Goal: Task Accomplishment & Management: Use online tool/utility

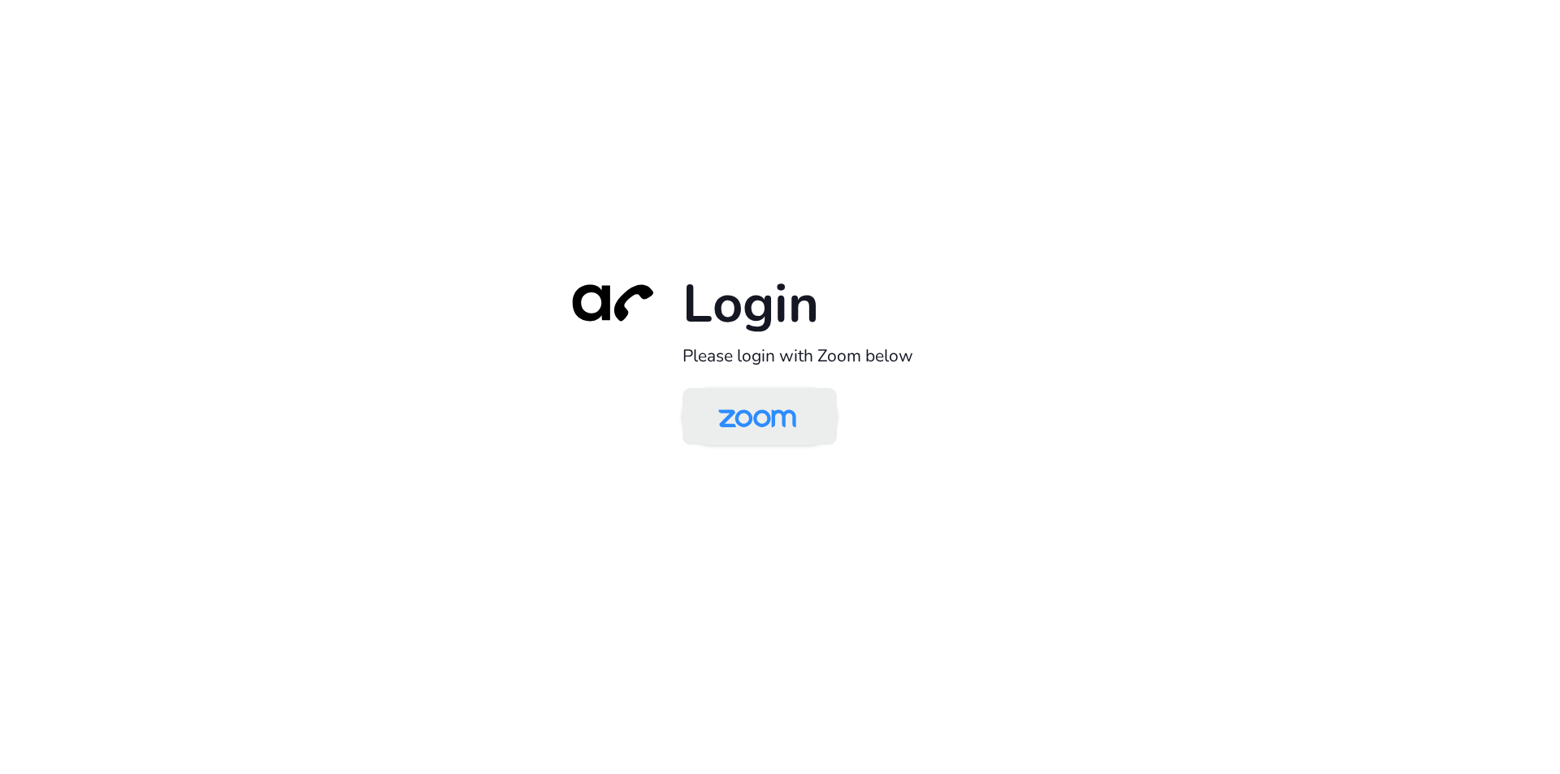
click at [747, 436] on img at bounding box center [757, 418] width 112 height 53
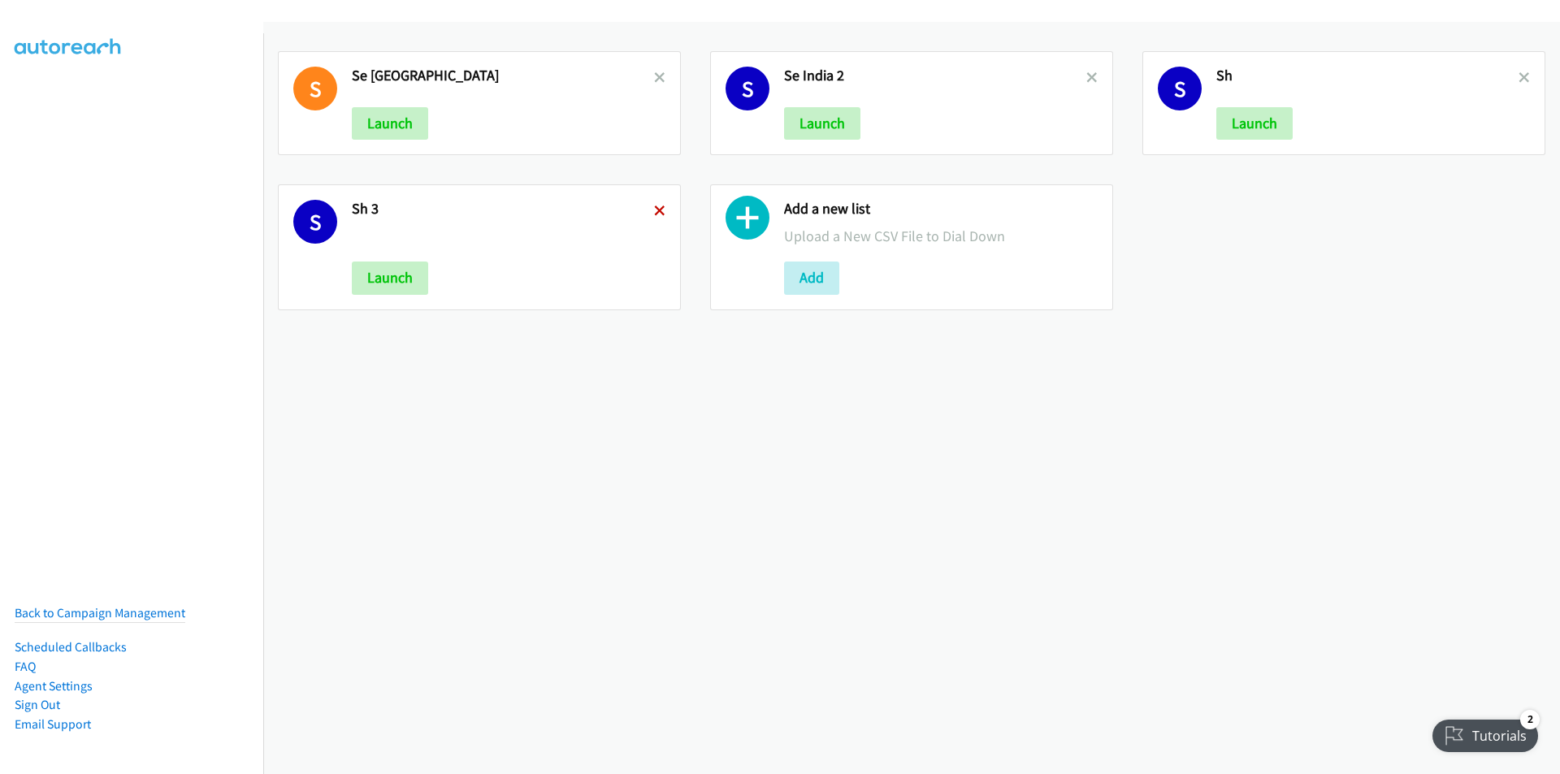
click at [654, 207] on icon at bounding box center [659, 211] width 11 height 11
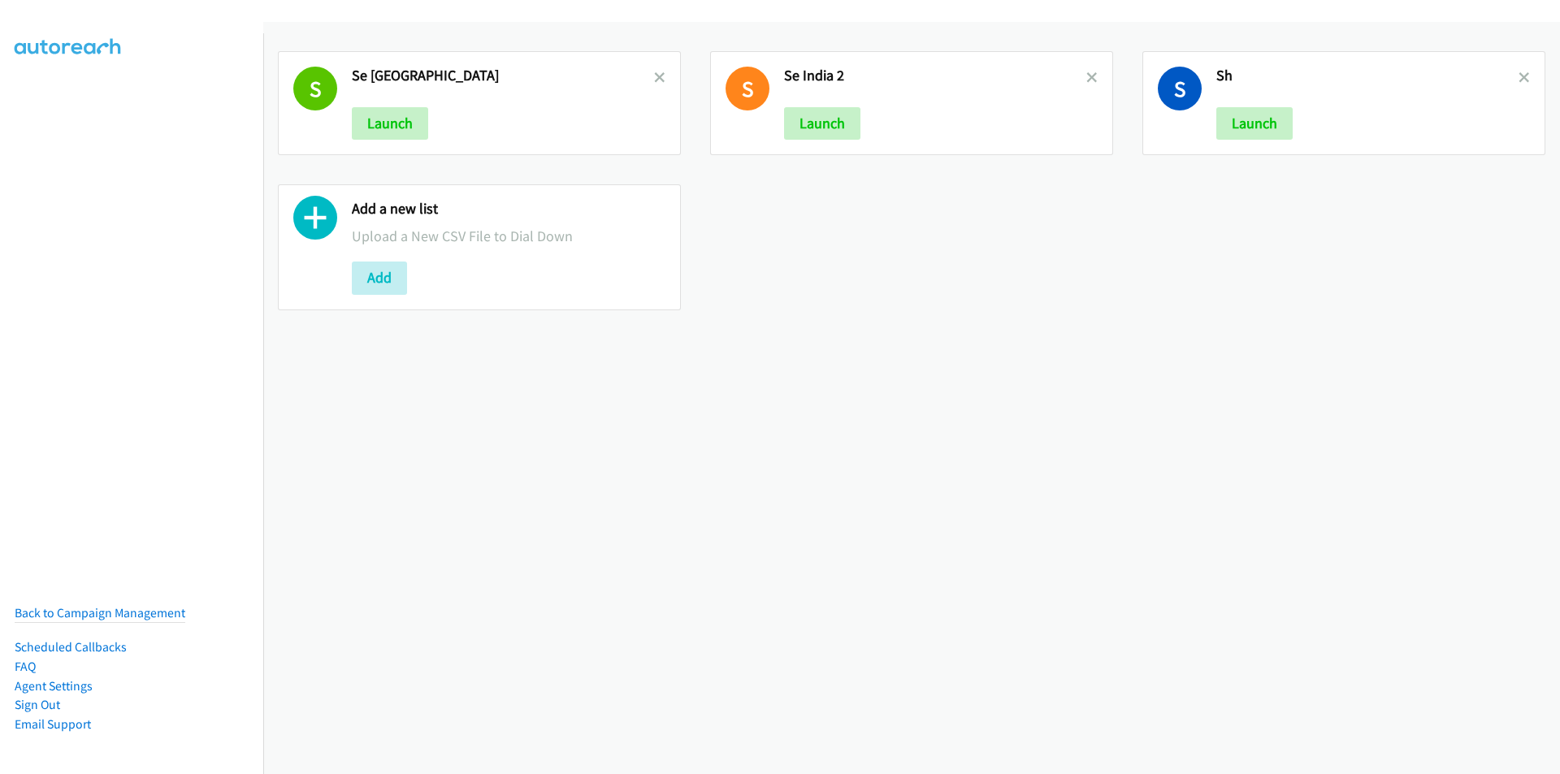
click at [654, 77] on icon at bounding box center [659, 78] width 11 height 11
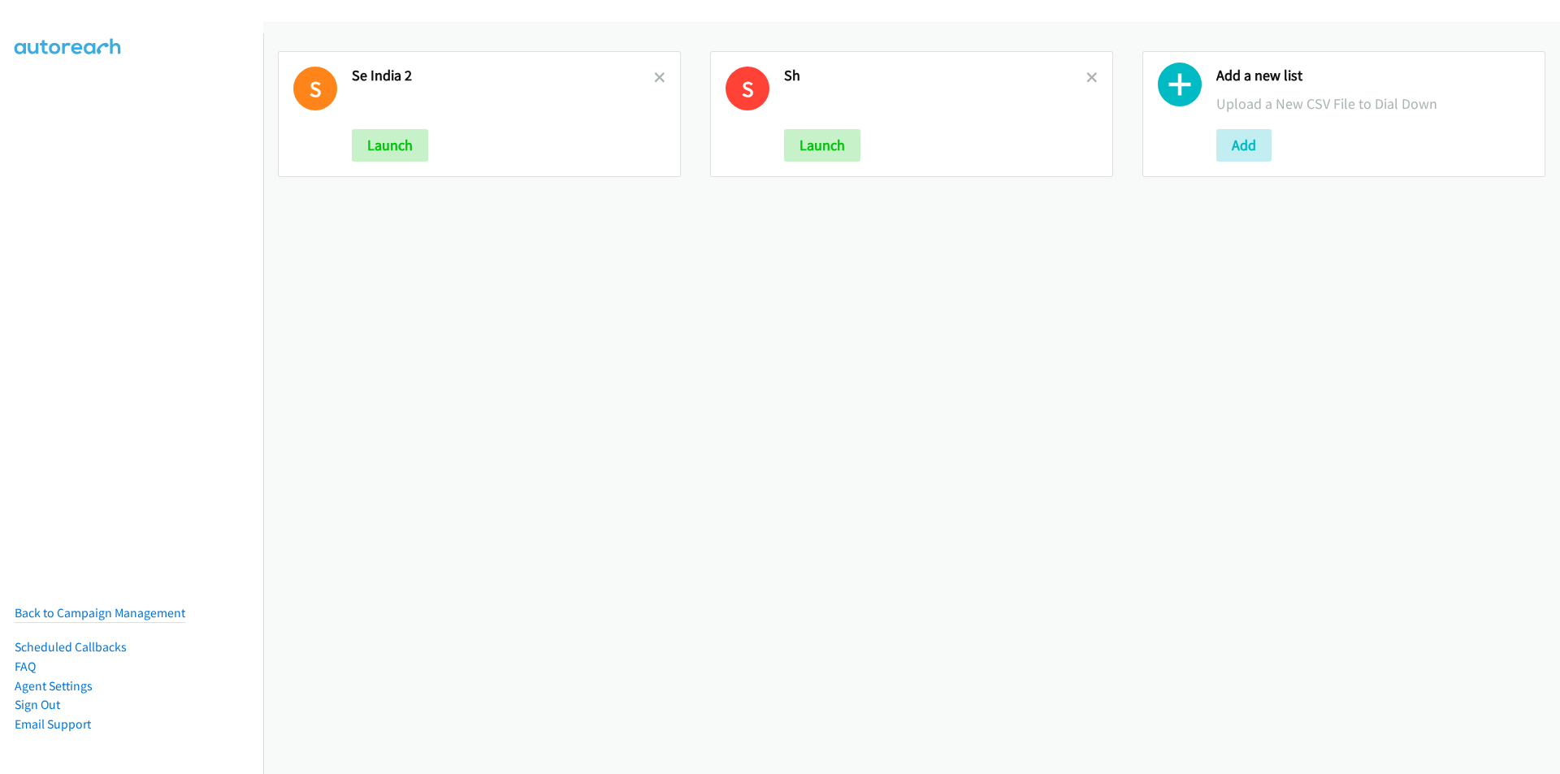
click at [654, 77] on icon at bounding box center [659, 78] width 11 height 11
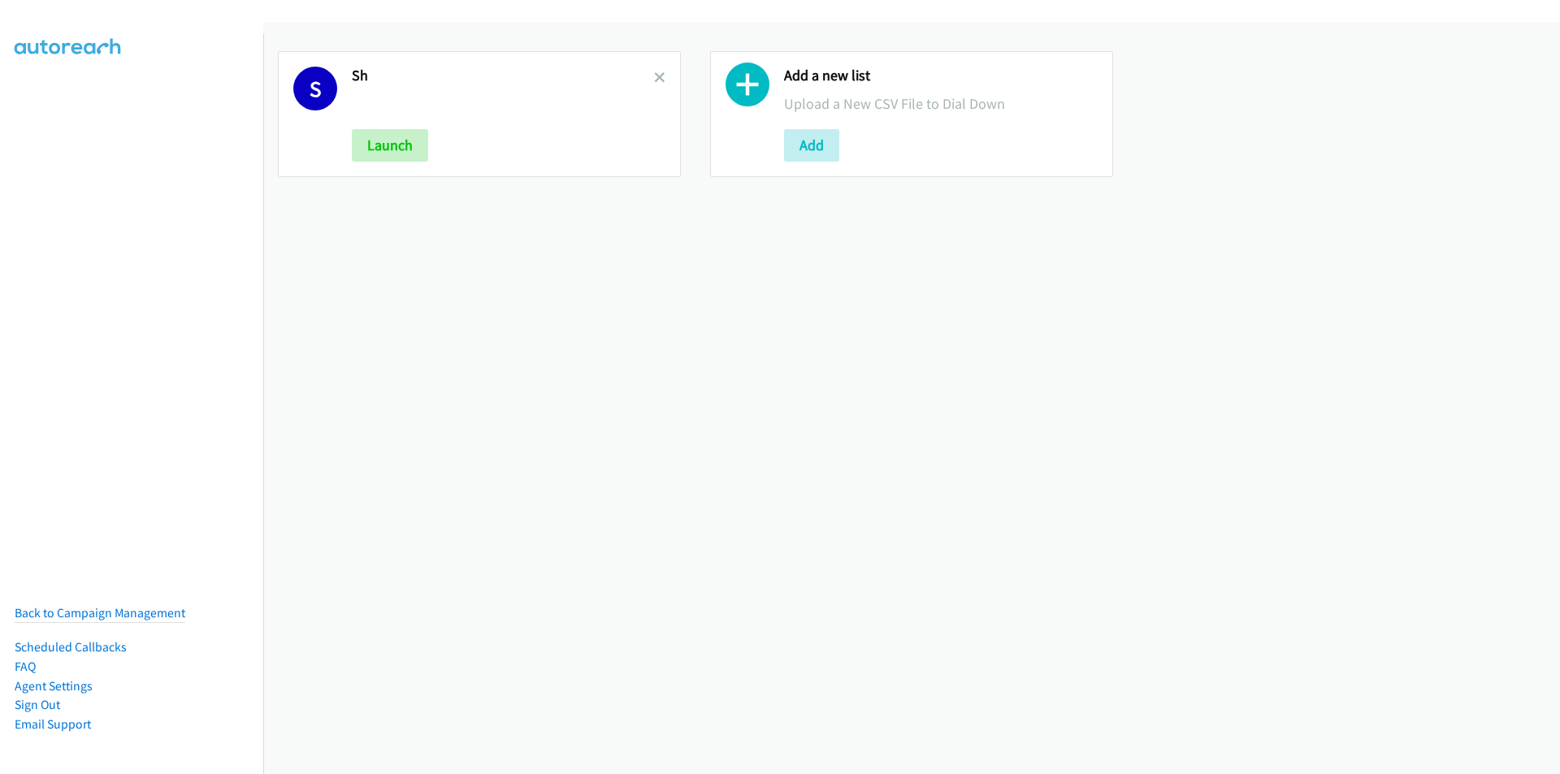
click at [654, 77] on icon at bounding box center [659, 78] width 11 height 11
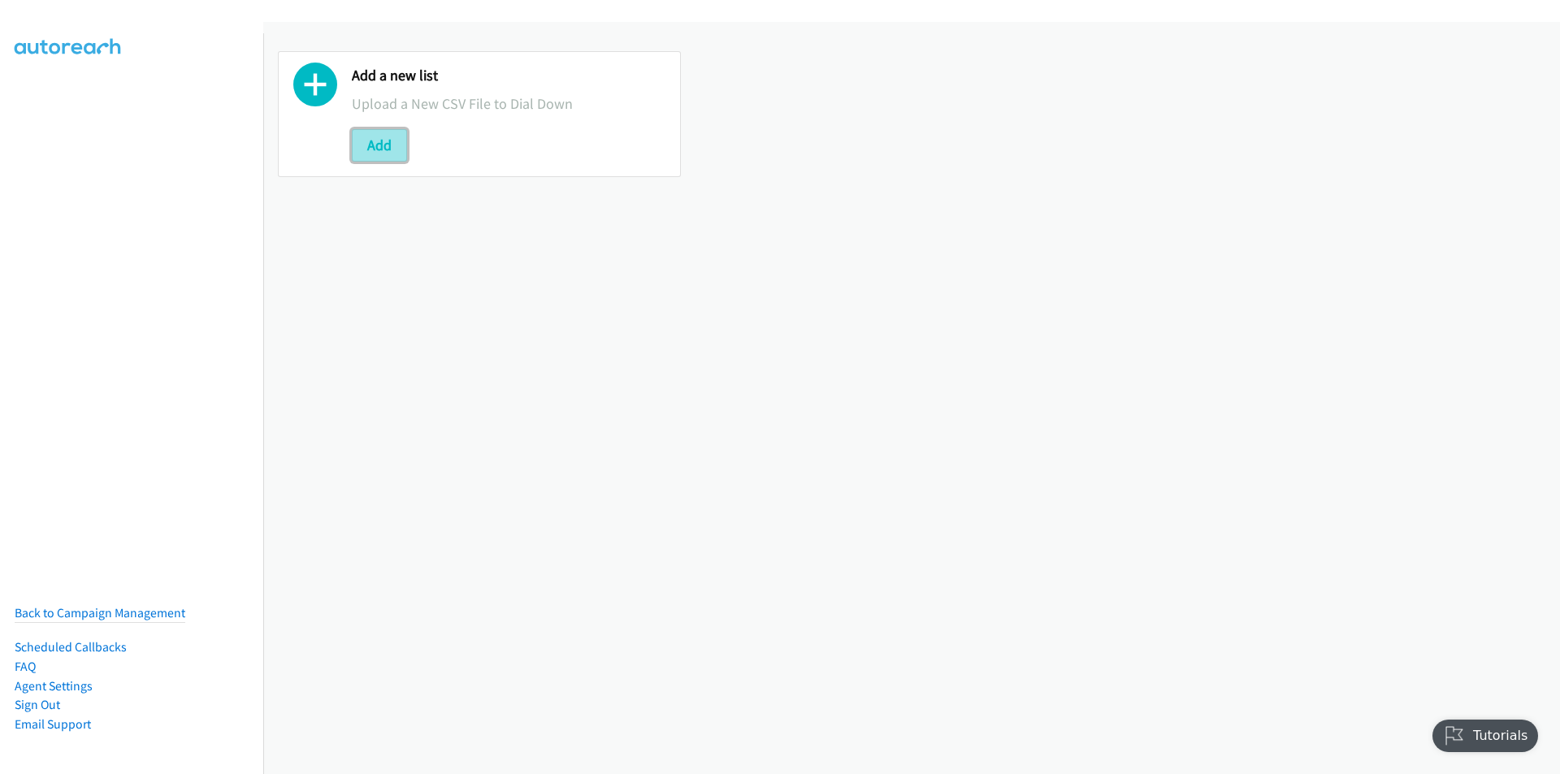
click at [368, 145] on button "Add" at bounding box center [379, 145] width 55 height 32
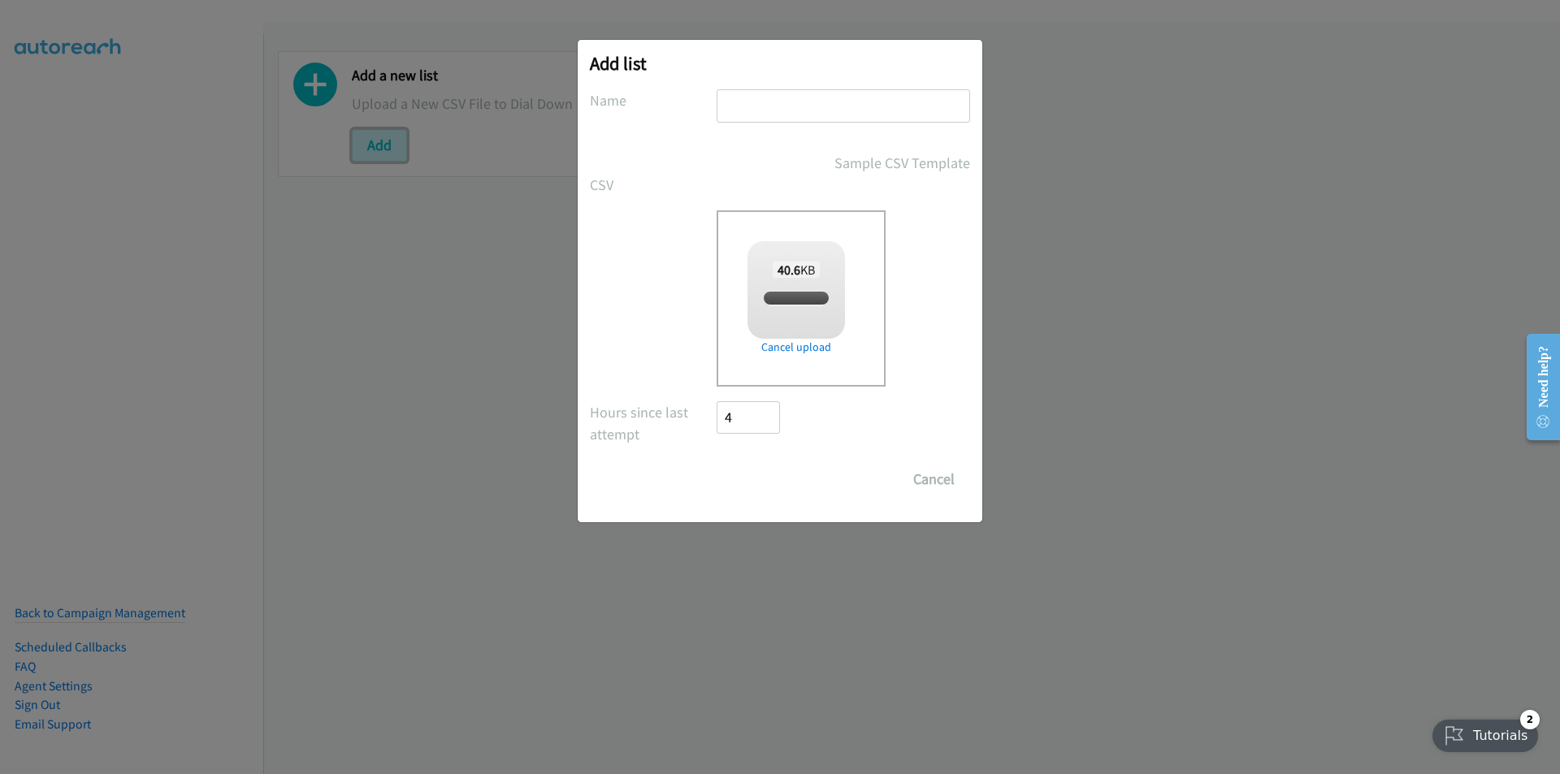
checkbox input "true"
click at [751, 96] on input "text" at bounding box center [843, 105] width 253 height 33
type input "SE"
click at [758, 473] on input "Save List" at bounding box center [759, 479] width 85 height 32
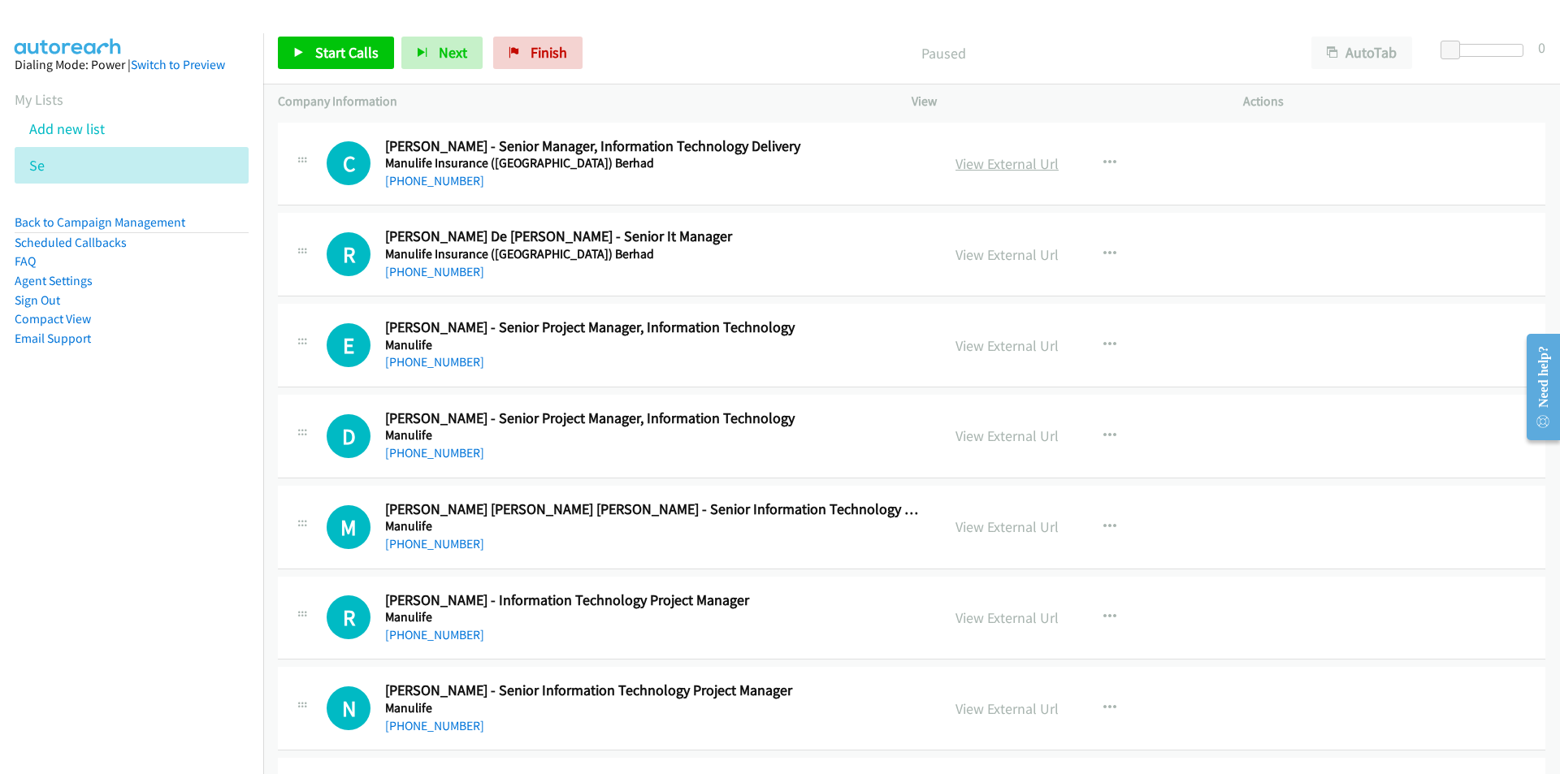
click at [998, 162] on link "View External Url" at bounding box center [1006, 163] width 103 height 19
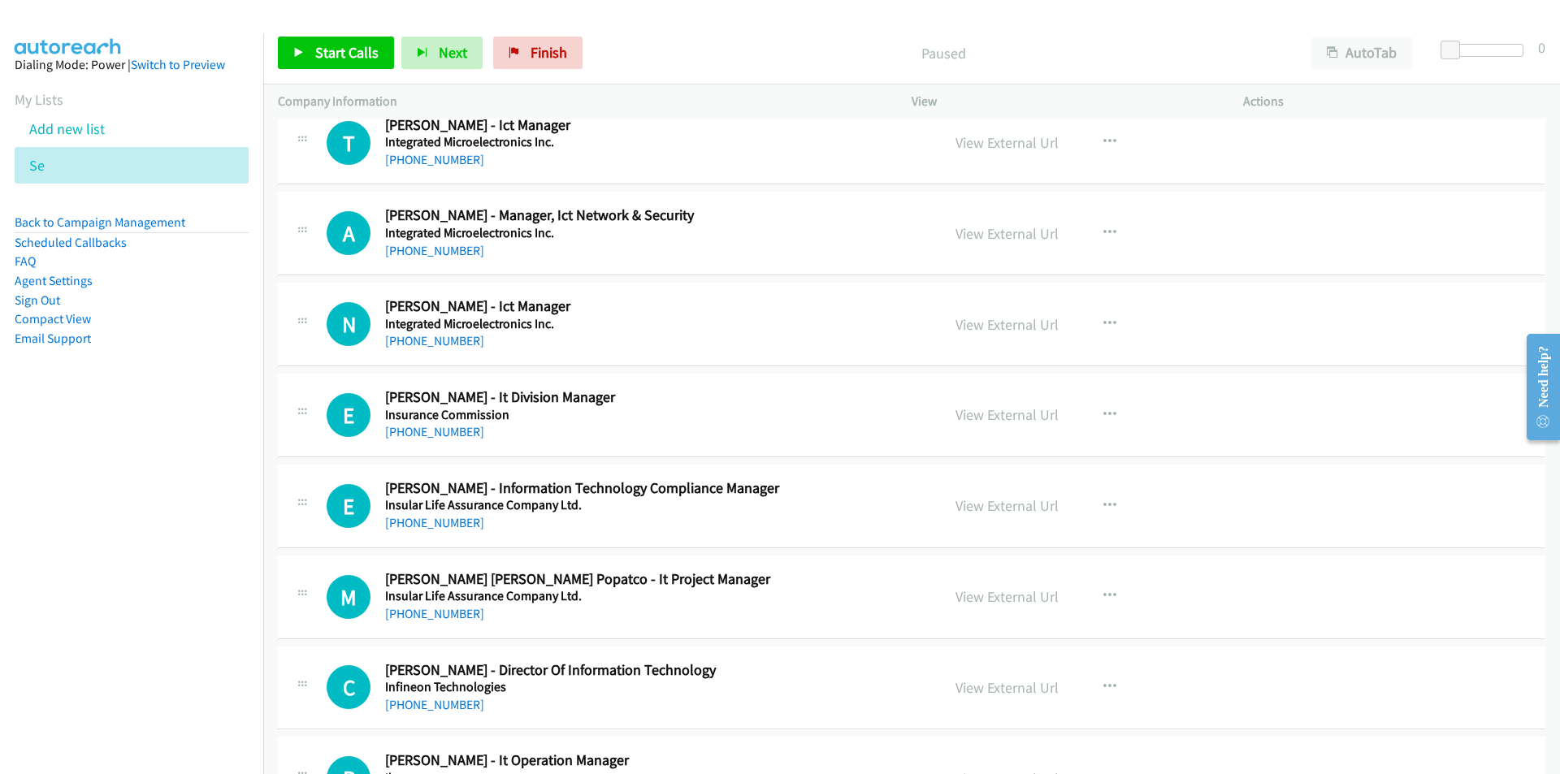
scroll to position [7231, 0]
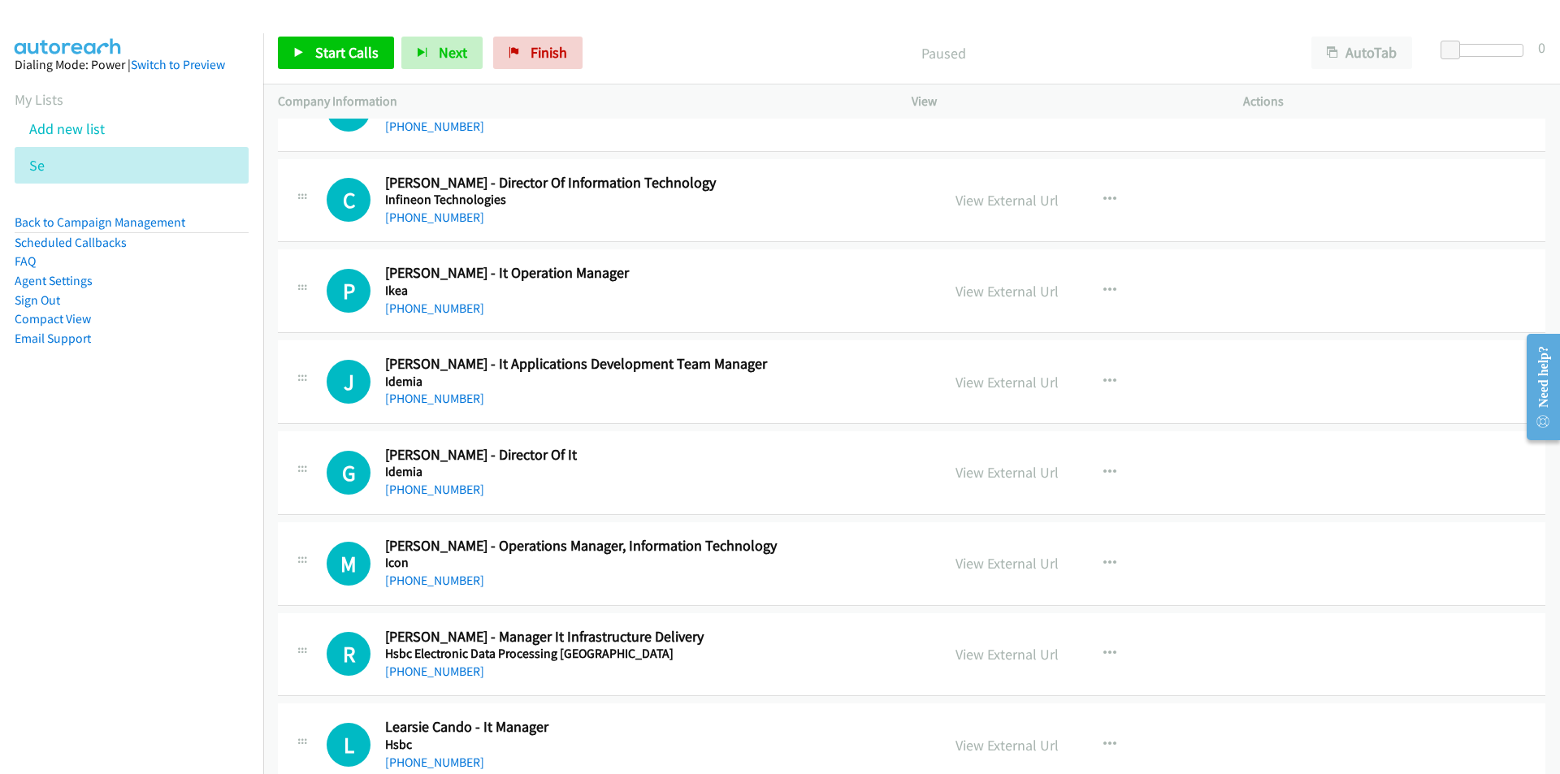
click at [74, 540] on nav "Dialing Mode: Power | Switch to Preview My Lists Add new list Se Back to Campai…" at bounding box center [132, 420] width 264 height 774
click at [333, 50] on span "Start Calls" at bounding box center [346, 52] width 63 height 19
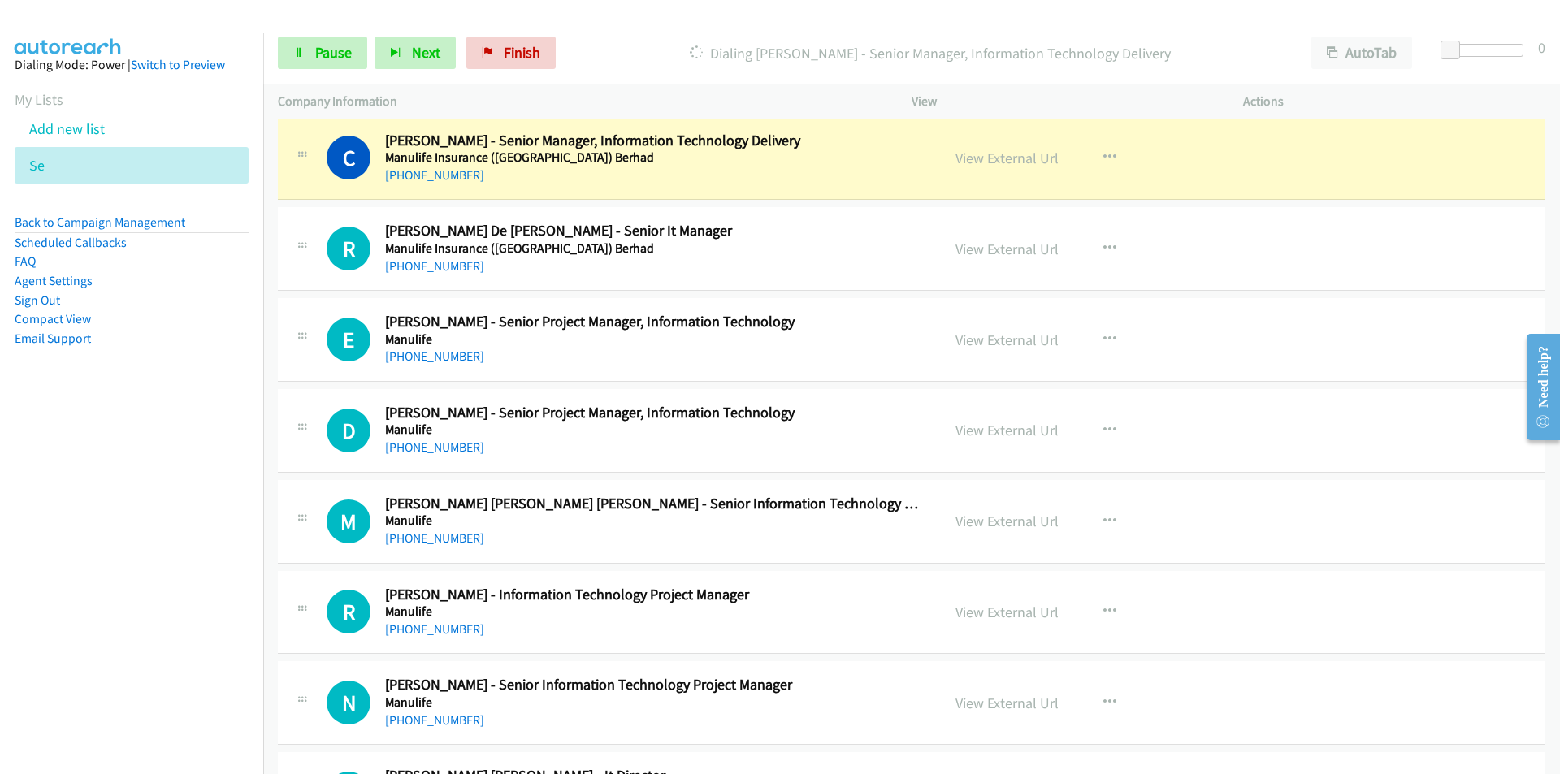
scroll to position [0, 0]
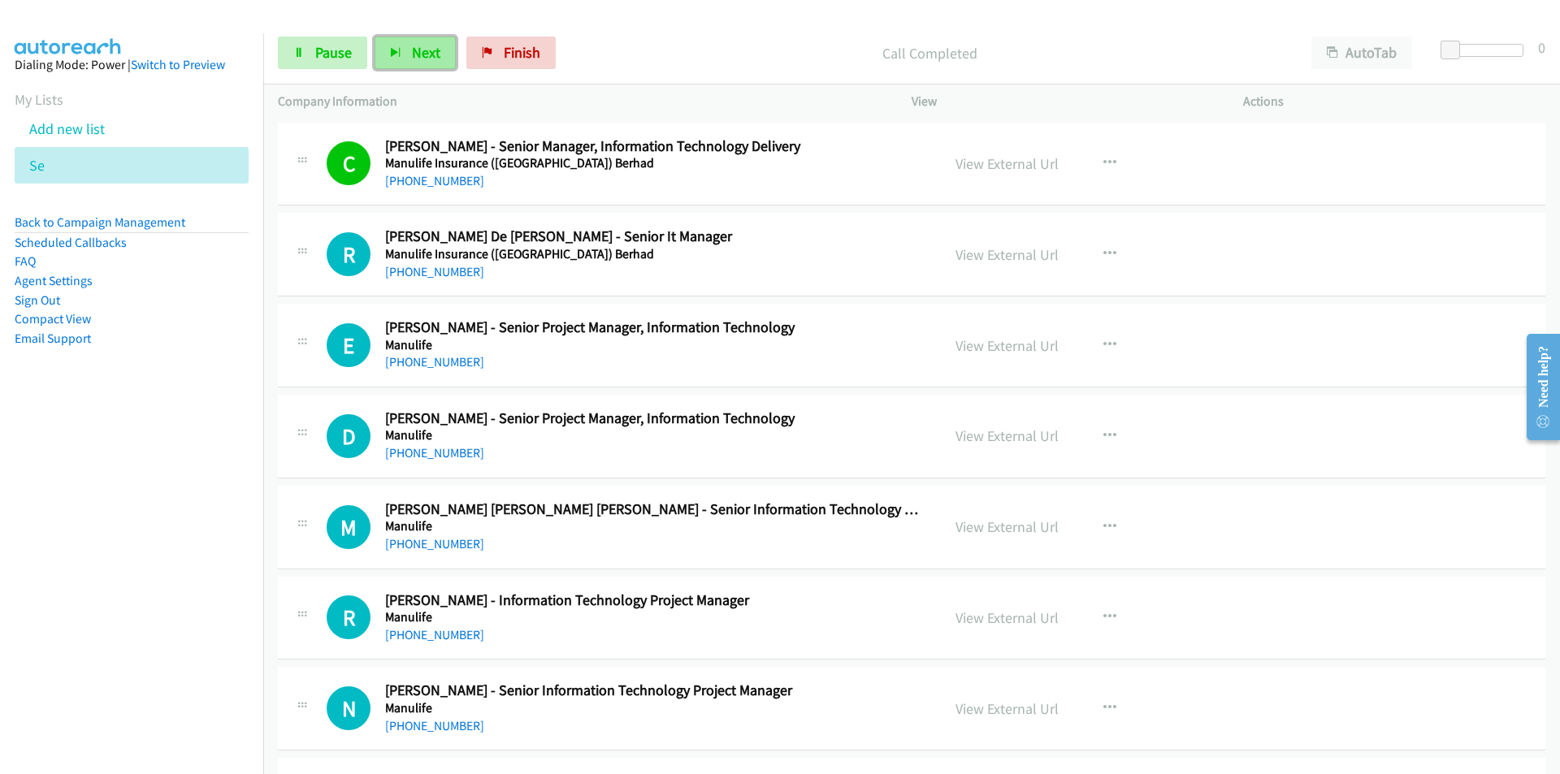
click at [395, 45] on button "Next" at bounding box center [415, 53] width 81 height 32
click at [434, 55] on span "Next" at bounding box center [426, 52] width 28 height 19
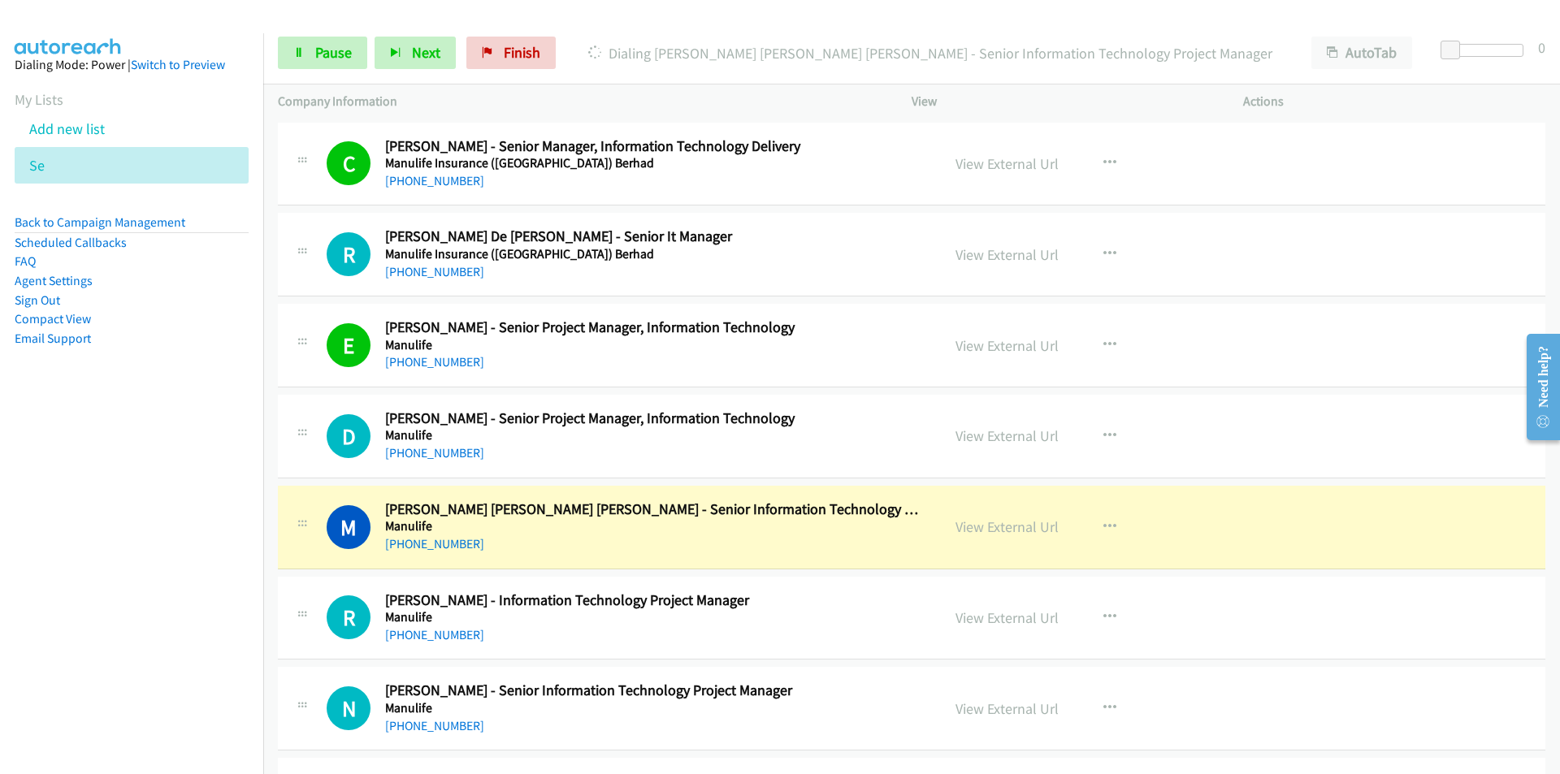
click at [196, 578] on nav "Dialing Mode: Power | Switch to Preview My Lists Add new list Se Back to Campai…" at bounding box center [132, 420] width 264 height 774
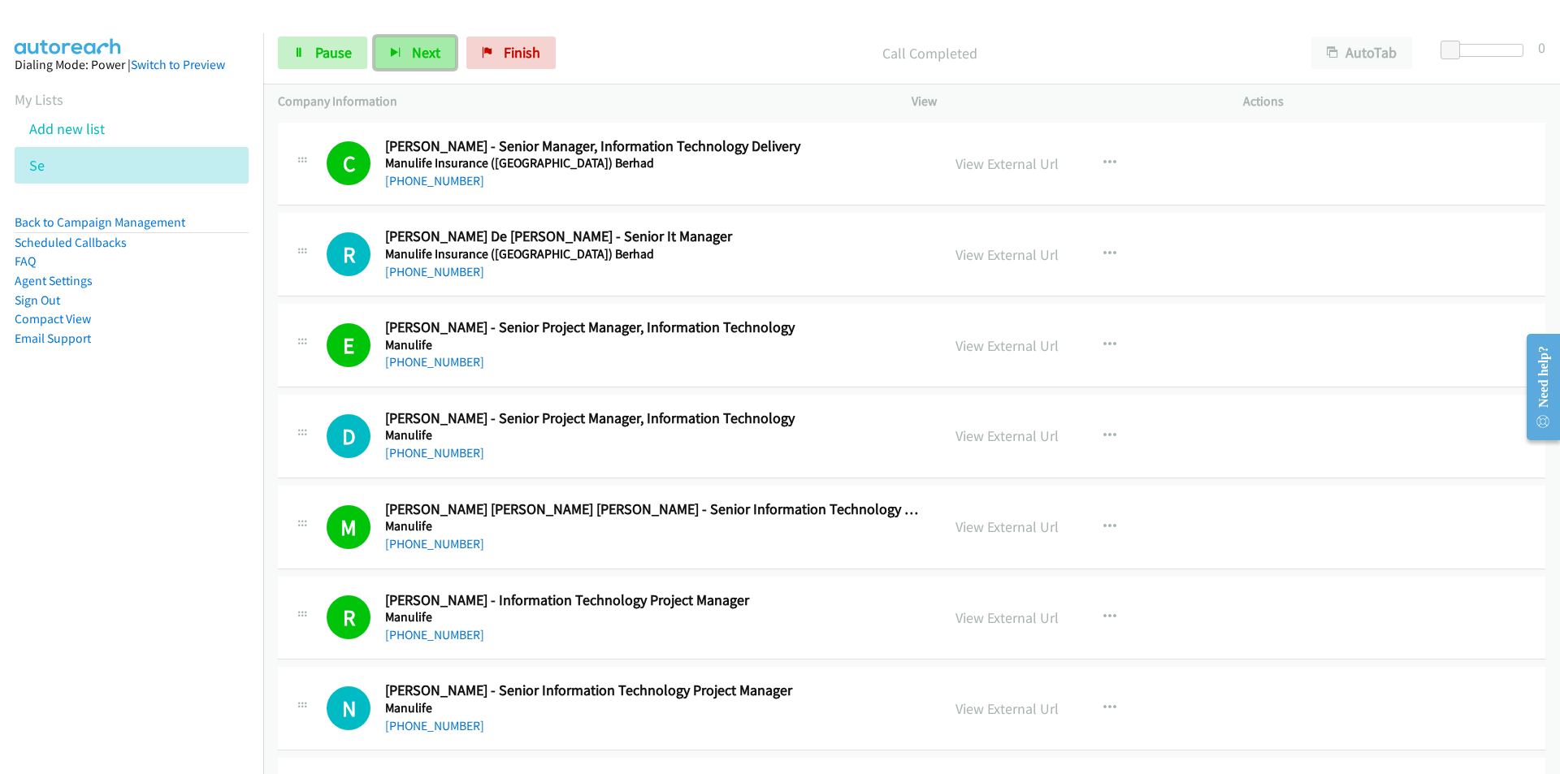
click at [407, 63] on button "Next" at bounding box center [415, 53] width 81 height 32
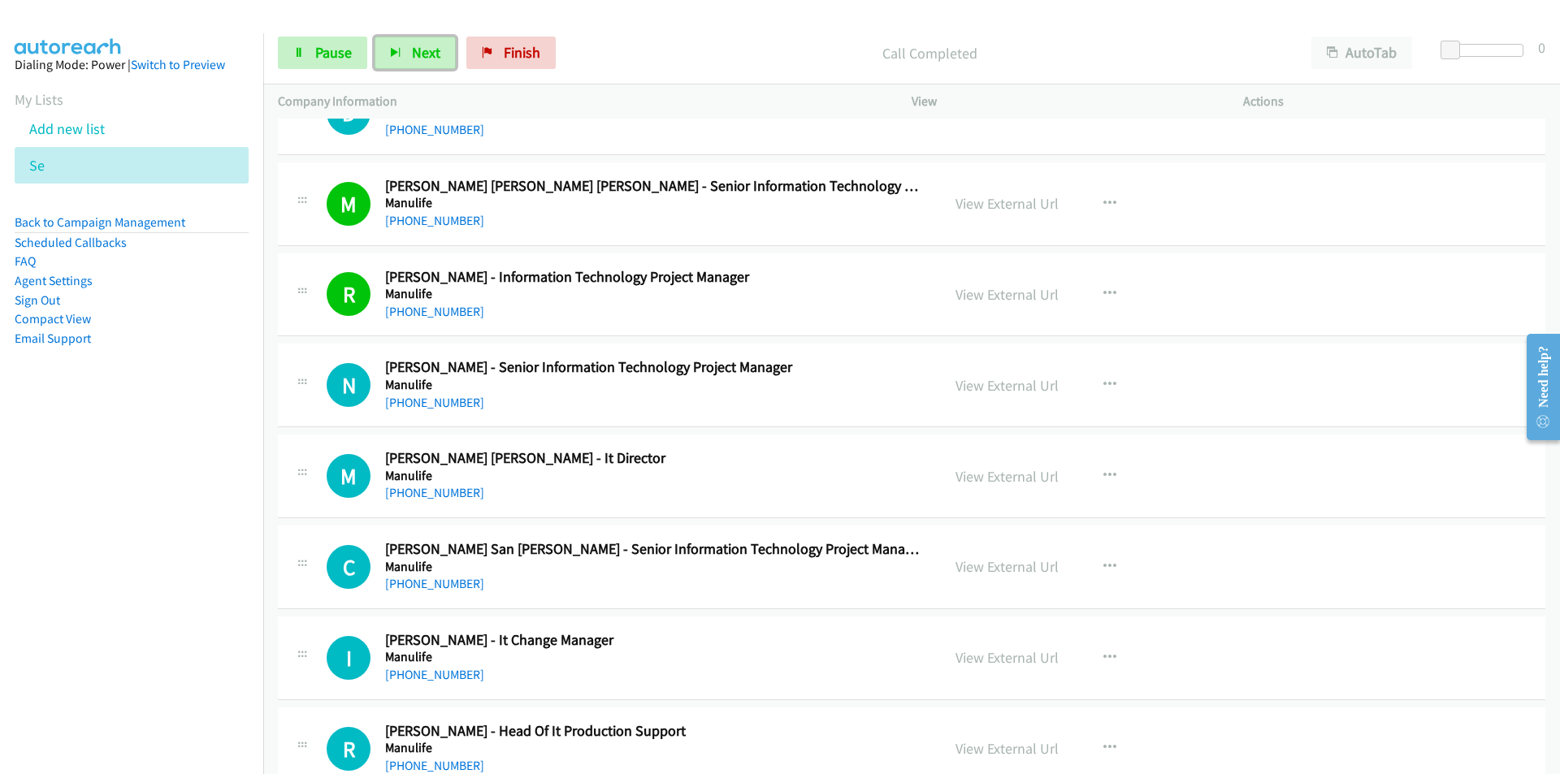
scroll to position [325, 0]
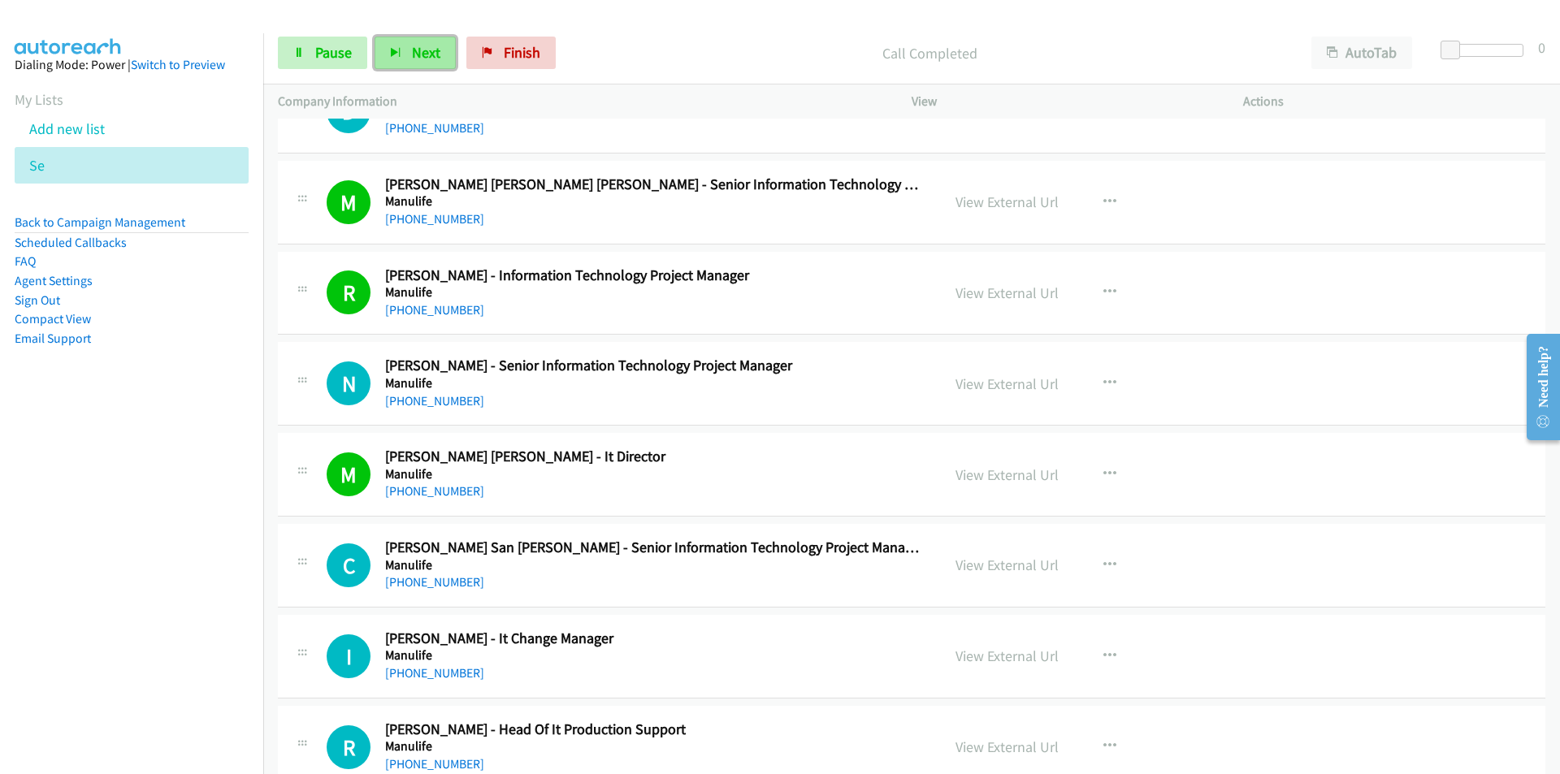
click at [404, 51] on button "Next" at bounding box center [415, 53] width 81 height 32
click at [418, 58] on span "Next" at bounding box center [426, 52] width 28 height 19
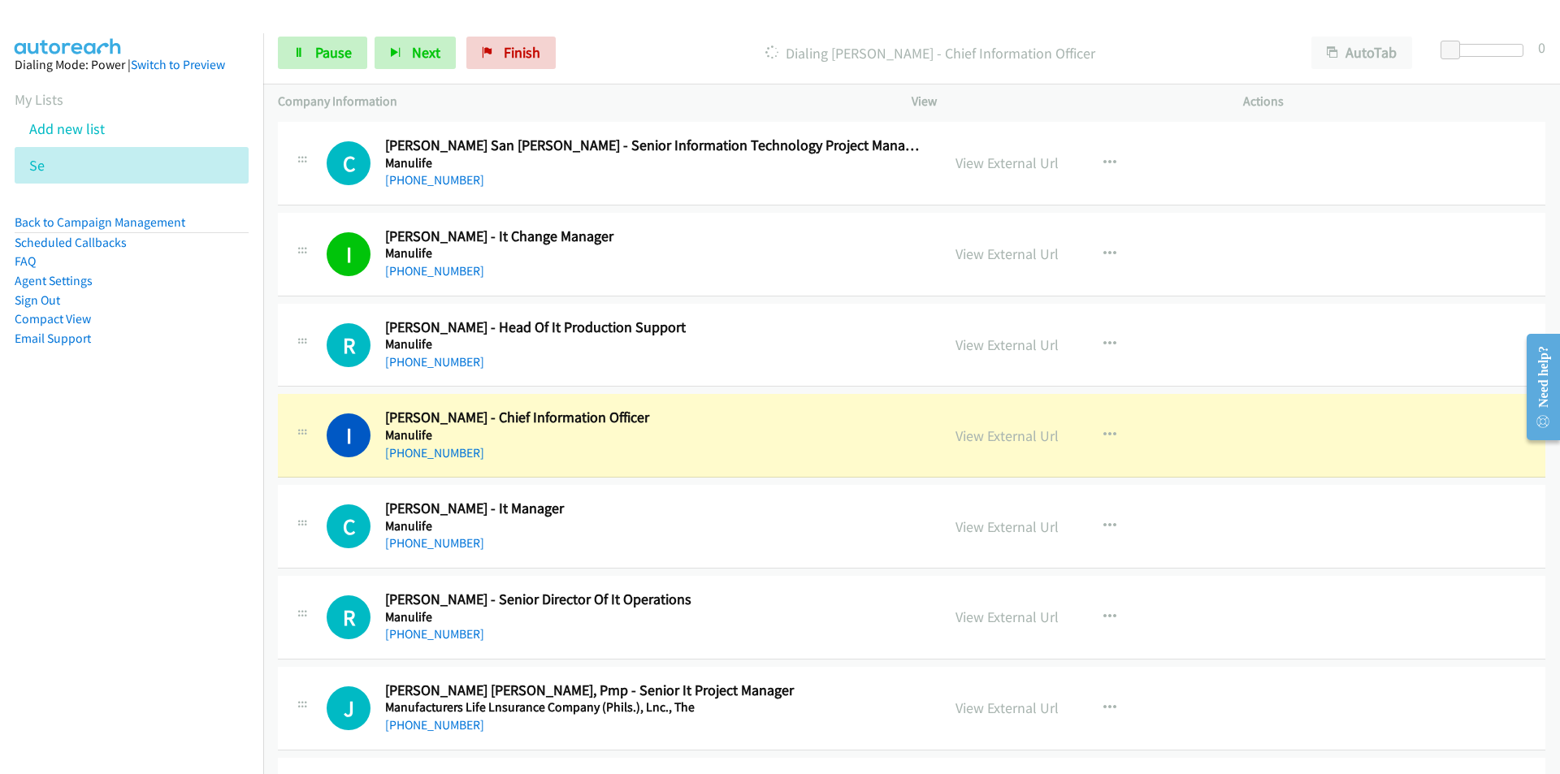
scroll to position [731, 0]
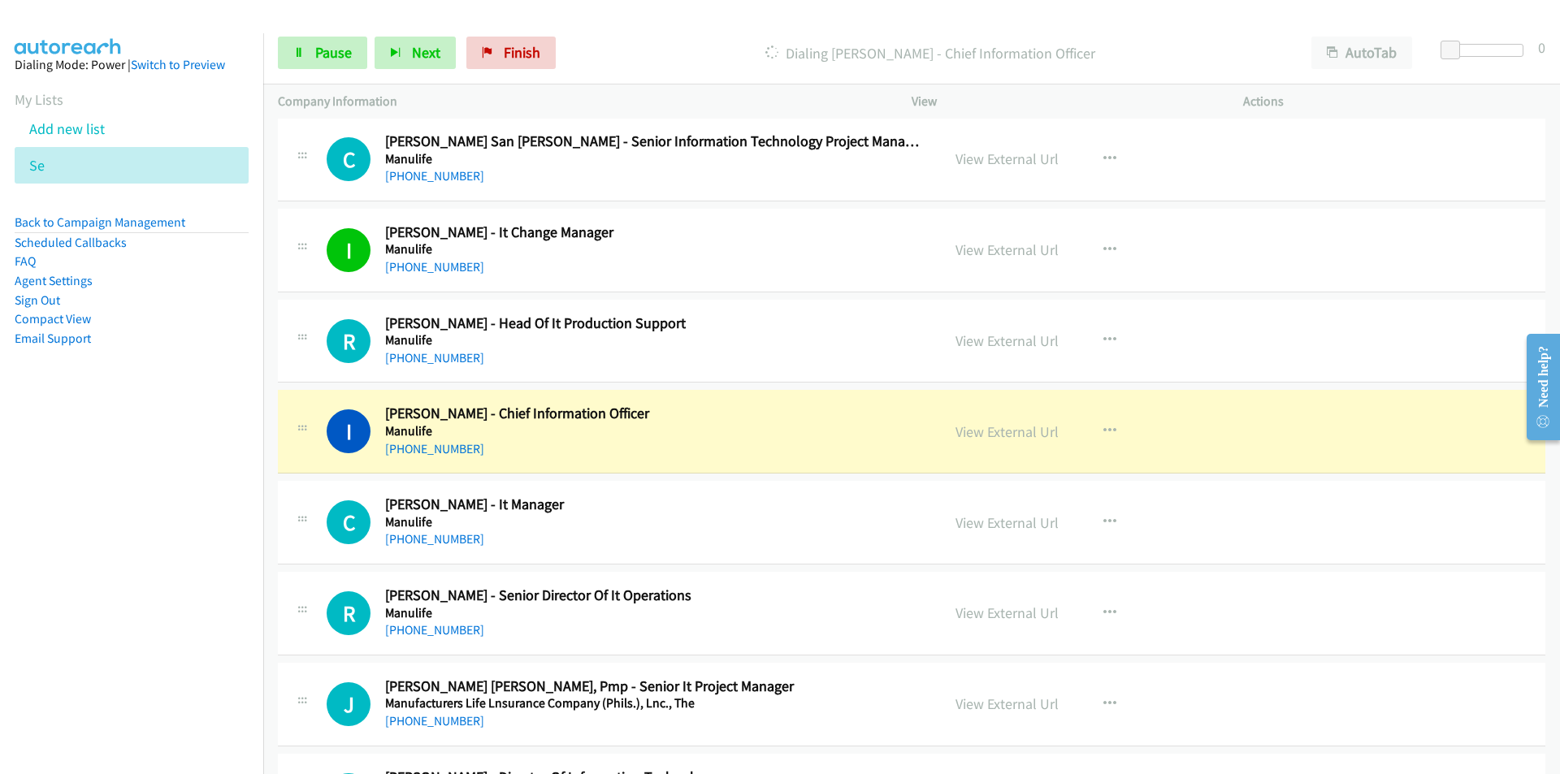
click at [127, 596] on nav "Dialing Mode: Power | Switch to Preview My Lists Add new list Se Back to Campai…" at bounding box center [132, 420] width 264 height 774
click at [1003, 432] on link "View External Url" at bounding box center [1006, 431] width 103 height 19
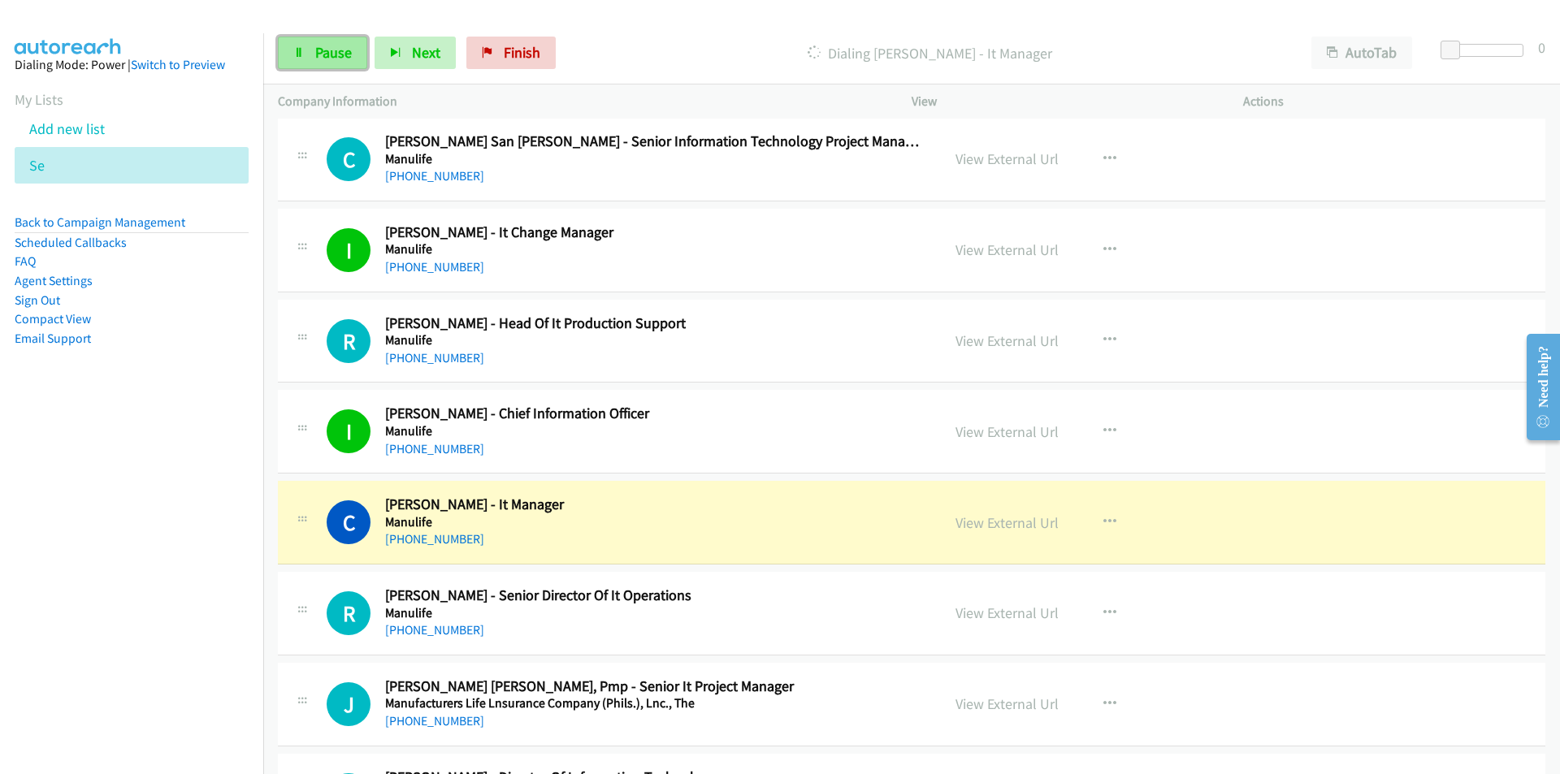
click at [330, 58] on span "Pause" at bounding box center [333, 52] width 37 height 19
click at [180, 714] on nav "Dialing Mode: Power | Switch to Preview My Lists Add new list Se Back to Campai…" at bounding box center [132, 420] width 264 height 774
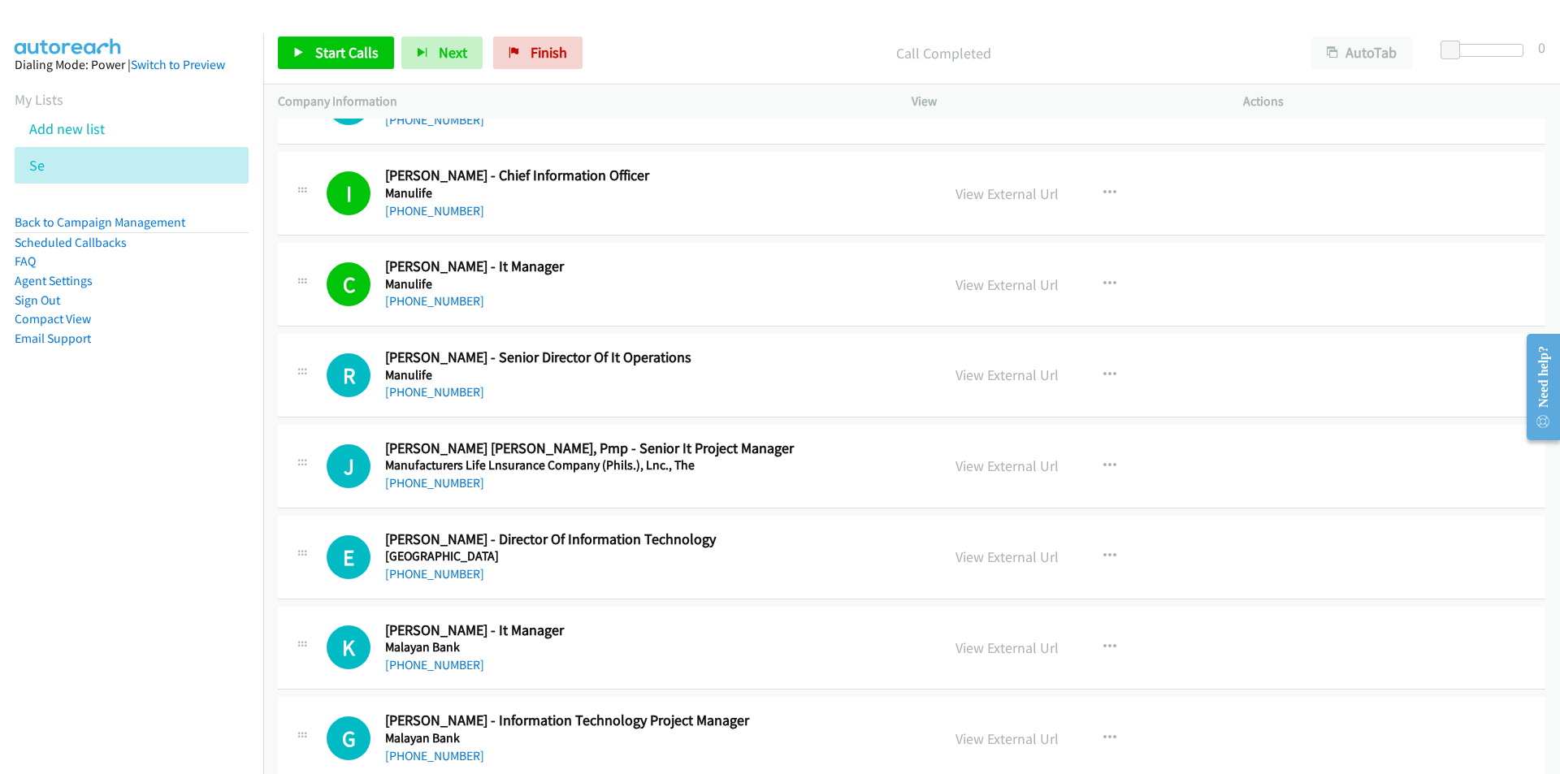
scroll to position [1056, 0]
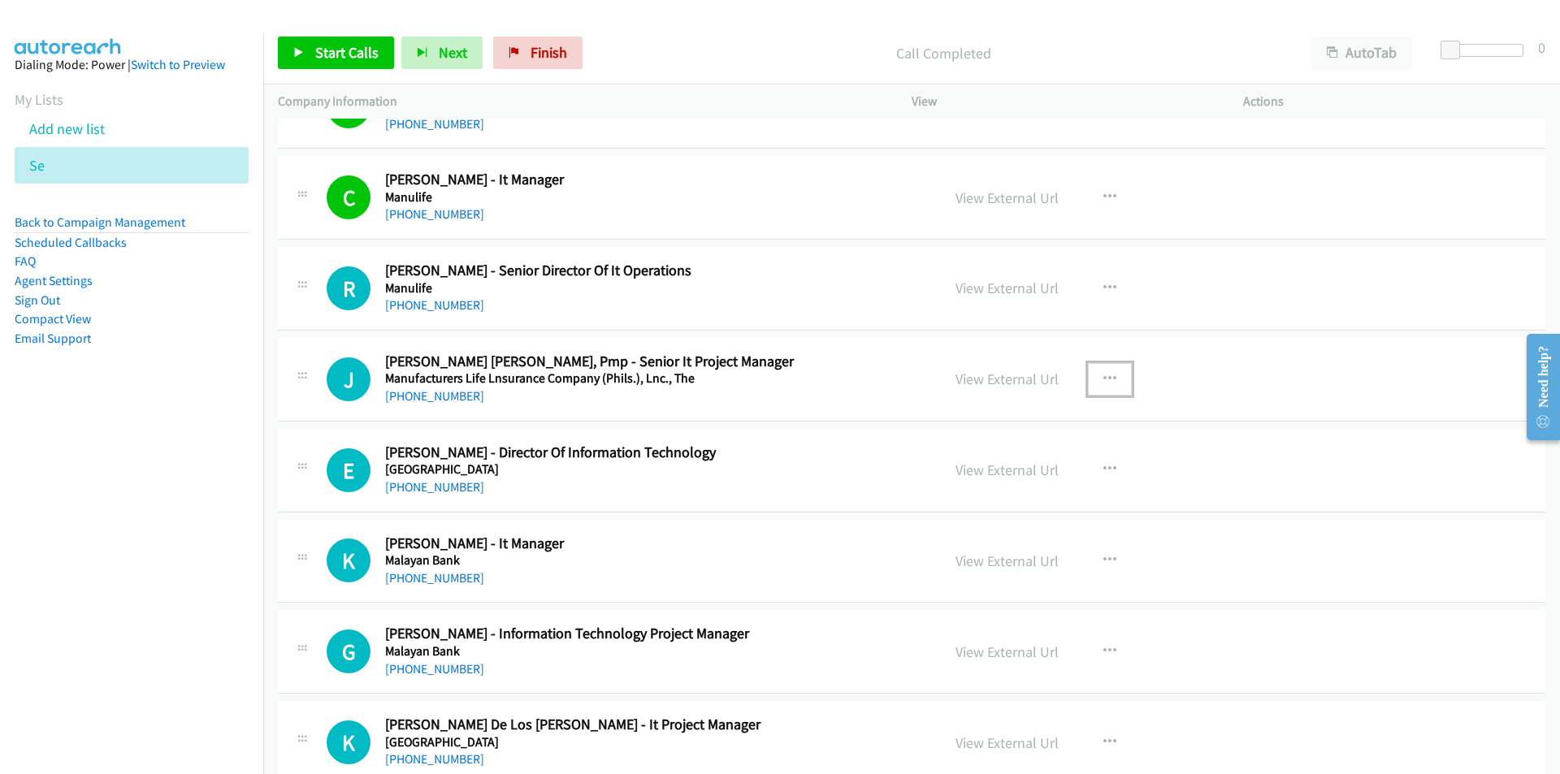
click at [1103, 377] on icon "button" at bounding box center [1109, 379] width 13 height 13
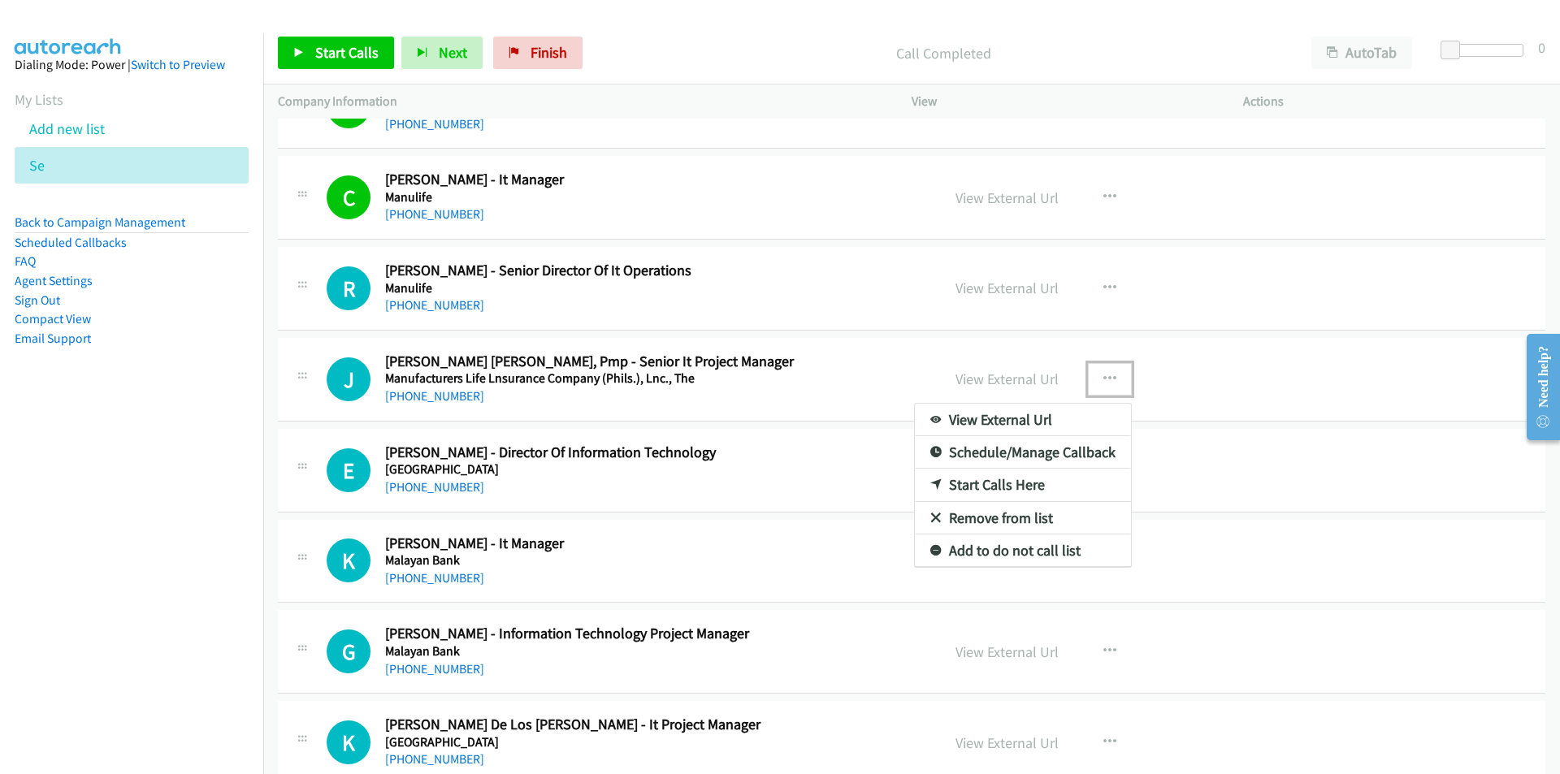
click at [993, 488] on link "Start Calls Here" at bounding box center [1023, 485] width 216 height 32
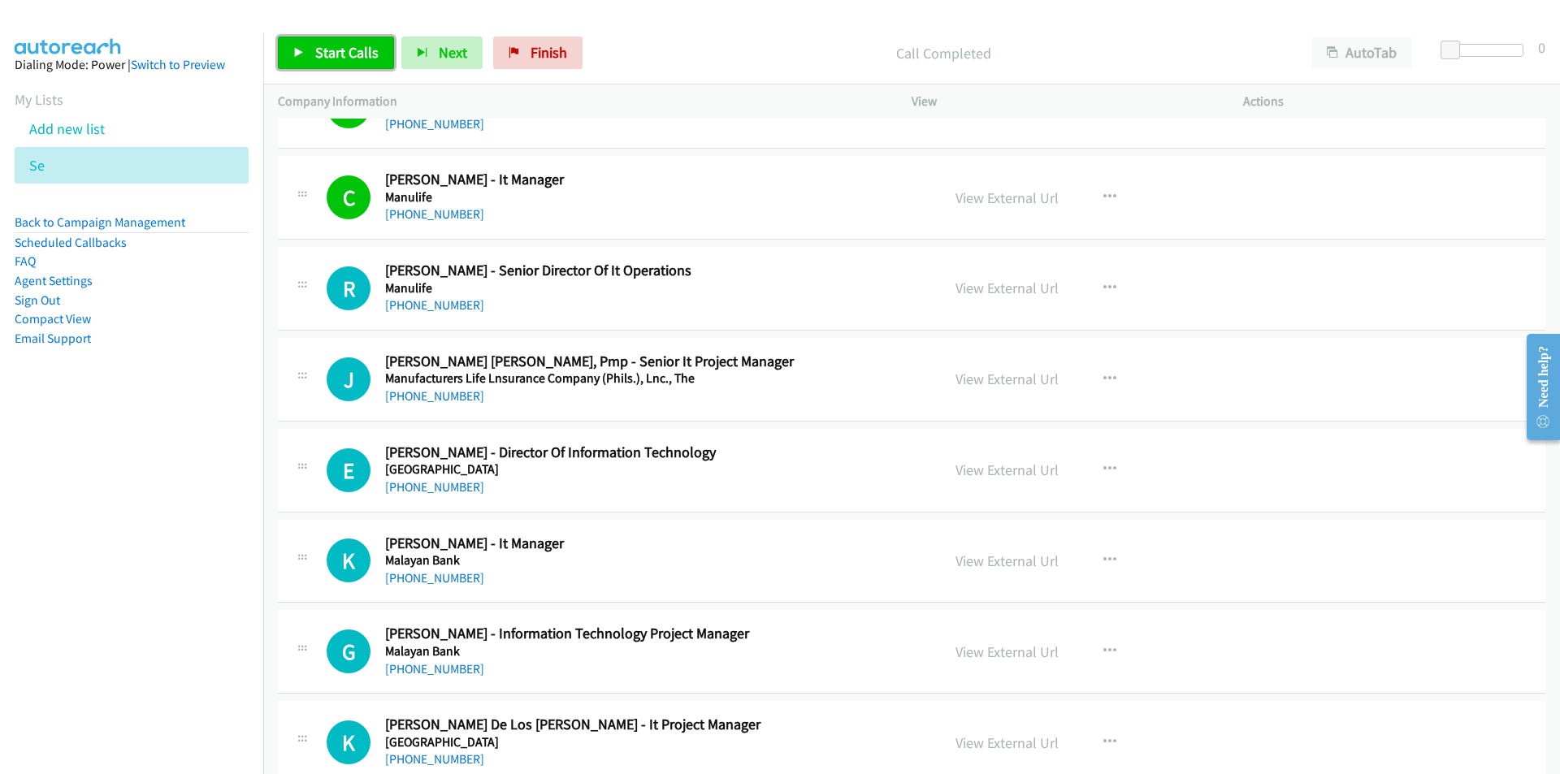
click at [349, 55] on span "Start Calls" at bounding box center [346, 52] width 63 height 19
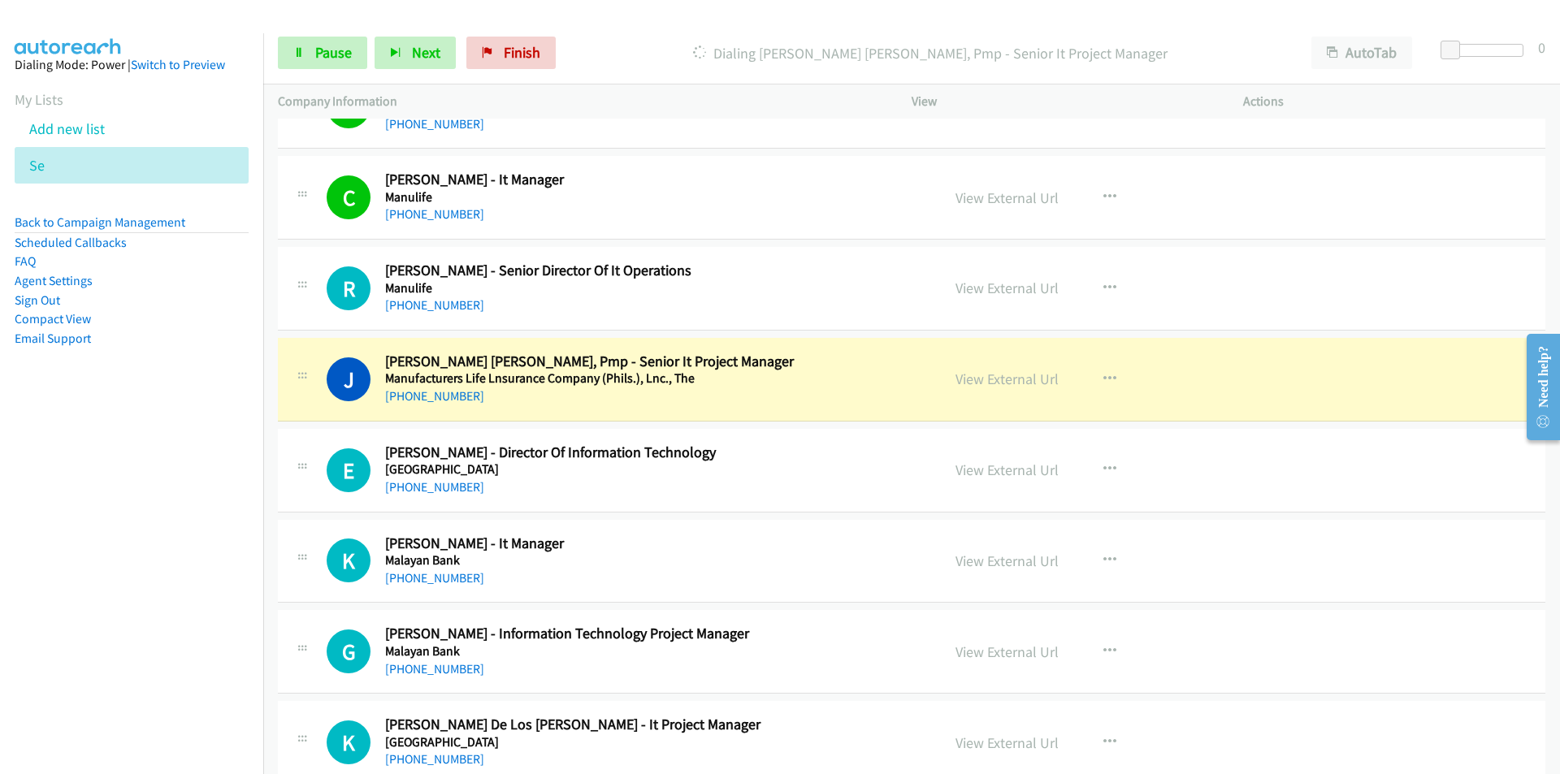
click at [175, 615] on nav "Dialing Mode: Power | Switch to Preview My Lists Add new list Se Back to Campai…" at bounding box center [132, 420] width 264 height 774
click at [205, 577] on nav "Dialing Mode: Power | Switch to Preview My Lists Add new list Se Back to Campai…" at bounding box center [132, 420] width 264 height 774
click at [1018, 388] on link "View External Url" at bounding box center [1006, 379] width 103 height 19
click at [332, 58] on span "Pause" at bounding box center [333, 52] width 37 height 19
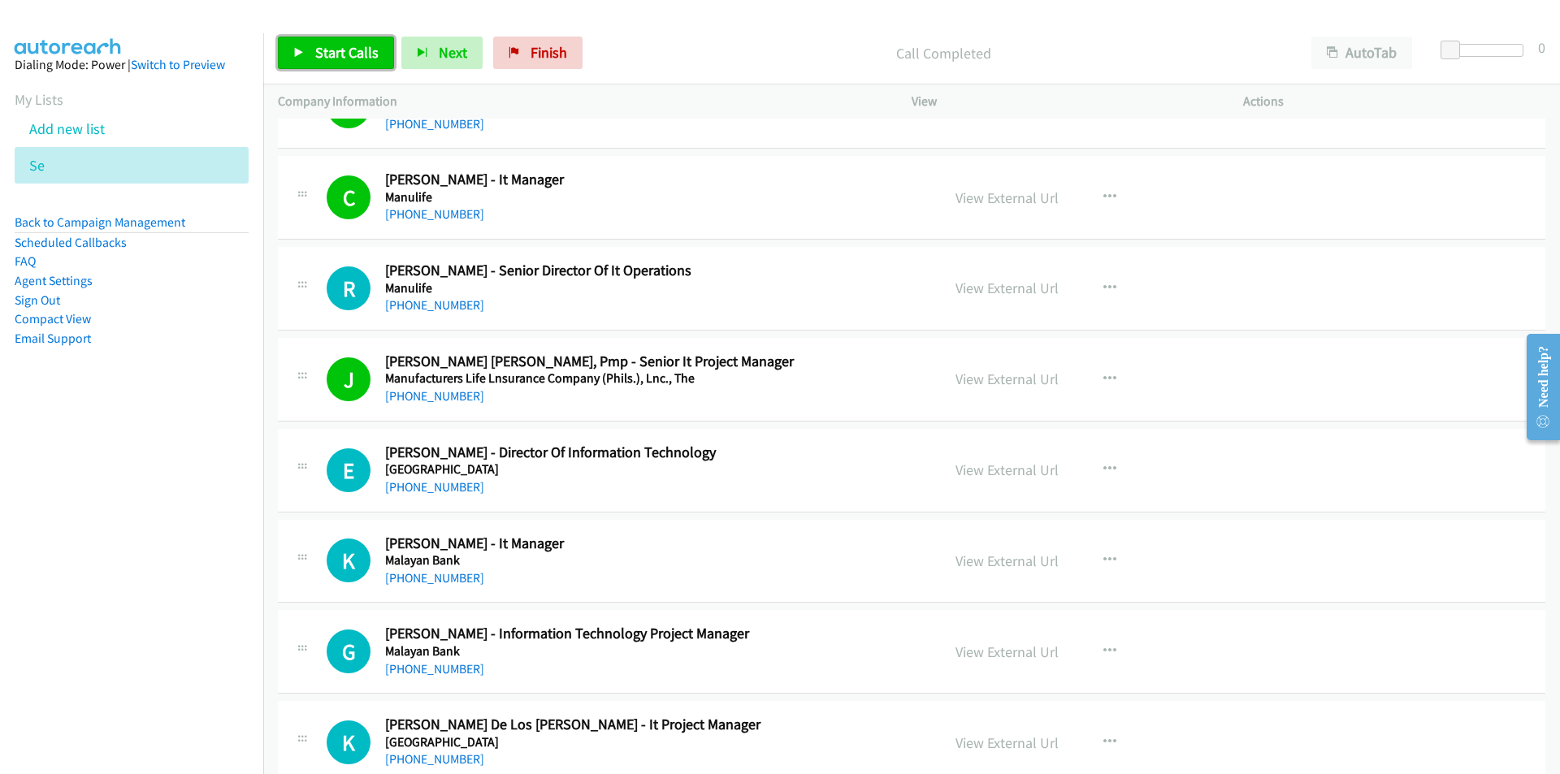
click at [316, 52] on span "Start Calls" at bounding box center [346, 52] width 63 height 19
drag, startPoint x: 188, startPoint y: 588, endPoint x: 216, endPoint y: 584, distance: 28.7
click at [188, 588] on nav "Dialing Mode: Power | Switch to Preview My Lists Add new list Se Back to Campai…" at bounding box center [132, 420] width 264 height 774
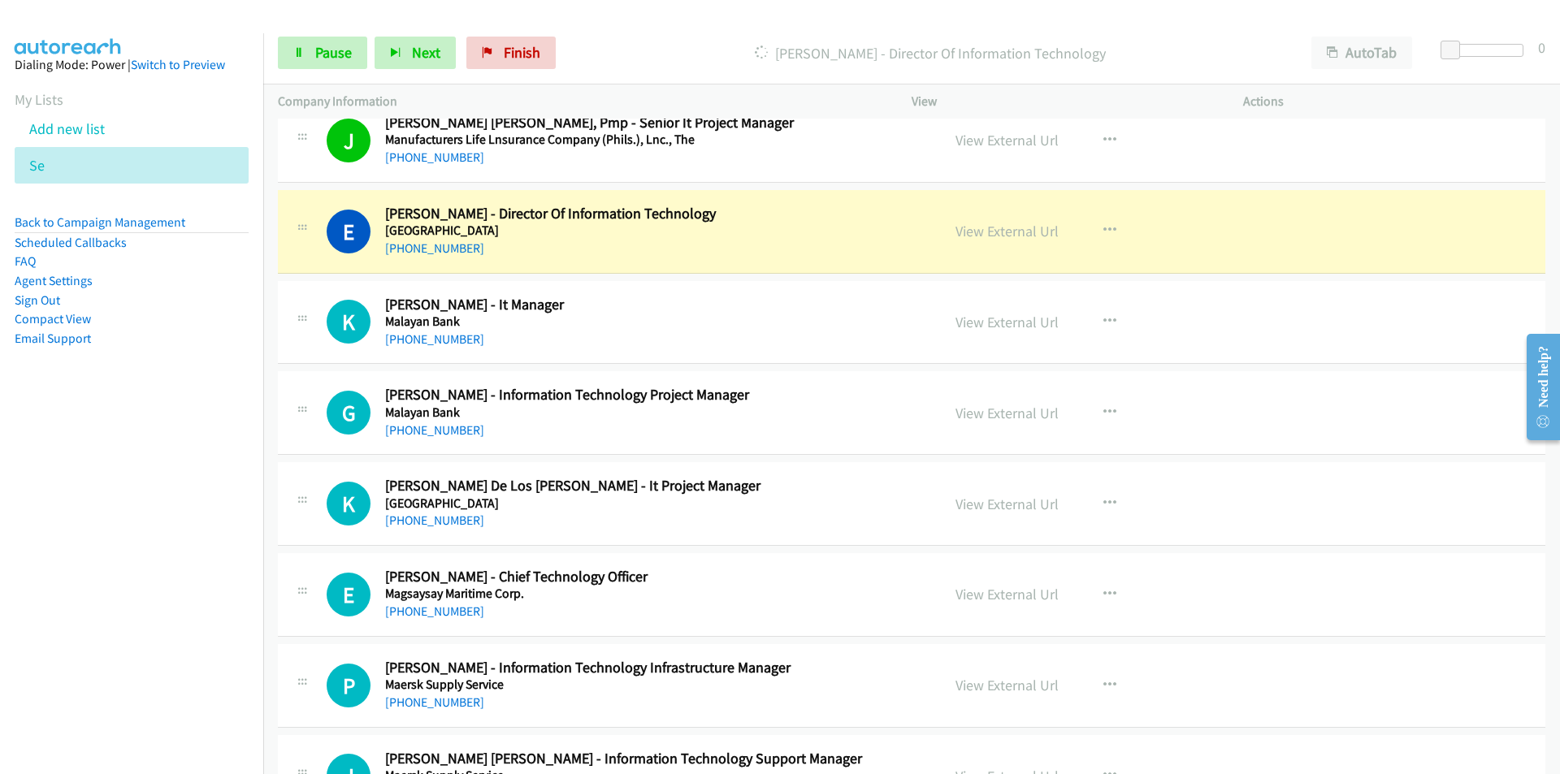
scroll to position [1300, 0]
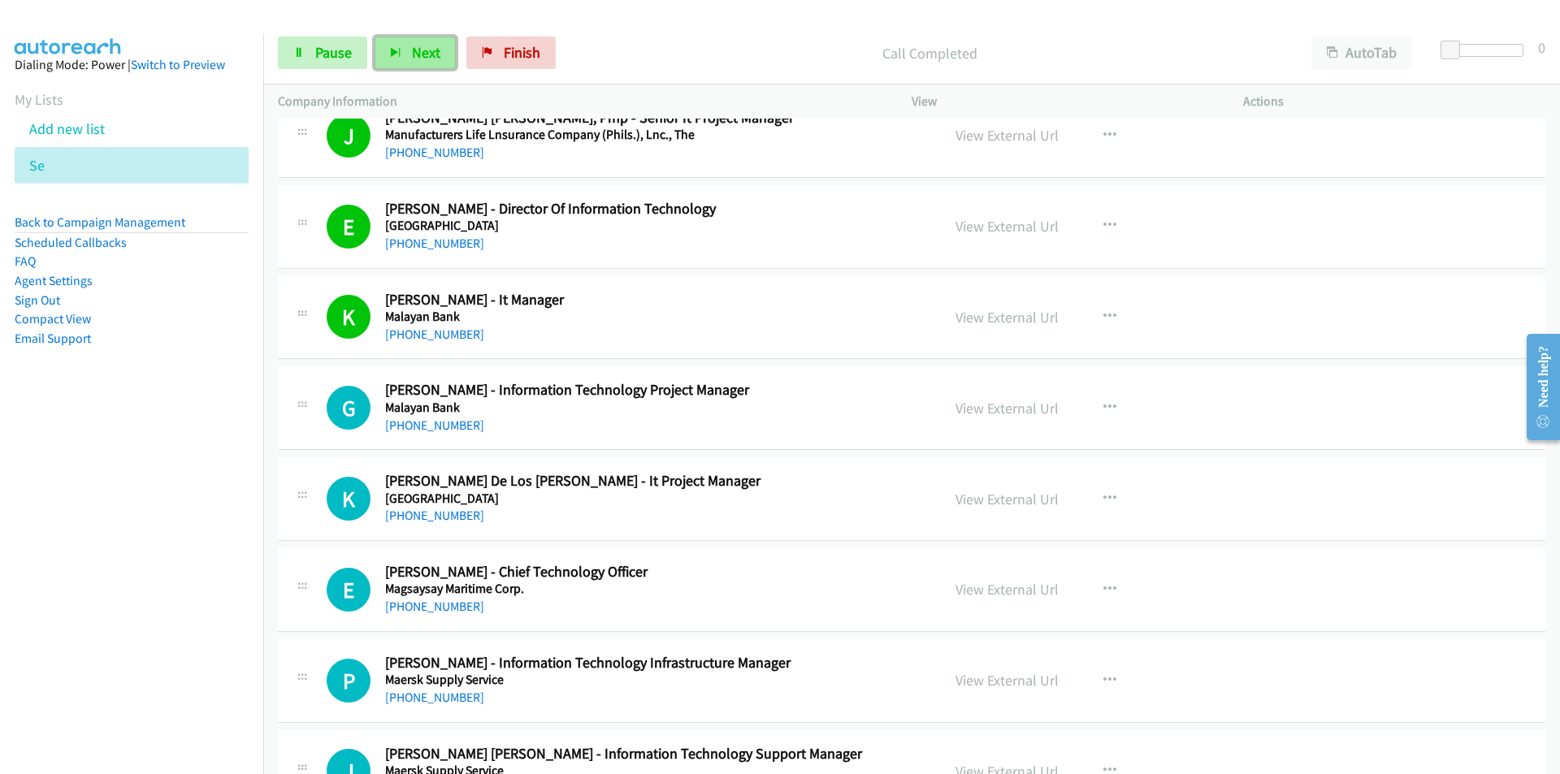
click at [412, 62] on button "Next" at bounding box center [415, 53] width 81 height 32
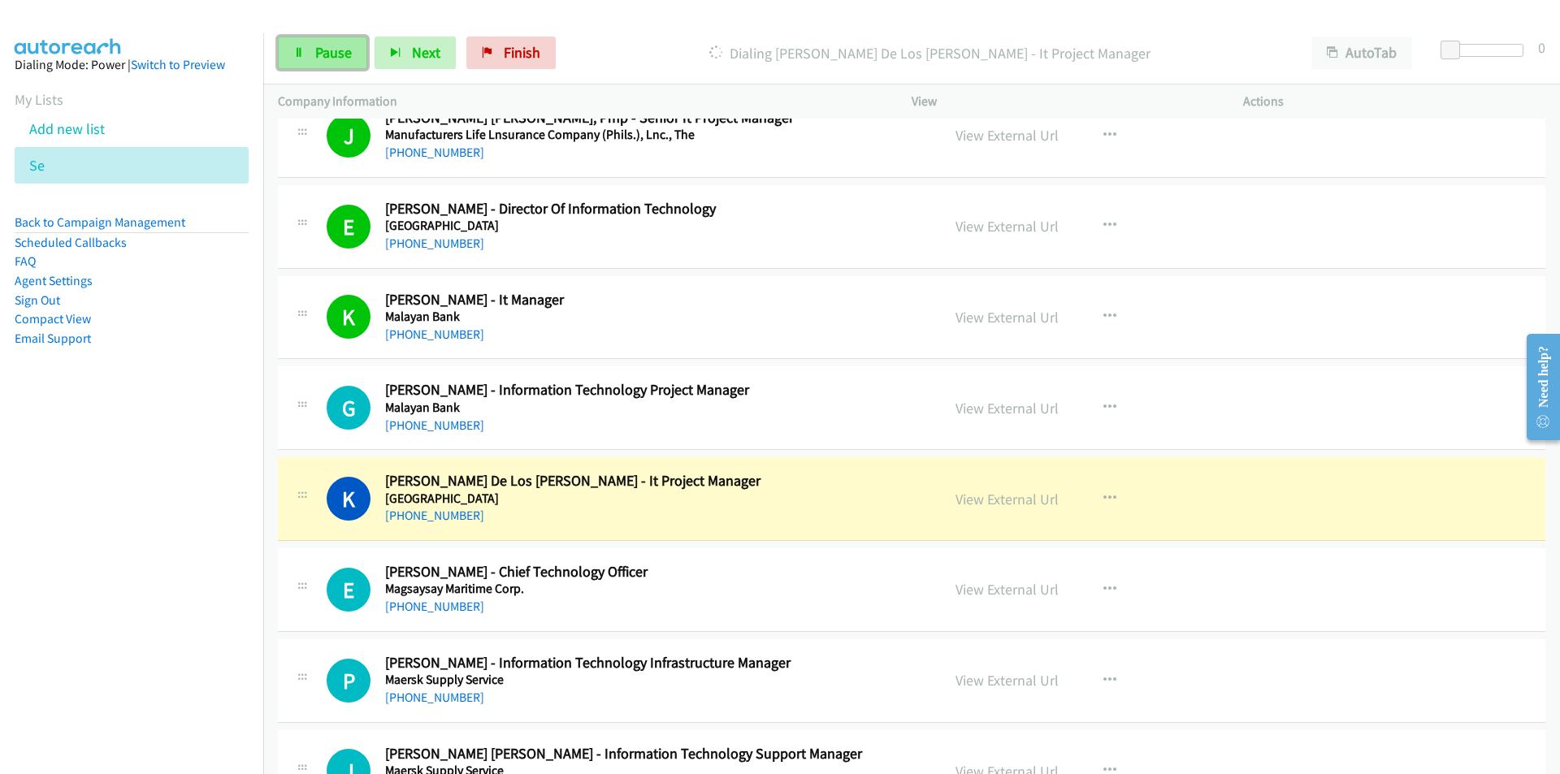
click at [328, 58] on span "Pause" at bounding box center [333, 52] width 37 height 19
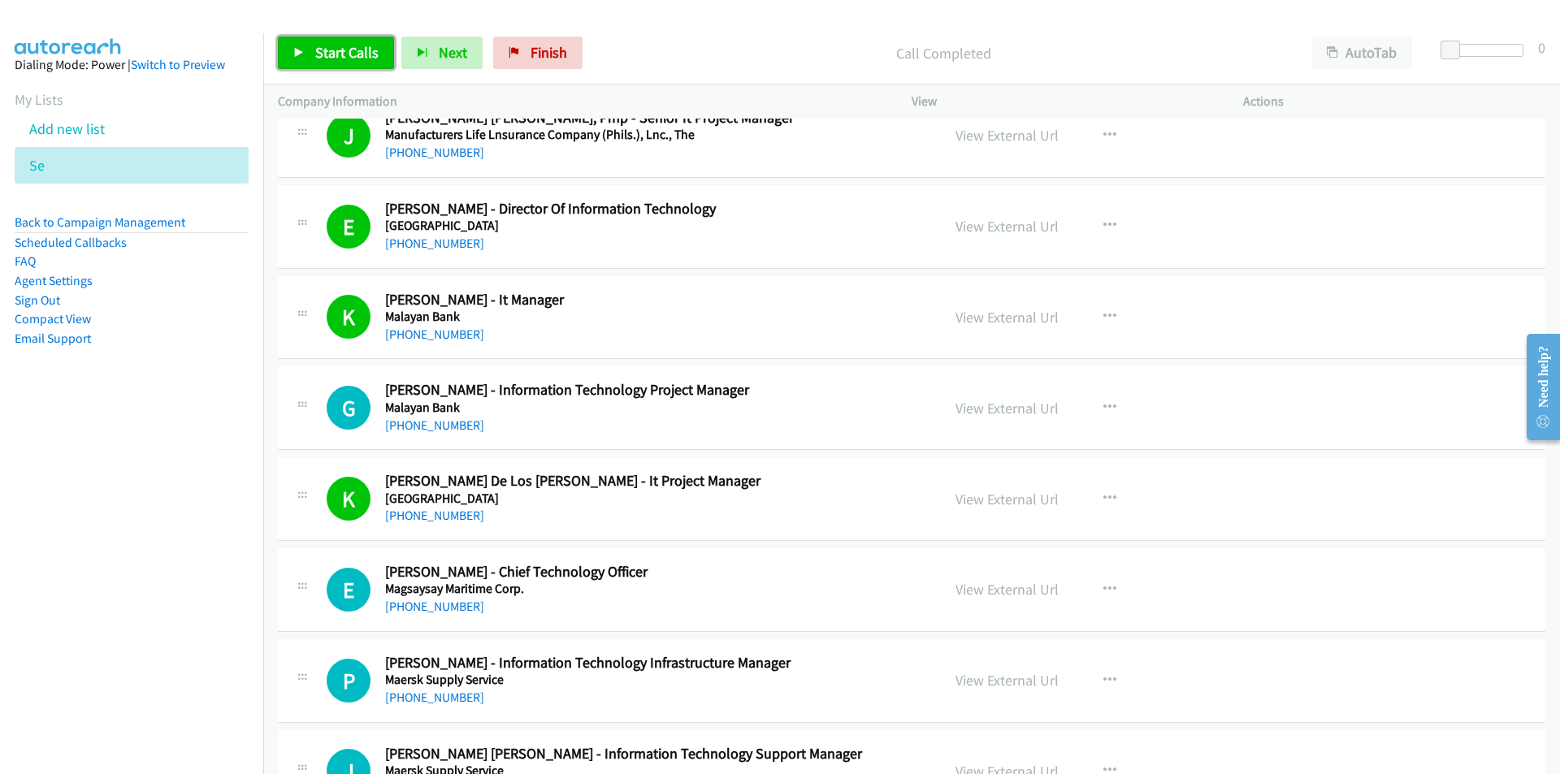
click at [322, 41] on link "Start Calls" at bounding box center [336, 53] width 116 height 32
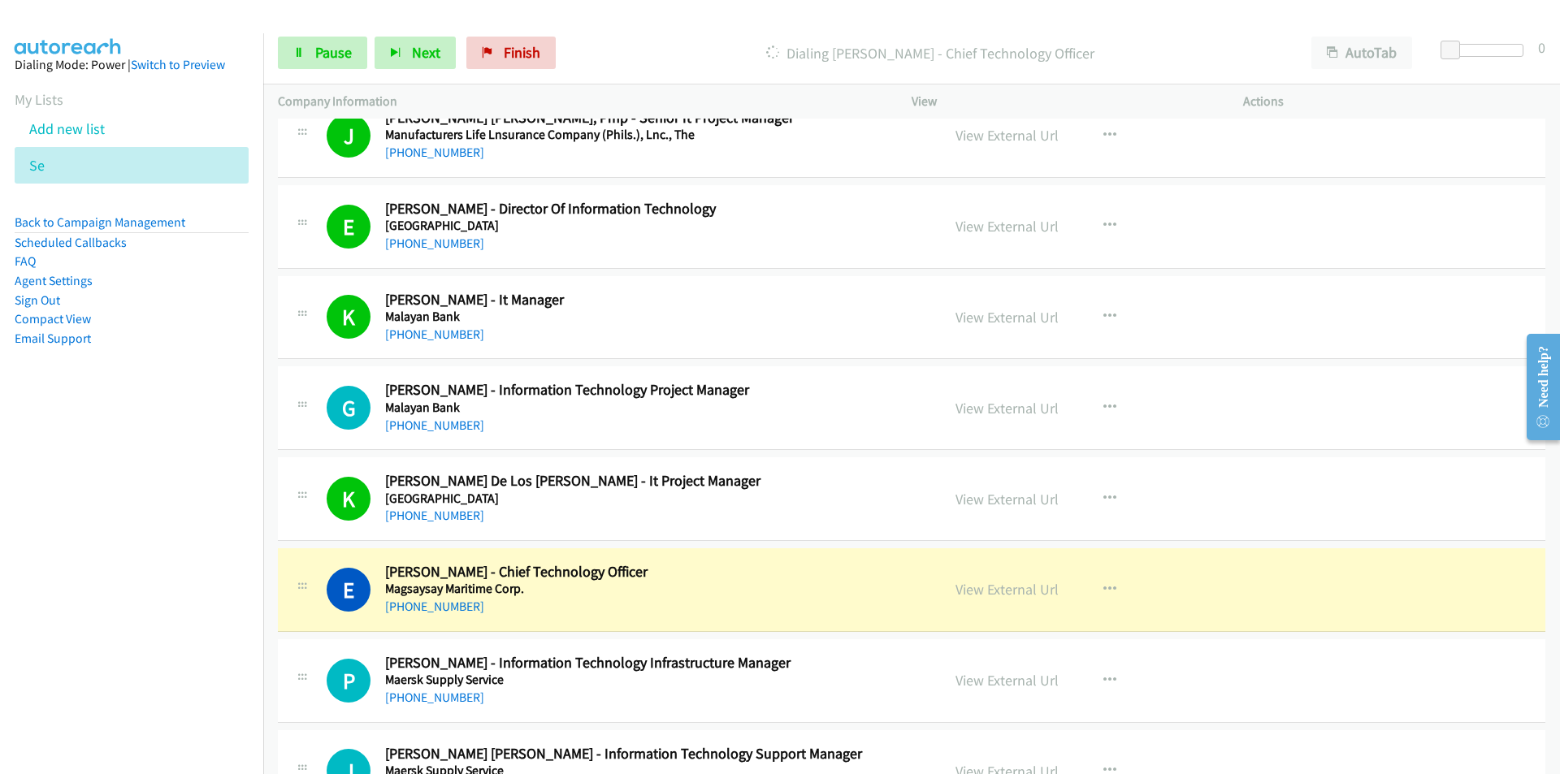
click at [197, 508] on nav "Dialing Mode: Power | Switch to Preview My Lists Add new list Se Back to Campai…" at bounding box center [132, 420] width 264 height 774
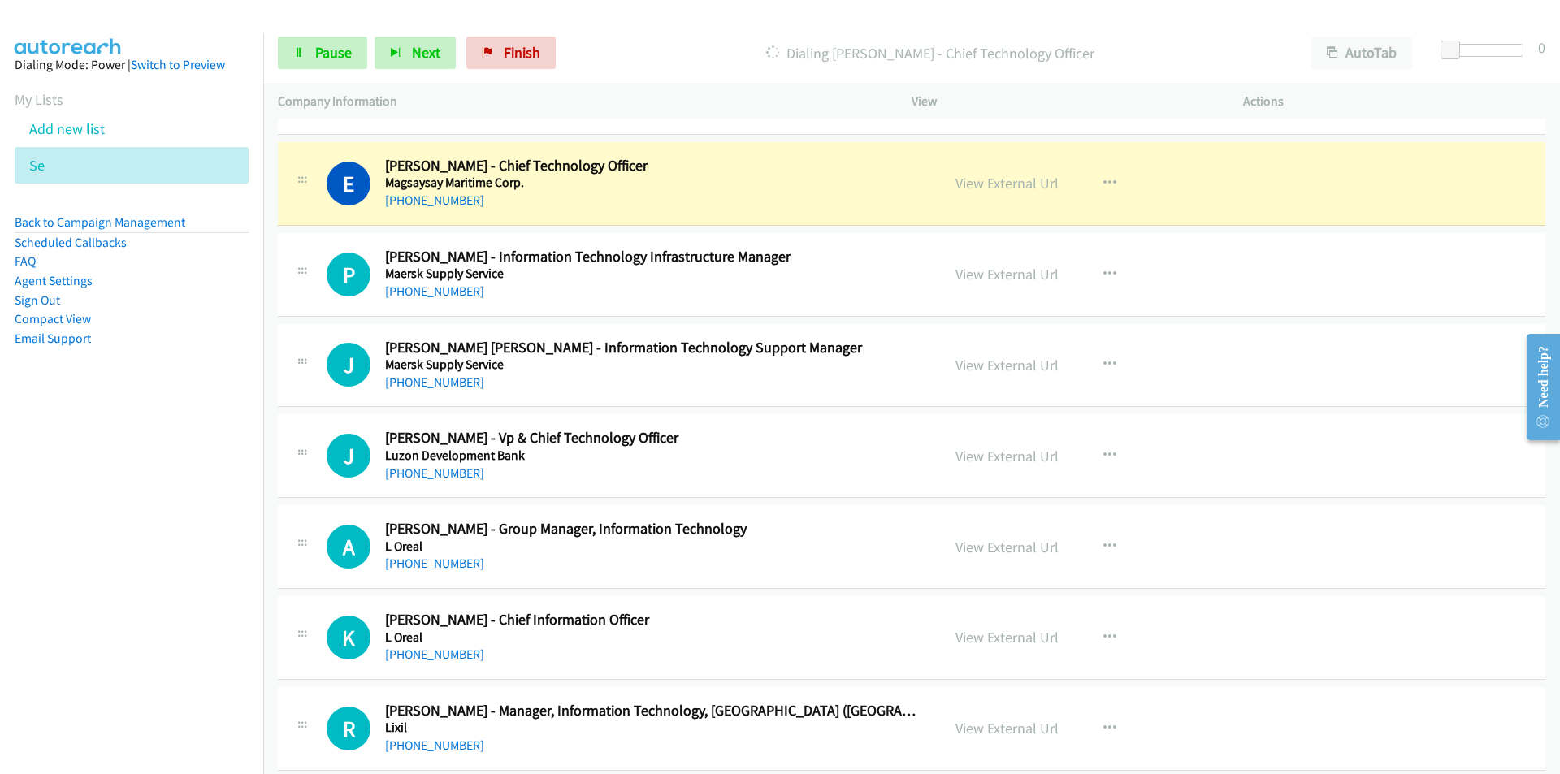
scroll to position [1625, 0]
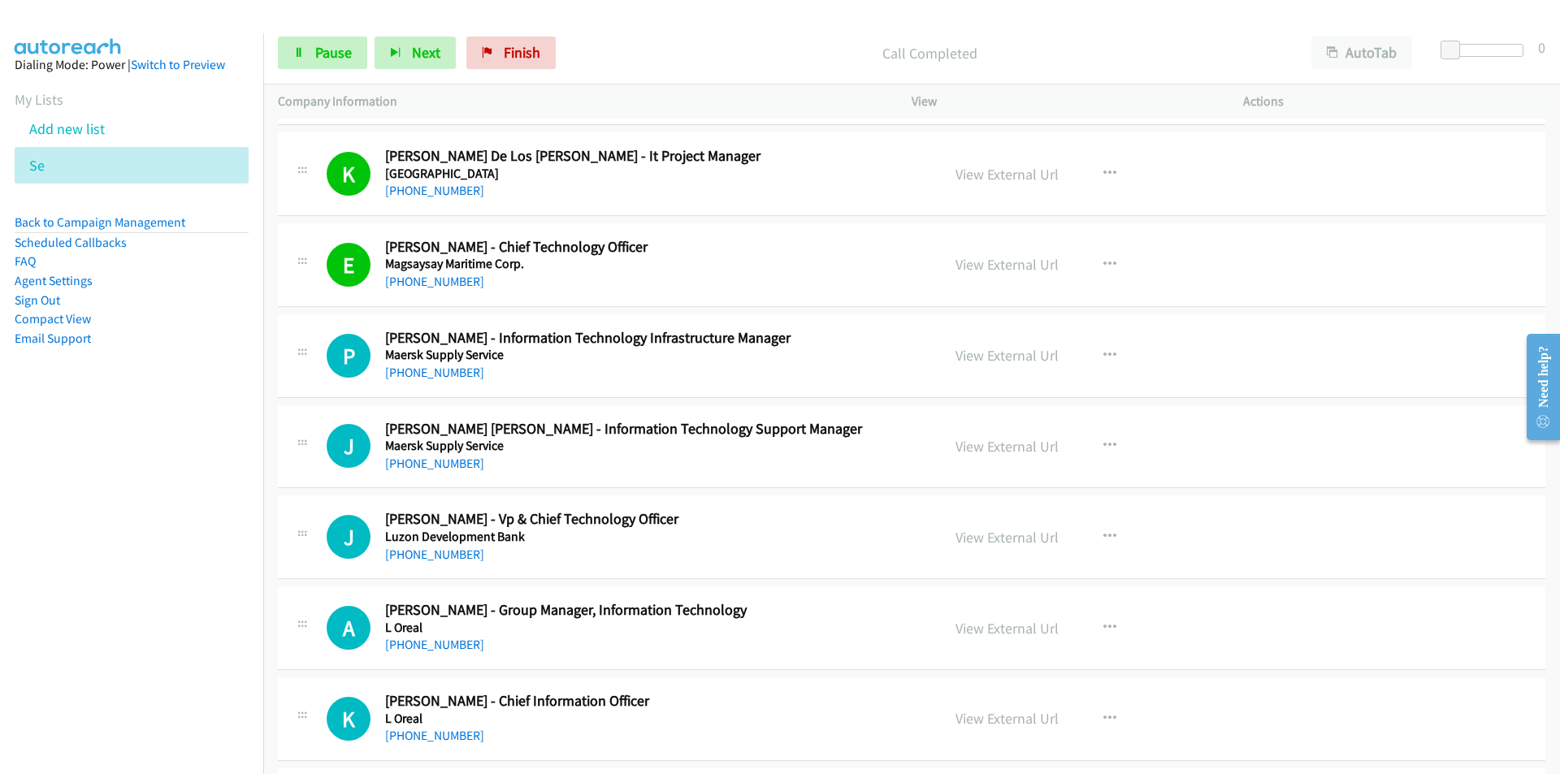
click at [228, 626] on nav "Dialing Mode: Power | Switch to Preview My Lists Add new list Se Back to Campai…" at bounding box center [132, 420] width 264 height 774
drag, startPoint x: 216, startPoint y: 628, endPoint x: 266, endPoint y: 638, distance: 51.3
click at [216, 628] on nav "Dialing Mode: Power | Switch to Preview My Lists Add new list Se Back to Campai…" at bounding box center [132, 420] width 264 height 774
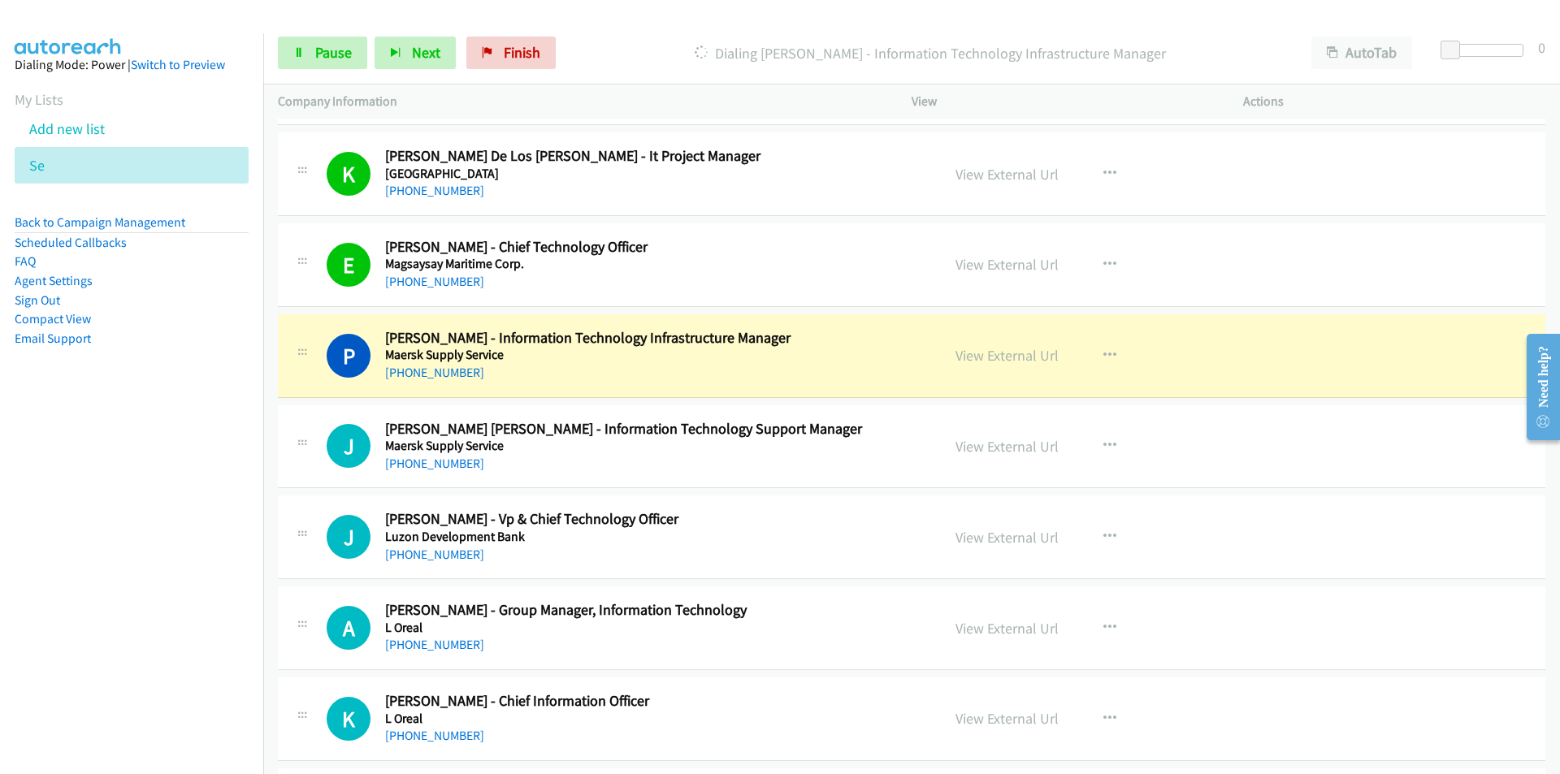
click at [206, 622] on nav "Dialing Mode: Power | Switch to Preview My Lists Add new list Se Back to Campai…" at bounding box center [132, 420] width 264 height 774
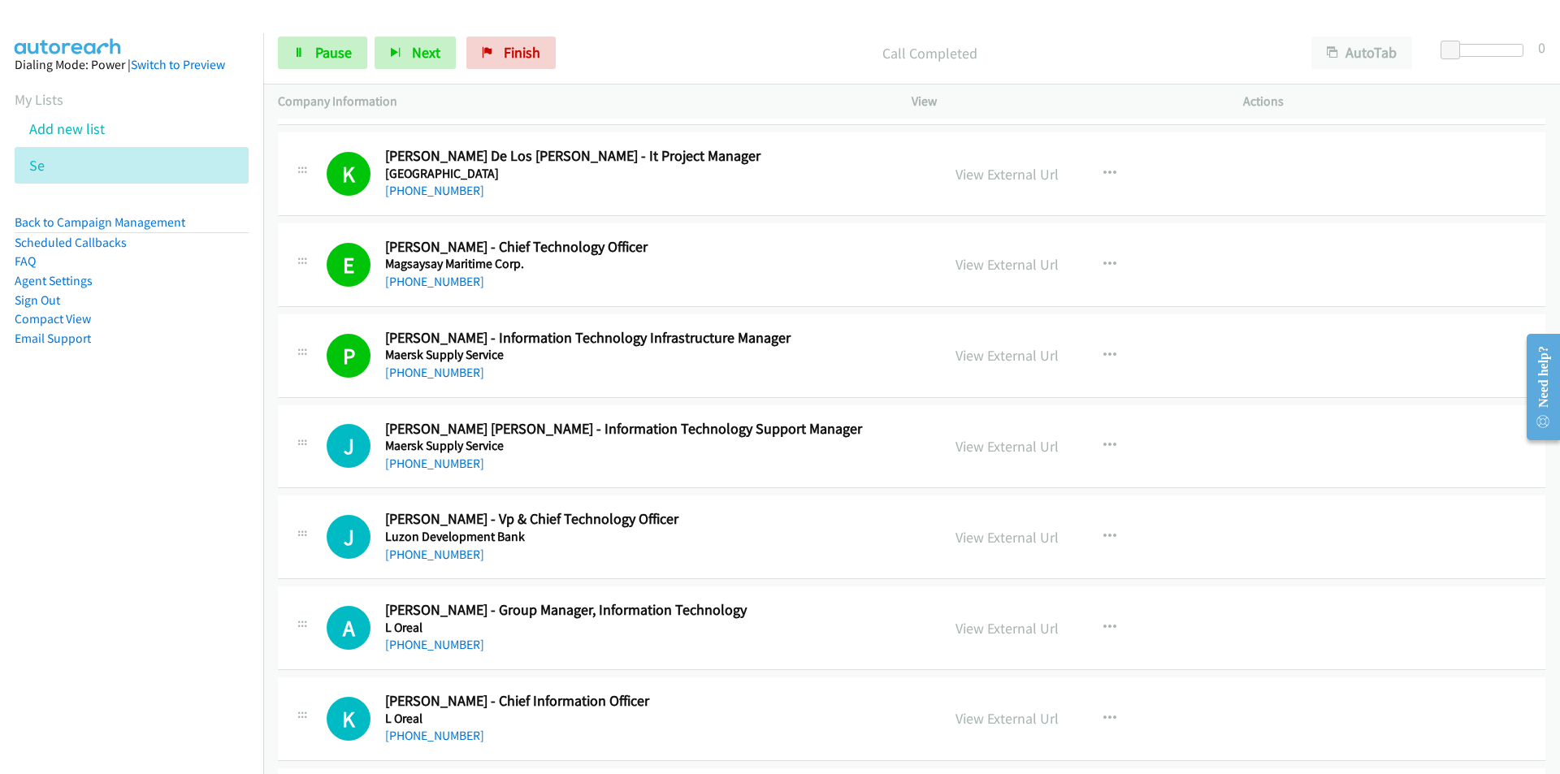
click at [175, 609] on nav "Dialing Mode: Power | Switch to Preview My Lists Add new list Se Back to Campai…" at bounding box center [132, 420] width 264 height 774
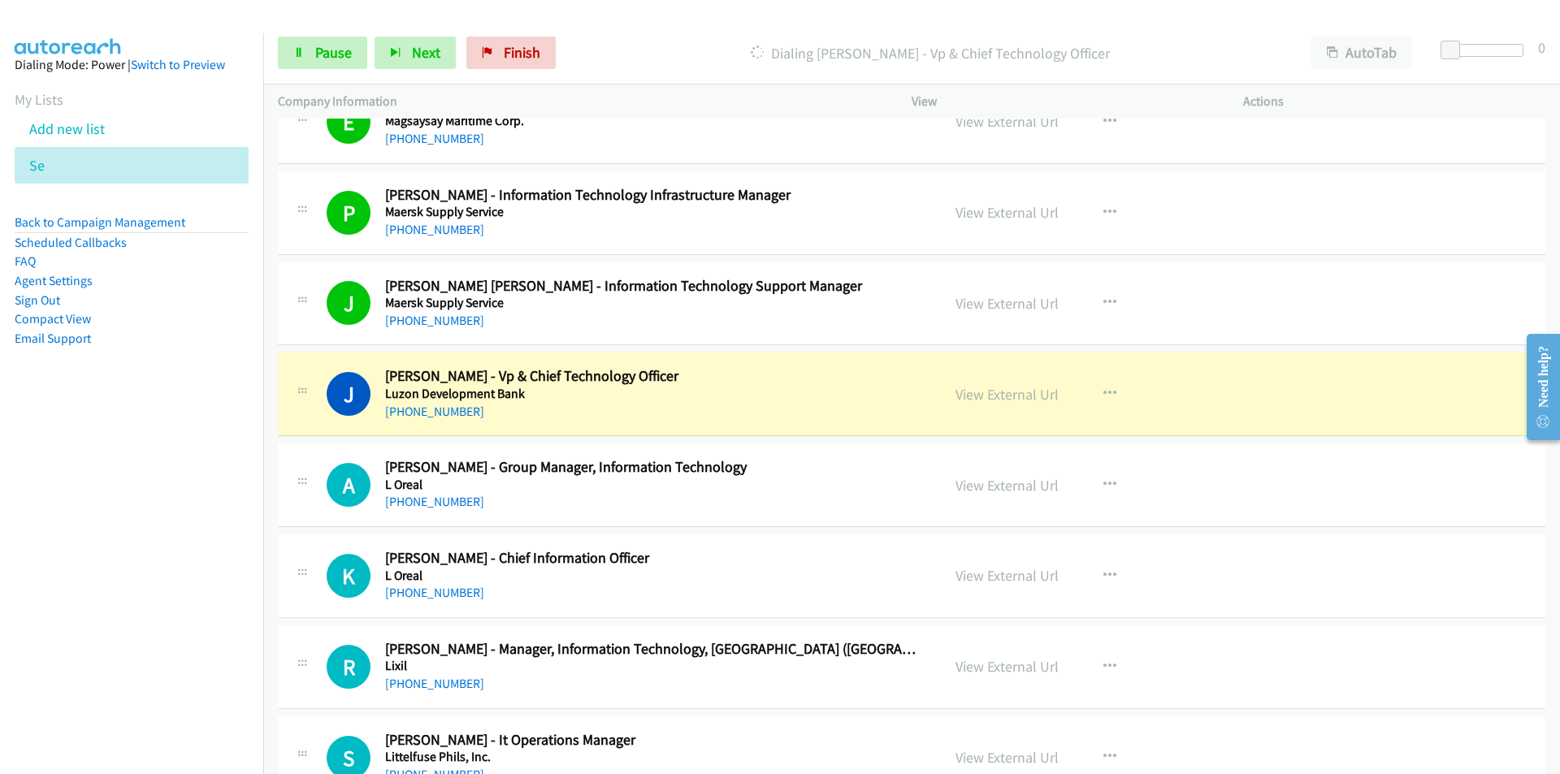
scroll to position [1787, 0]
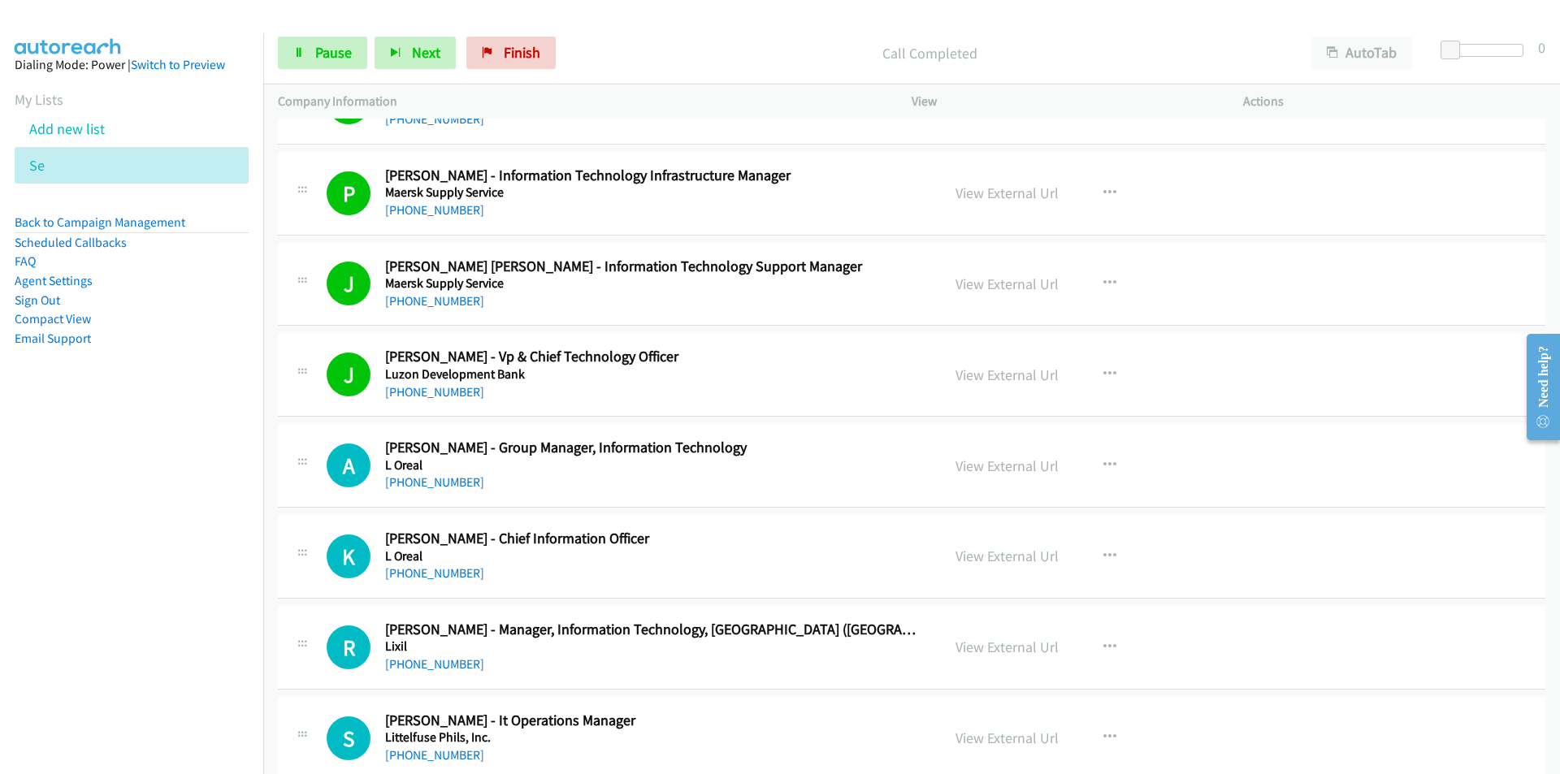
click at [206, 474] on nav "Dialing Mode: Power | Switch to Preview My Lists Add new list Se Back to Campai…" at bounding box center [132, 420] width 264 height 774
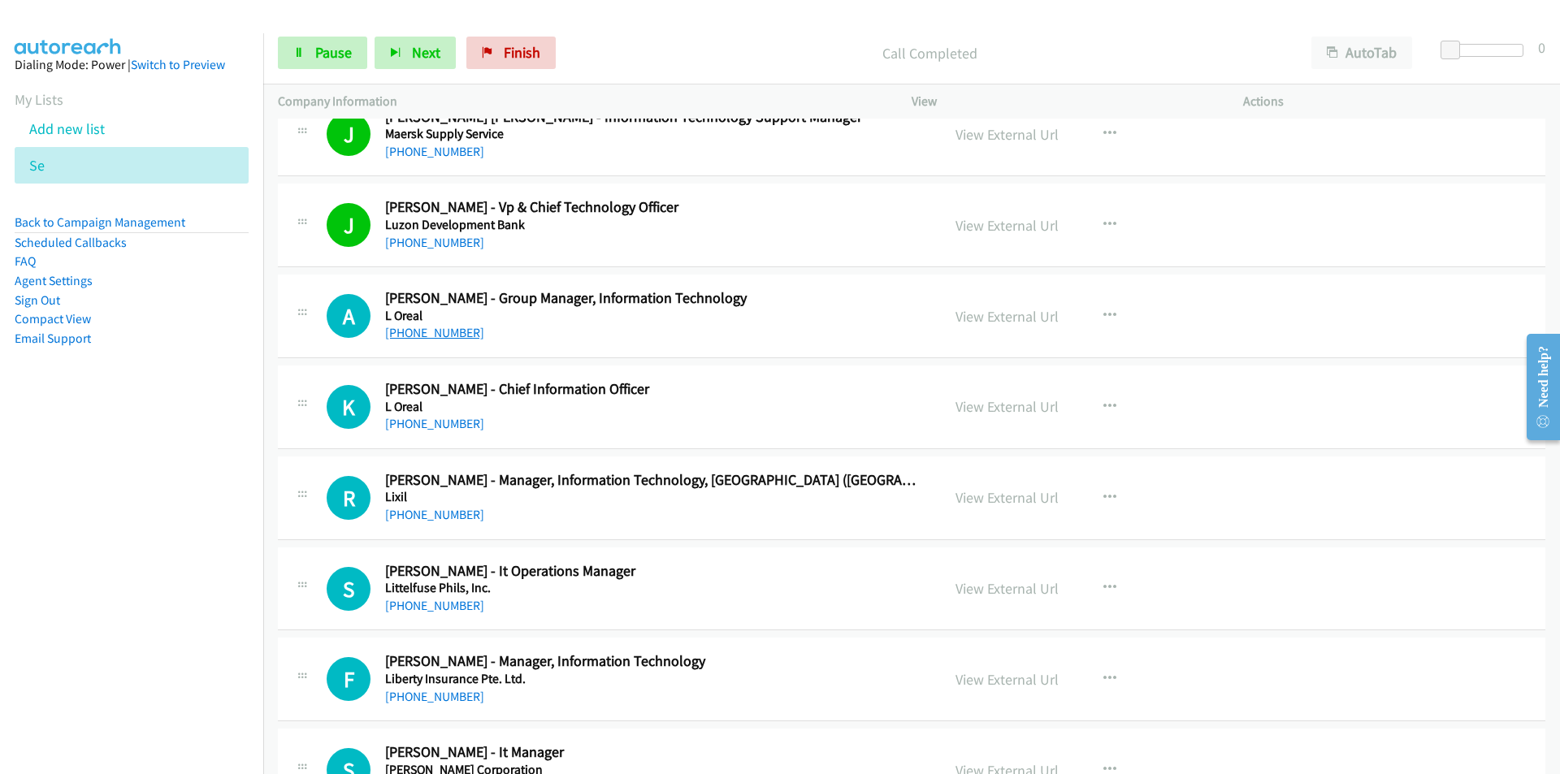
scroll to position [2031, 0]
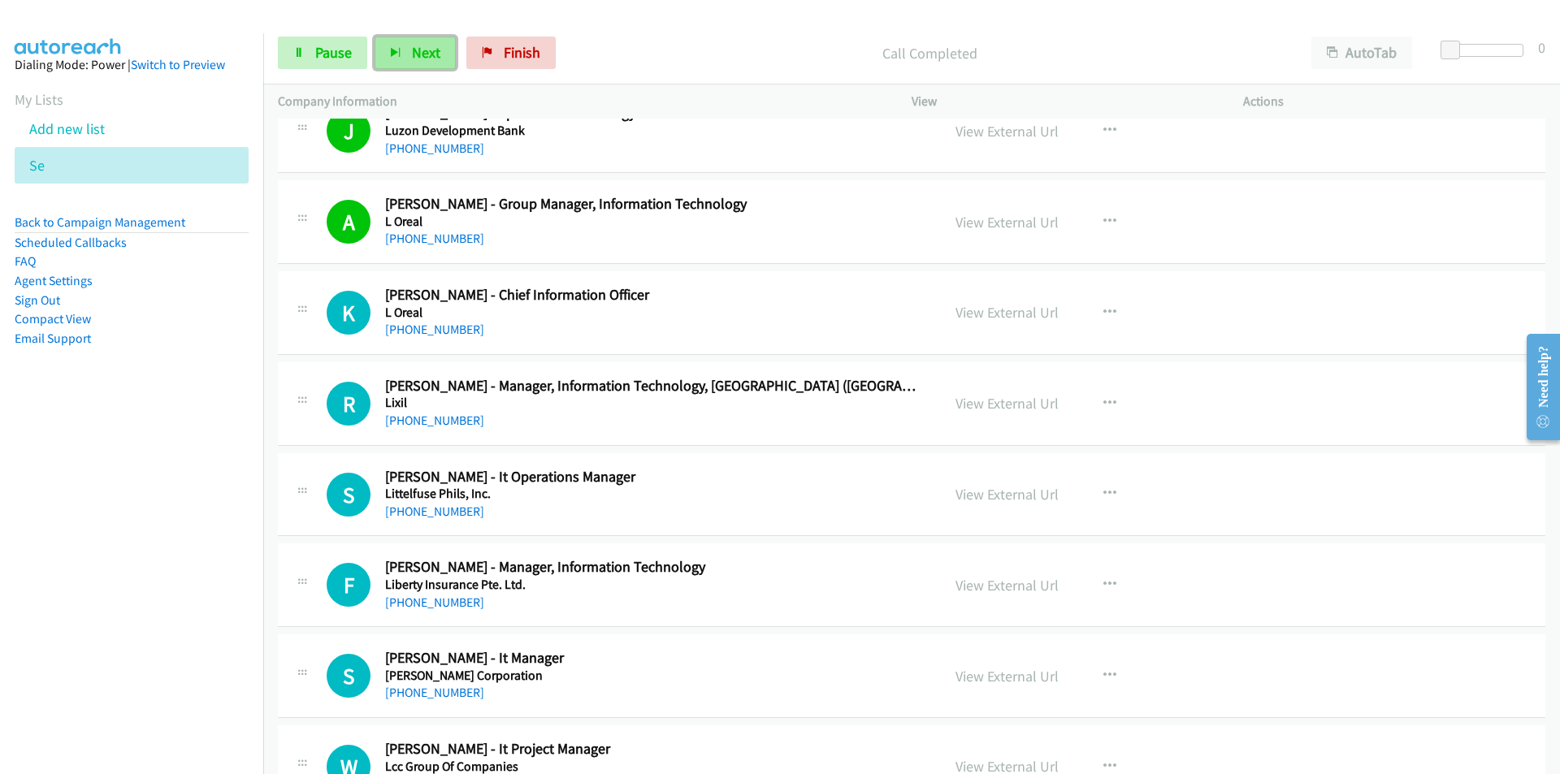
click at [429, 51] on span "Next" at bounding box center [426, 52] width 28 height 19
click at [433, 40] on button "Next" at bounding box center [415, 53] width 81 height 32
click at [431, 48] on span "Next" at bounding box center [426, 52] width 28 height 19
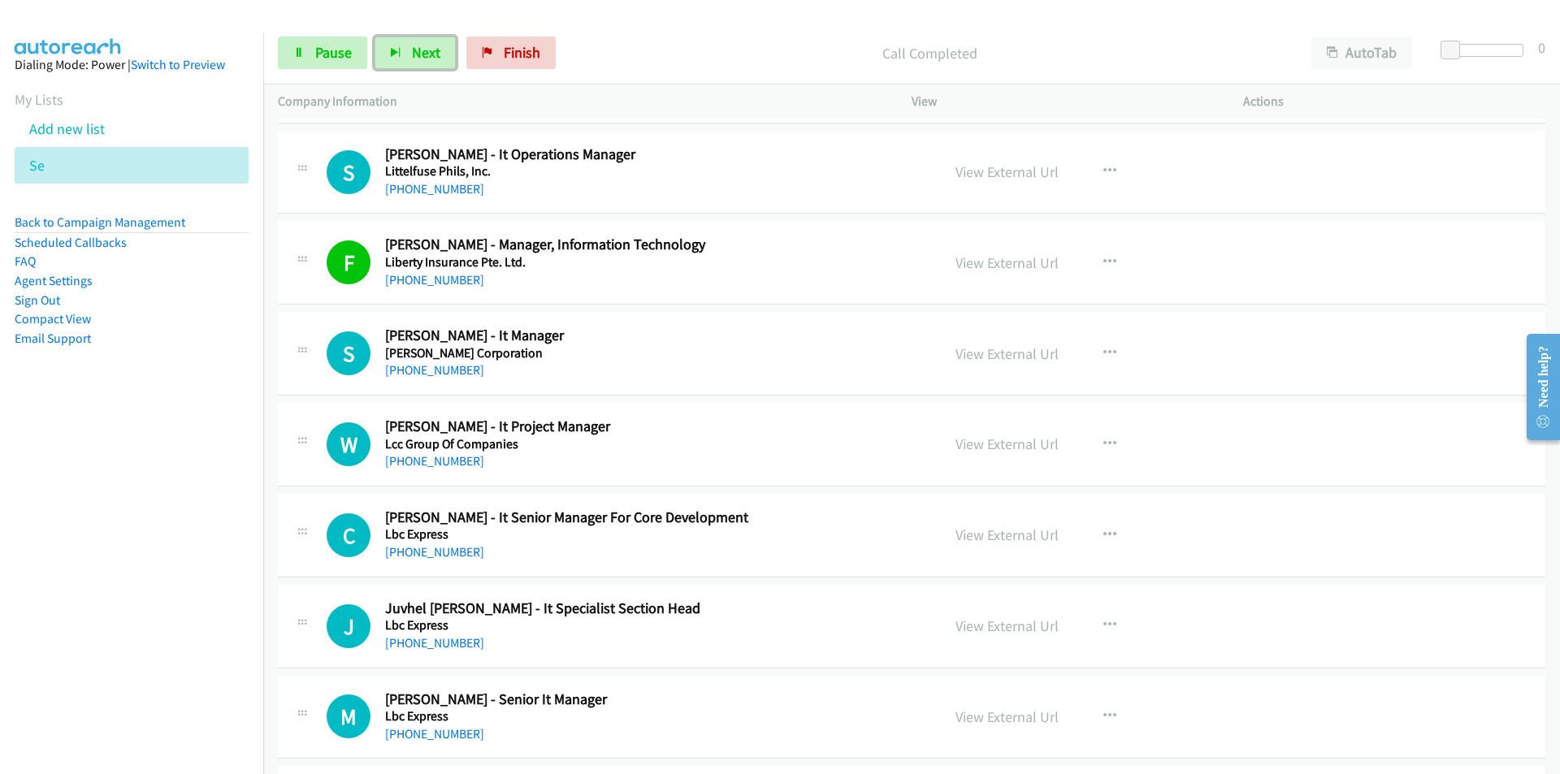
scroll to position [2356, 0]
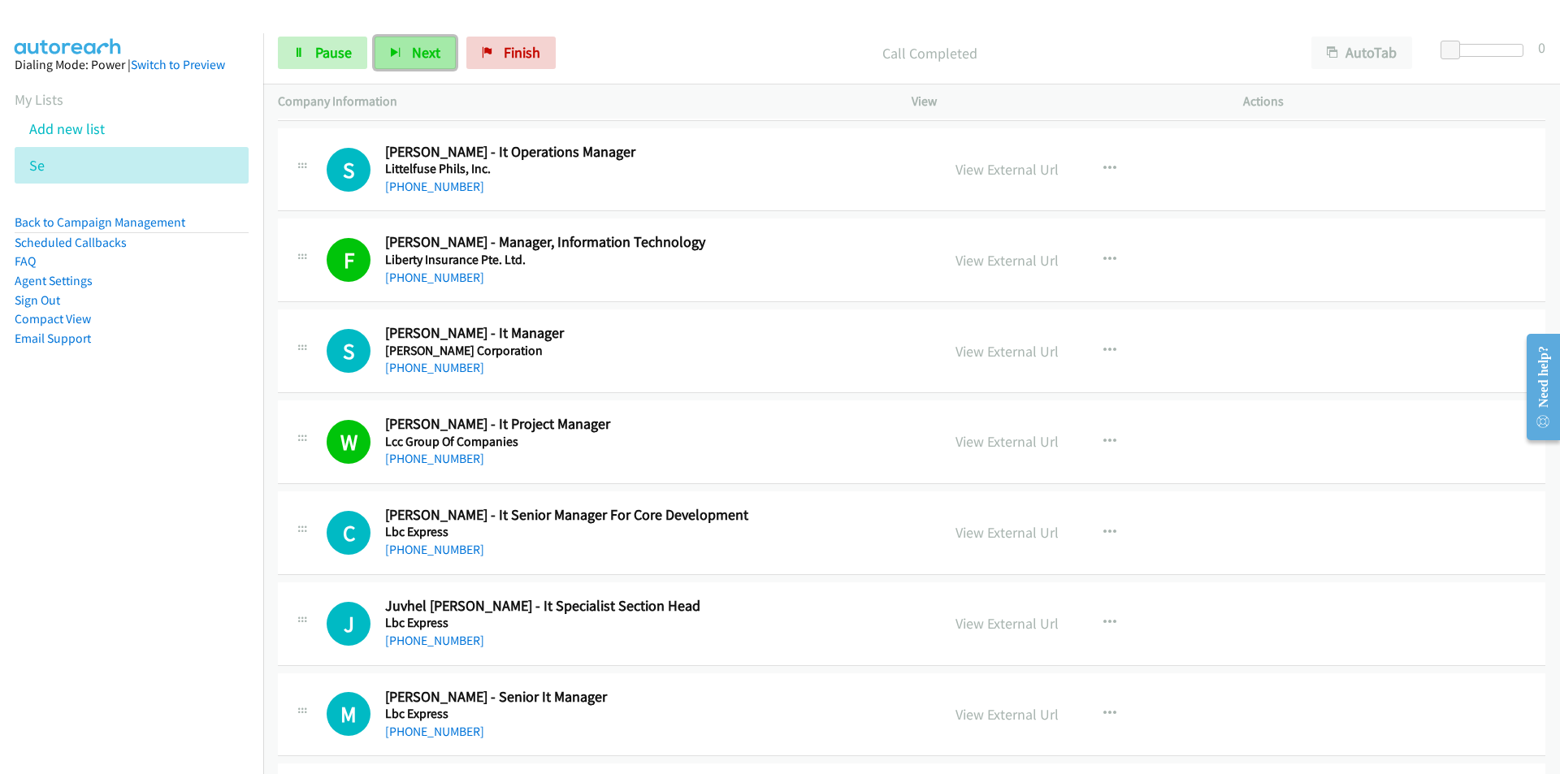
click at [429, 56] on span "Next" at bounding box center [426, 52] width 28 height 19
drag, startPoint x: 143, startPoint y: 578, endPoint x: 495, endPoint y: 545, distance: 353.3
click at [143, 579] on nav "Dialing Mode: Power | Switch to Preview My Lists Add new list Se Back to Campai…" at bounding box center [132, 420] width 264 height 774
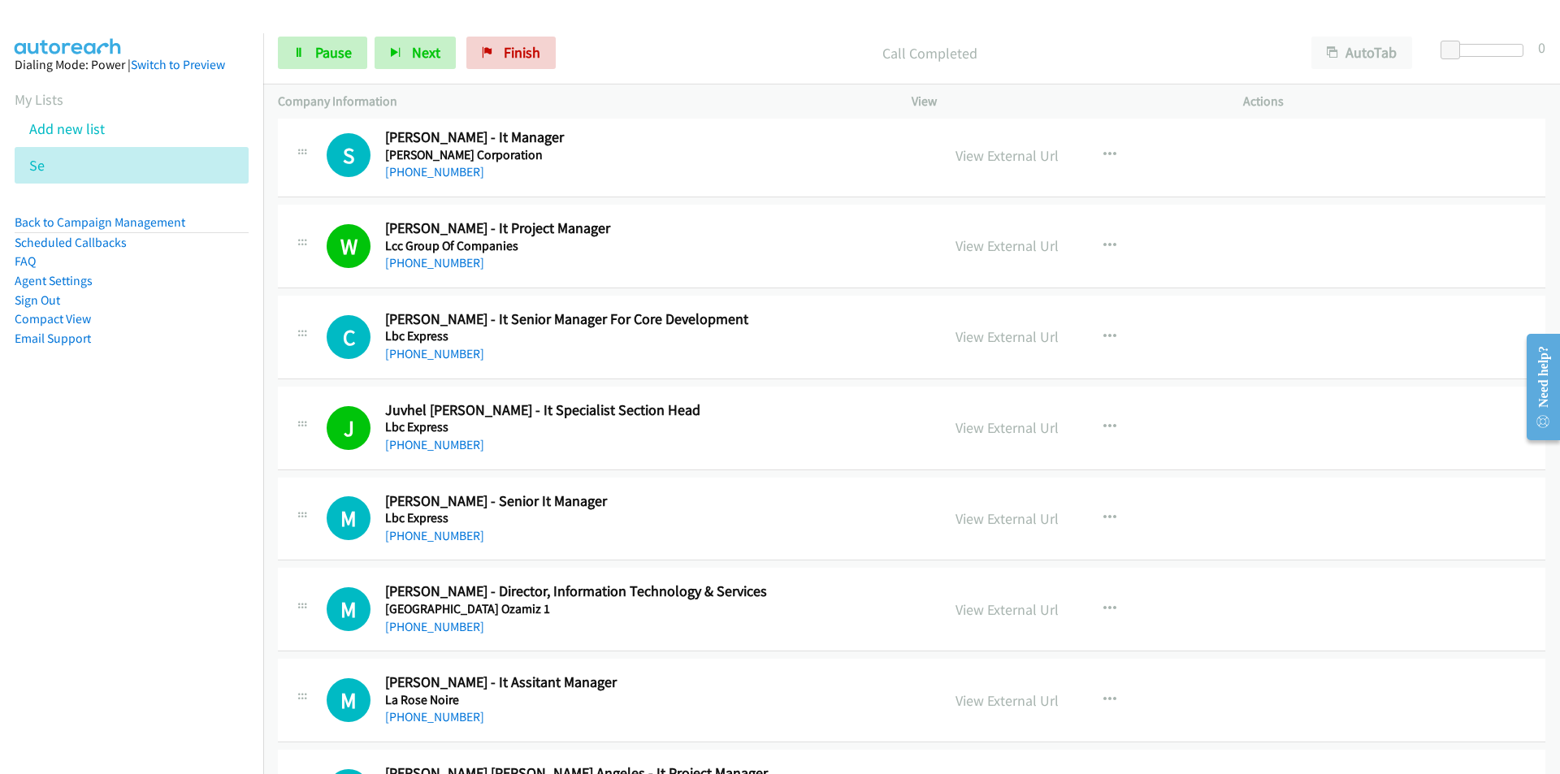
scroll to position [2600, 0]
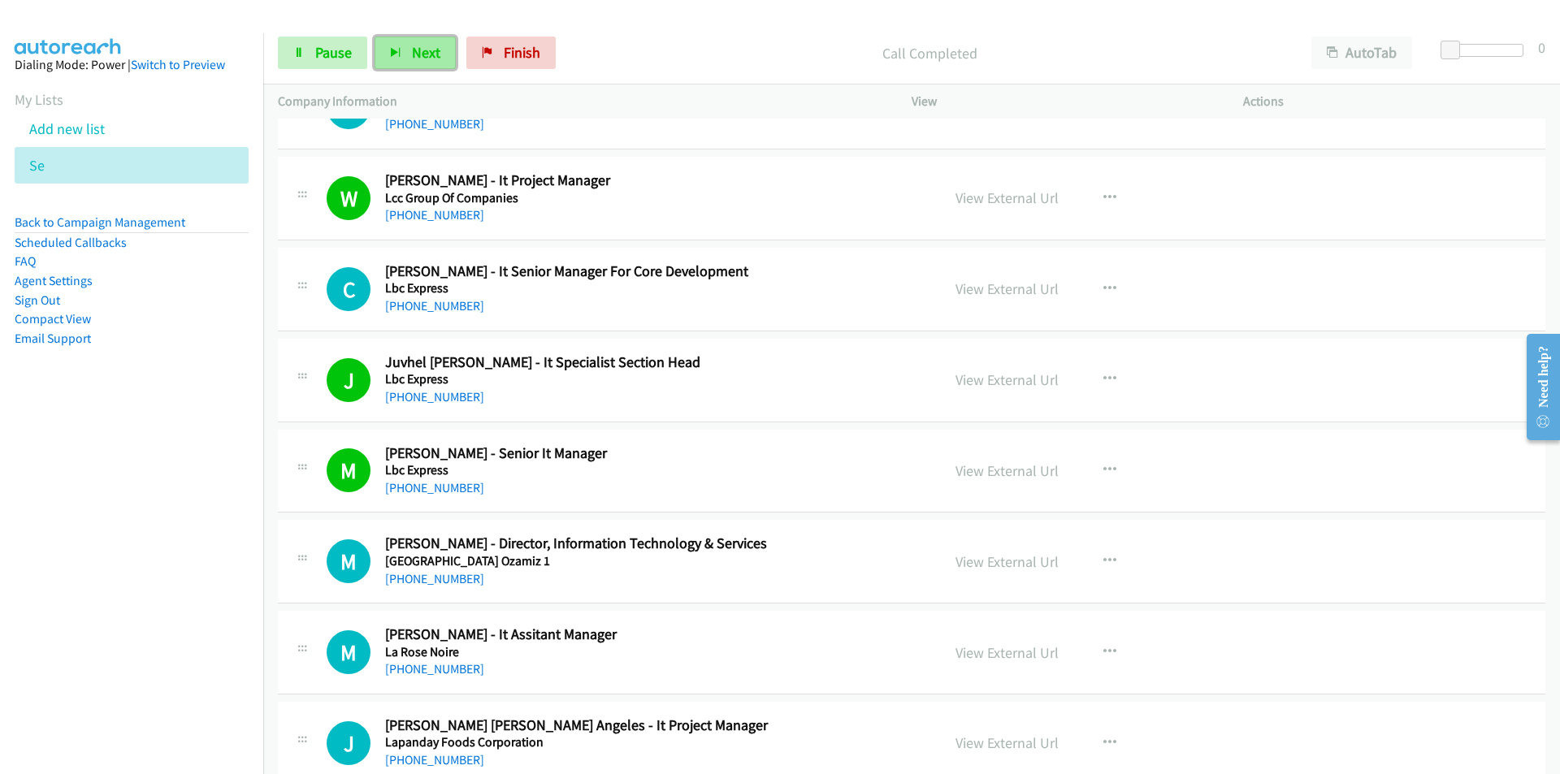
click at [409, 58] on button "Next" at bounding box center [415, 53] width 81 height 32
click at [272, 548] on td "M Callback Scheduled [PERSON_NAME] - Director, Information Technology & Service…" at bounding box center [911, 562] width 1297 height 91
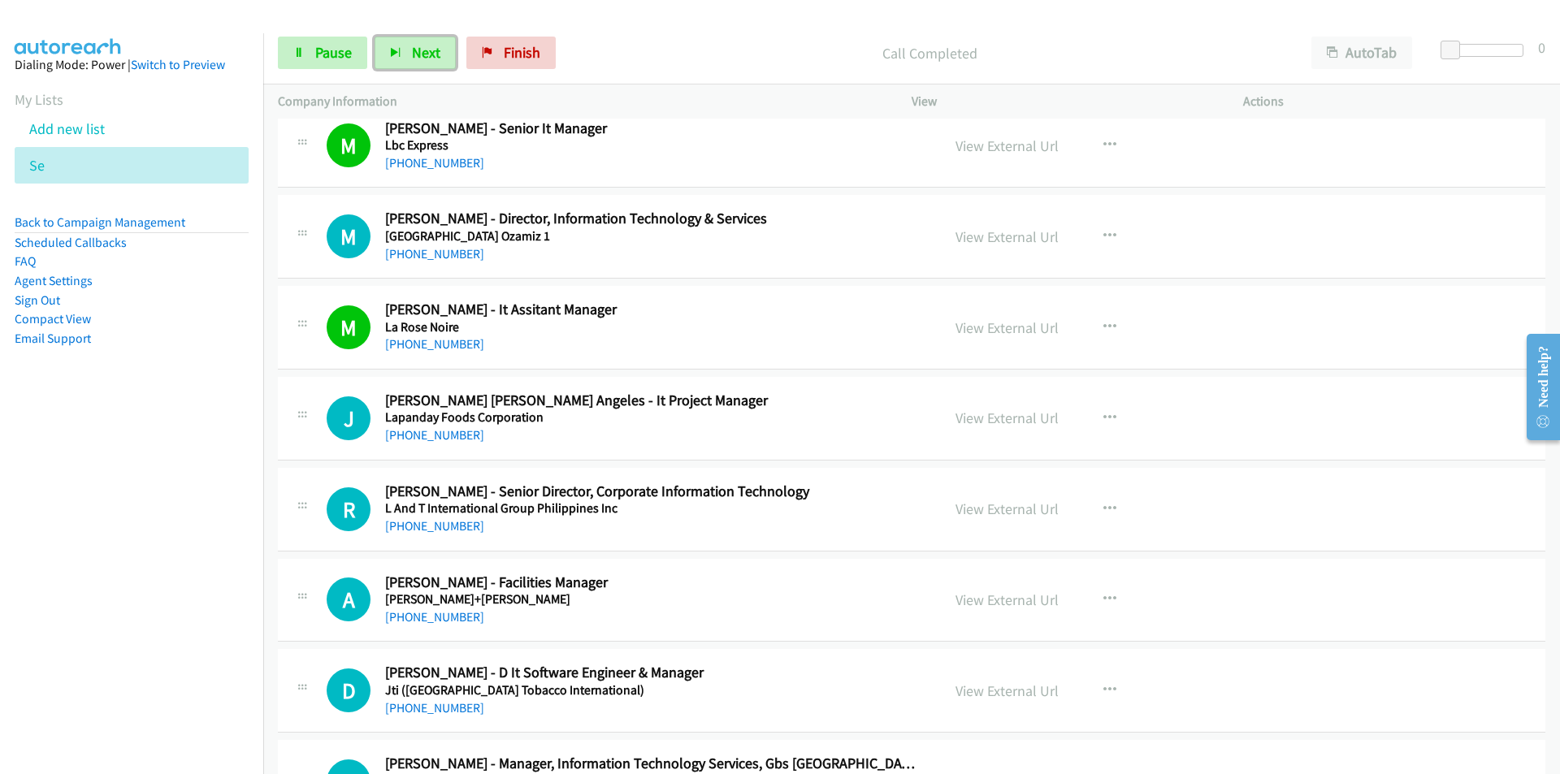
scroll to position [3006, 0]
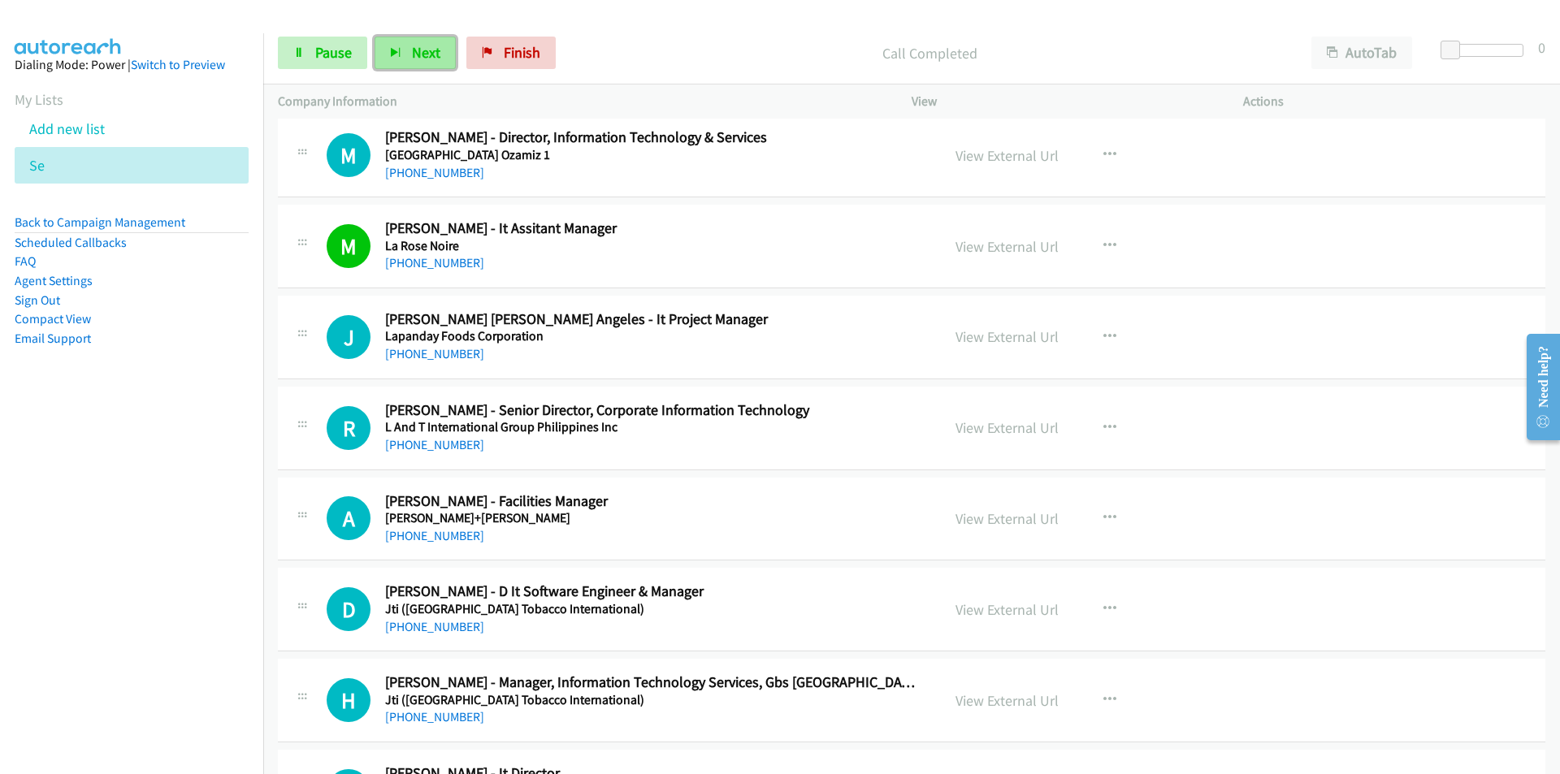
click at [420, 51] on span "Next" at bounding box center [426, 52] width 28 height 19
click at [415, 38] on button "Next" at bounding box center [415, 53] width 81 height 32
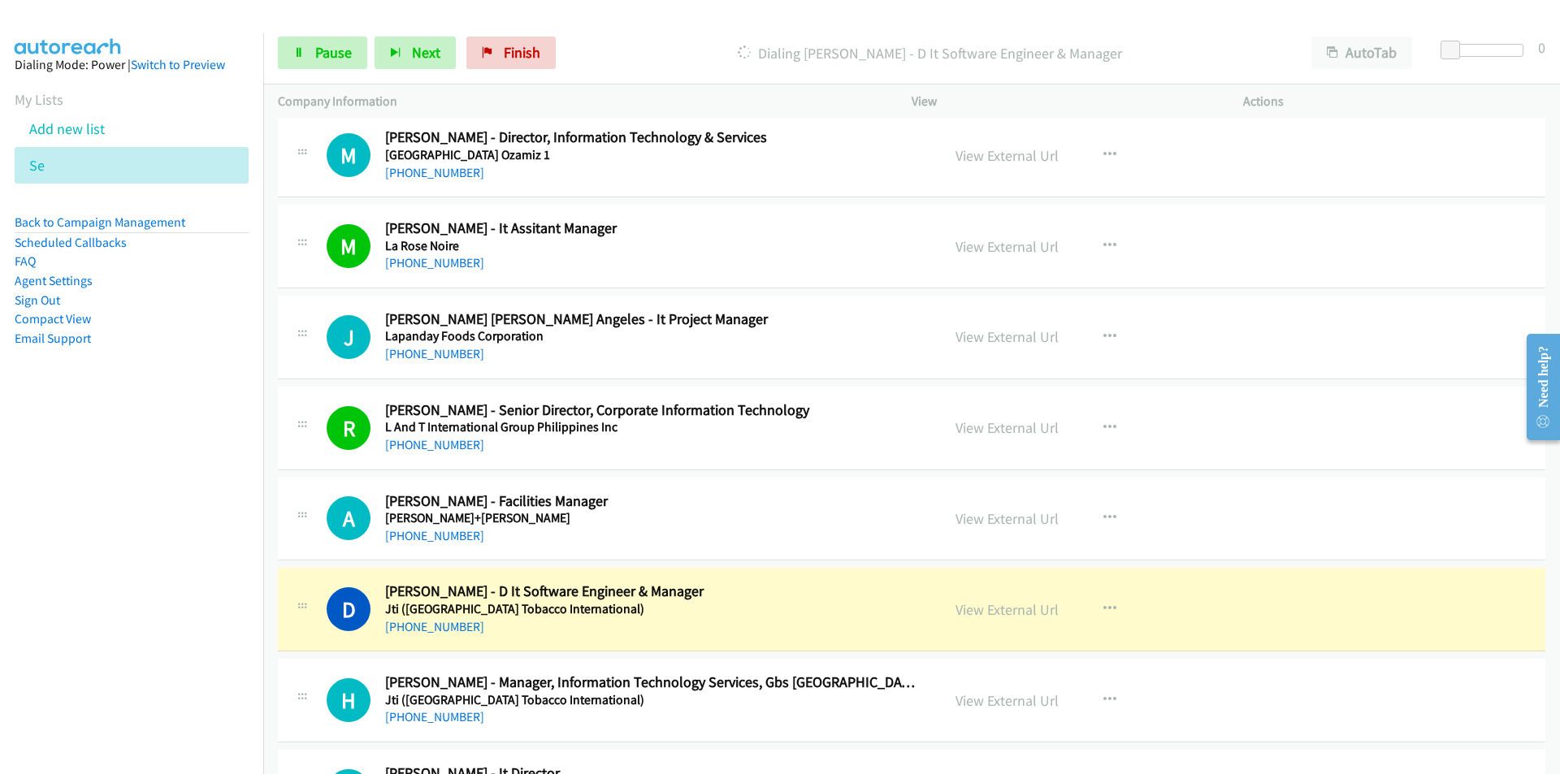
click at [102, 628] on nav "Dialing Mode: Power | Switch to Preview My Lists Add new list Se Back to Campai…" at bounding box center [132, 420] width 264 height 774
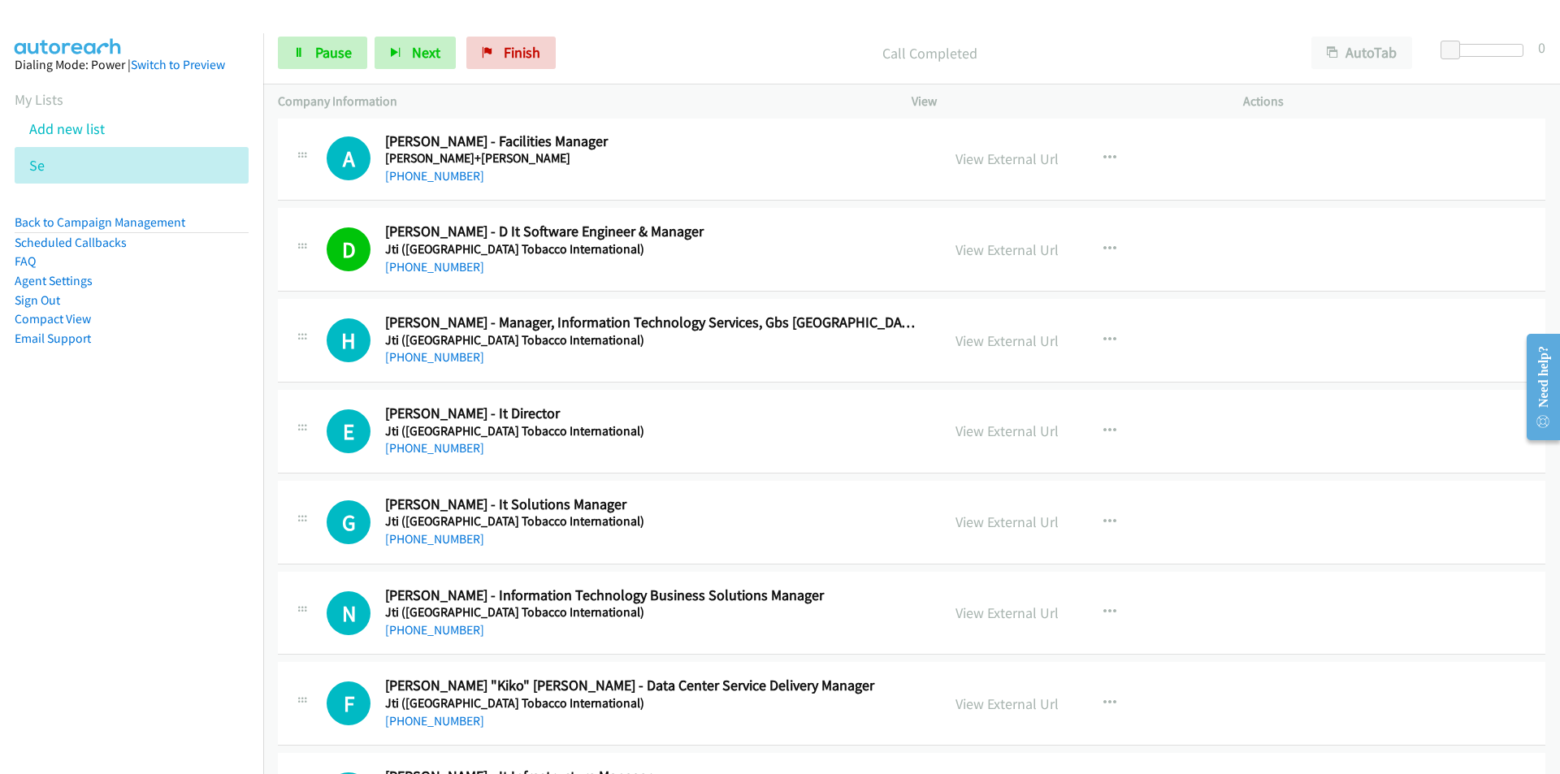
scroll to position [3412, 0]
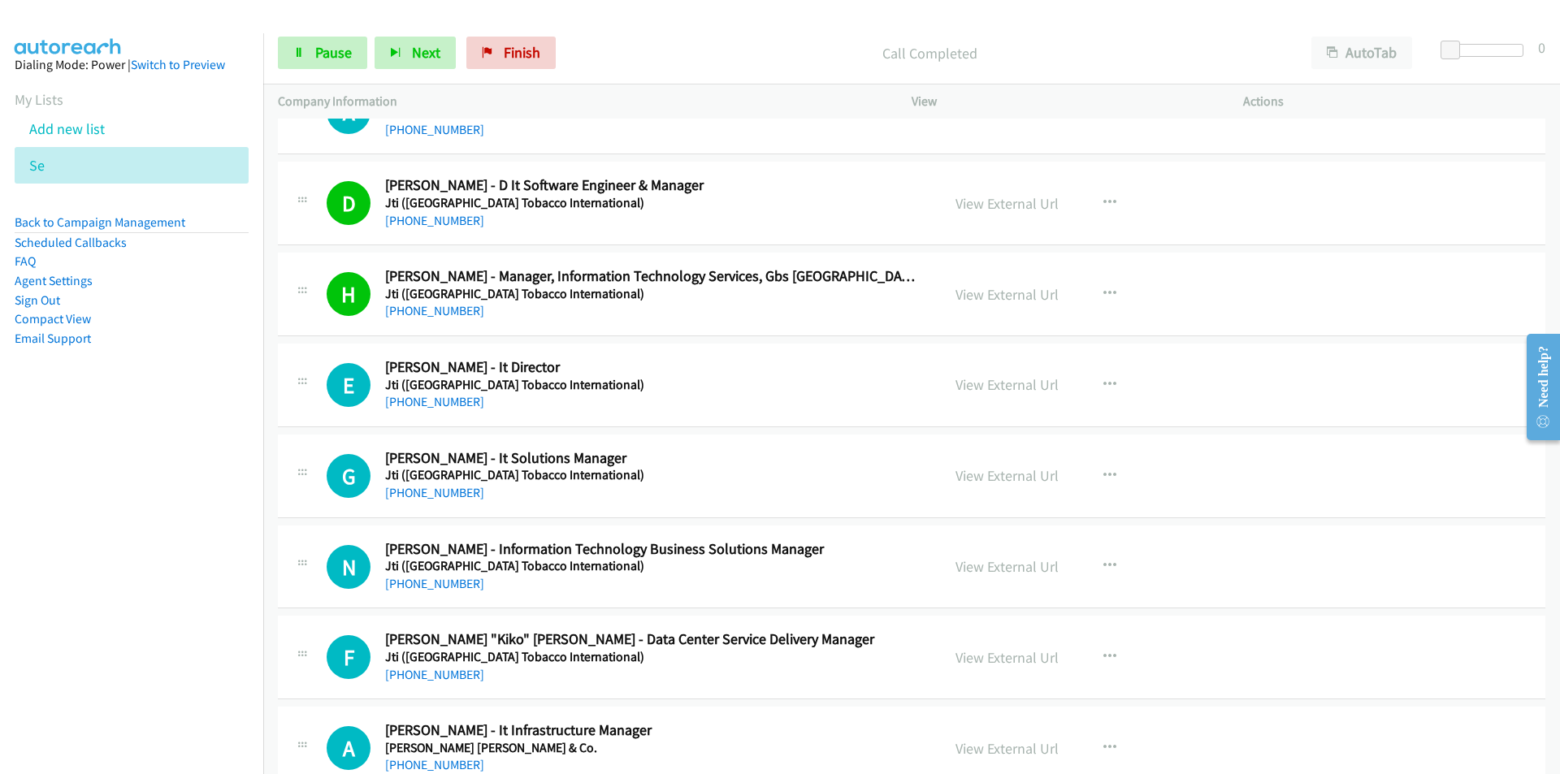
drag, startPoint x: 187, startPoint y: 519, endPoint x: 284, endPoint y: 513, distance: 97.7
click at [187, 519] on nav "Dialing Mode: Power | Switch to Preview My Lists Add new list Se Back to Campai…" at bounding box center [132, 420] width 264 height 774
click at [422, 59] on span "Next" at bounding box center [426, 52] width 28 height 19
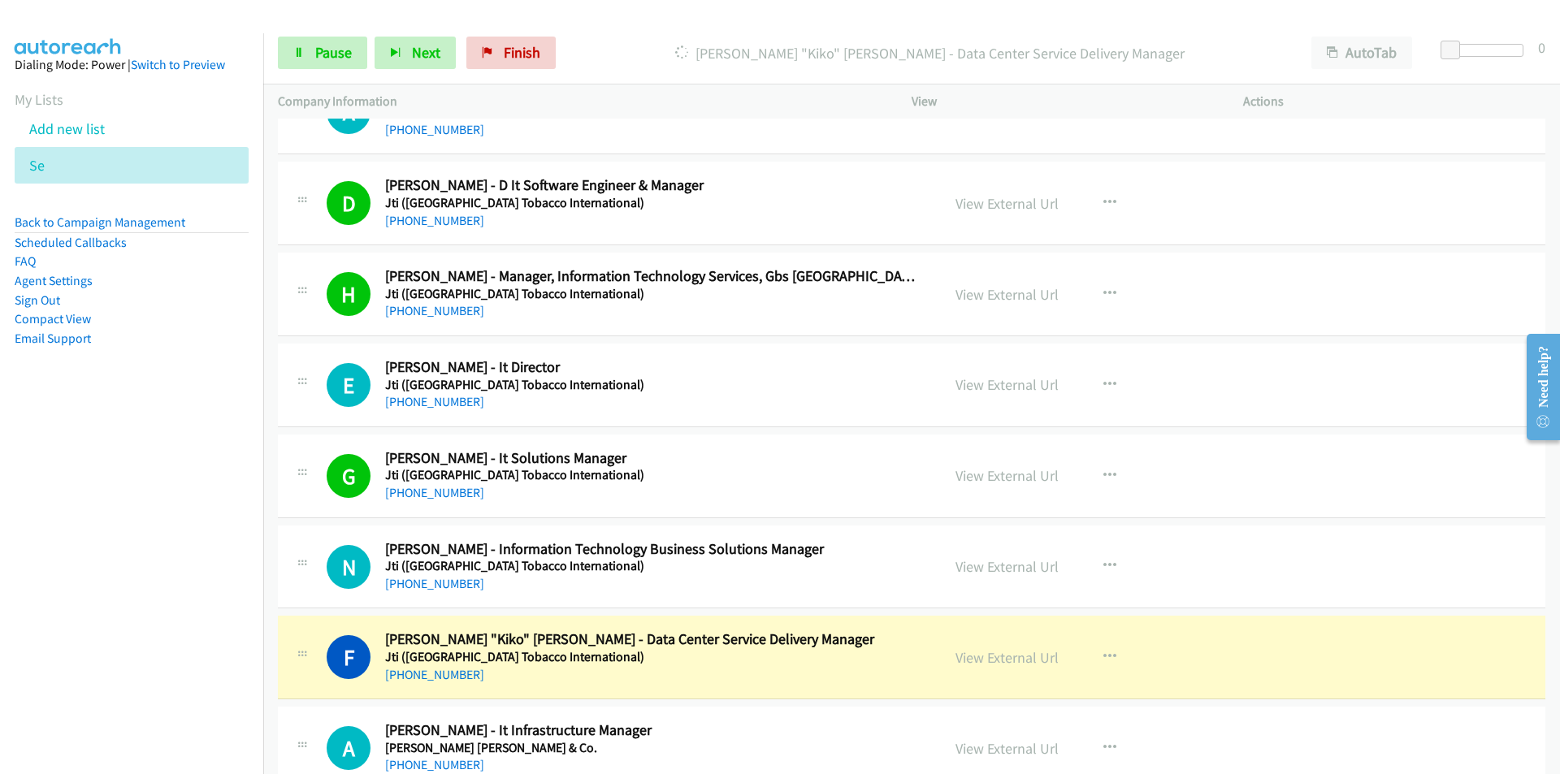
click at [160, 606] on nav "Dialing Mode: Power | Switch to Preview My Lists Add new list Se Back to Campai…" at bounding box center [132, 420] width 264 height 774
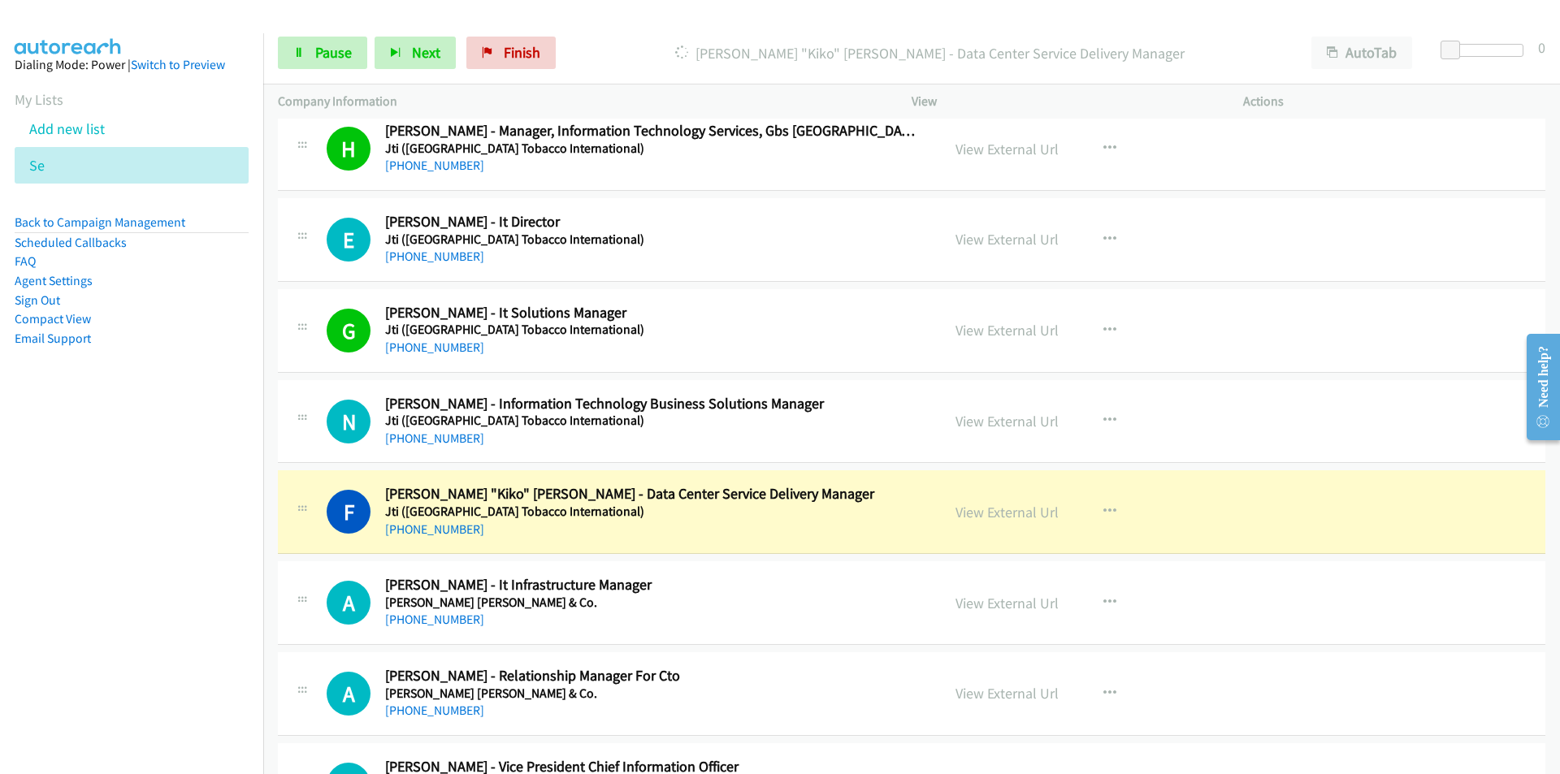
scroll to position [3575, 0]
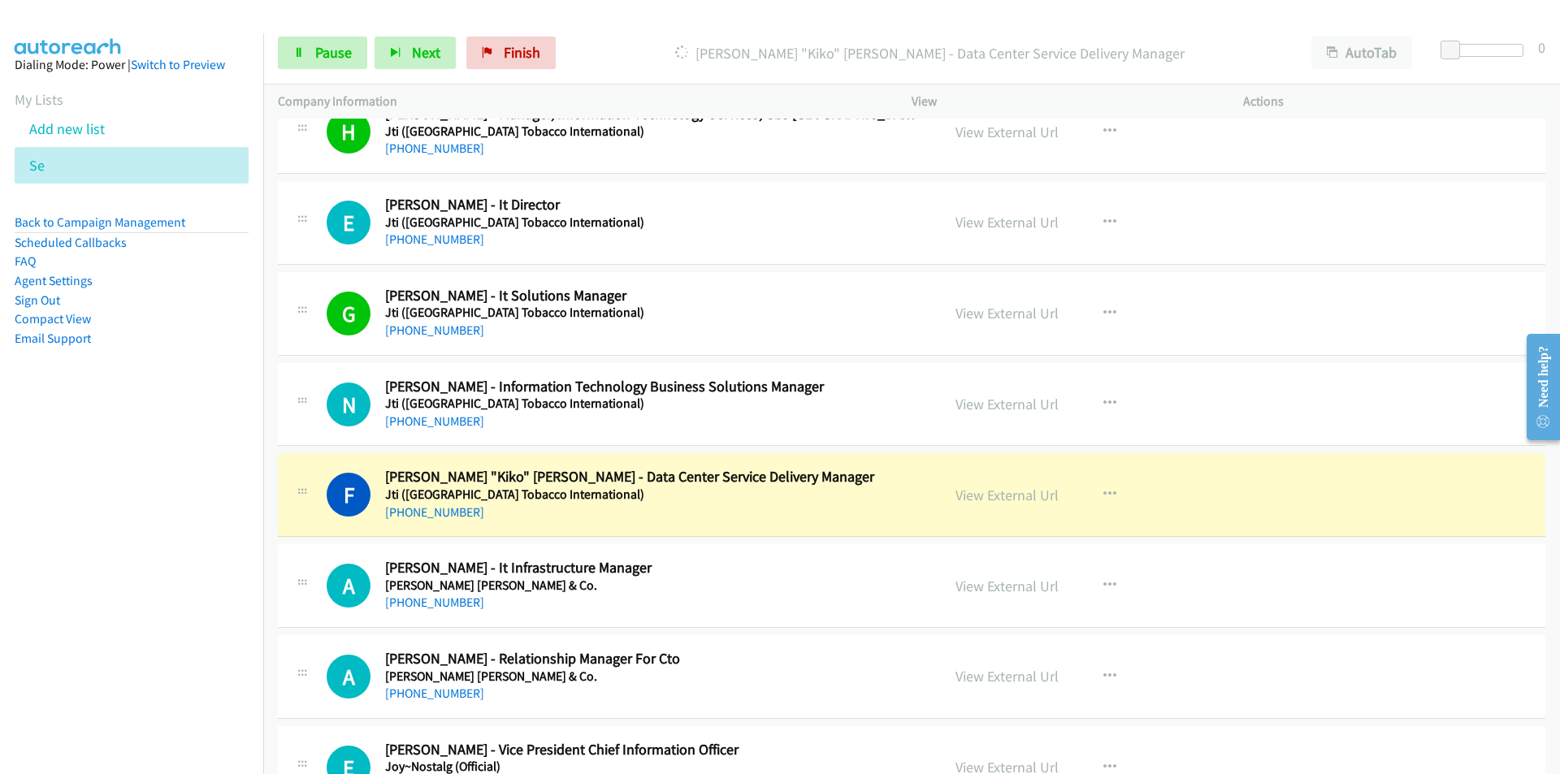
click at [181, 622] on nav "Dialing Mode: Power | Switch to Preview My Lists Add new list Se Back to Campai…" at bounding box center [132, 420] width 264 height 774
click at [1016, 494] on link "View External Url" at bounding box center [1006, 495] width 103 height 19
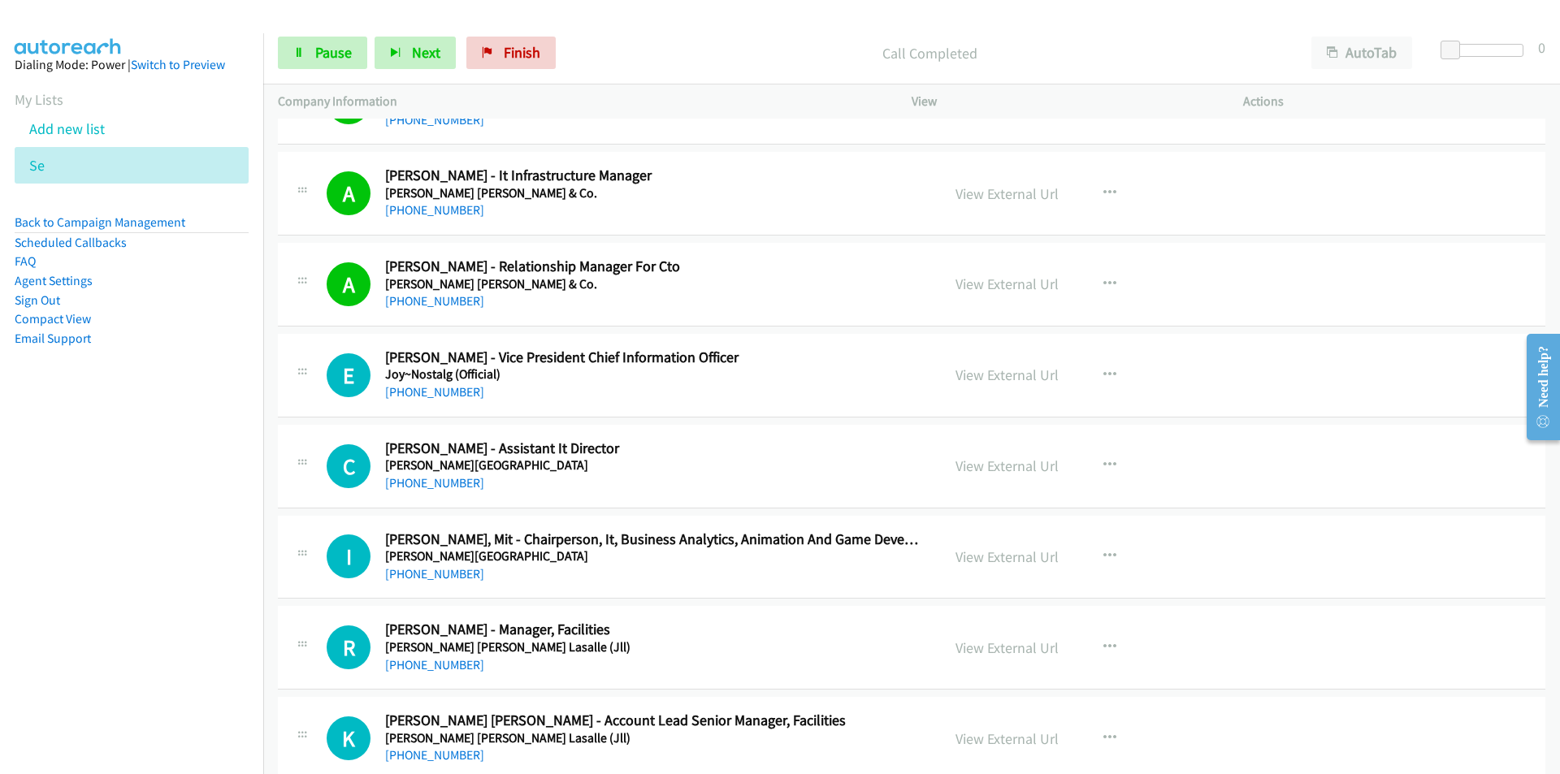
scroll to position [3981, 0]
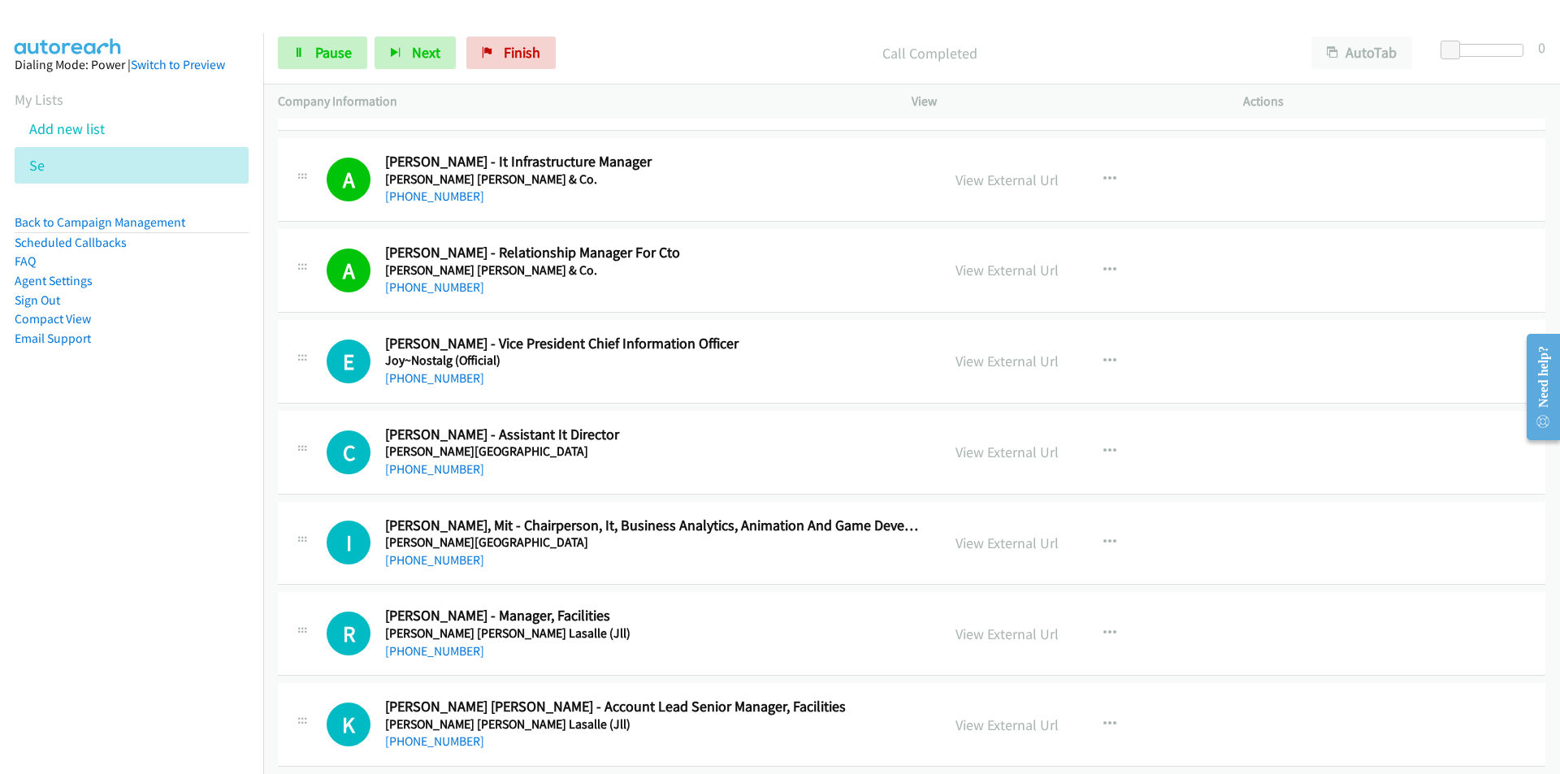
click at [208, 565] on nav "Dialing Mode: Power | Switch to Preview My Lists Add new list Se Back to Campai…" at bounding box center [132, 420] width 264 height 774
click at [414, 59] on span "Next" at bounding box center [426, 52] width 28 height 19
click at [420, 68] on button "Next" at bounding box center [415, 53] width 81 height 32
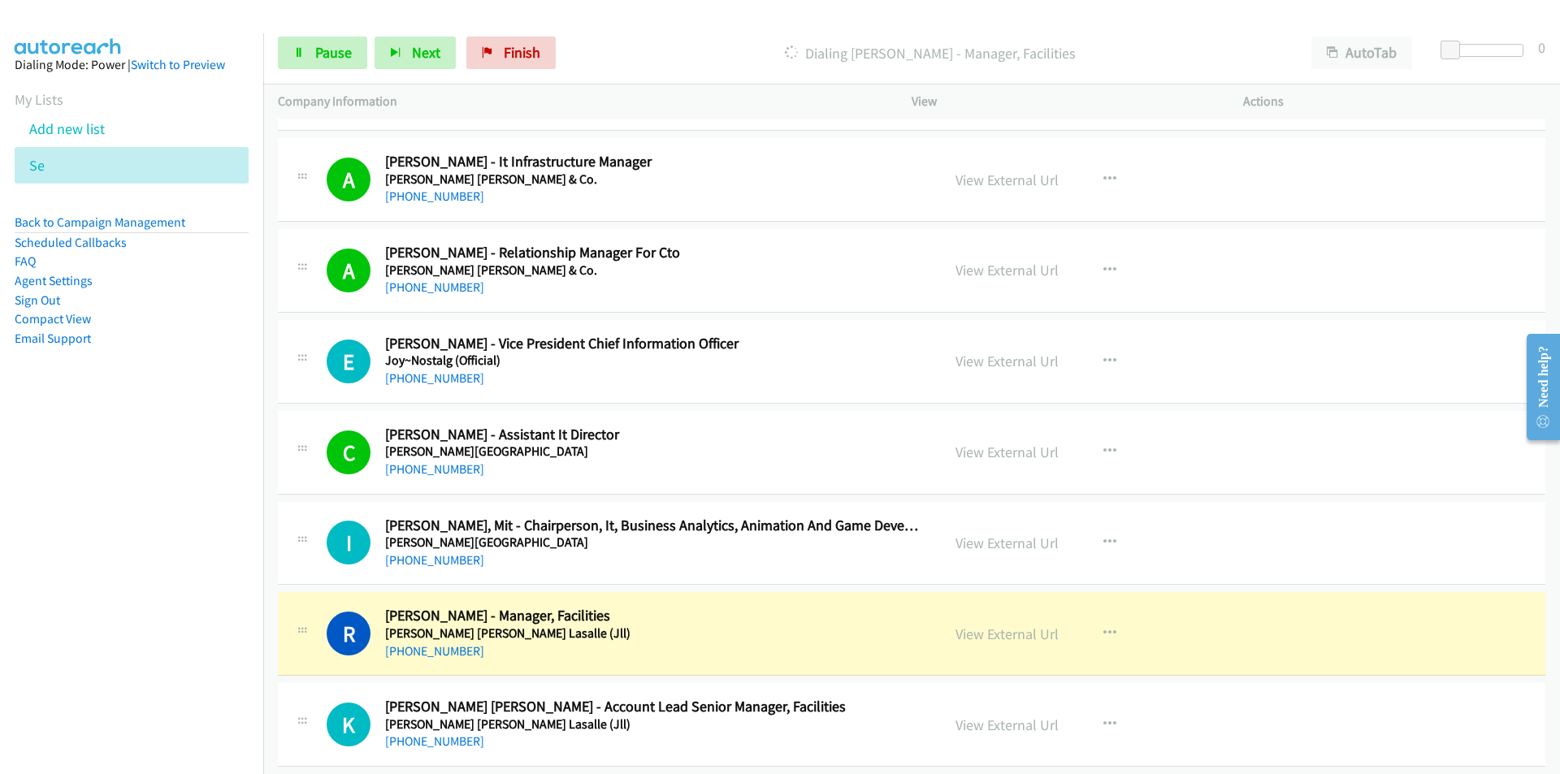
drag, startPoint x: 239, startPoint y: 569, endPoint x: 275, endPoint y: 558, distance: 38.1
click at [239, 569] on nav "Dialing Mode: Power | Switch to Preview My Lists Add new list Se Back to Campai…" at bounding box center [132, 420] width 264 height 774
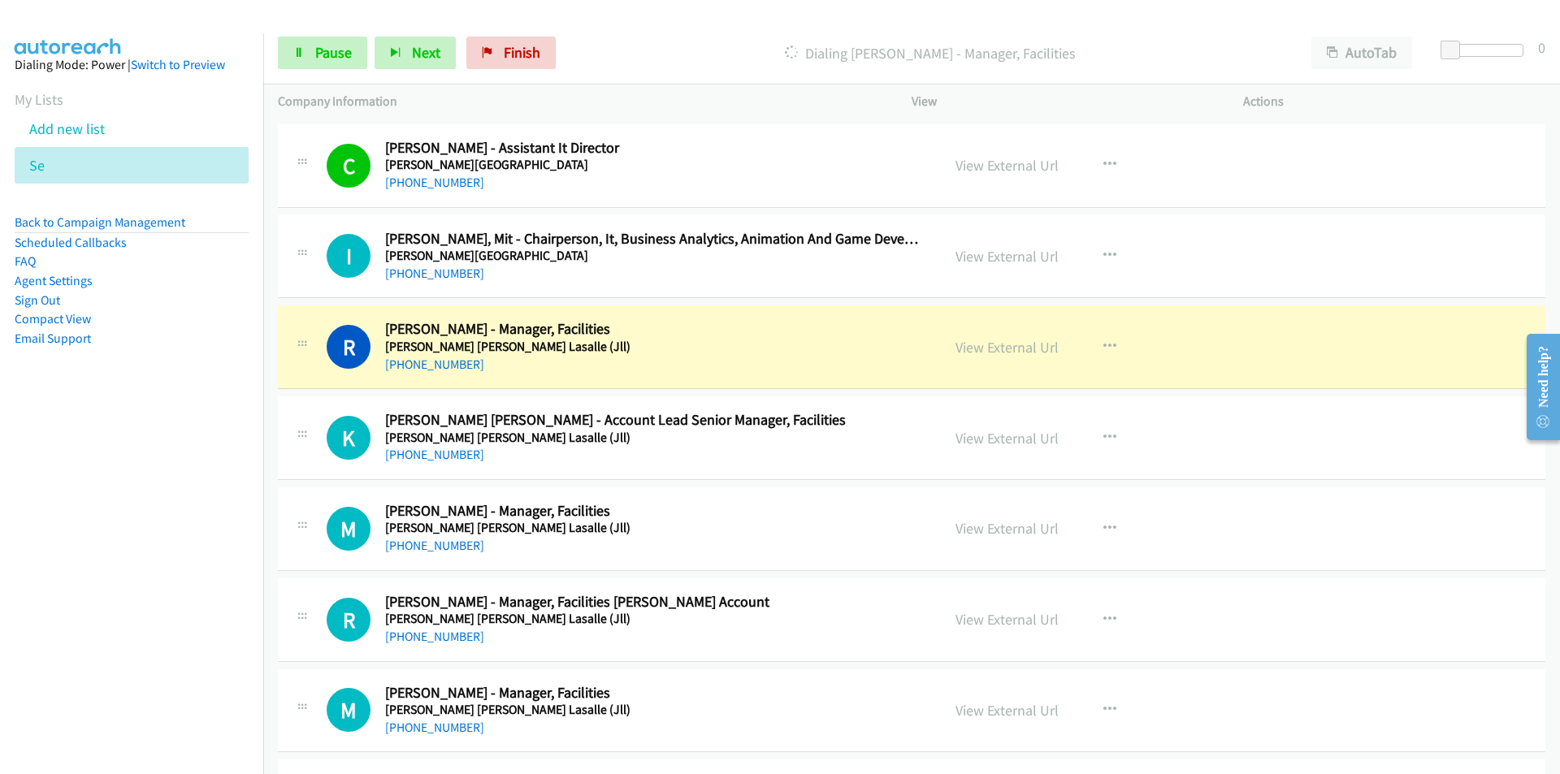
scroll to position [4387, 0]
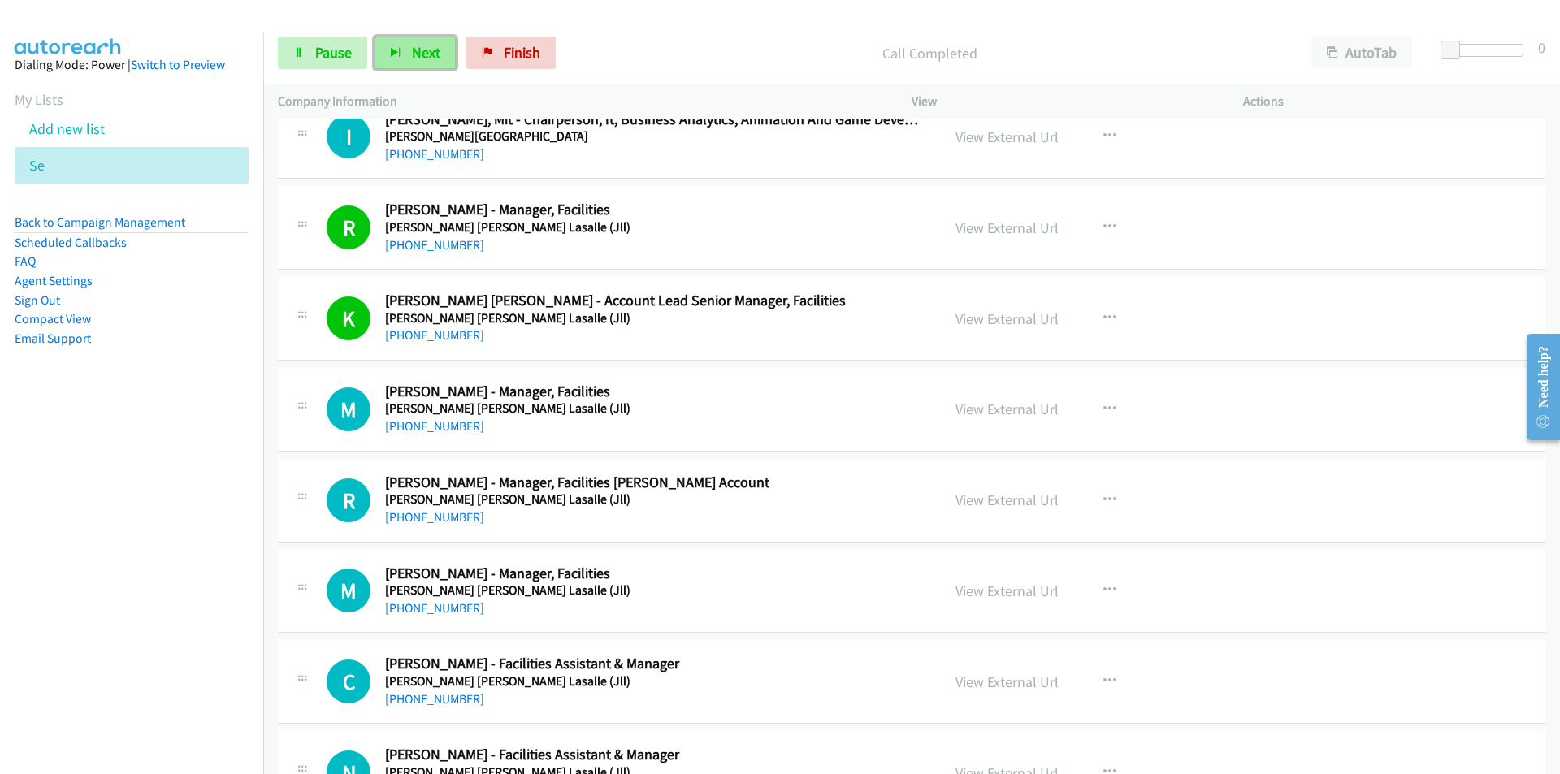
click at [394, 57] on icon "button" at bounding box center [395, 53] width 11 height 11
click at [405, 46] on button "Next" at bounding box center [415, 53] width 81 height 32
click at [422, 46] on span "Next" at bounding box center [426, 52] width 28 height 19
click at [419, 61] on span "Next" at bounding box center [426, 52] width 28 height 19
click at [379, 45] on button "Next" at bounding box center [415, 53] width 81 height 32
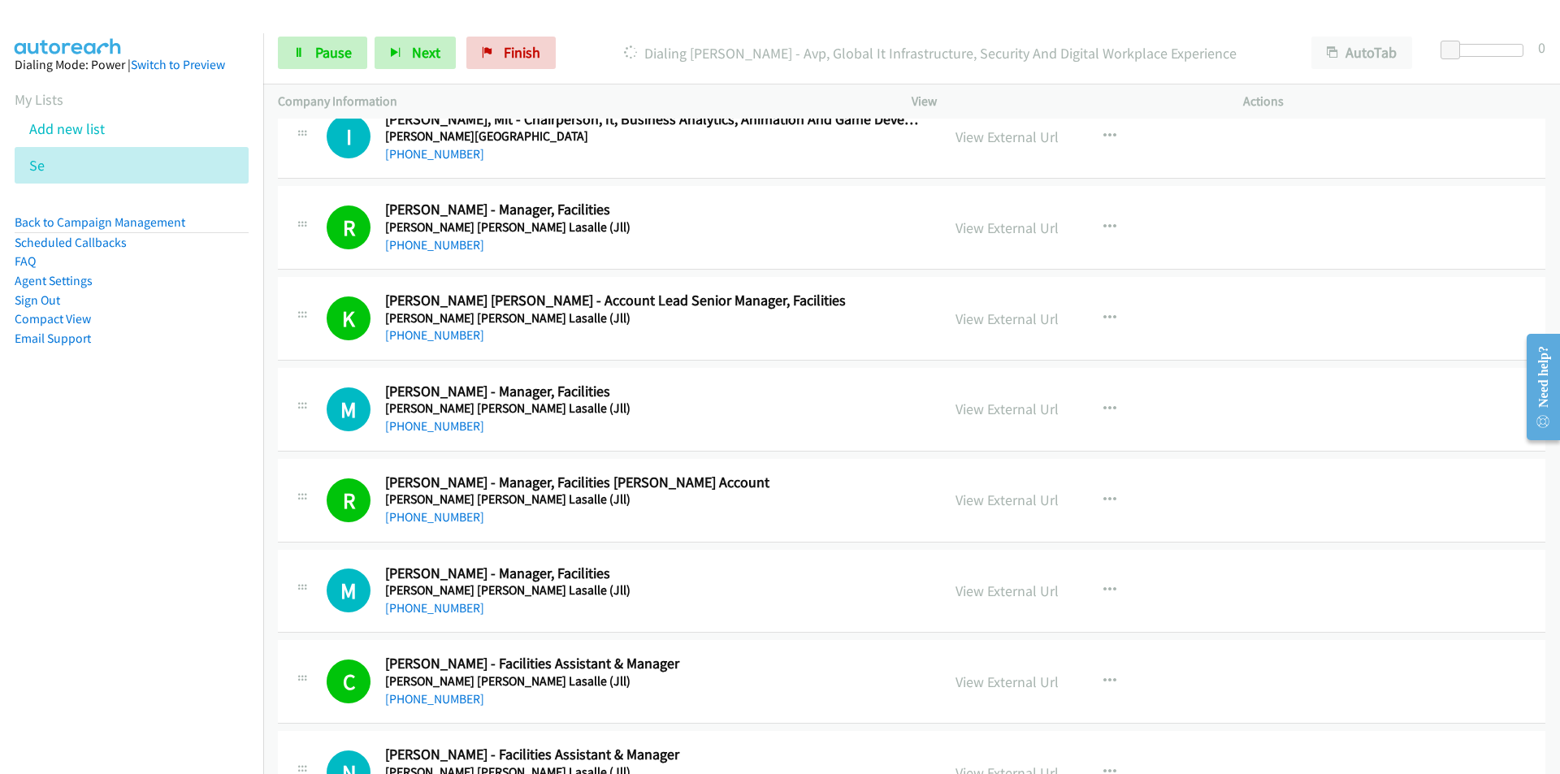
drag, startPoint x: 129, startPoint y: 470, endPoint x: 145, endPoint y: 467, distance: 15.8
click at [129, 470] on nav "Dialing Mode: Power | Switch to Preview My Lists Add new list Se Back to Campai…" at bounding box center [132, 420] width 264 height 774
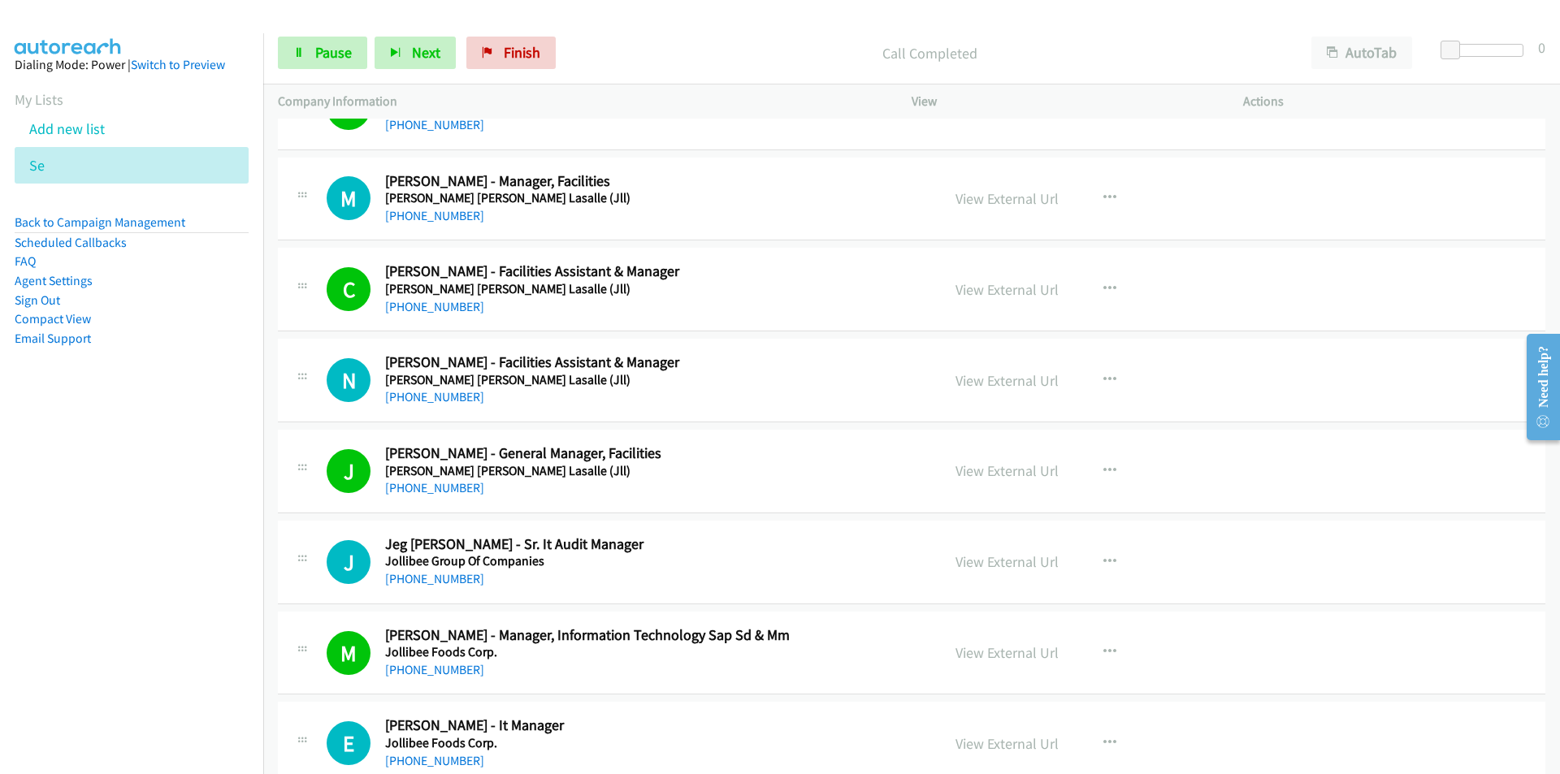
scroll to position [4793, 0]
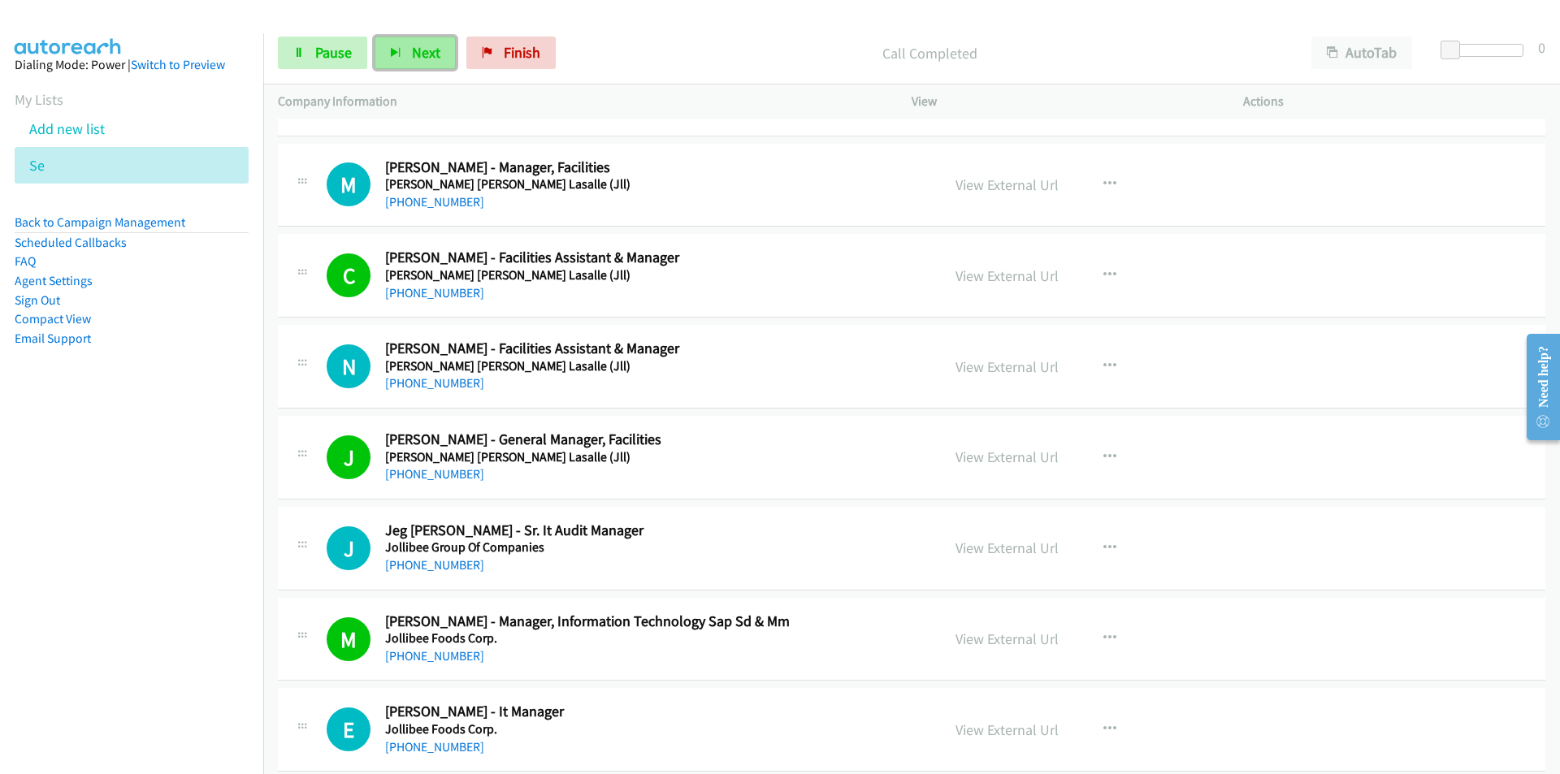
click at [393, 45] on button "Next" at bounding box center [415, 53] width 81 height 32
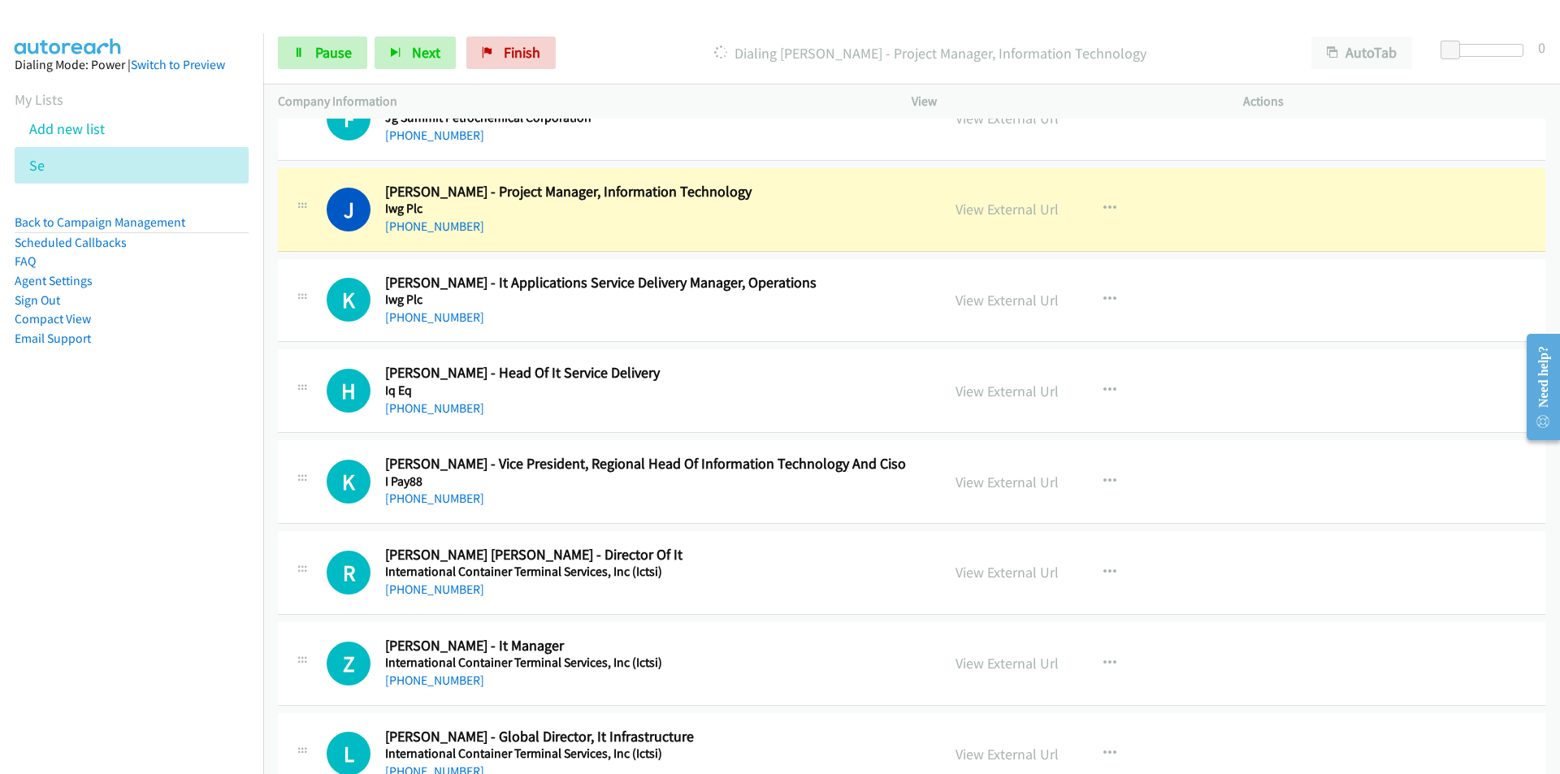
scroll to position [5687, 0]
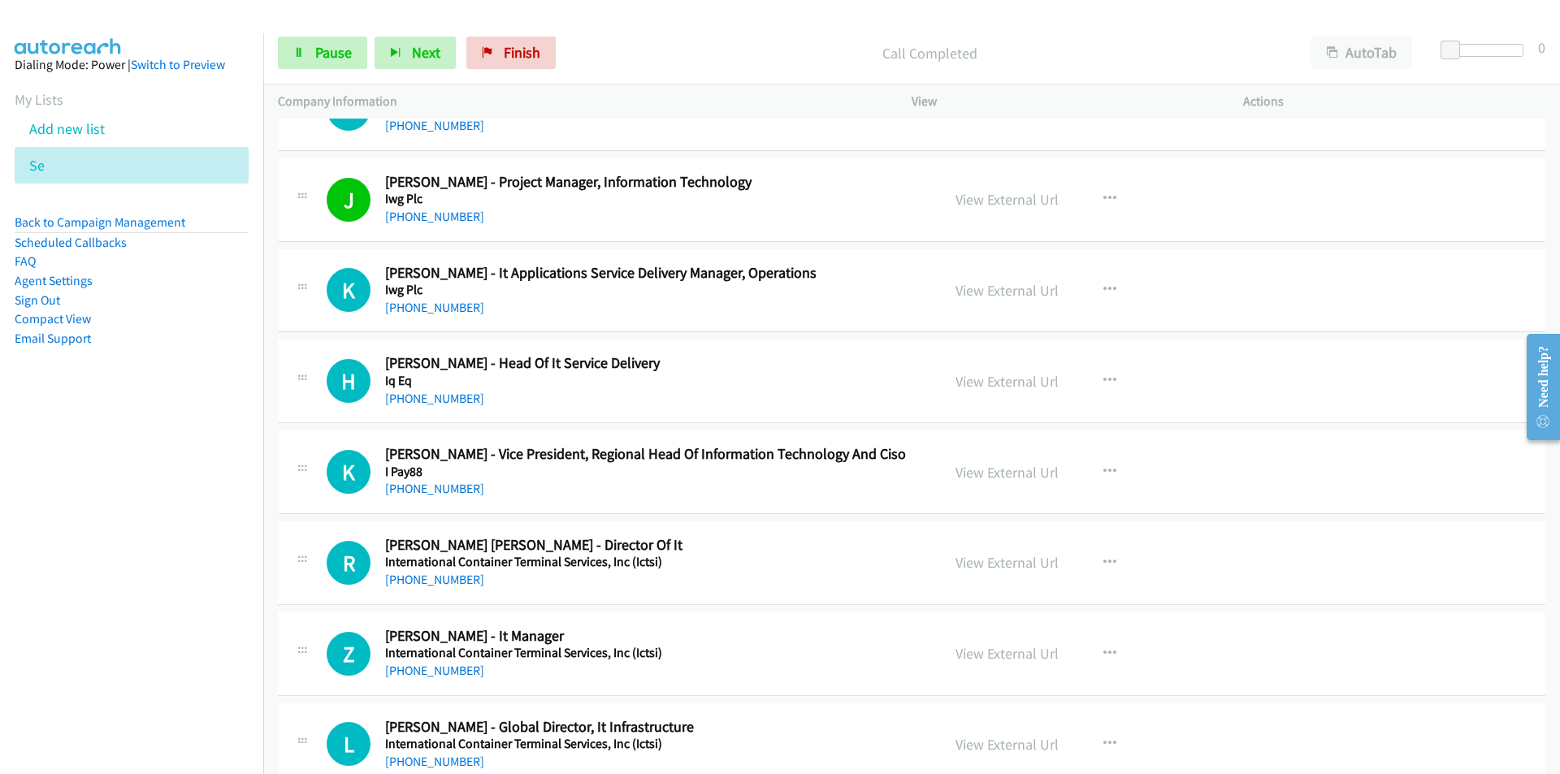
click at [171, 663] on nav "Dialing Mode: Power | Switch to Preview My Lists Add new list Se Back to Campai…" at bounding box center [132, 420] width 264 height 774
click at [427, 42] on button "Next" at bounding box center [415, 53] width 81 height 32
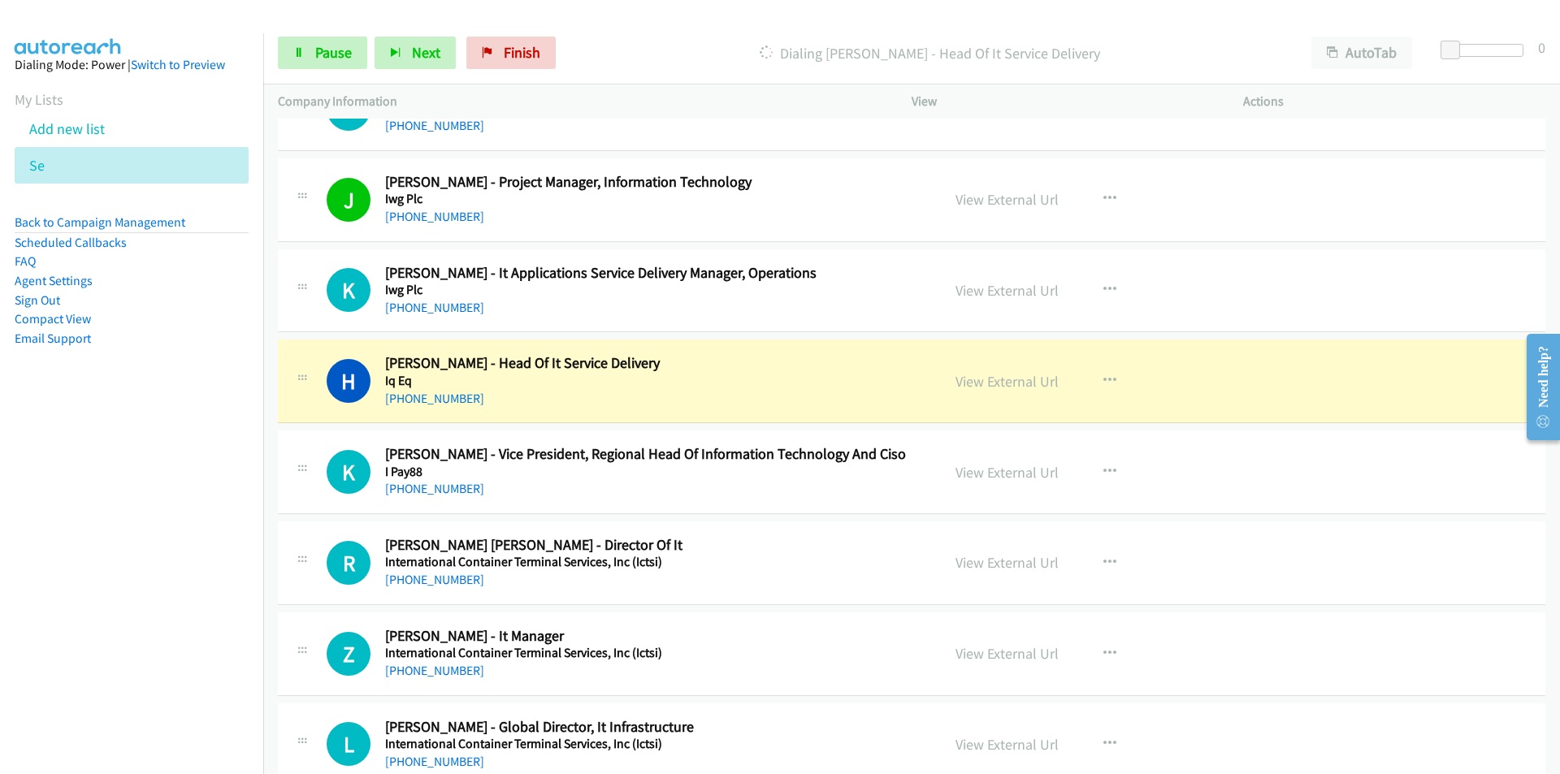
click at [130, 630] on nav "Dialing Mode: Power | Switch to Preview My Lists Add new list Se Back to Campai…" at bounding box center [132, 420] width 264 height 774
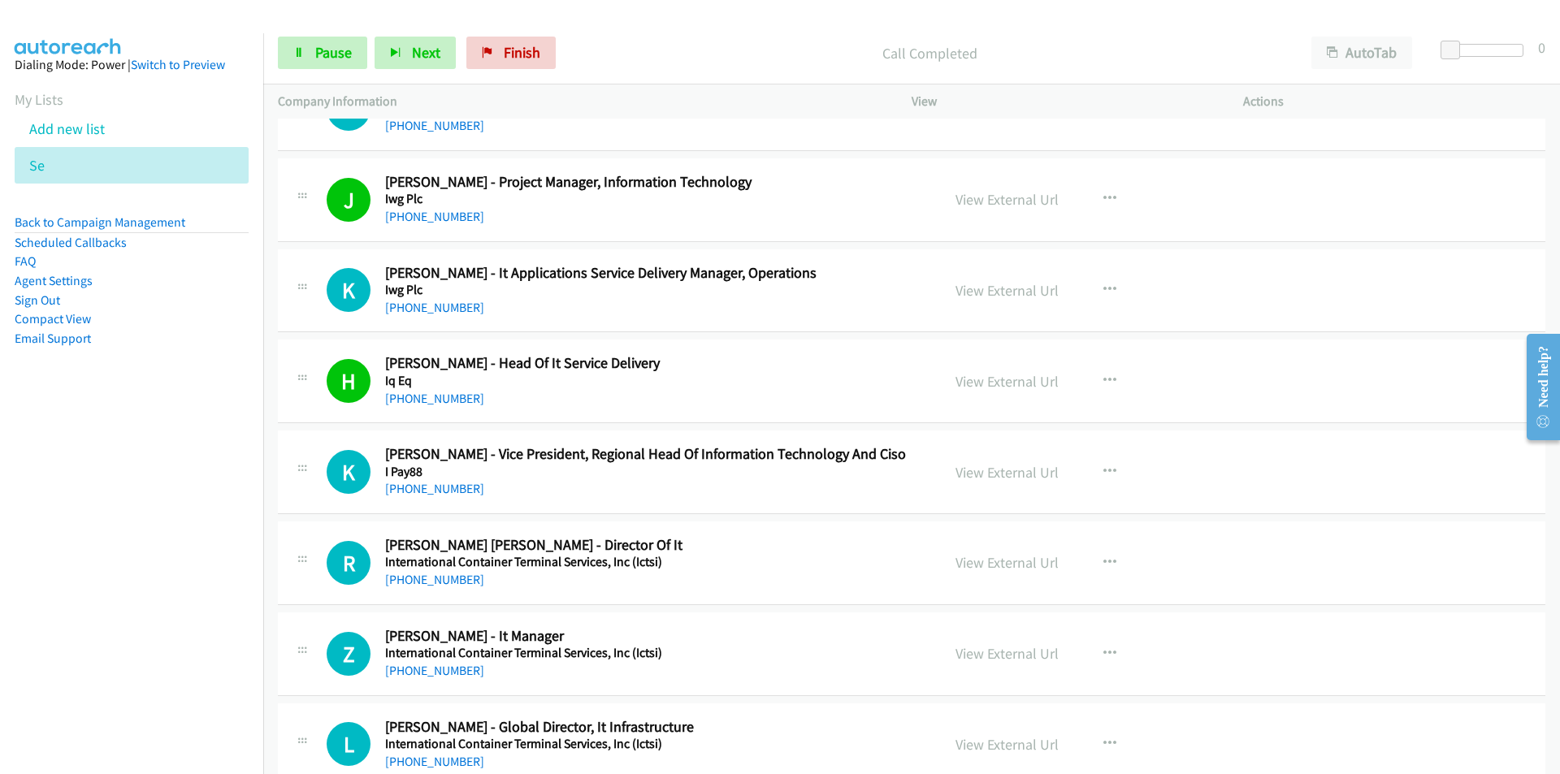
click at [264, 578] on td "R Callback Scheduled [PERSON_NAME] [PERSON_NAME] - Director Of It International…" at bounding box center [911, 563] width 1297 height 91
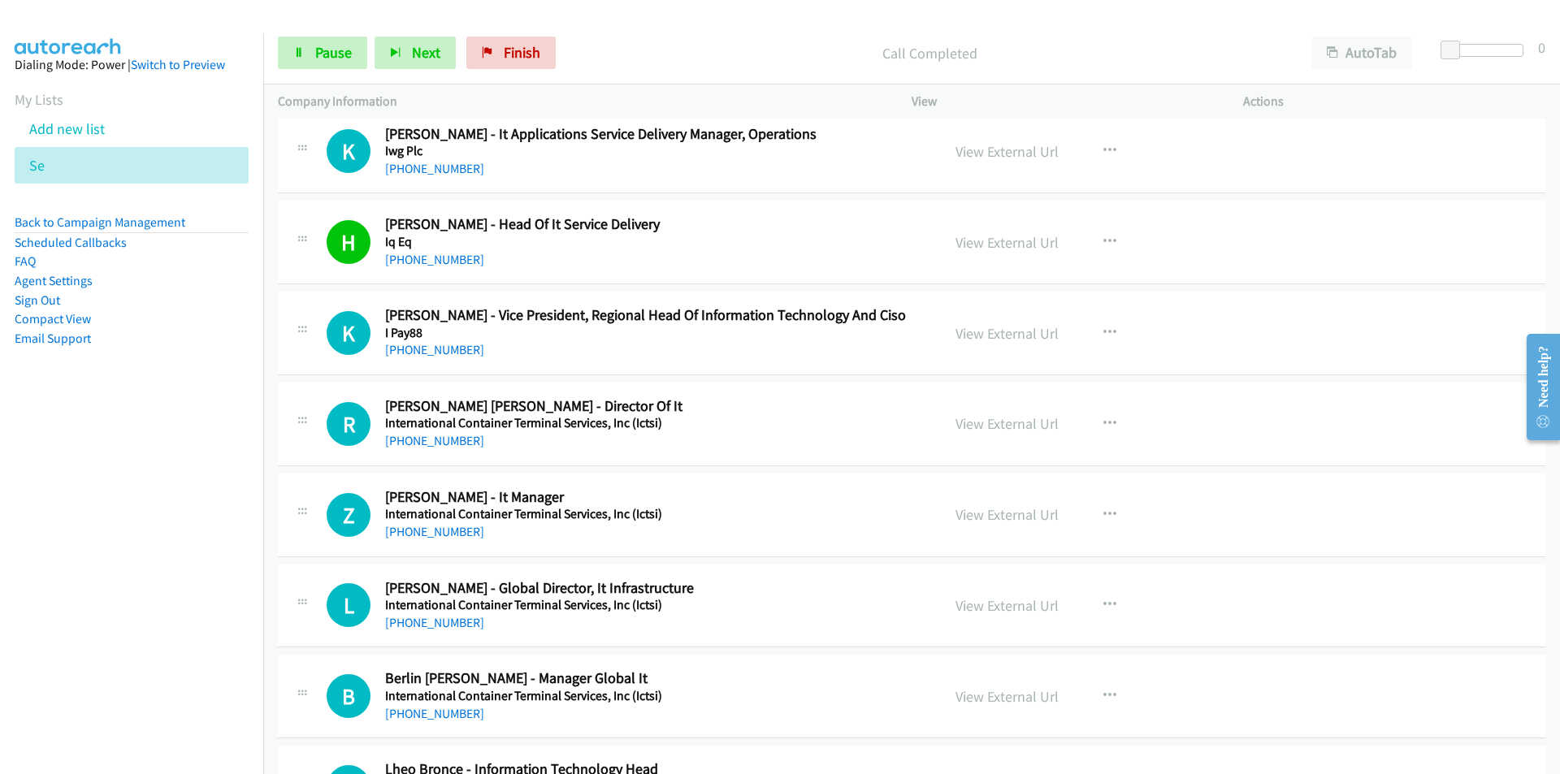
scroll to position [5850, 0]
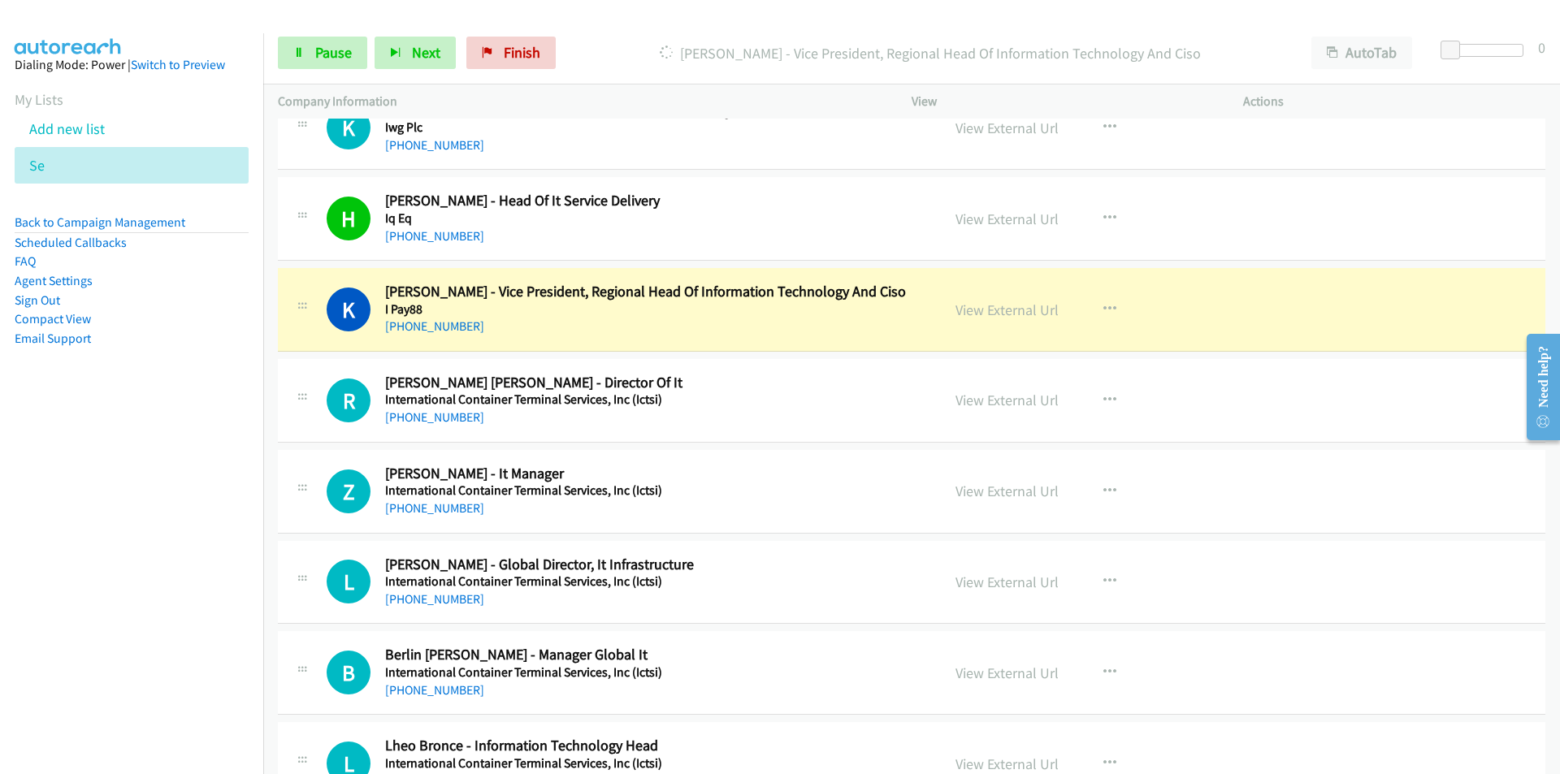
click at [192, 566] on nav "Dialing Mode: Power | Switch to Preview My Lists Add new list Se Back to Campai…" at bounding box center [132, 420] width 264 height 774
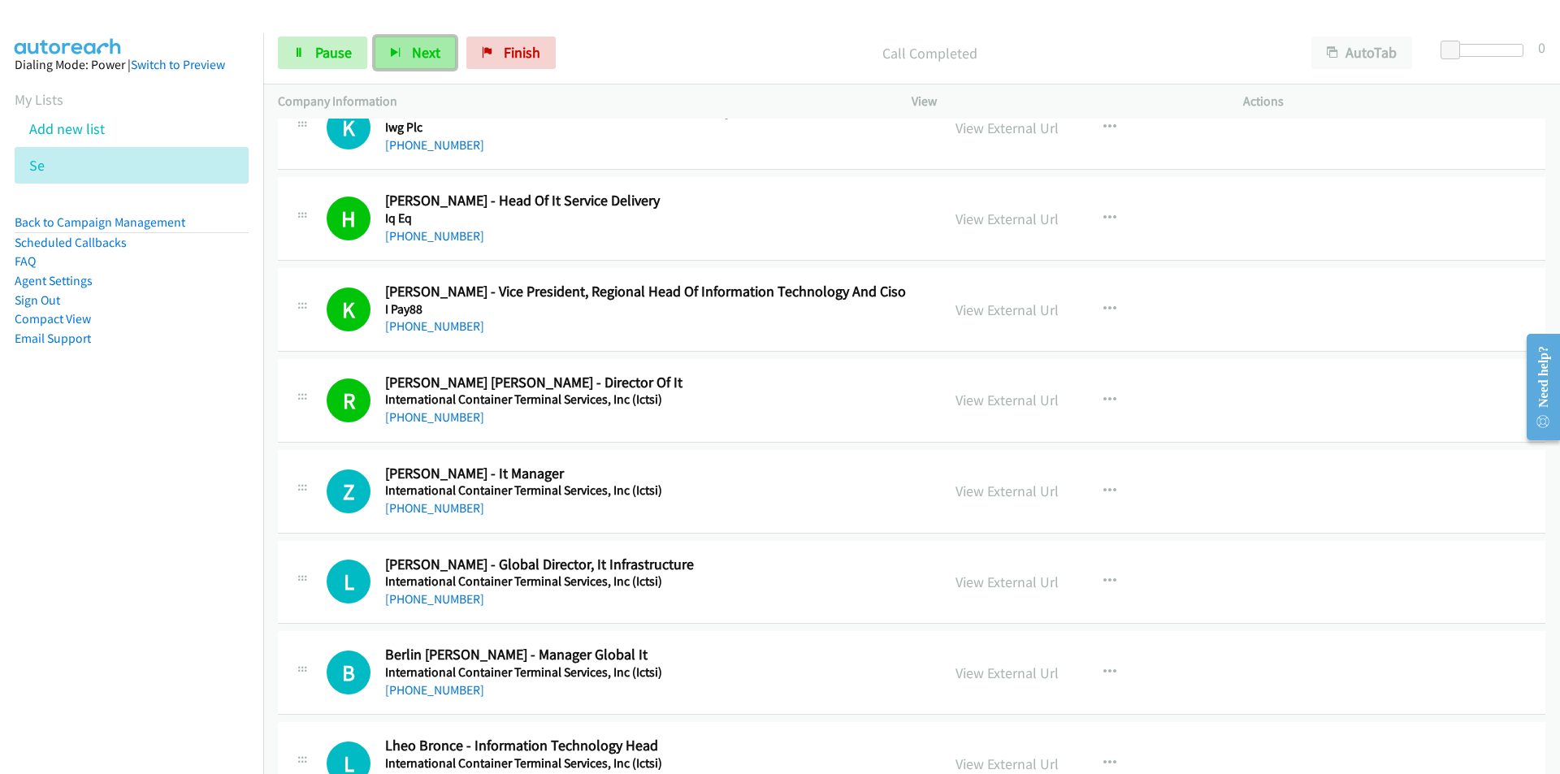
click at [418, 45] on span "Next" at bounding box center [426, 52] width 28 height 19
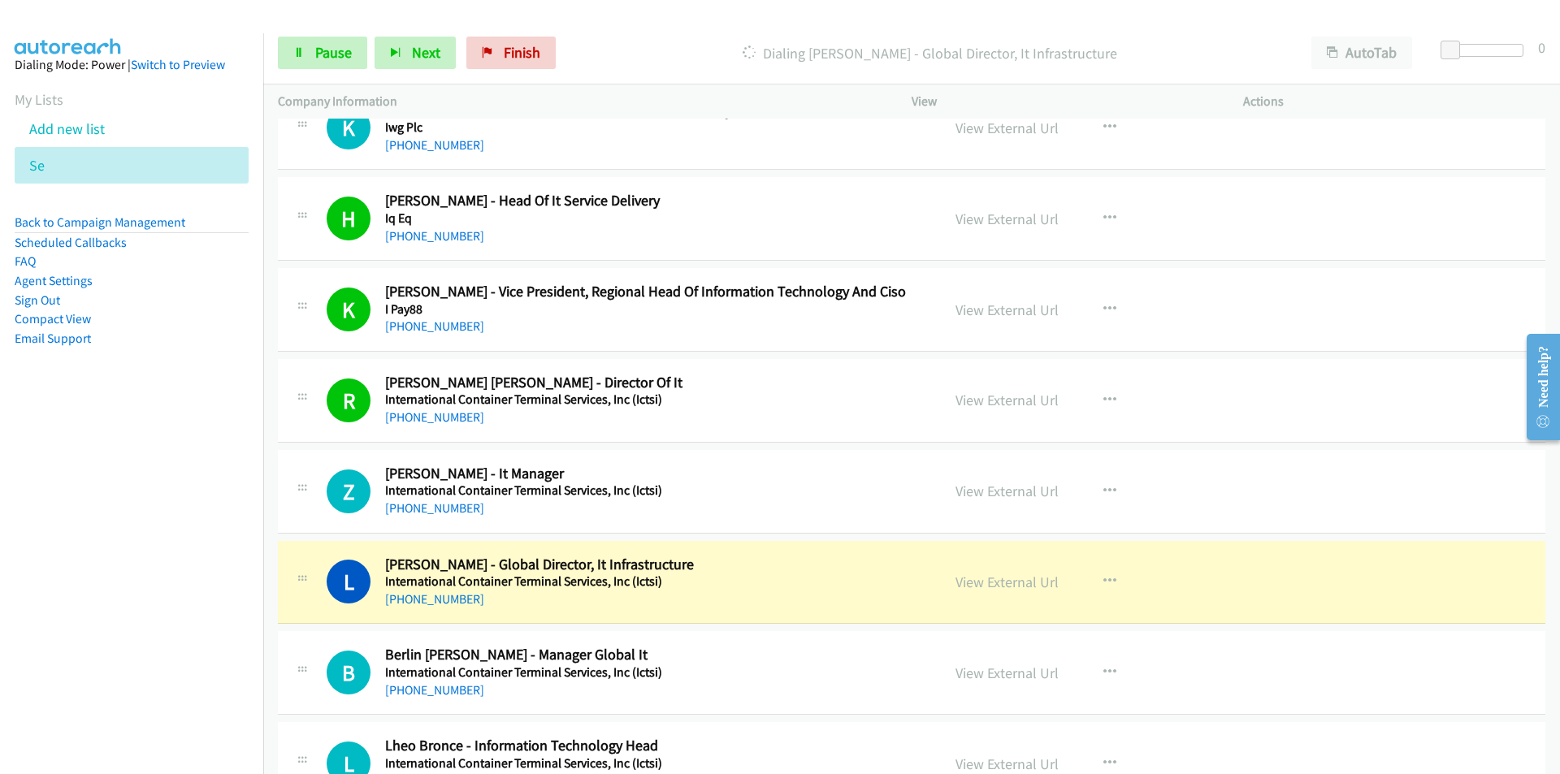
click at [192, 574] on nav "Dialing Mode: Power | Switch to Preview My Lists Add new list Se Back to Campai…" at bounding box center [132, 420] width 264 height 774
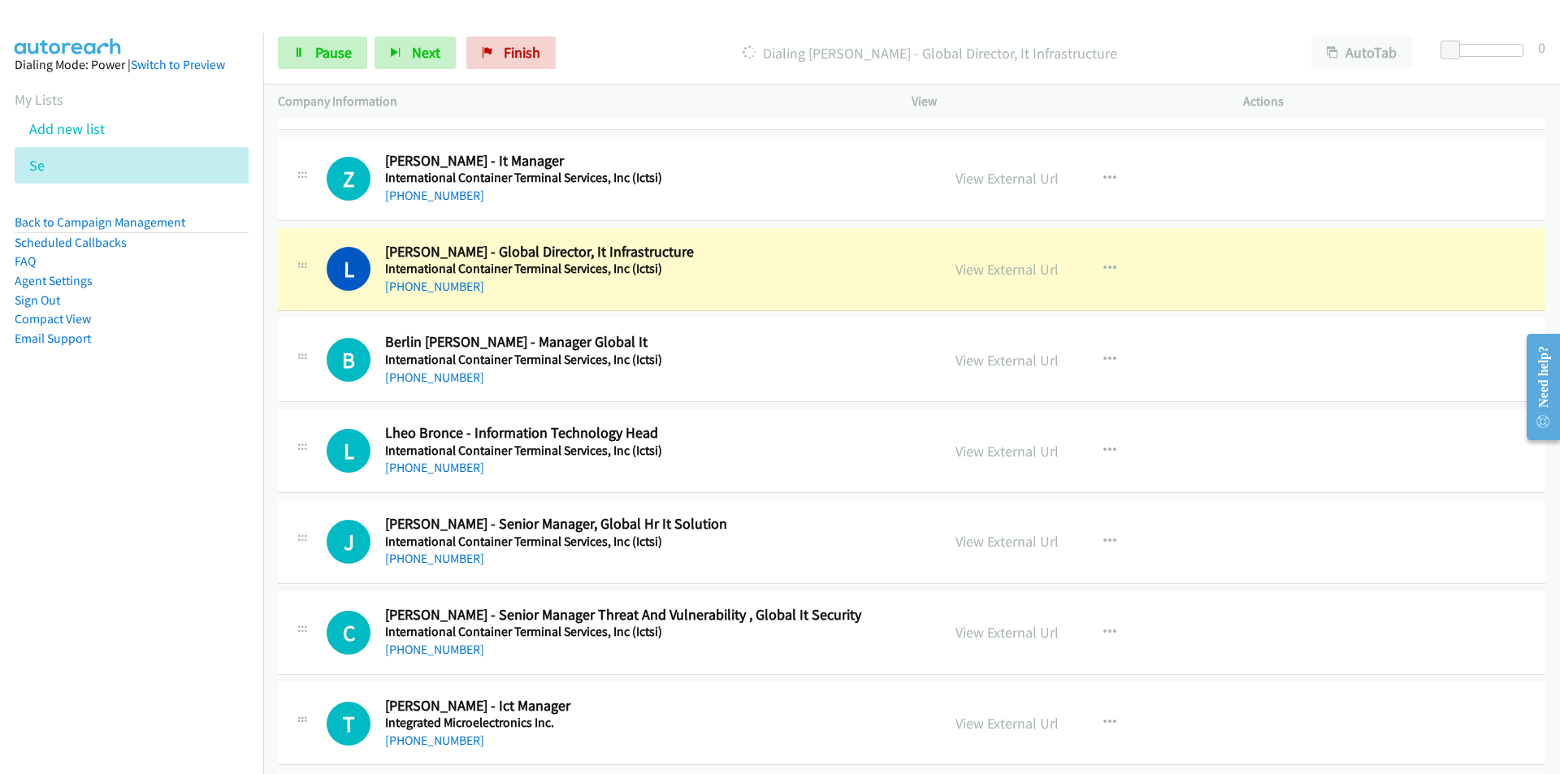
scroll to position [6174, 0]
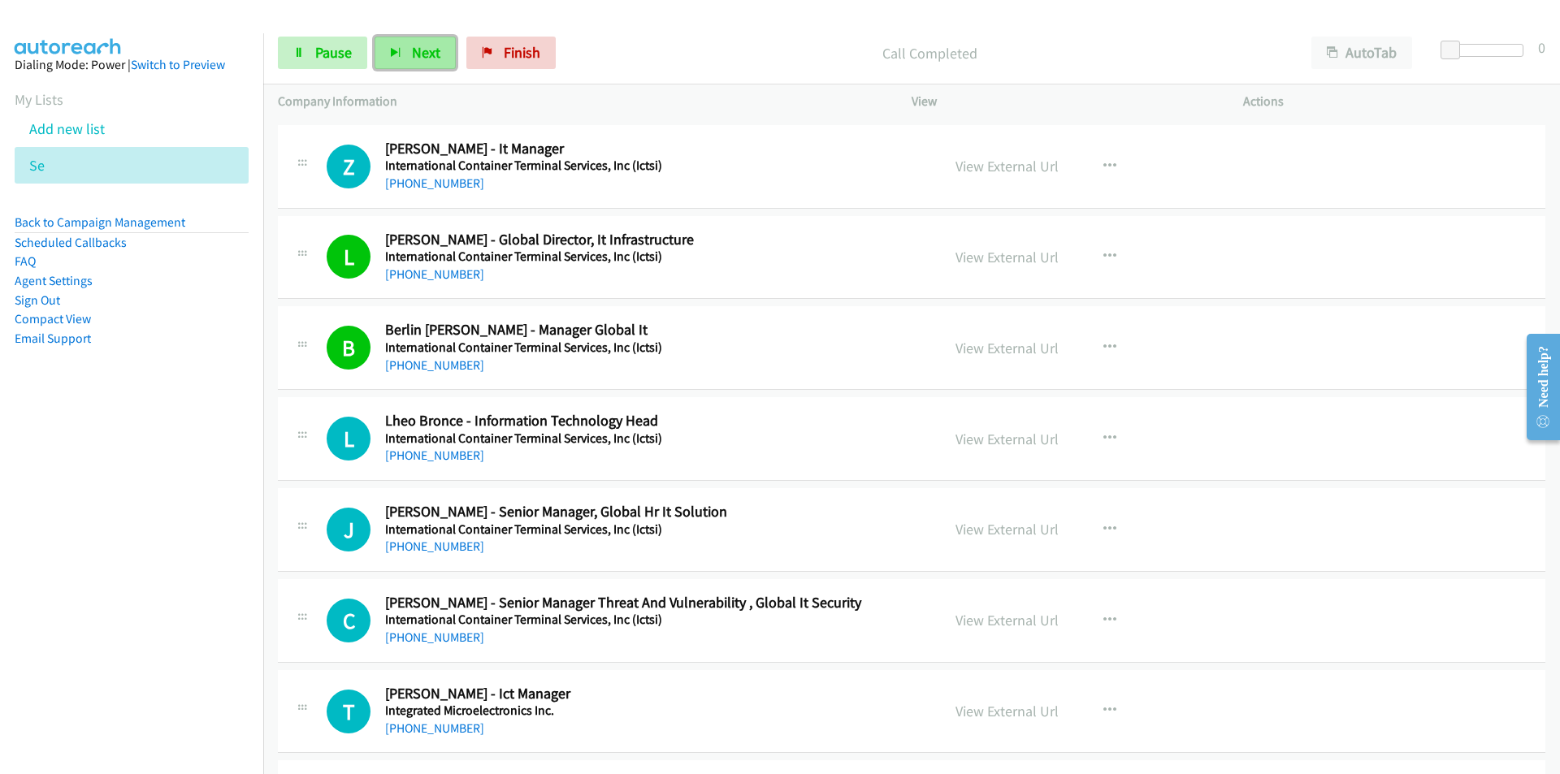
click at [416, 60] on span "Next" at bounding box center [426, 52] width 28 height 19
click at [422, 51] on span "Next" at bounding box center [426, 52] width 28 height 19
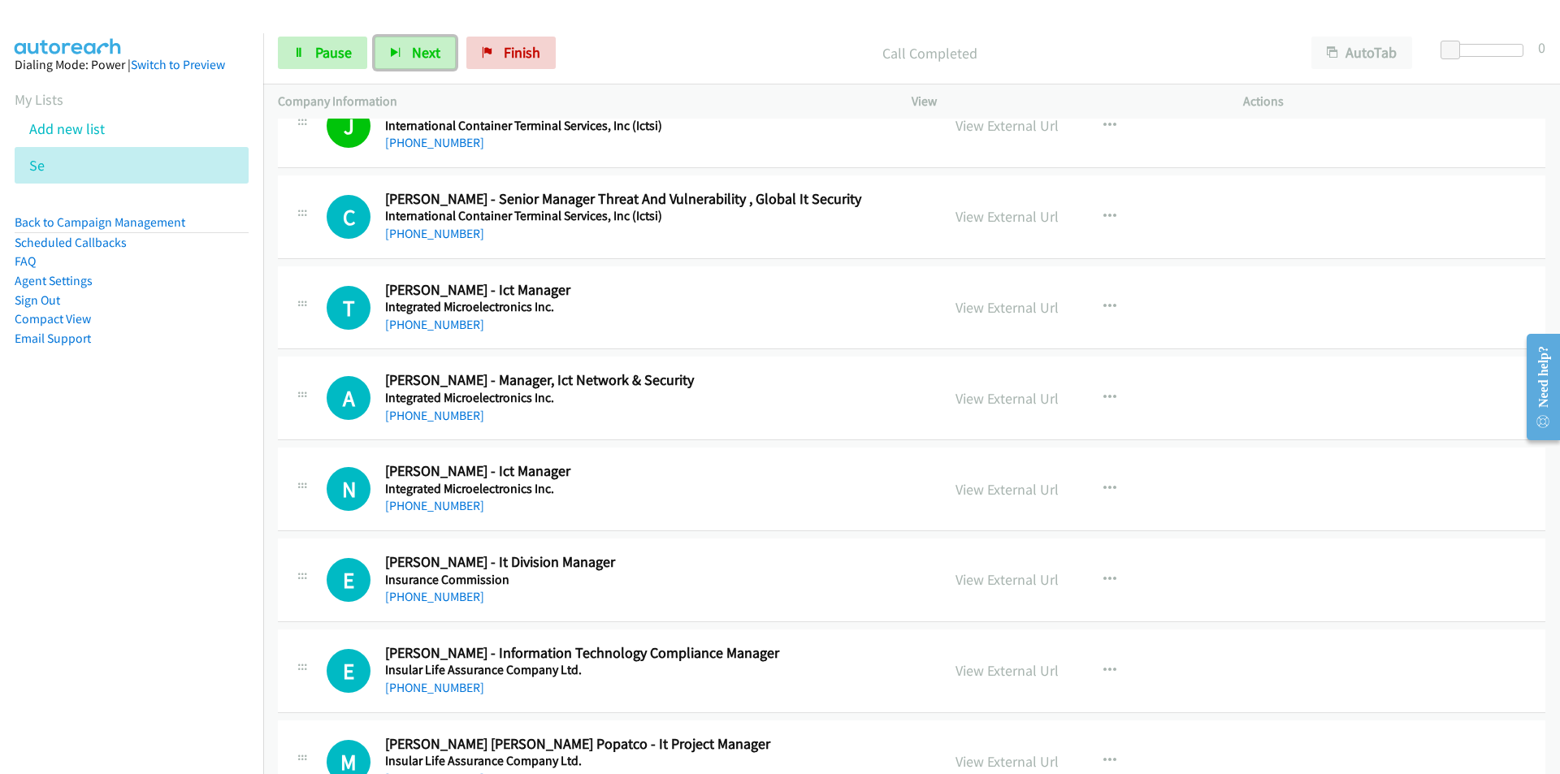
scroll to position [6581, 0]
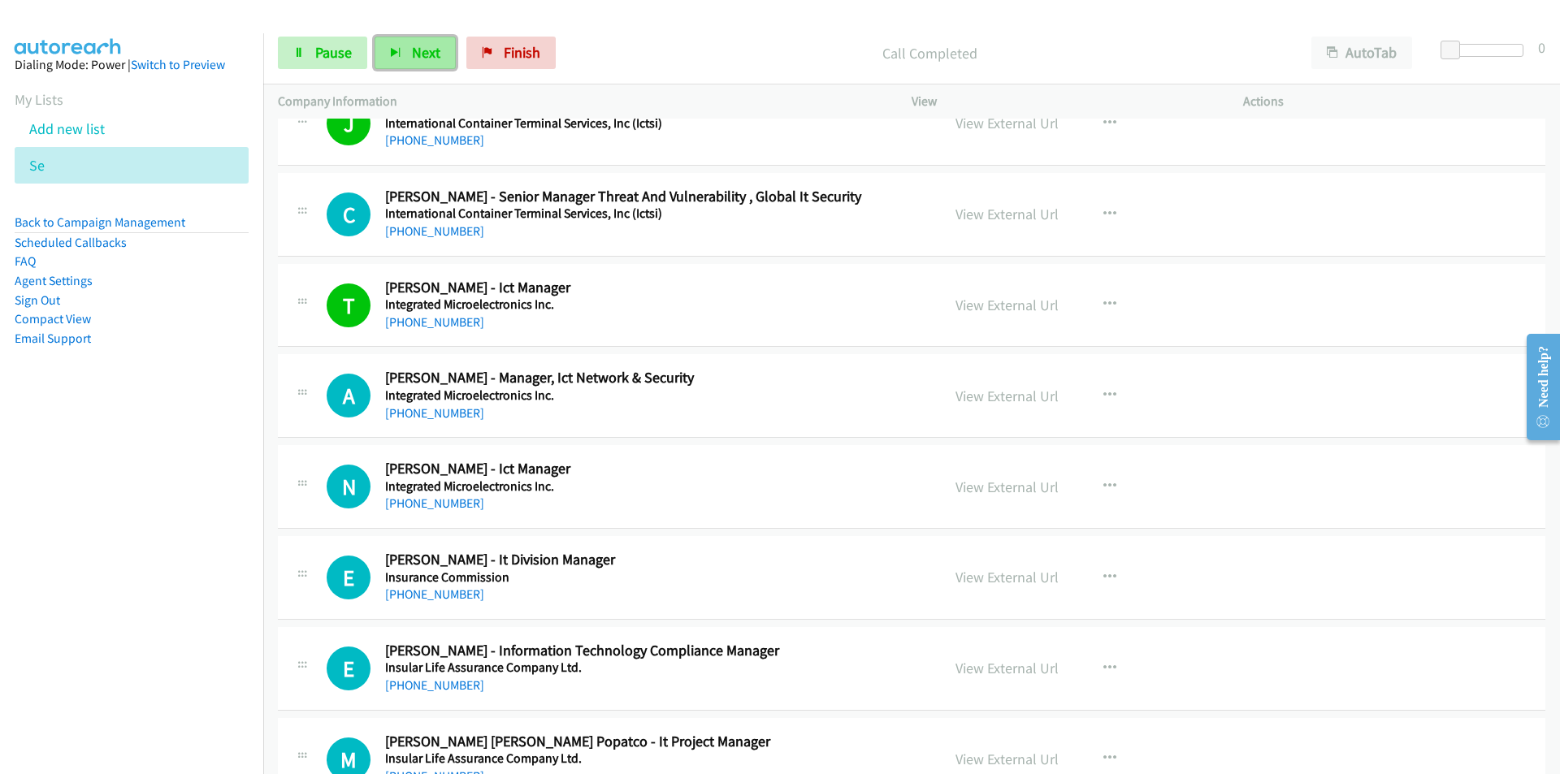
click at [427, 57] on span "Next" at bounding box center [426, 52] width 28 height 19
click at [422, 51] on span "Next" at bounding box center [426, 52] width 28 height 19
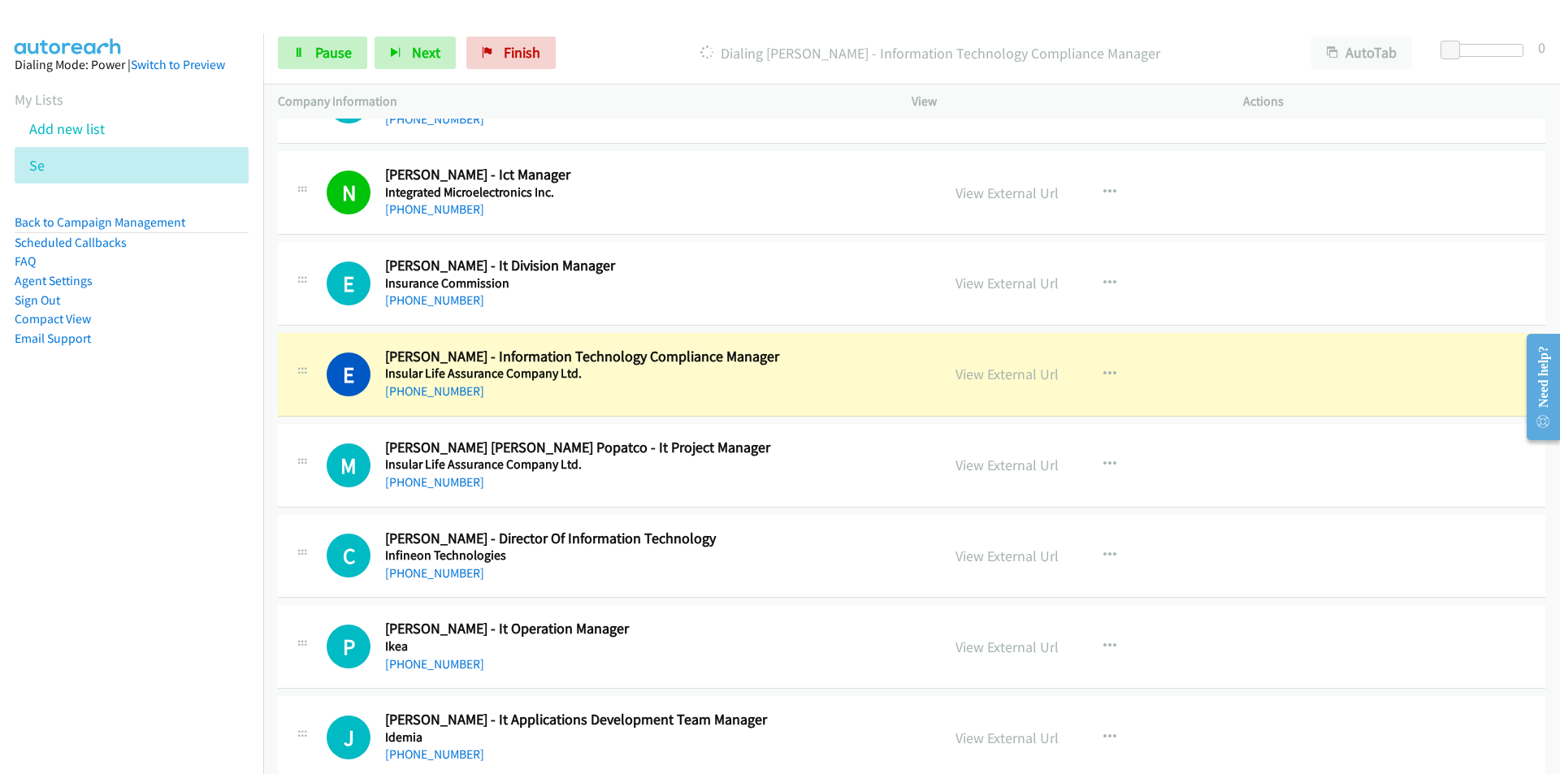
scroll to position [6906, 0]
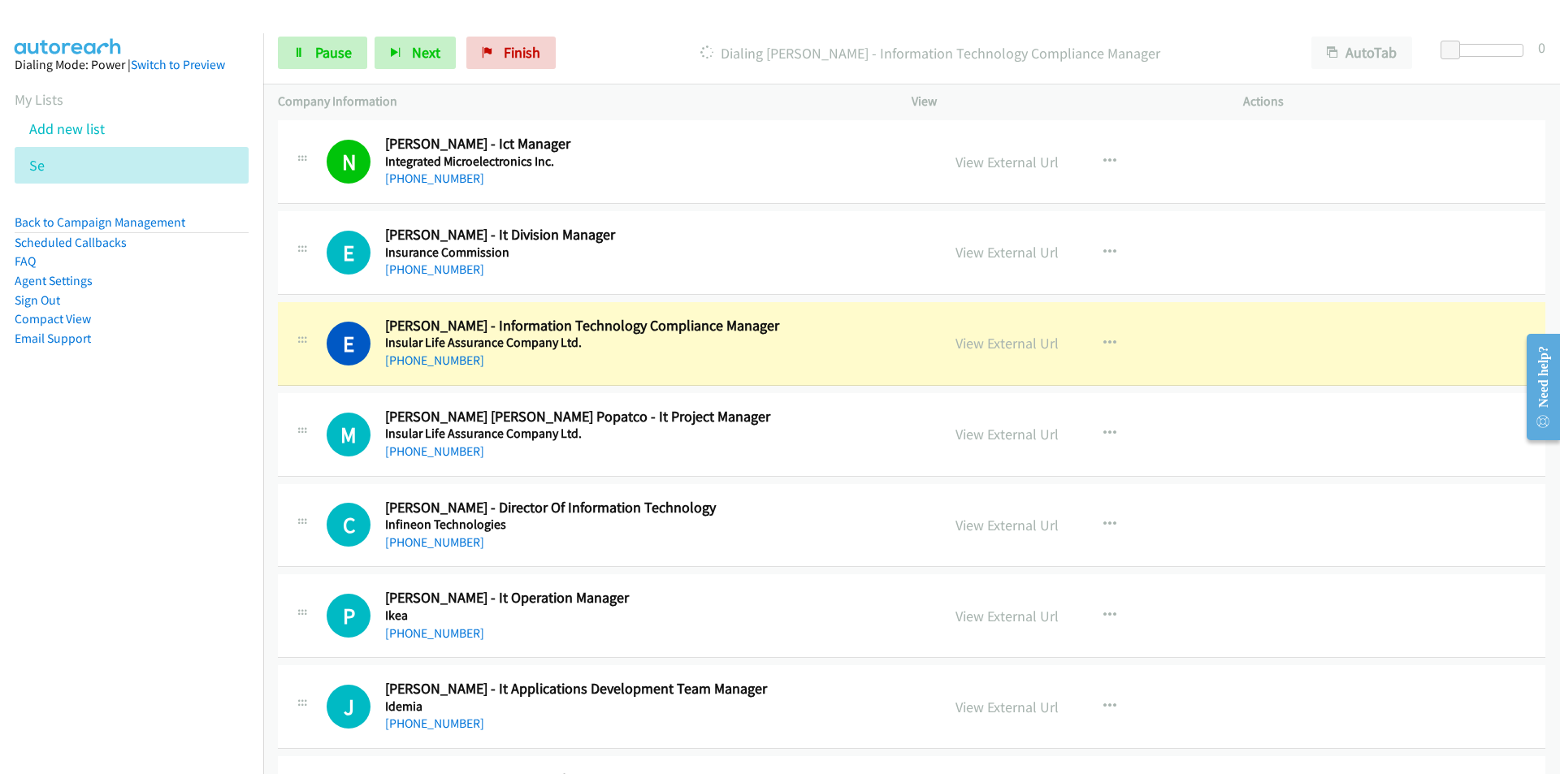
drag, startPoint x: 159, startPoint y: 569, endPoint x: 169, endPoint y: 567, distance: 9.9
click at [159, 569] on nav "Dialing Mode: Power | Switch to Preview My Lists Add new list Se Back to Campai…" at bounding box center [132, 420] width 264 height 774
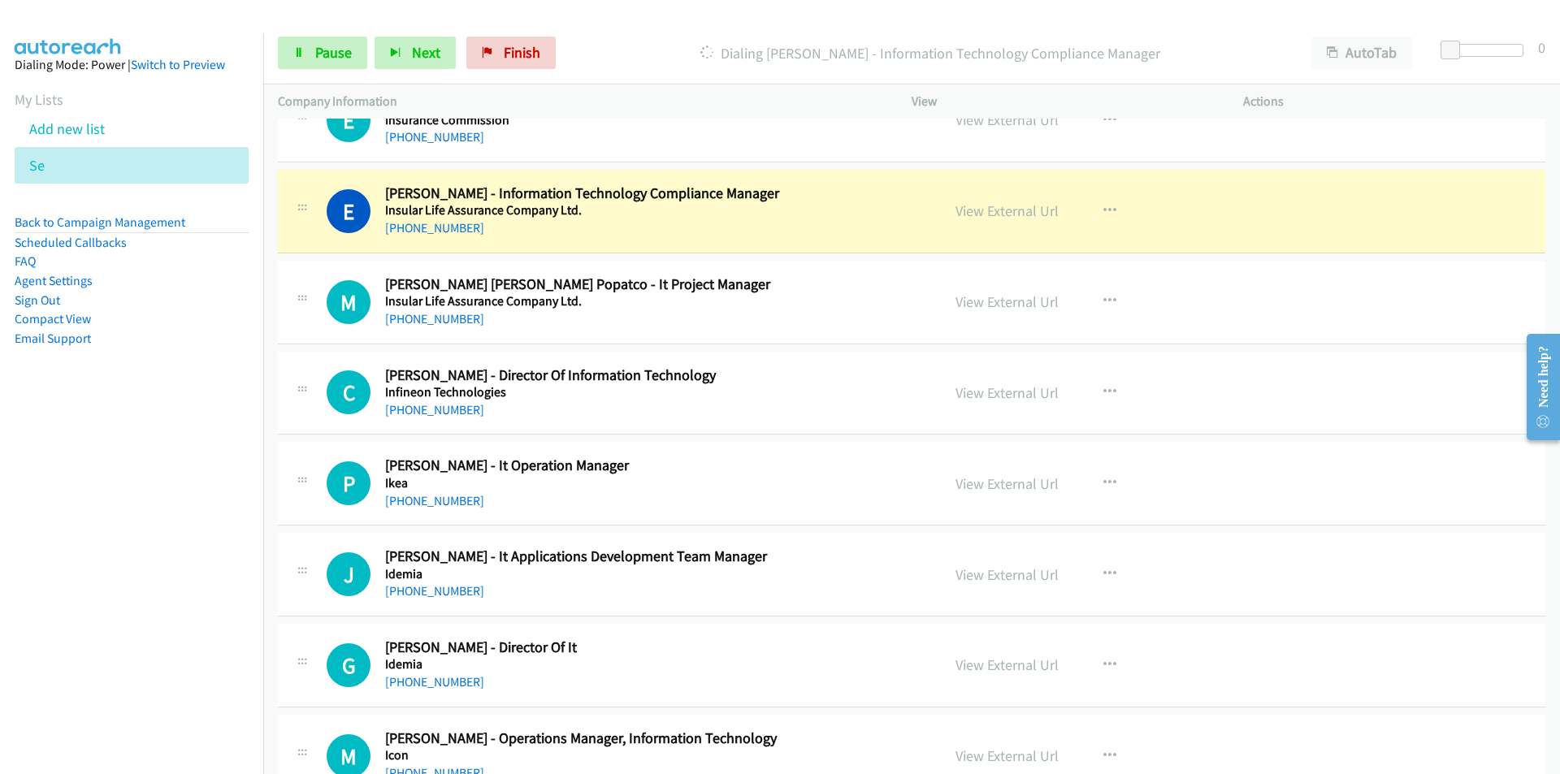
scroll to position [7068, 0]
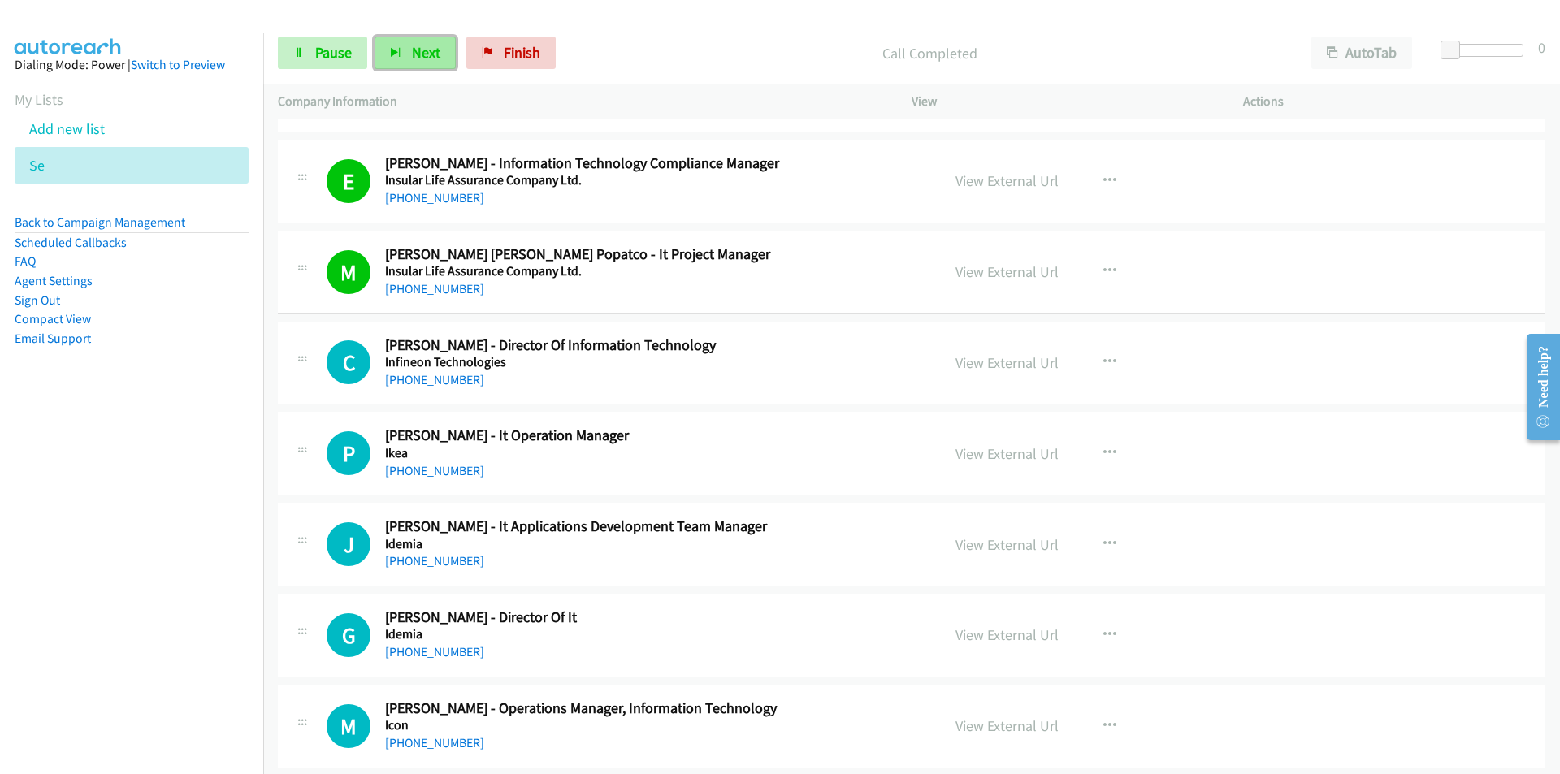
click at [418, 47] on span "Next" at bounding box center [426, 52] width 28 height 19
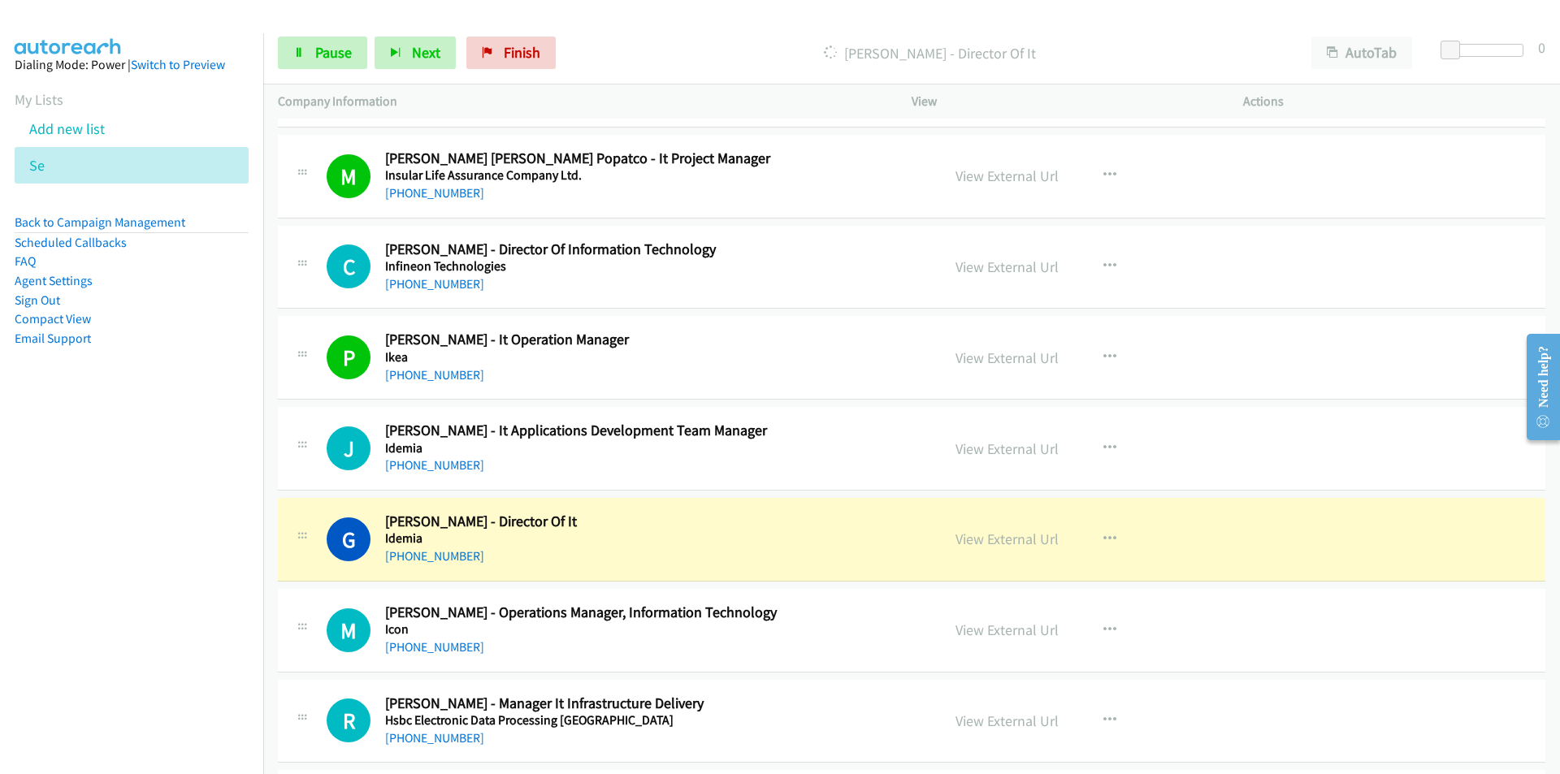
scroll to position [7393, 0]
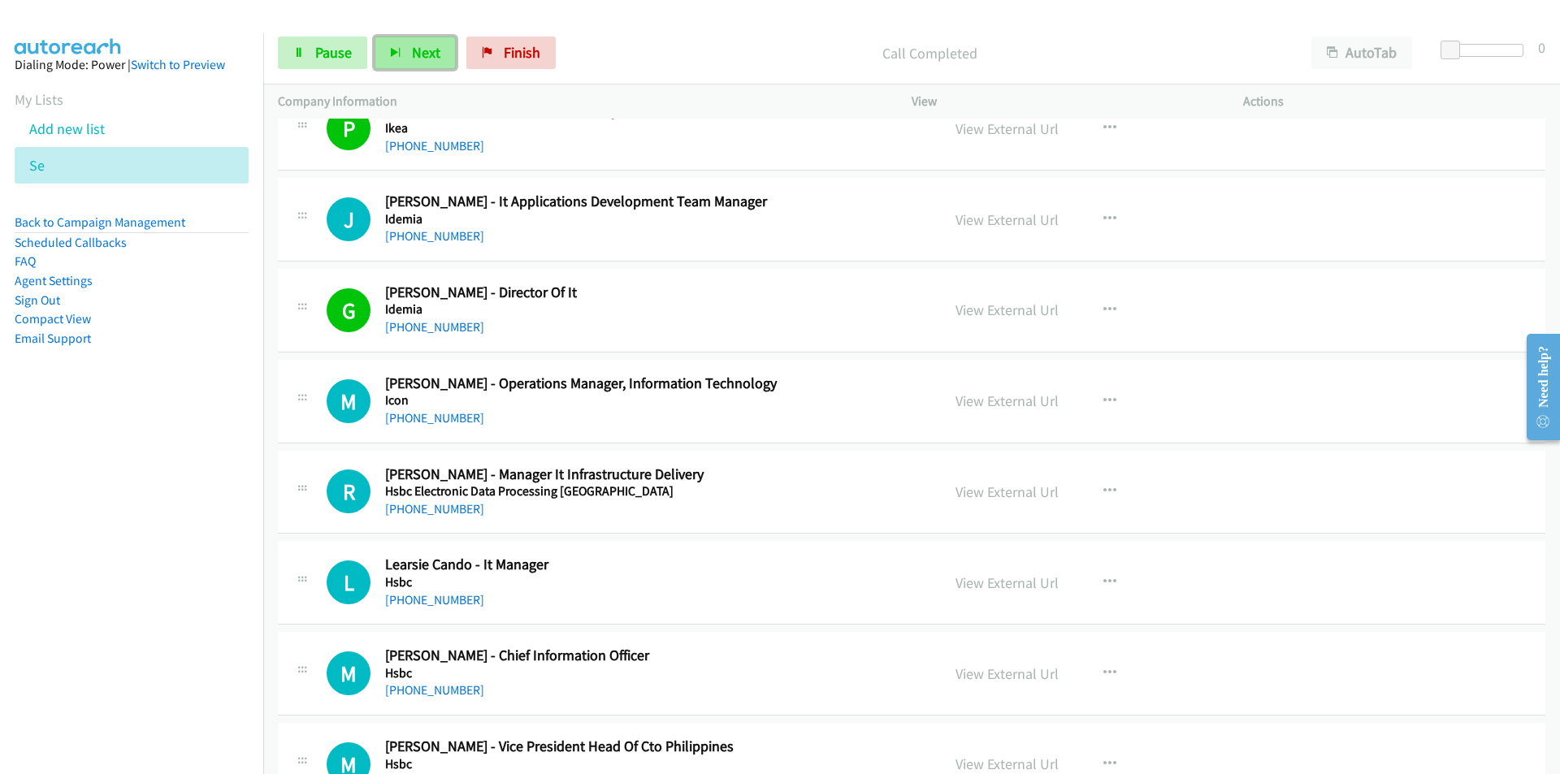
click at [423, 56] on span "Next" at bounding box center [426, 52] width 28 height 19
click at [413, 50] on span "Next" at bounding box center [426, 52] width 28 height 19
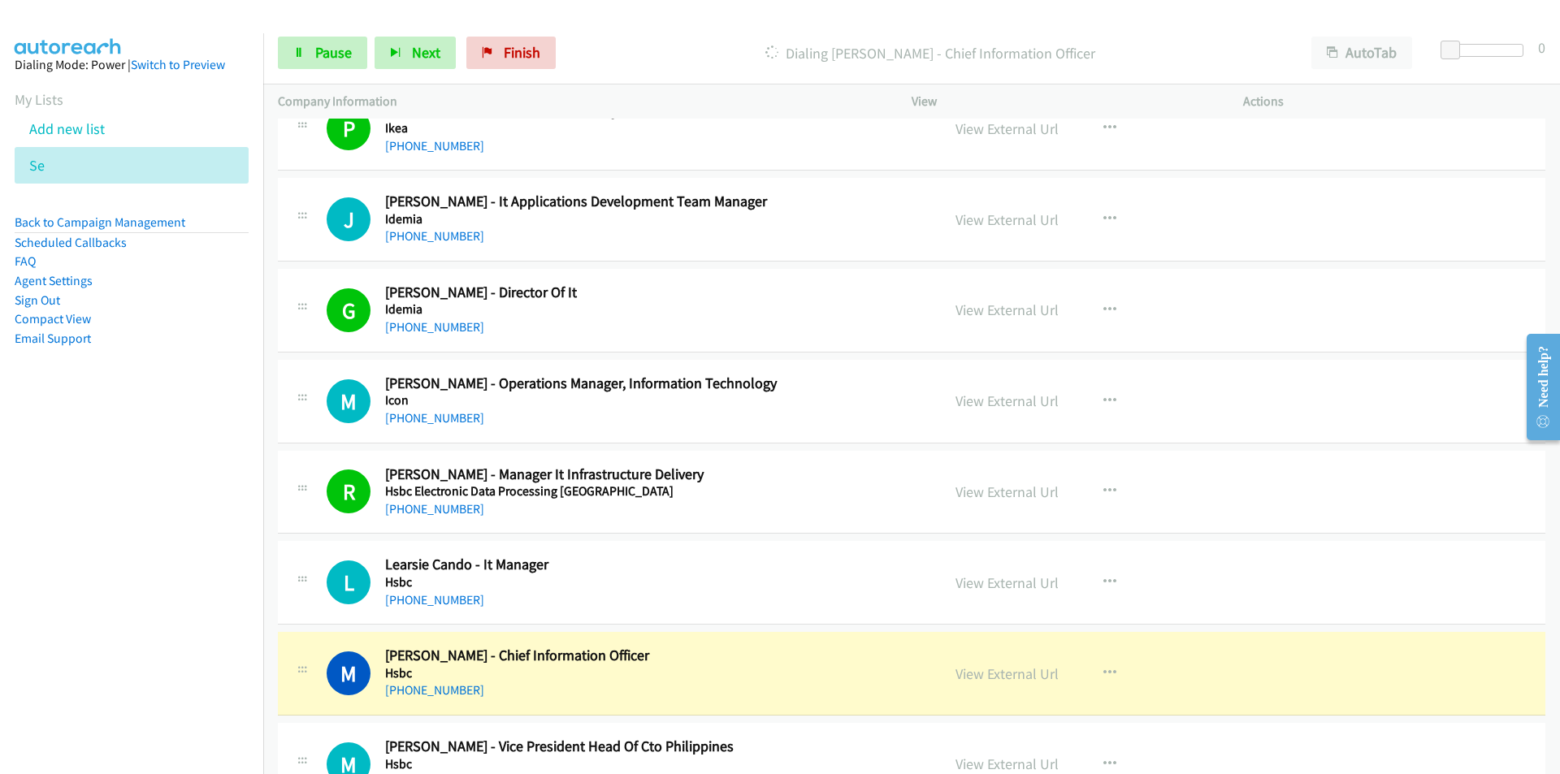
drag, startPoint x: 175, startPoint y: 571, endPoint x: 359, endPoint y: 561, distance: 183.9
click at [175, 571] on nav "Dialing Mode: Power | Switch to Preview My Lists Add new list Se Back to Campai…" at bounding box center [132, 420] width 264 height 774
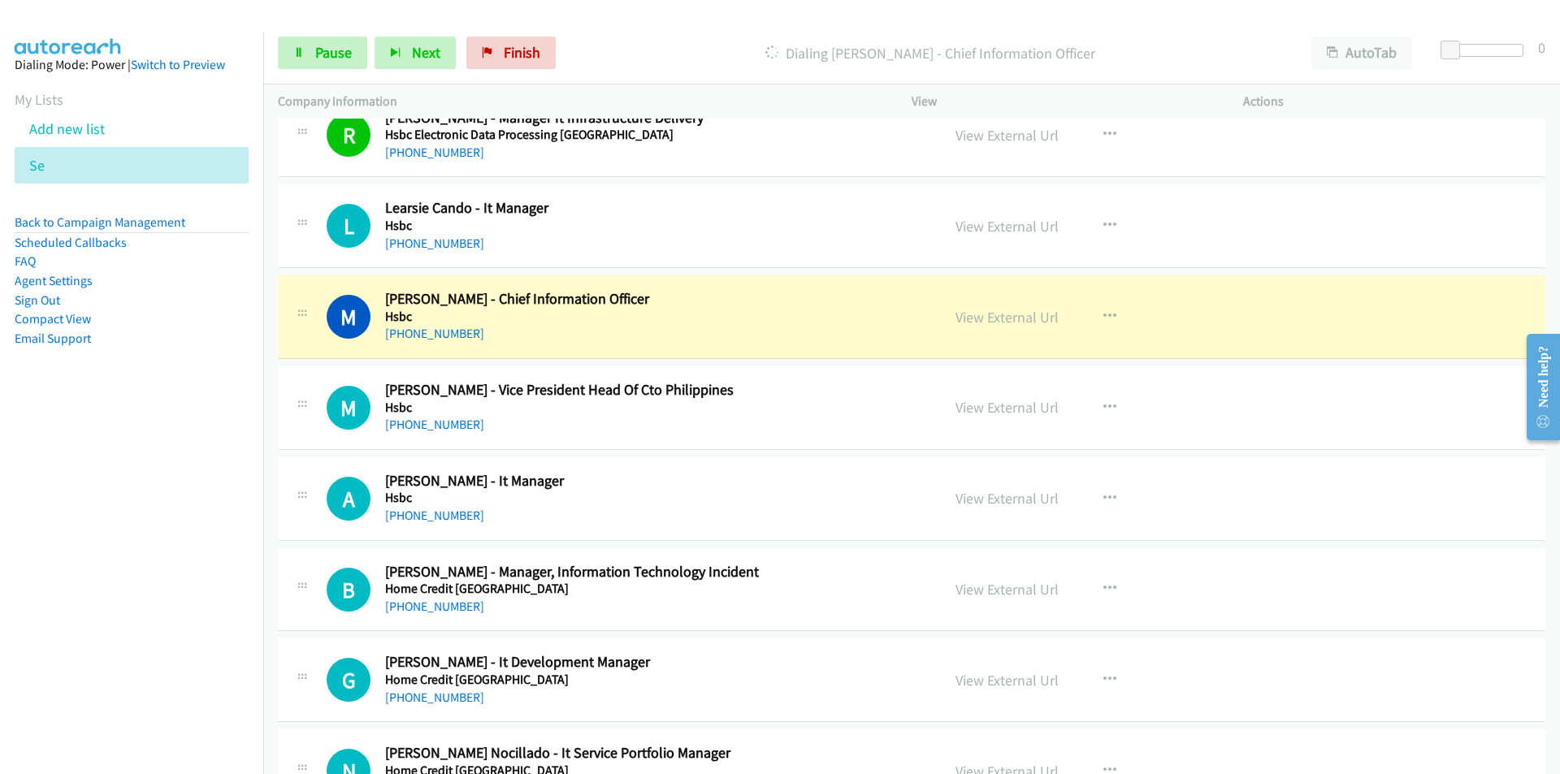
scroll to position [7881, 0]
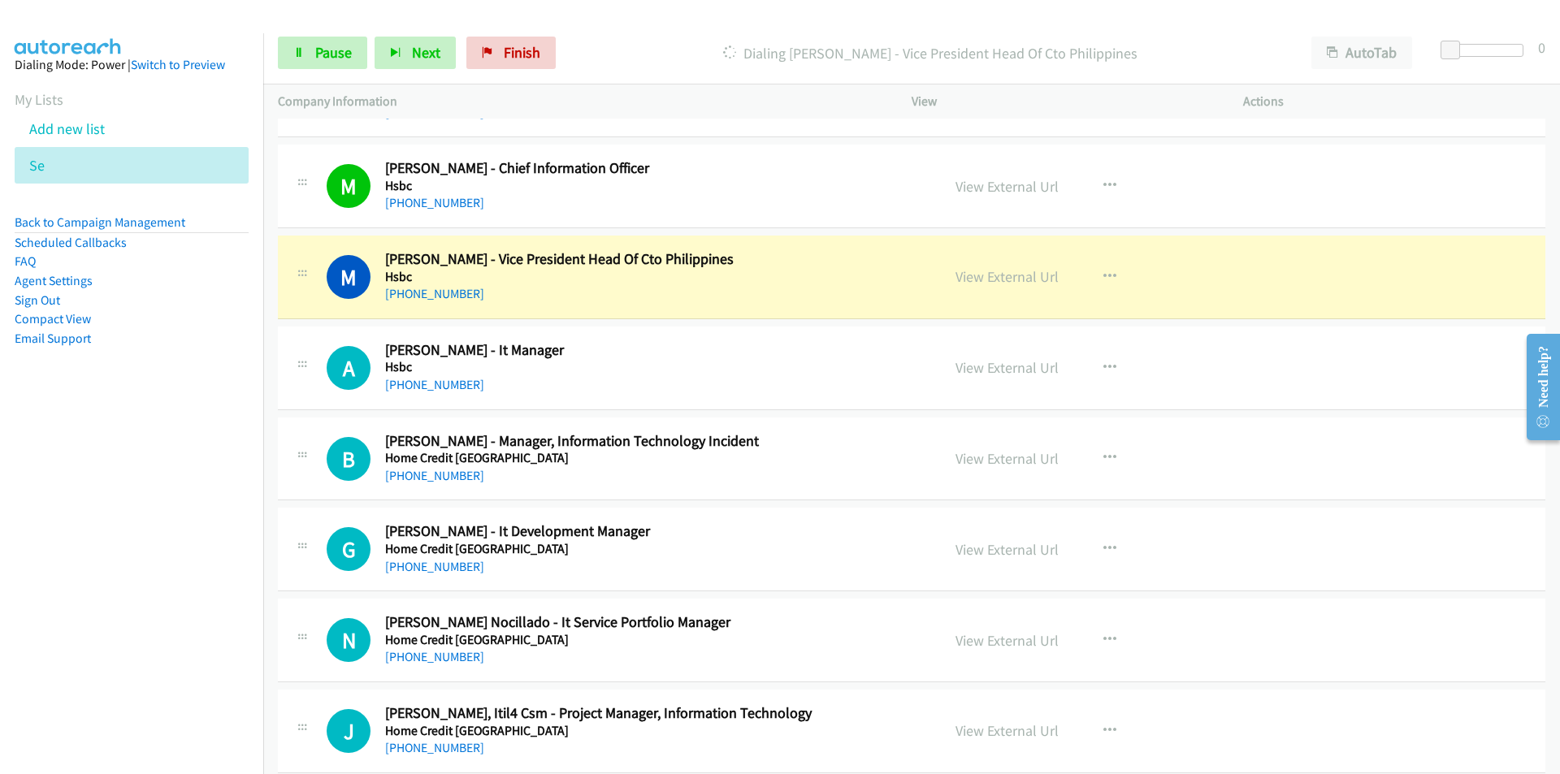
click at [232, 675] on nav "Dialing Mode: Power | Switch to Preview My Lists Add new list Se Back to Campai…" at bounding box center [132, 420] width 264 height 774
click at [977, 274] on link "View External Url" at bounding box center [1006, 276] width 103 height 19
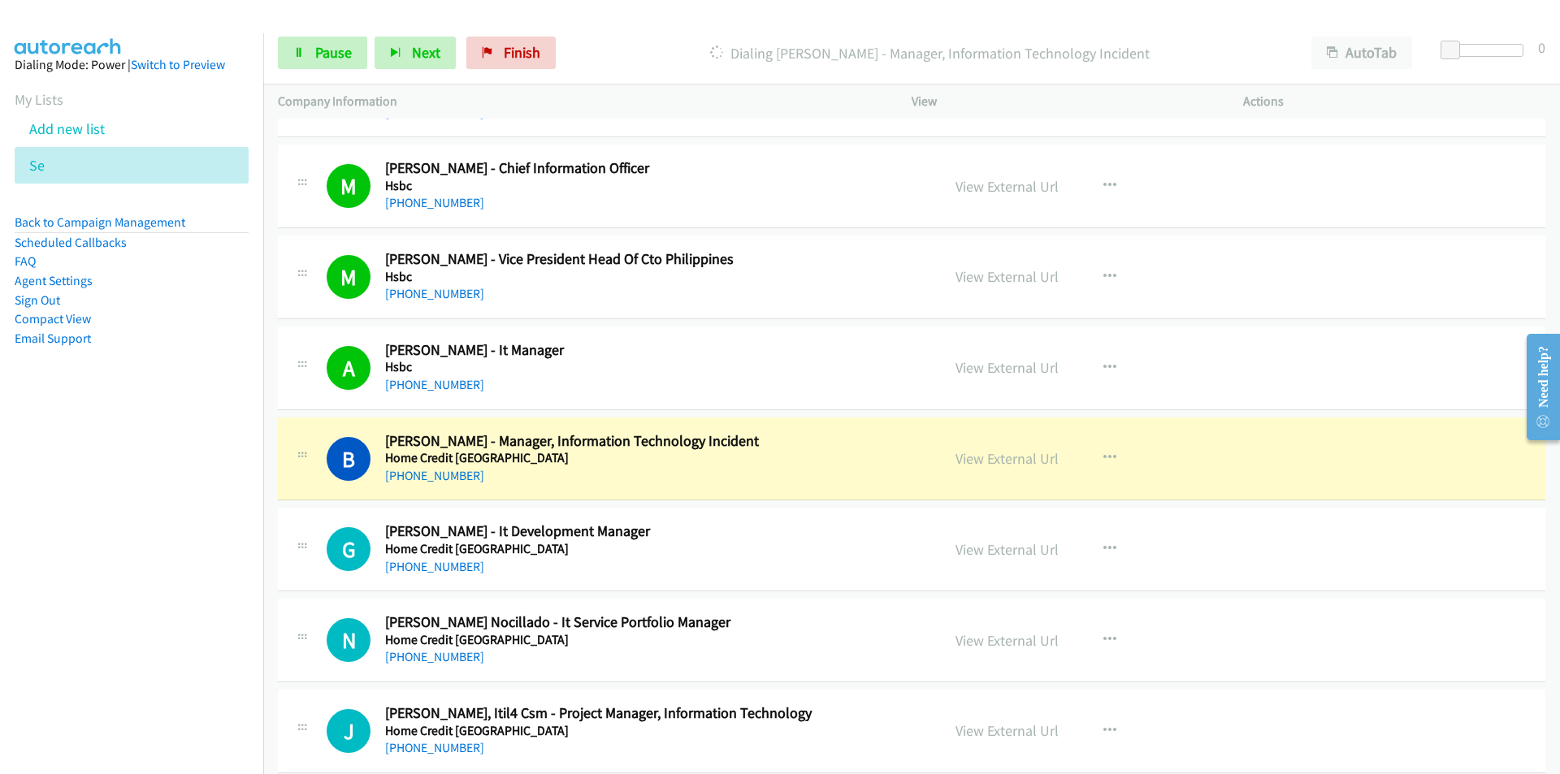
click at [151, 601] on nav "Dialing Mode: Power | Switch to Preview My Lists Add new list Se Back to Campai…" at bounding box center [132, 420] width 264 height 774
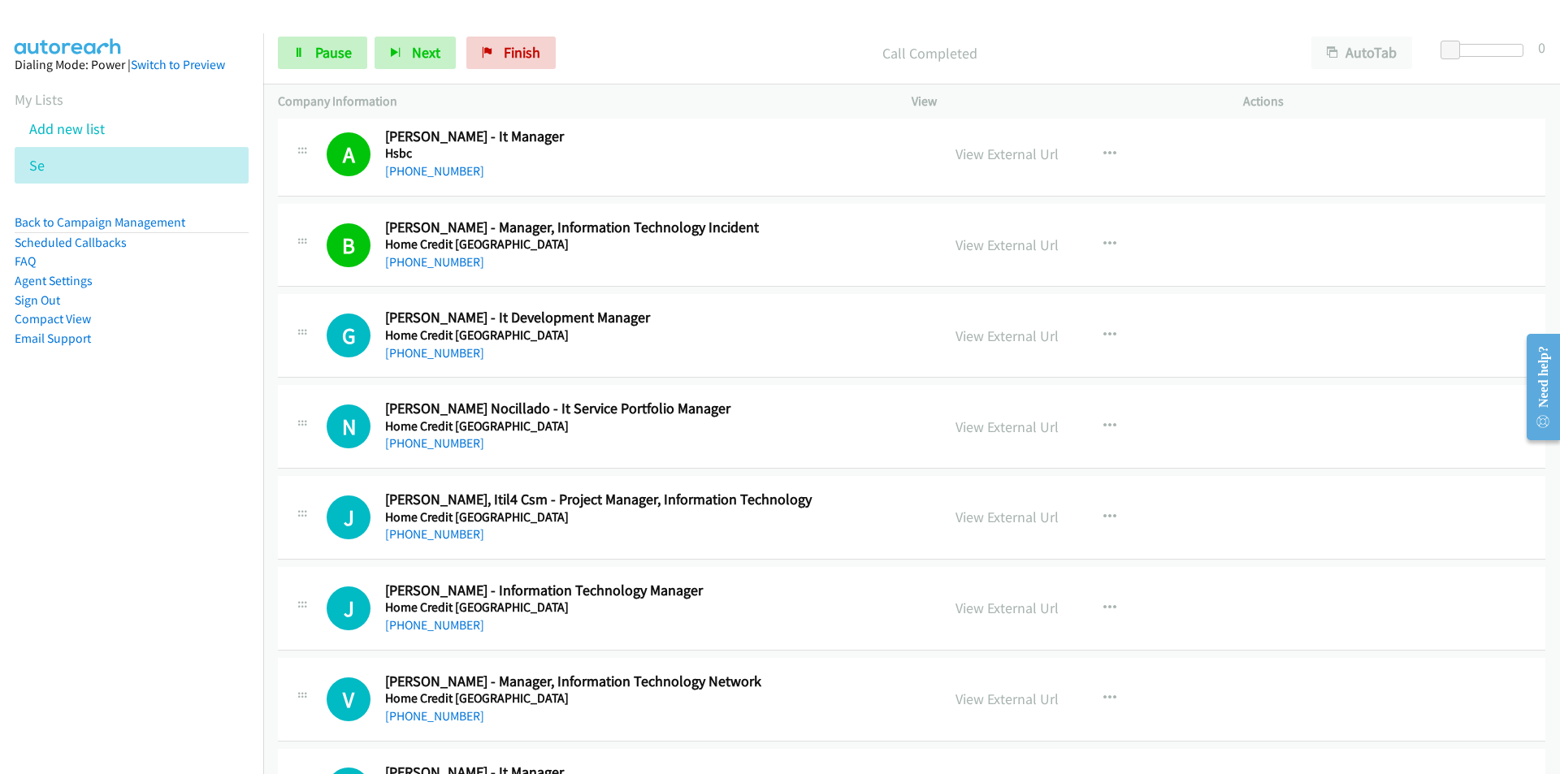
scroll to position [8206, 0]
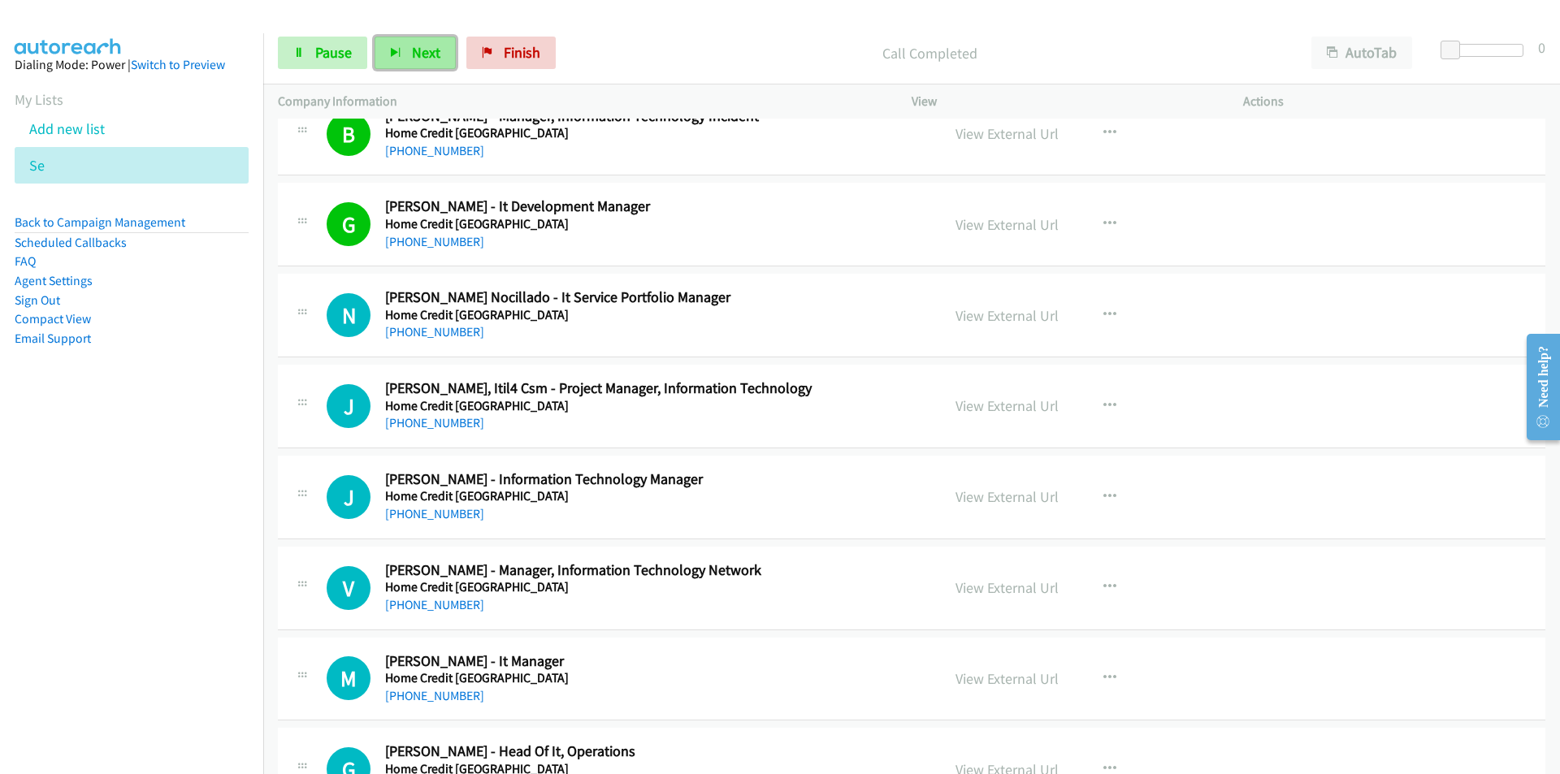
click at [409, 46] on button "Next" at bounding box center [415, 53] width 81 height 32
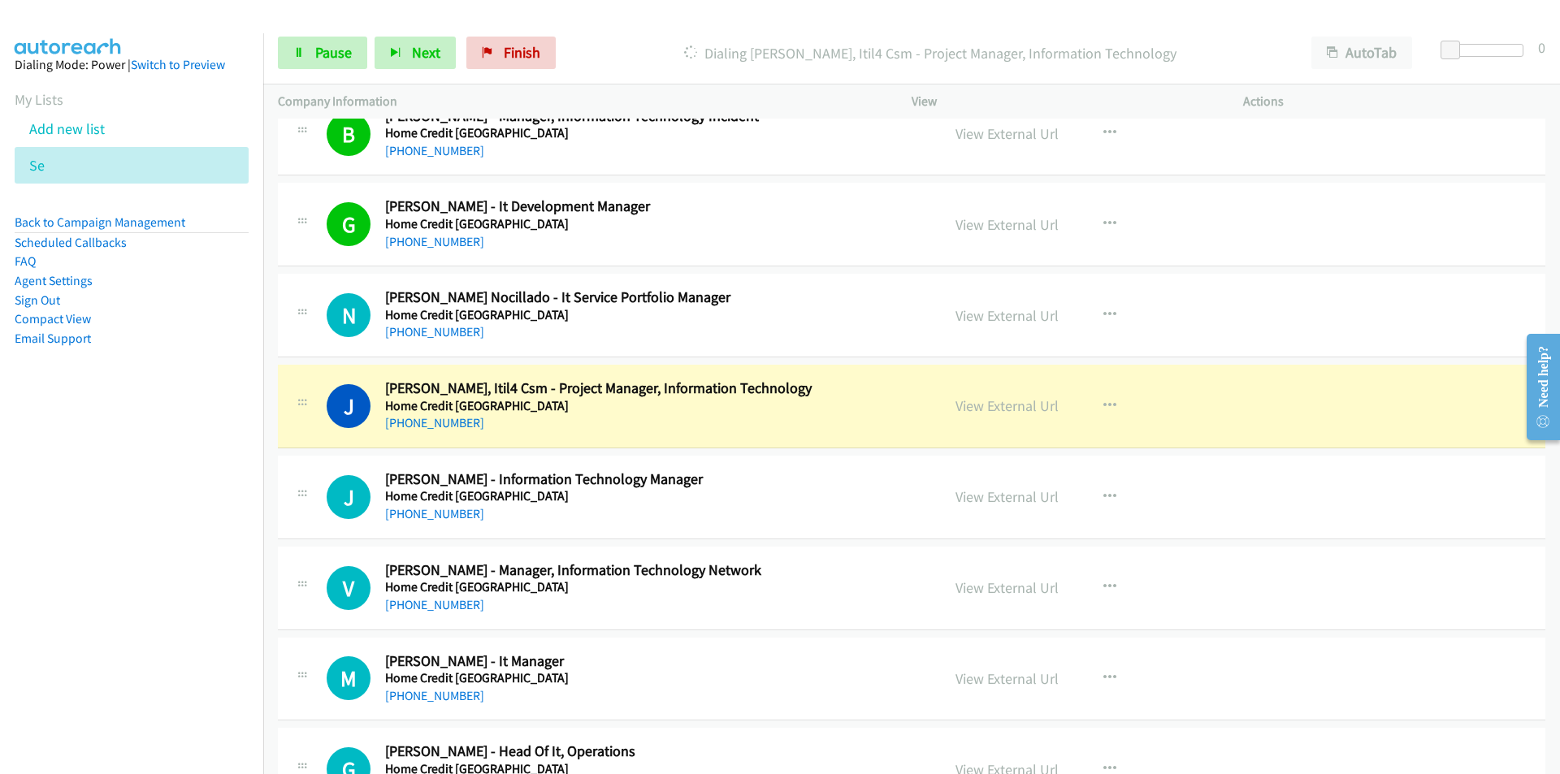
drag, startPoint x: 201, startPoint y: 568, endPoint x: 249, endPoint y: 540, distance: 54.6
click at [201, 568] on nav "Dialing Mode: Power | Switch to Preview My Lists Add new list Se Back to Campai…" at bounding box center [132, 420] width 264 height 774
drag, startPoint x: 213, startPoint y: 599, endPoint x: 264, endPoint y: 584, distance: 53.2
click at [213, 599] on nav "Dialing Mode: Power | Switch to Preview My Lists Add new list Se Back to Campai…" at bounding box center [132, 420] width 264 height 774
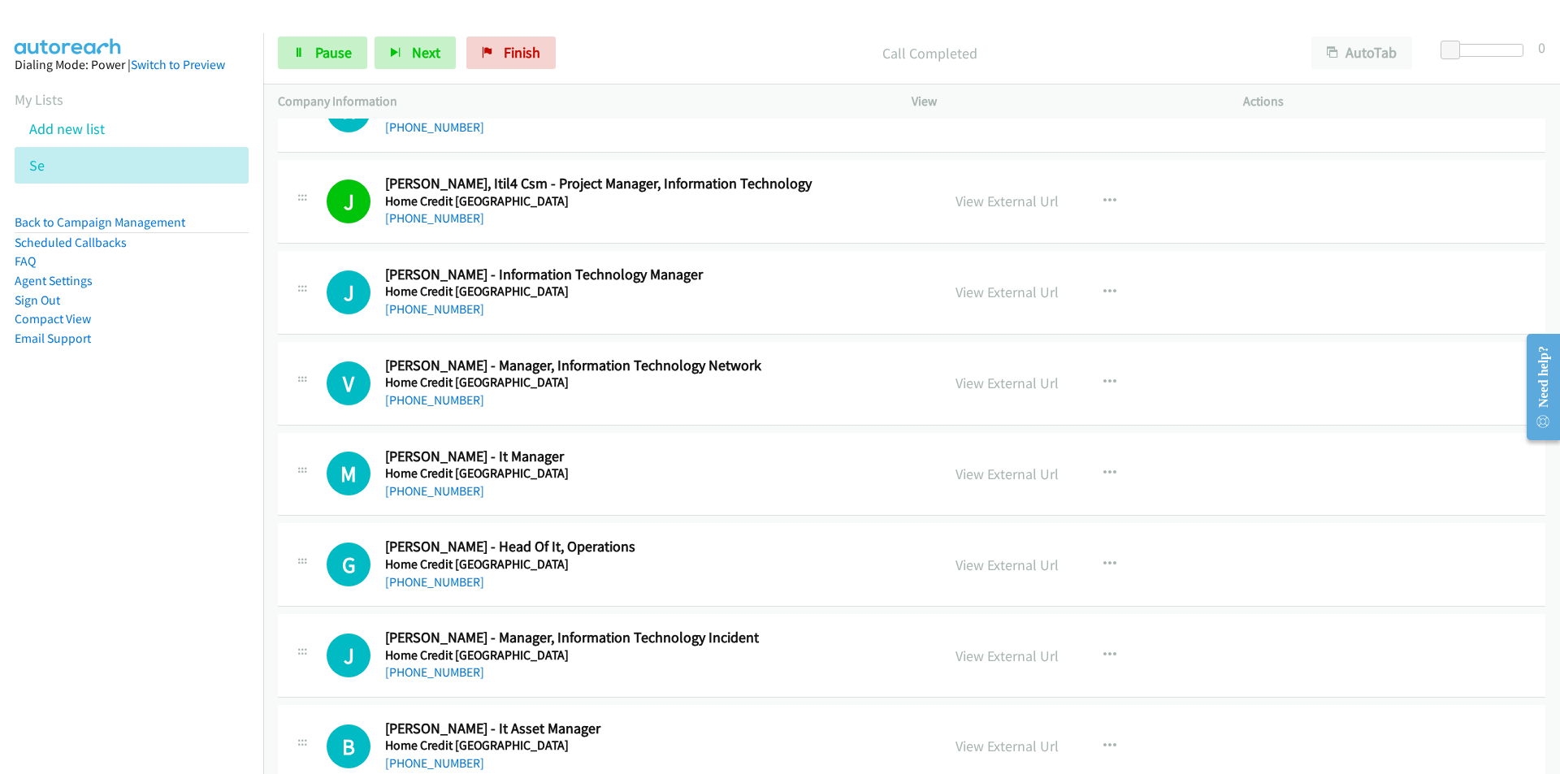
scroll to position [8449, 0]
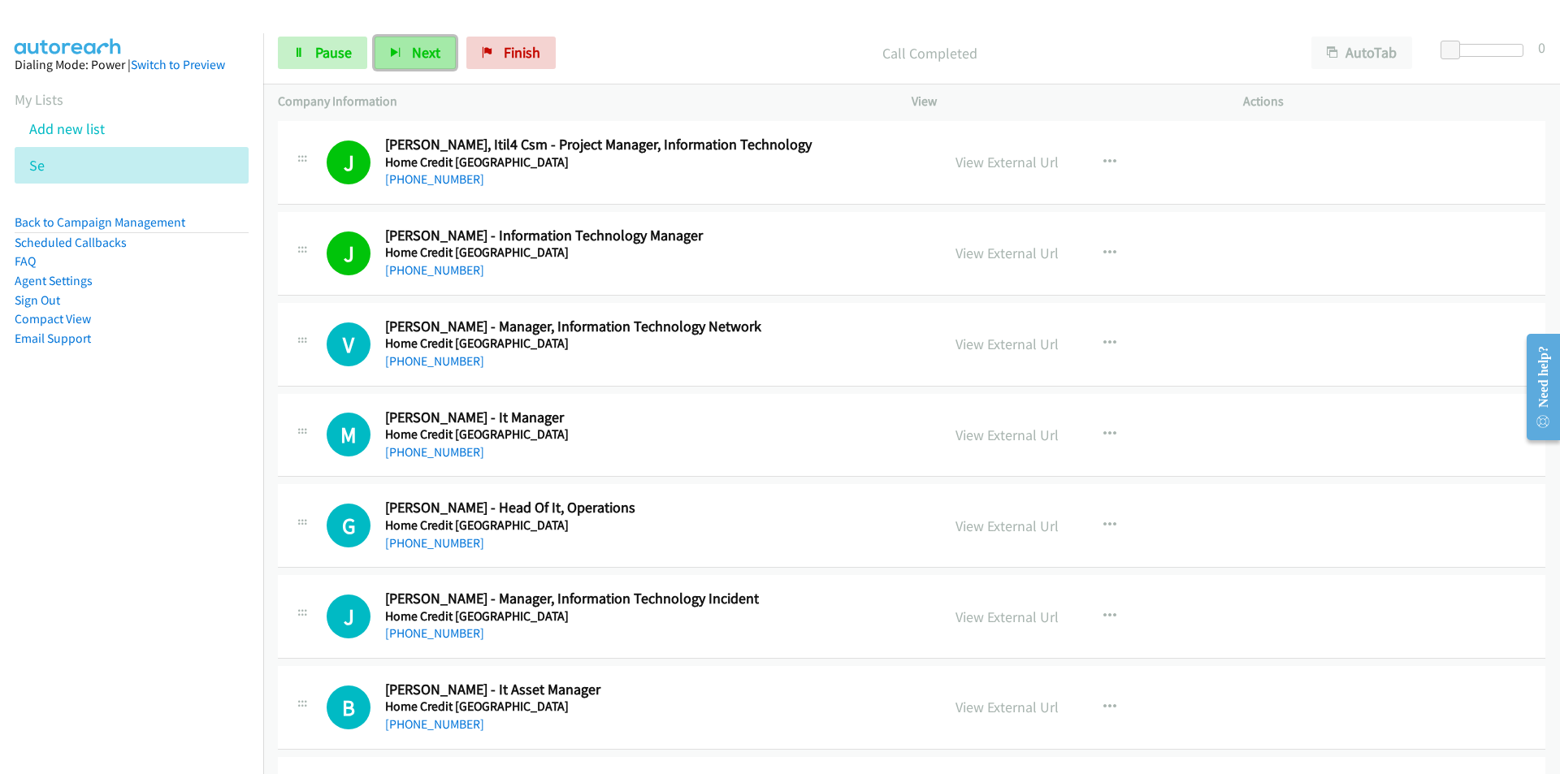
click at [412, 51] on span "Next" at bounding box center [426, 52] width 28 height 19
click at [407, 54] on button "Next" at bounding box center [415, 53] width 81 height 32
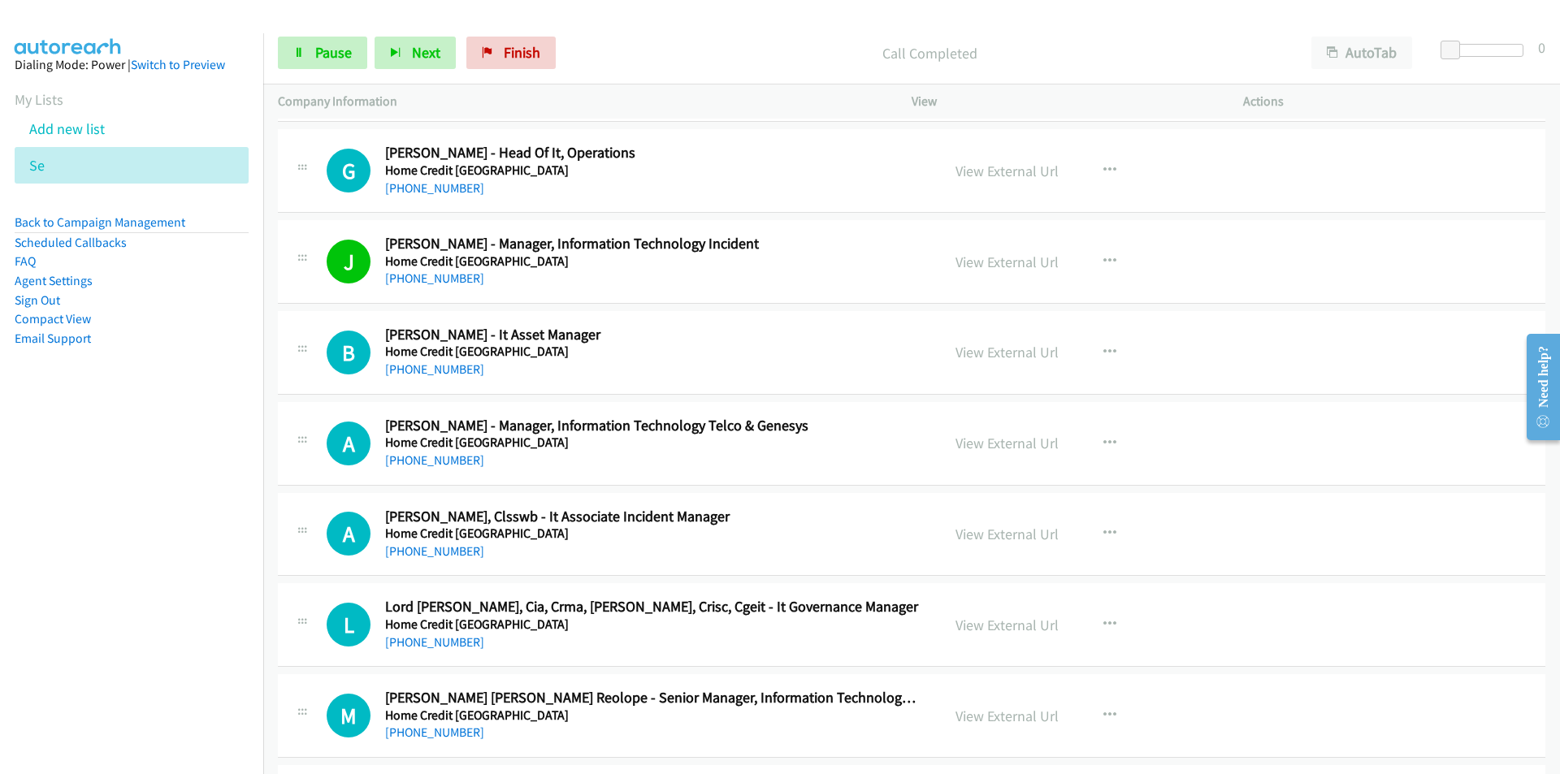
scroll to position [8855, 0]
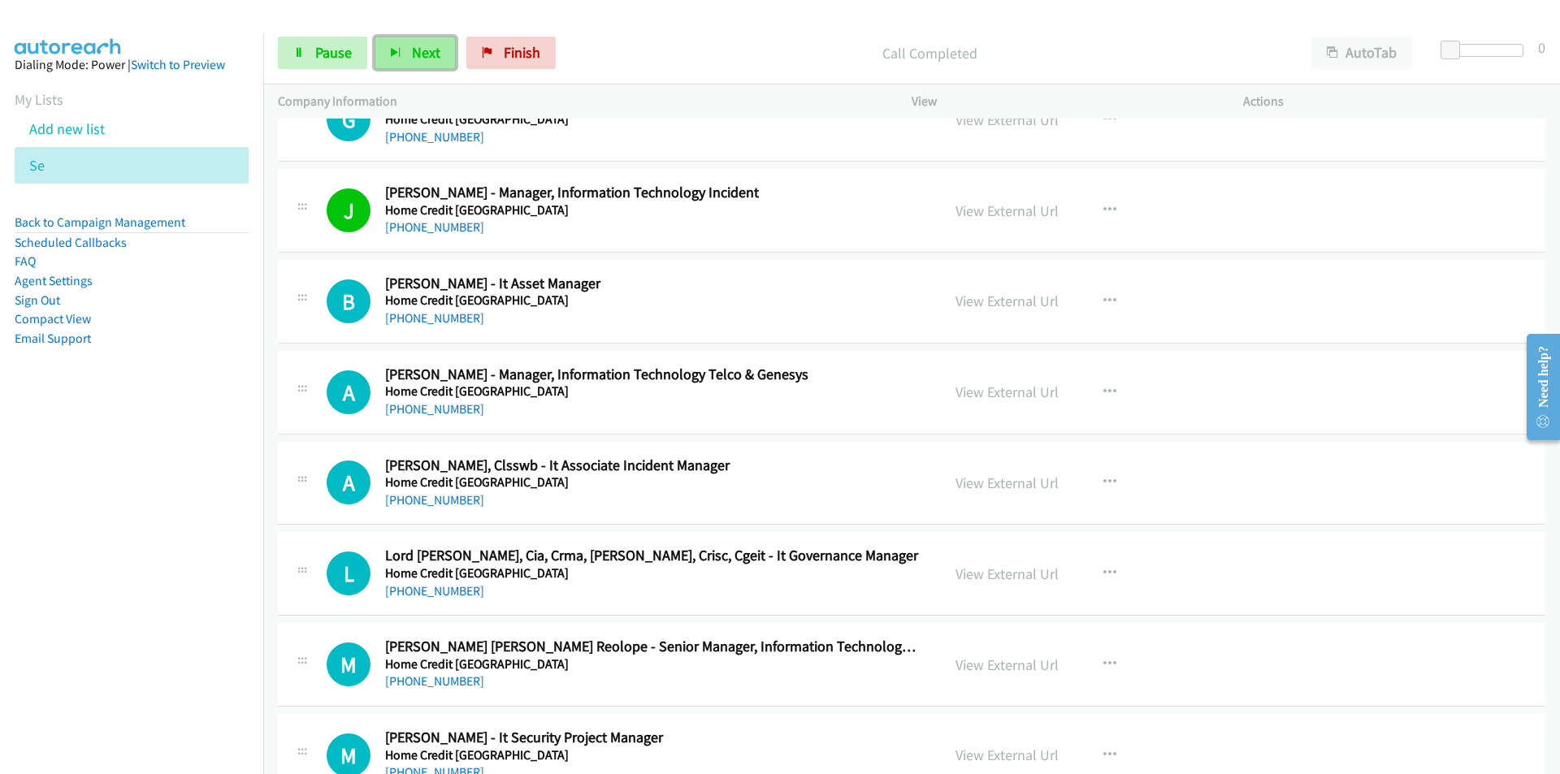
click at [427, 50] on span "Next" at bounding box center [426, 52] width 28 height 19
click at [427, 47] on span "Next" at bounding box center [426, 52] width 28 height 19
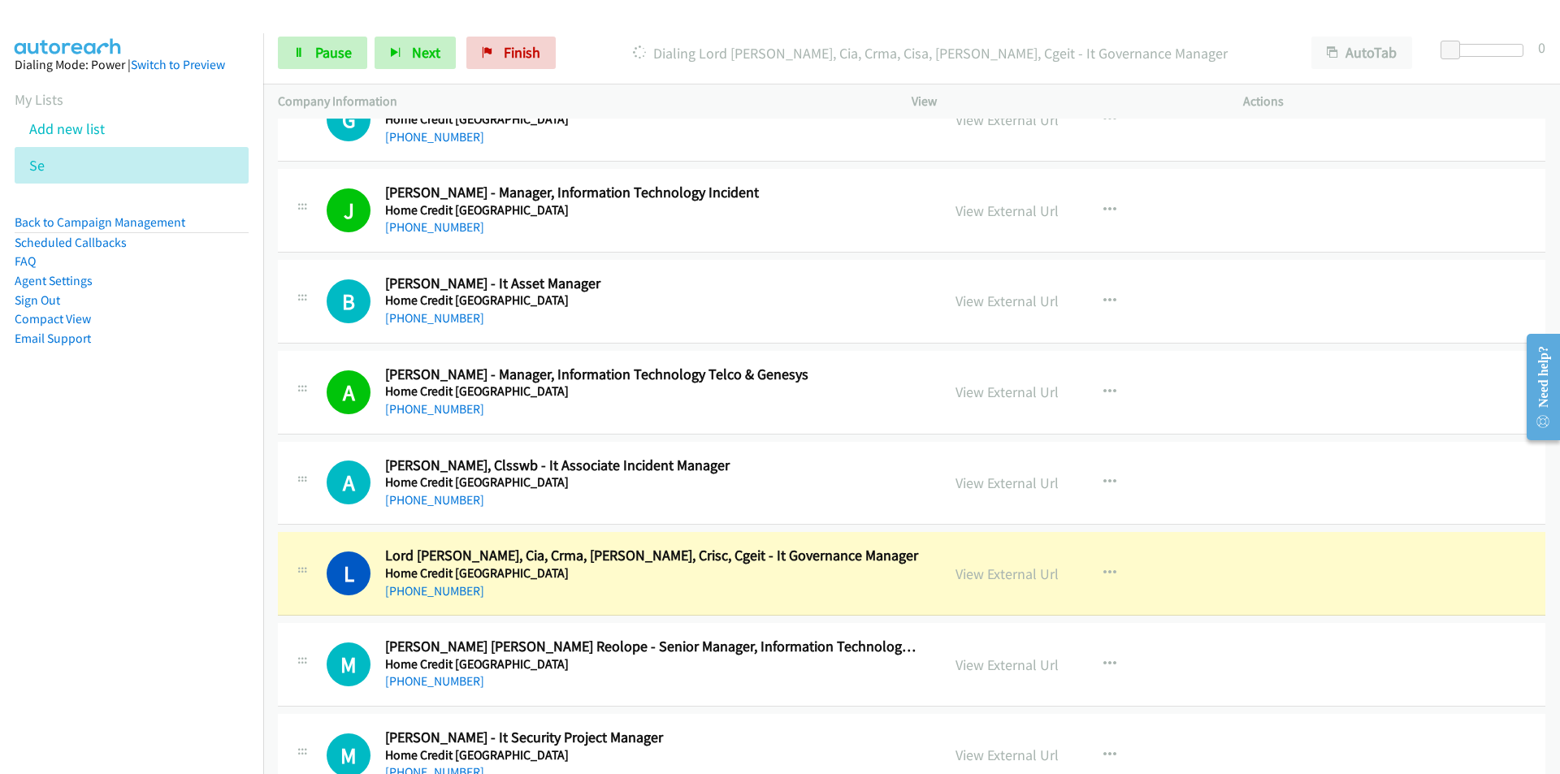
click at [89, 608] on nav "Dialing Mode: Power | Switch to Preview My Lists Add new list Se Back to Campai…" at bounding box center [132, 420] width 264 height 774
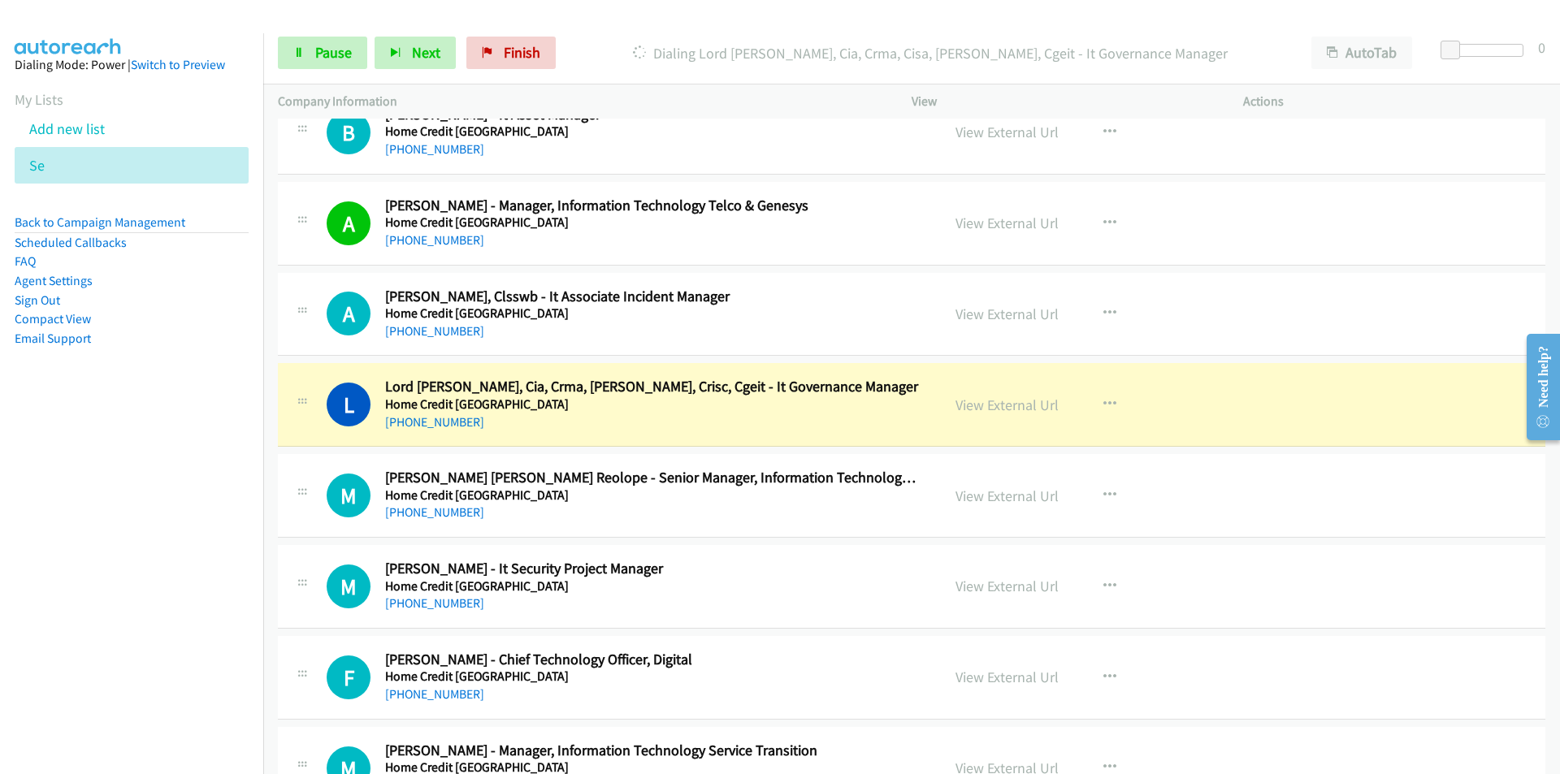
scroll to position [9099, 0]
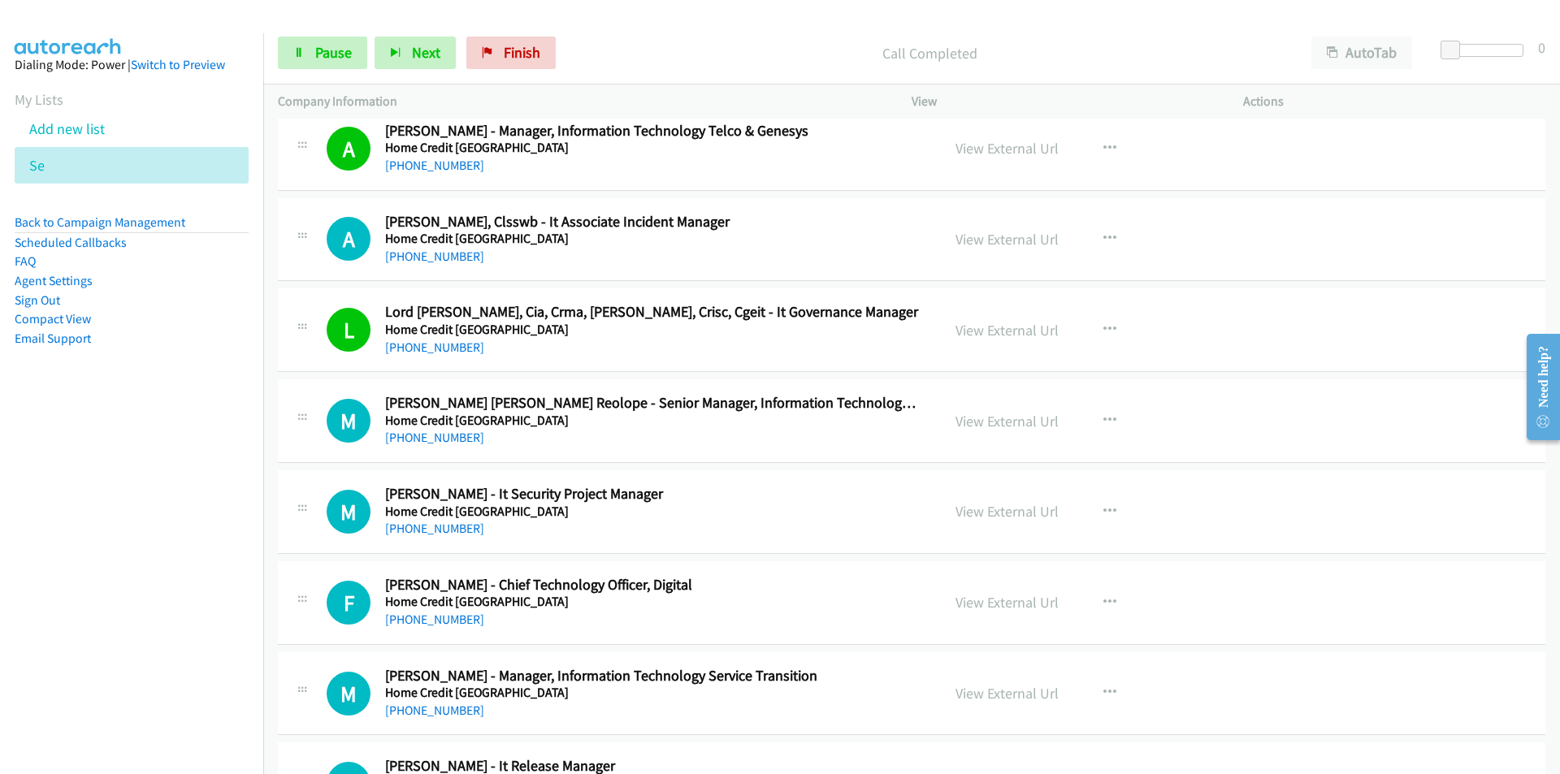
drag, startPoint x: 174, startPoint y: 584, endPoint x: 245, endPoint y: 575, distance: 71.2
click at [174, 584] on nav "Dialing Mode: Power | Switch to Preview My Lists Add new list Se Back to Campai…" at bounding box center [132, 420] width 264 height 774
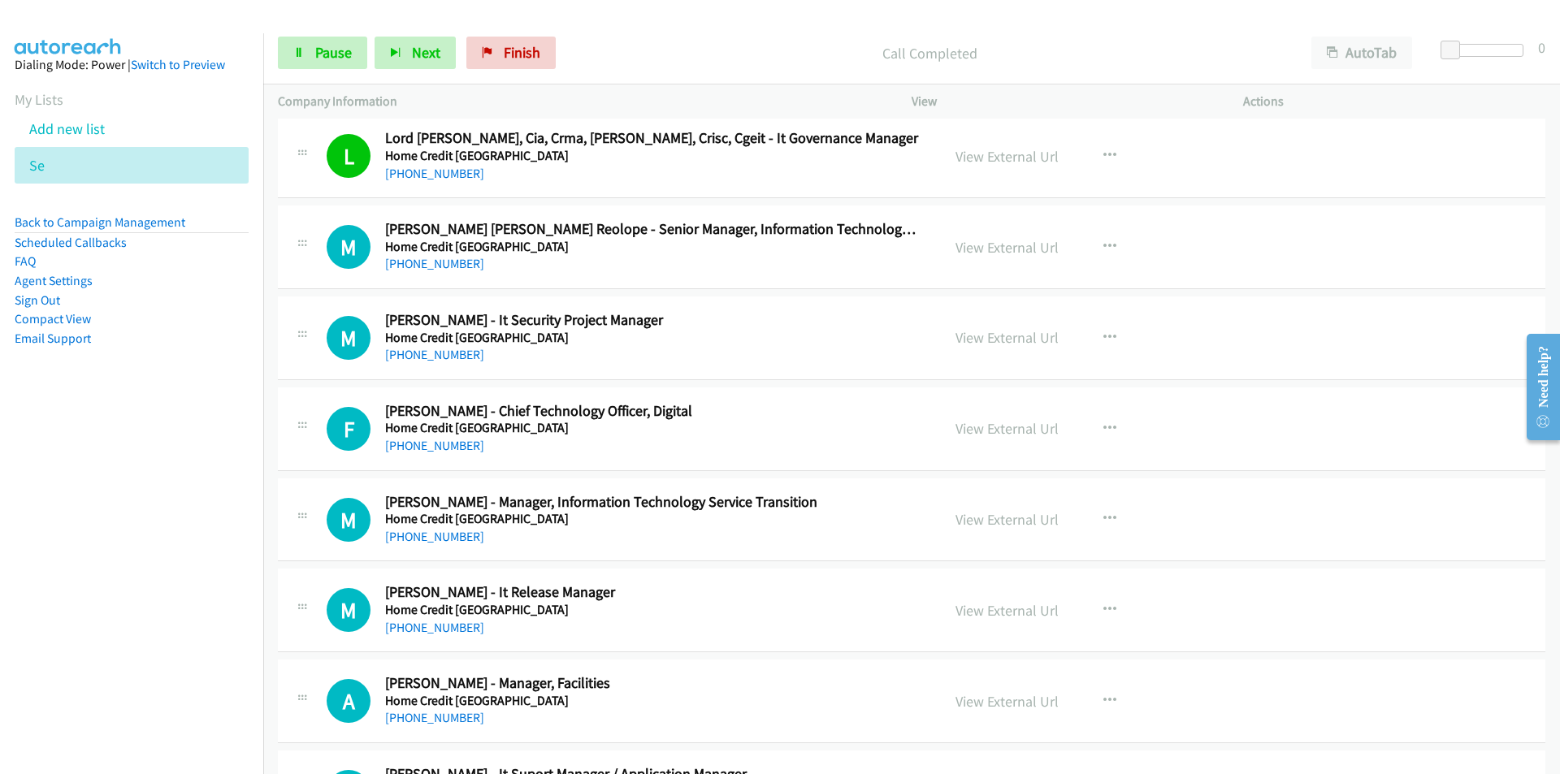
scroll to position [9343, 0]
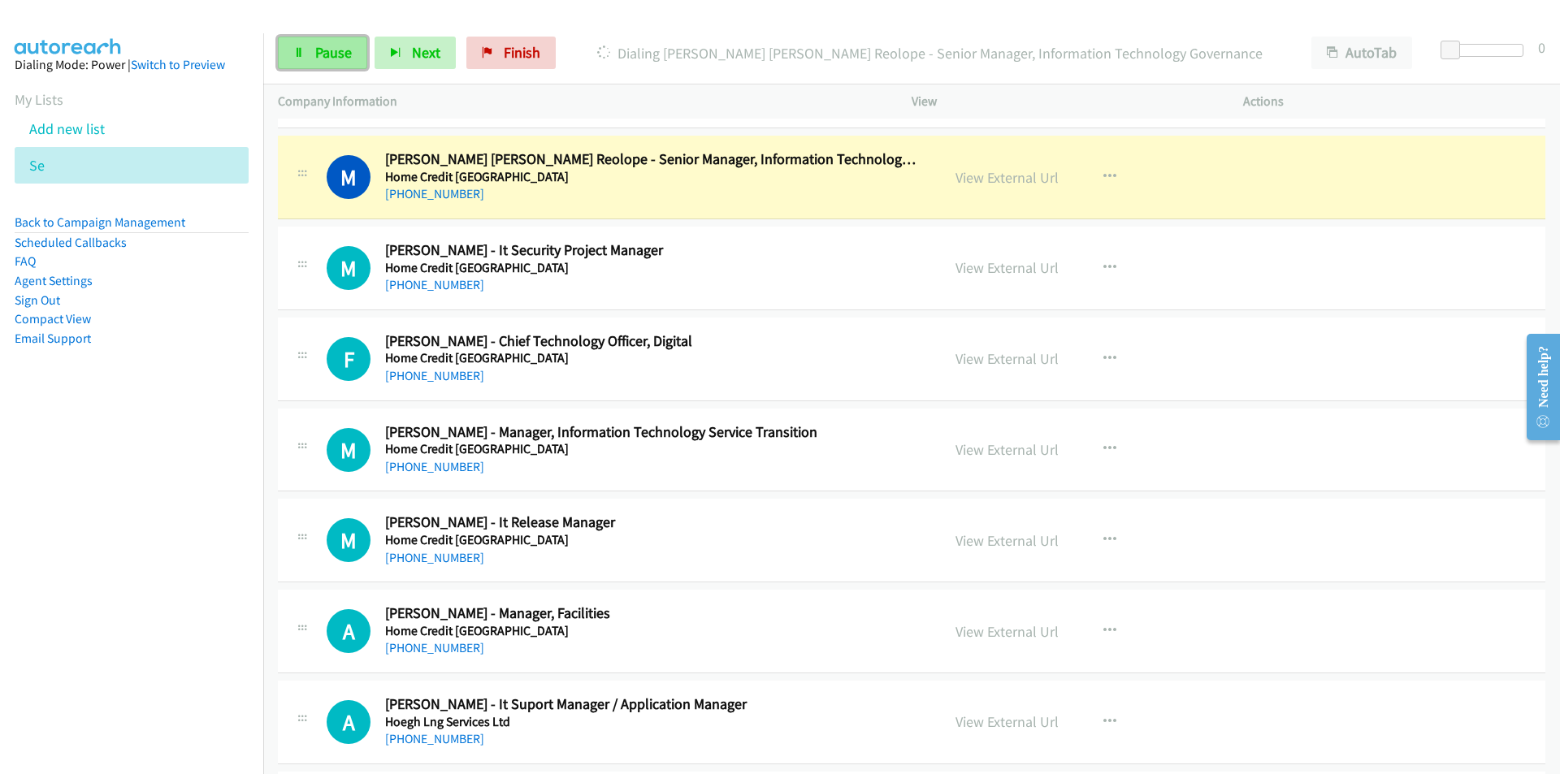
click at [333, 49] on span "Pause" at bounding box center [333, 52] width 37 height 19
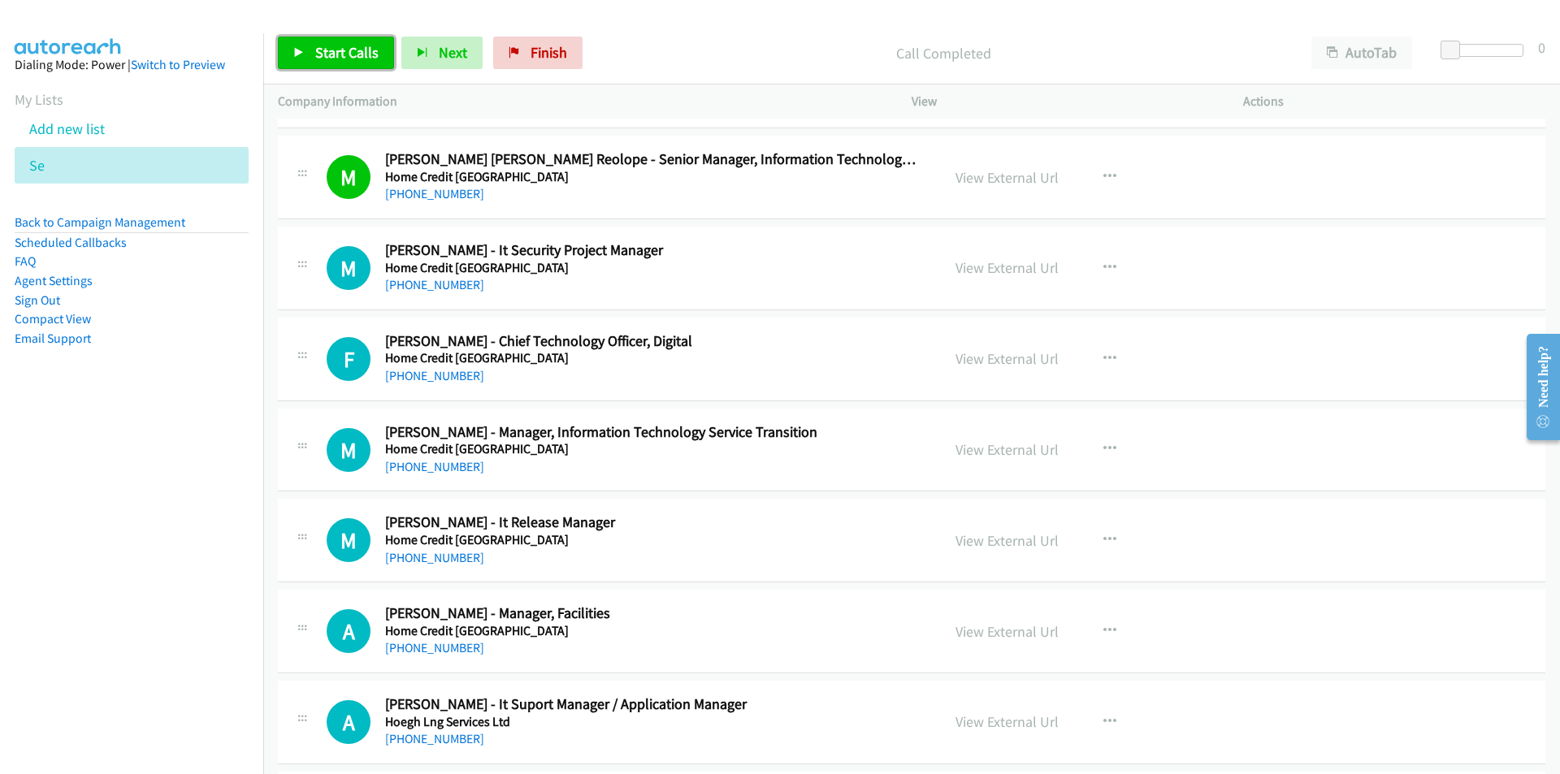
click at [363, 48] on span "Start Calls" at bounding box center [346, 52] width 63 height 19
click at [103, 591] on nav "Dialing Mode: Power | Switch to Preview My Lists Add new list Se Back to Campai…" at bounding box center [132, 420] width 264 height 774
click at [166, 580] on nav "Dialing Mode: Power | Switch to Preview My Lists Add new list Se Back to Campai…" at bounding box center [132, 420] width 264 height 774
click at [419, 46] on span "Next" at bounding box center [426, 52] width 28 height 19
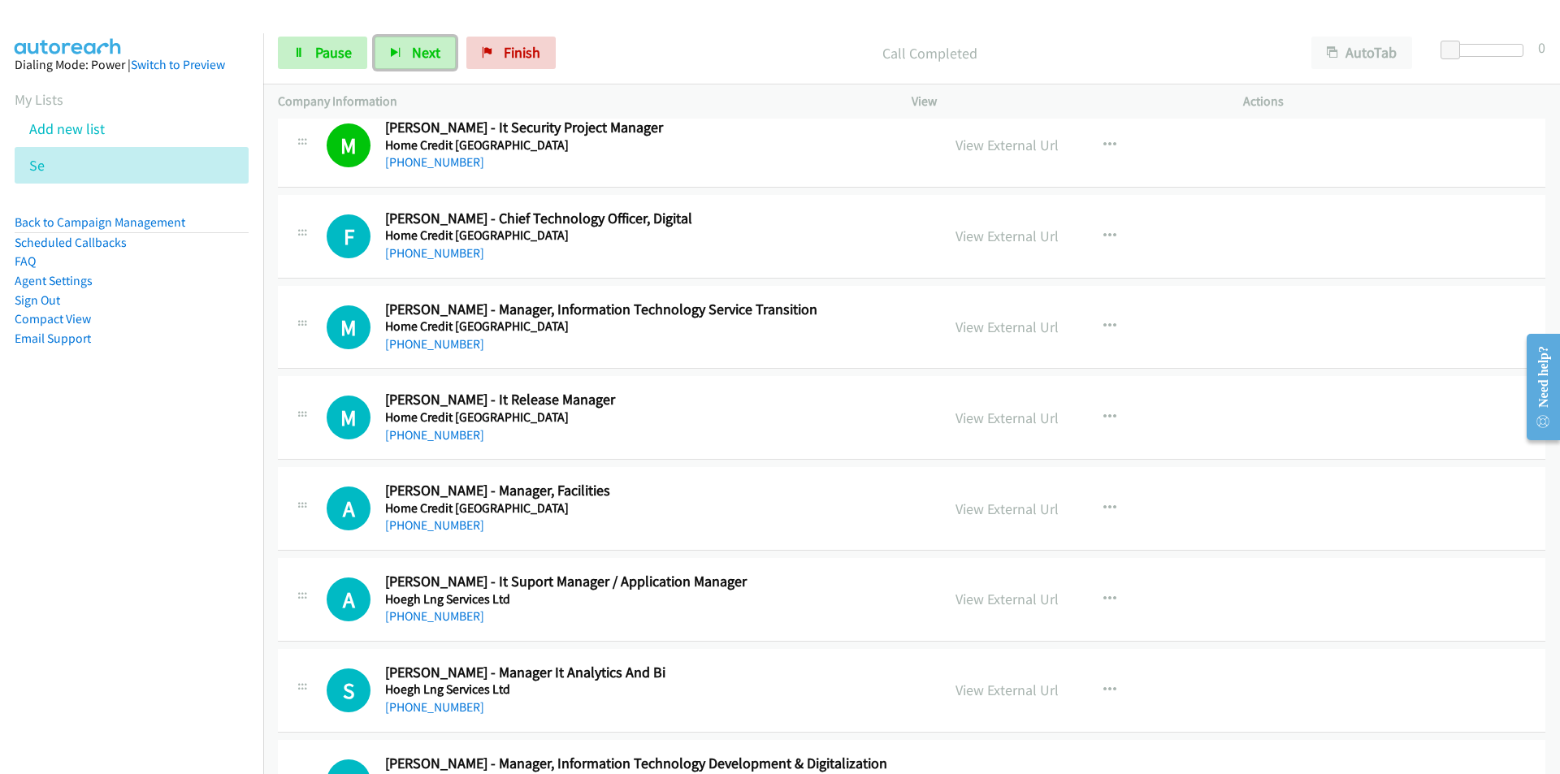
scroll to position [9505, 0]
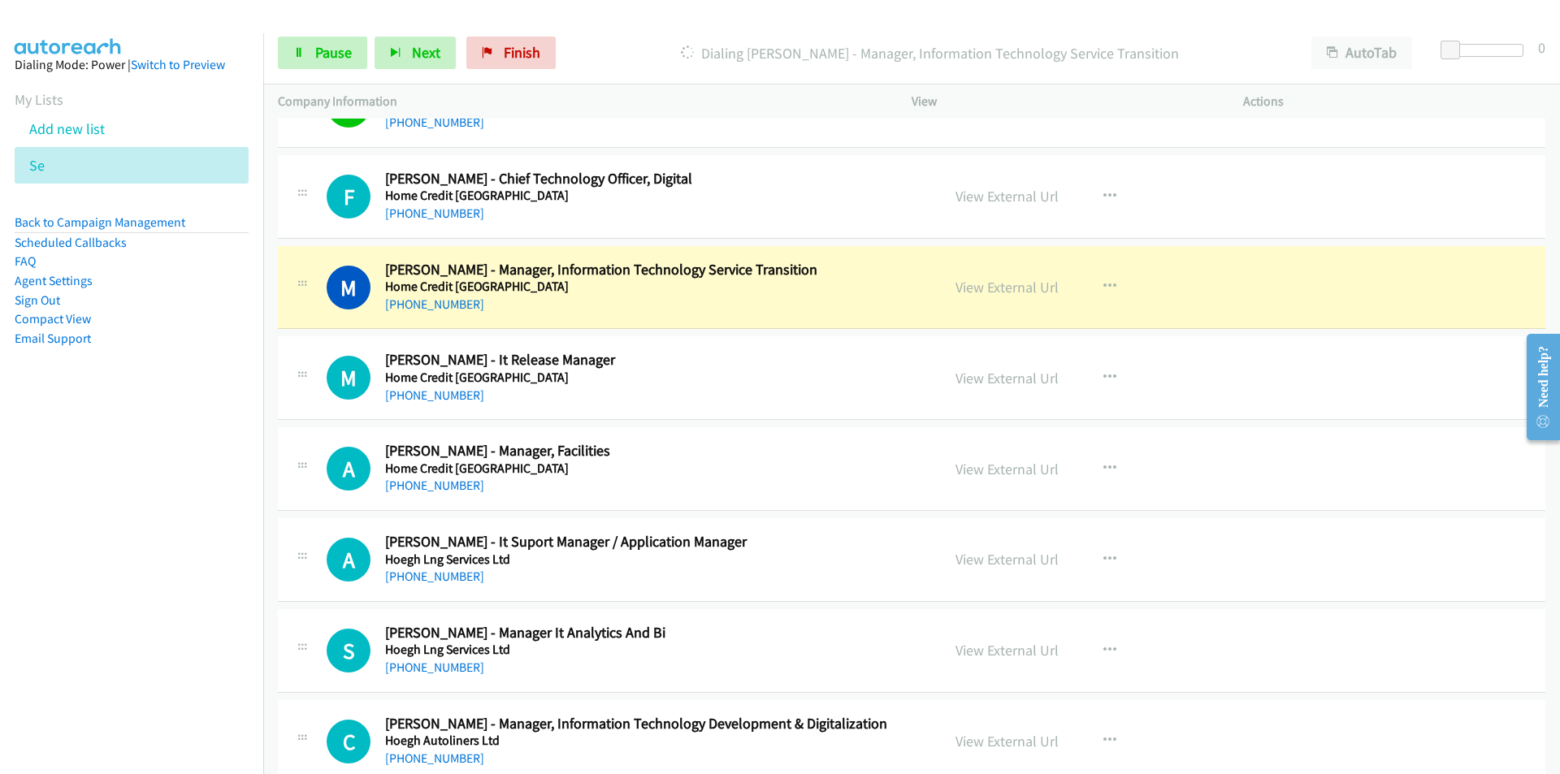
click at [167, 510] on nav "Dialing Mode: Power | Switch to Preview My Lists Add new list Se Back to Campai…" at bounding box center [132, 420] width 264 height 774
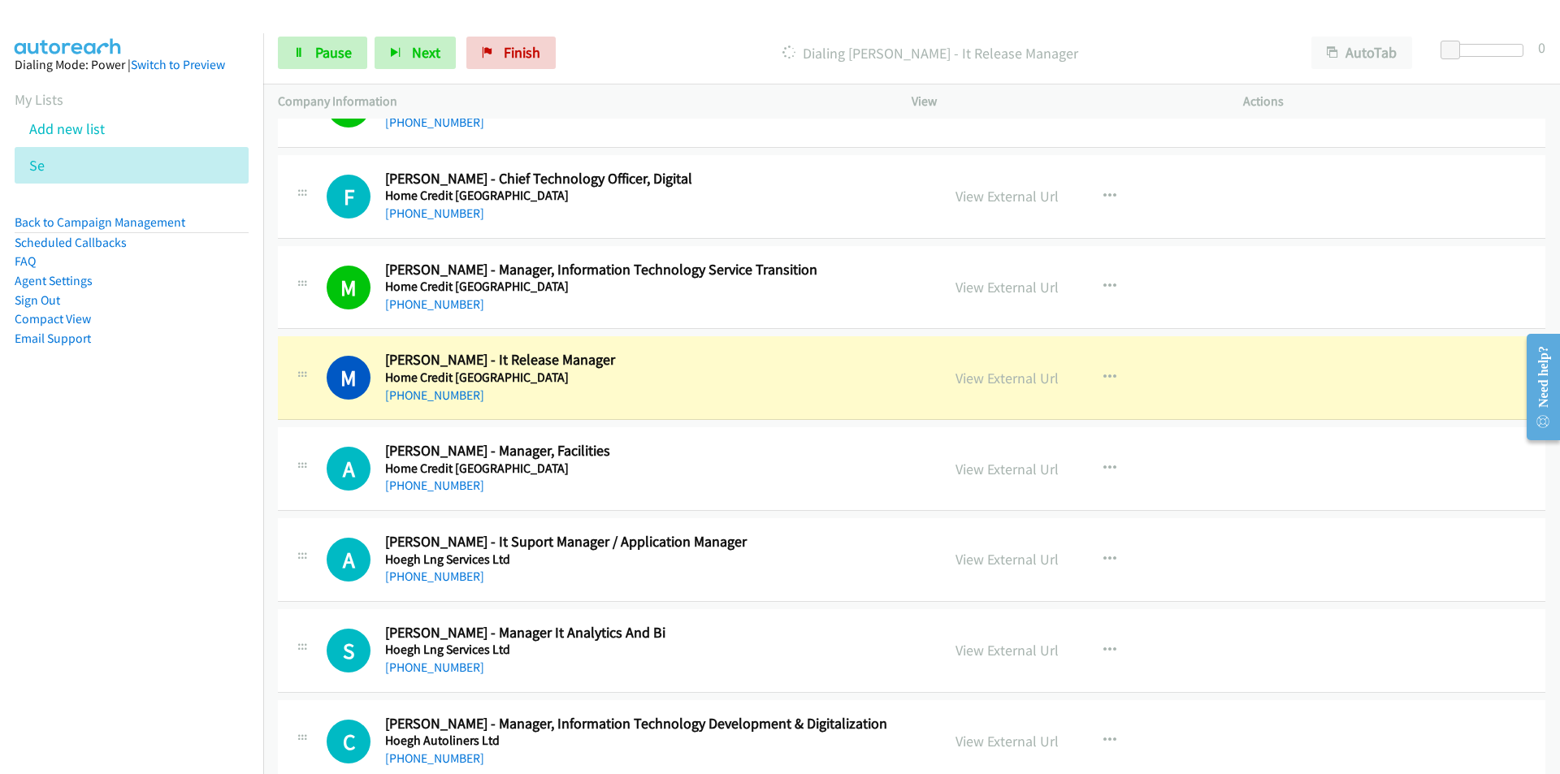
drag, startPoint x: 171, startPoint y: 582, endPoint x: 255, endPoint y: 563, distance: 86.5
click at [171, 582] on nav "Dialing Mode: Power | Switch to Preview My Lists Add new list Se Back to Campai…" at bounding box center [132, 420] width 264 height 774
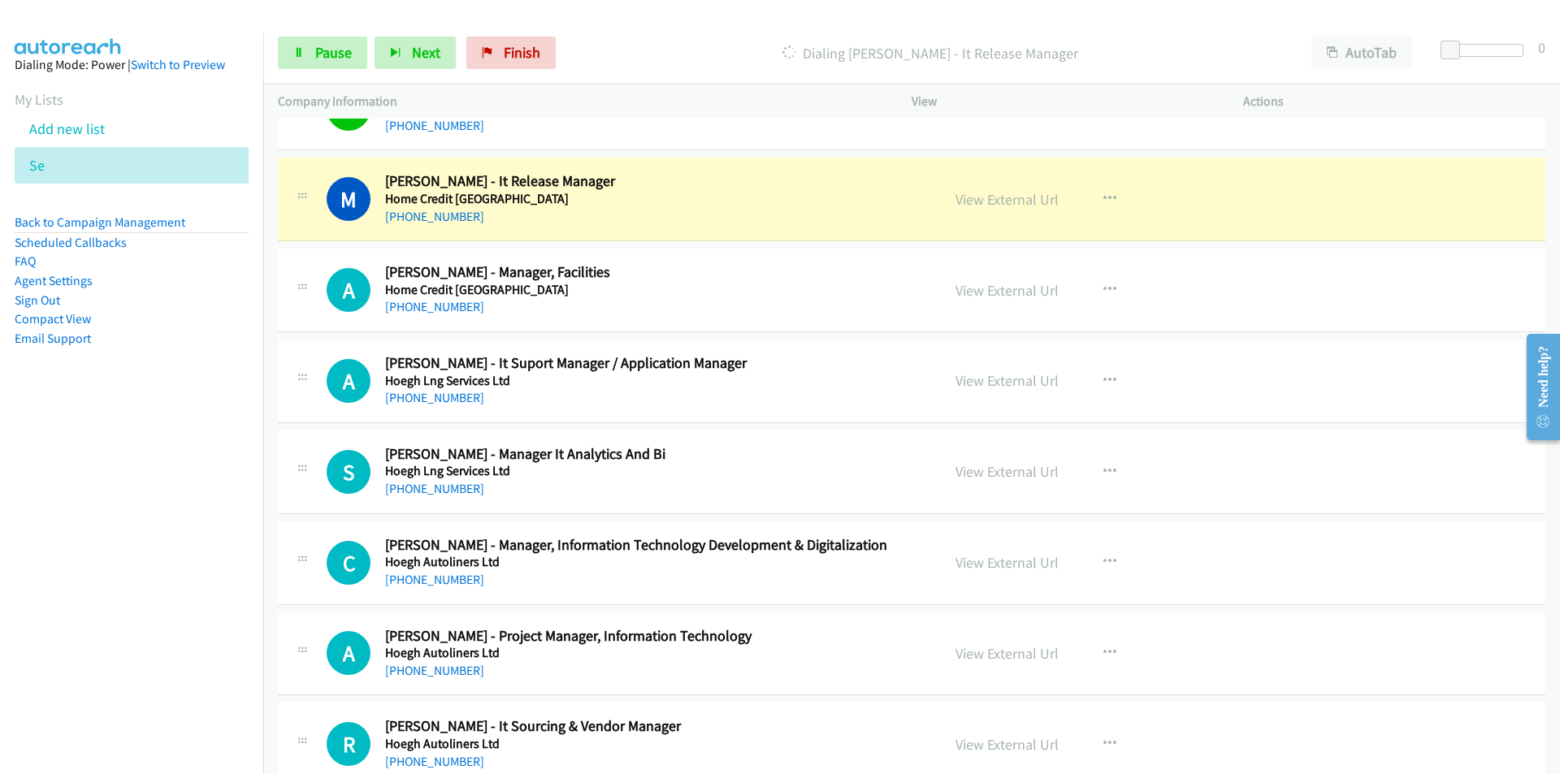
scroll to position [9749, 0]
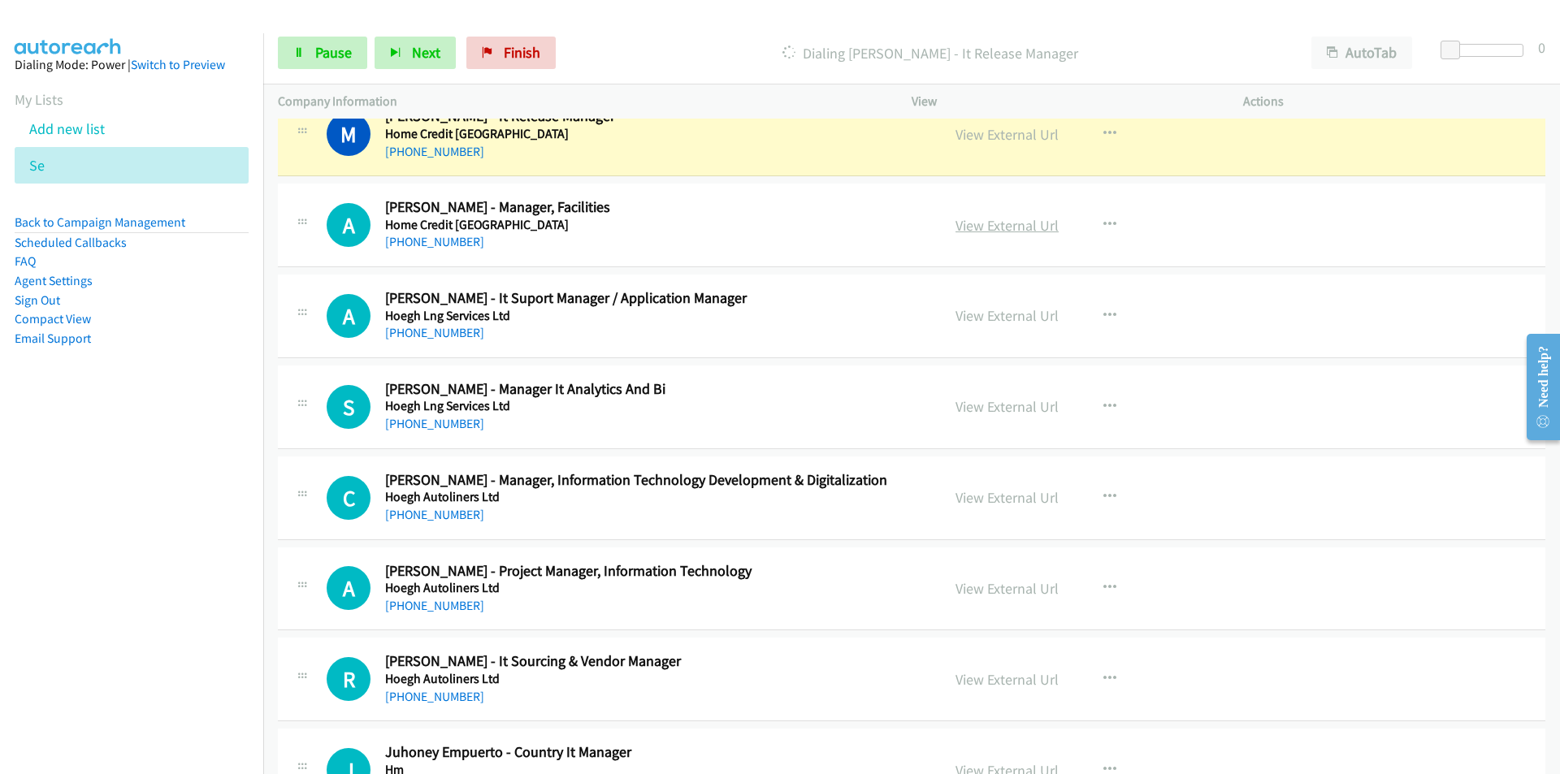
click at [1019, 230] on link "View External Url" at bounding box center [1006, 225] width 103 height 19
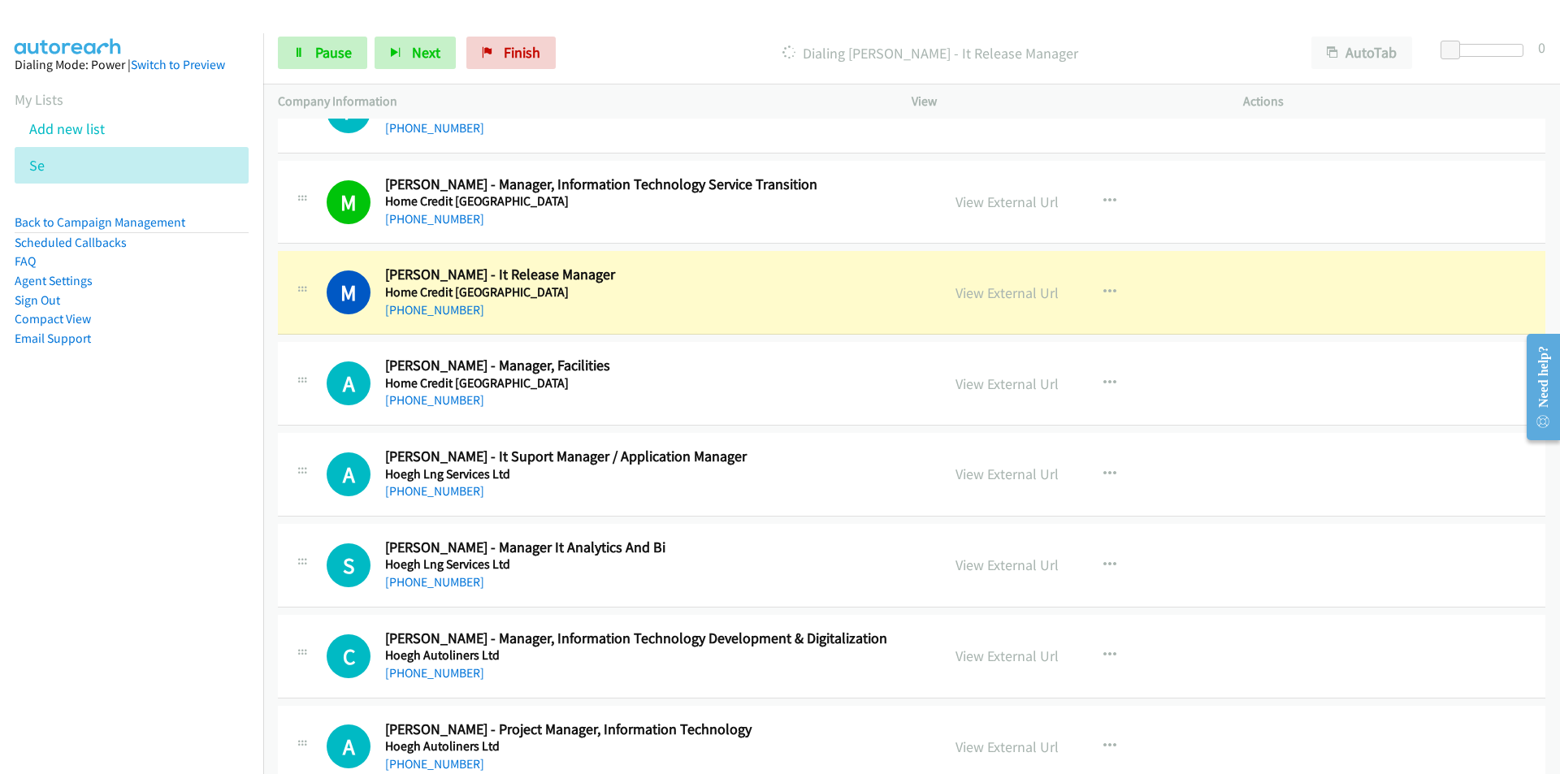
scroll to position [9587, 0]
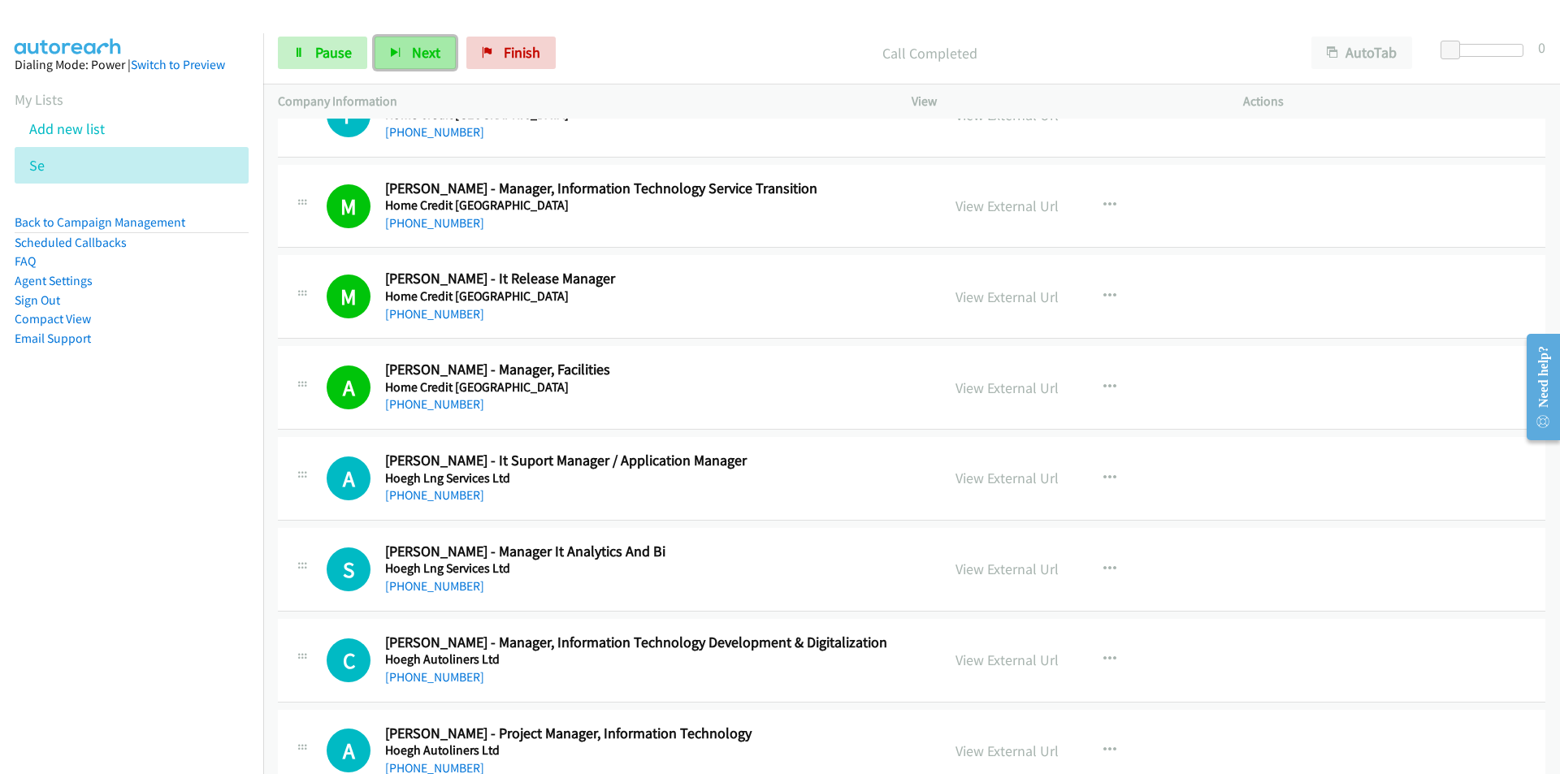
click at [420, 52] on span "Next" at bounding box center [426, 52] width 28 height 19
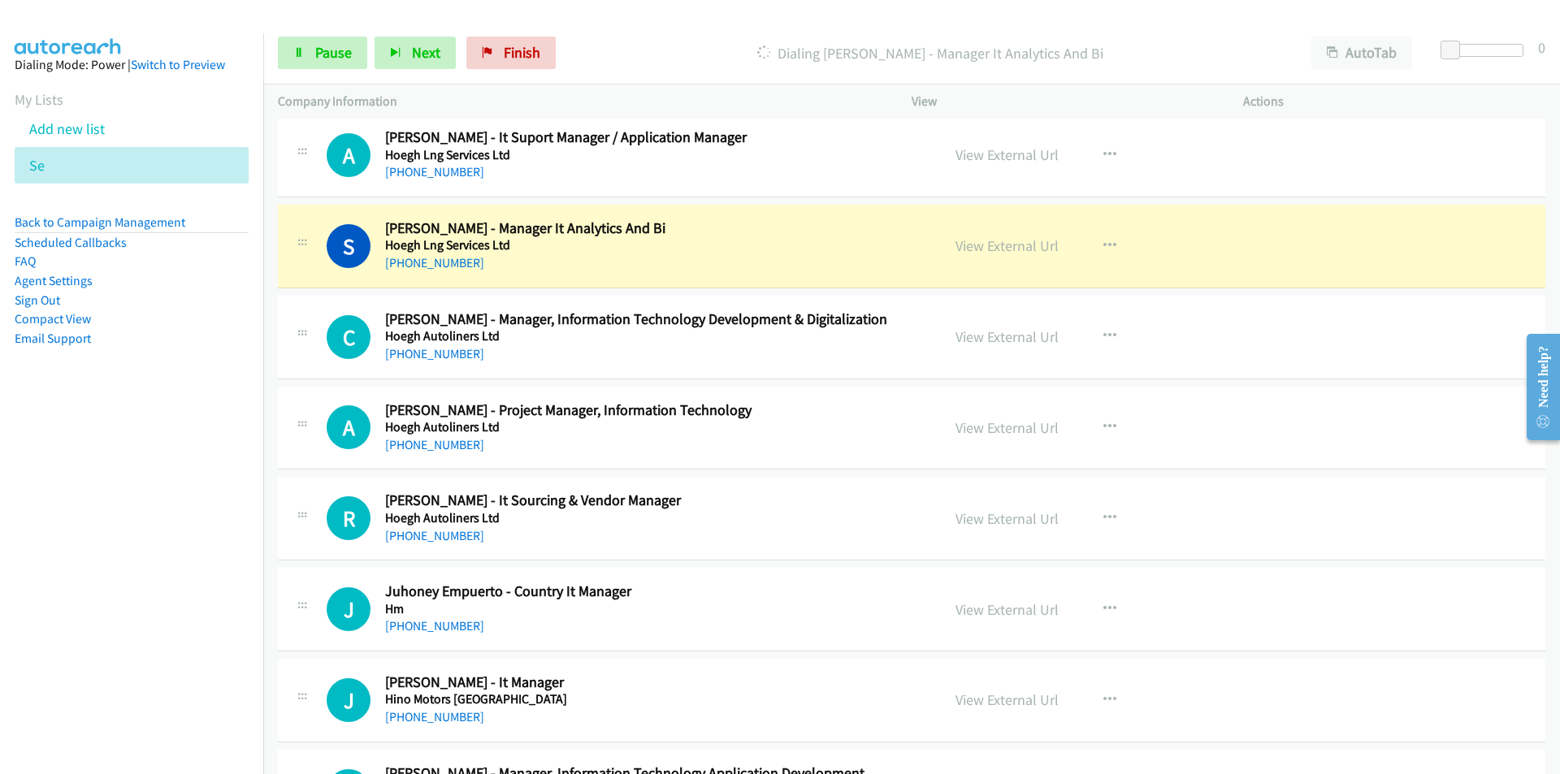
scroll to position [9912, 0]
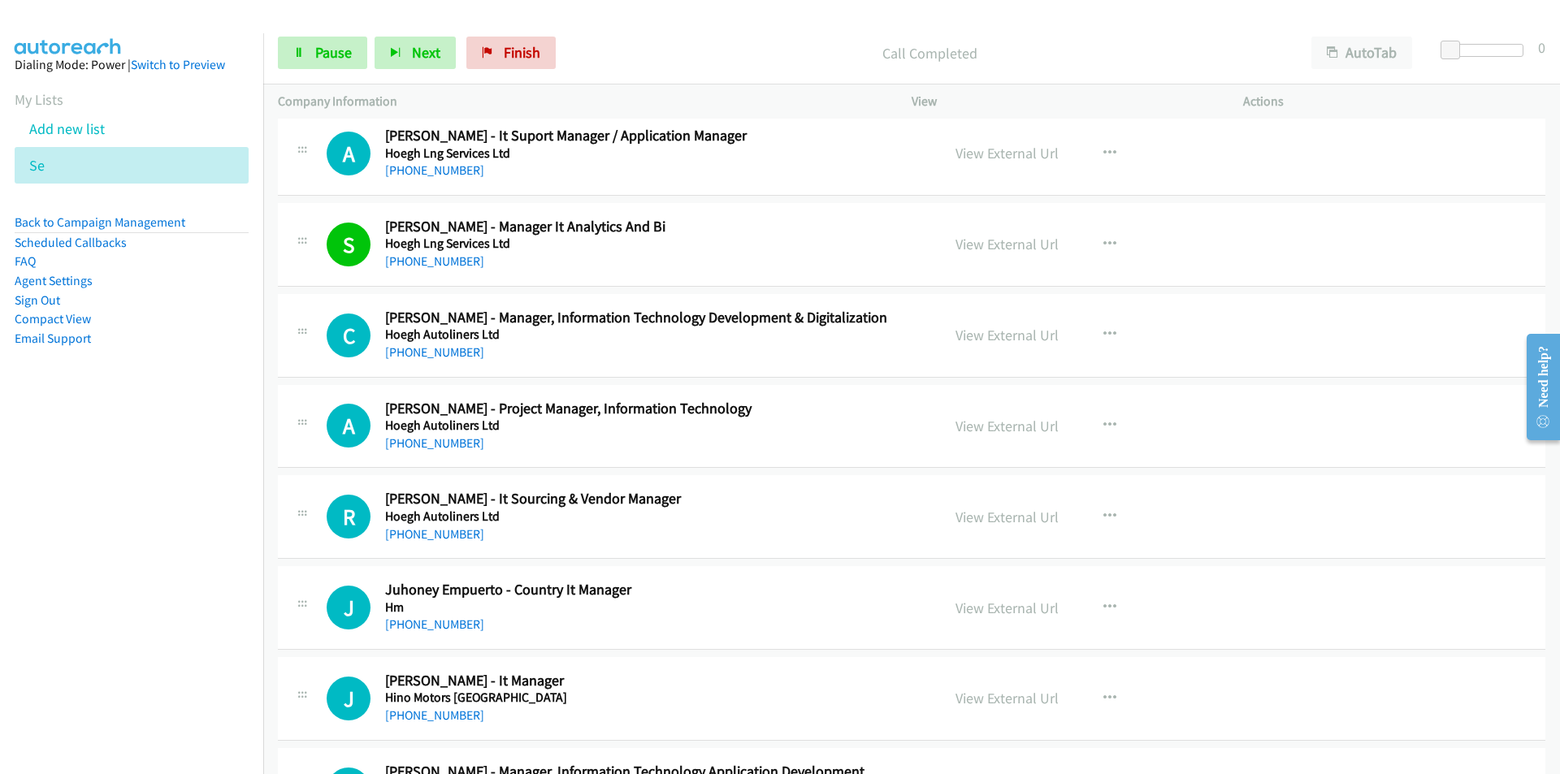
drag, startPoint x: 197, startPoint y: 591, endPoint x: 216, endPoint y: 586, distance: 19.5
click at [197, 591] on nav "Dialing Mode: Power | Switch to Preview My Lists Add new list Se Back to Campai…" at bounding box center [132, 420] width 264 height 774
click at [421, 59] on span "Next" at bounding box center [426, 52] width 28 height 19
click at [412, 56] on span "Next" at bounding box center [426, 52] width 28 height 19
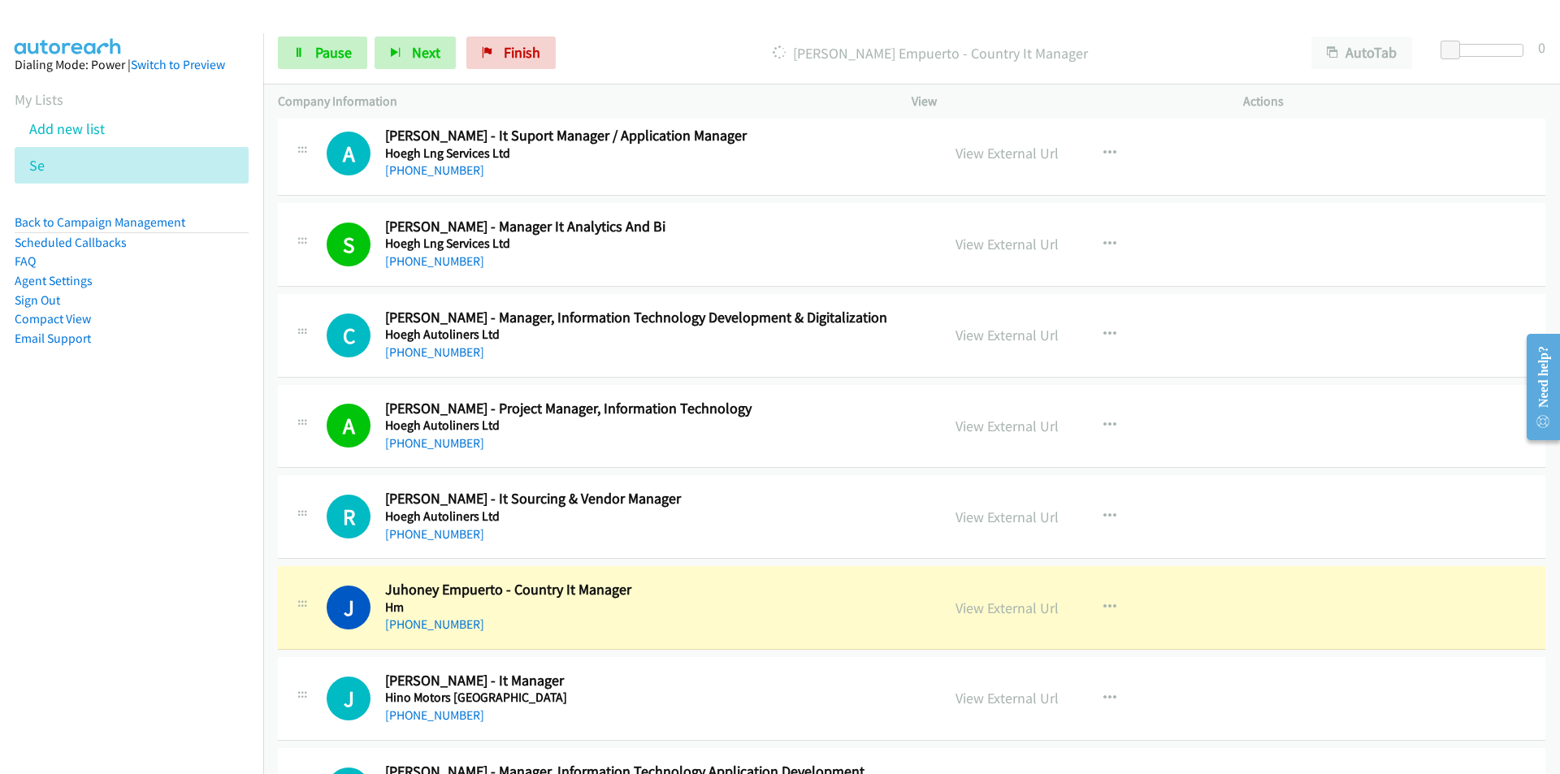
click at [188, 631] on nav "Dialing Mode: Power | Switch to Preview My Lists Add new list Se Back to Campai…" at bounding box center [132, 420] width 264 height 774
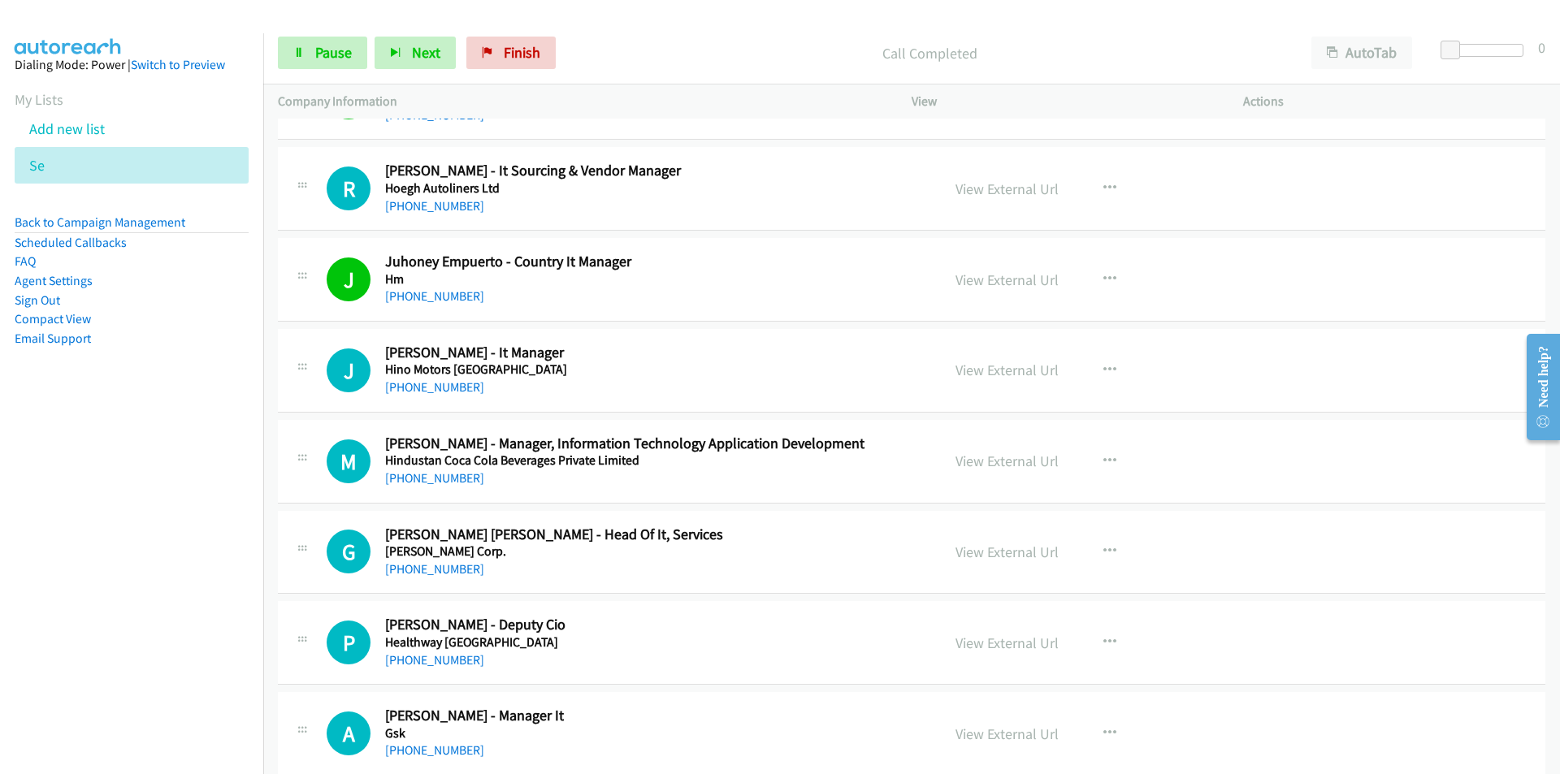
scroll to position [10237, 0]
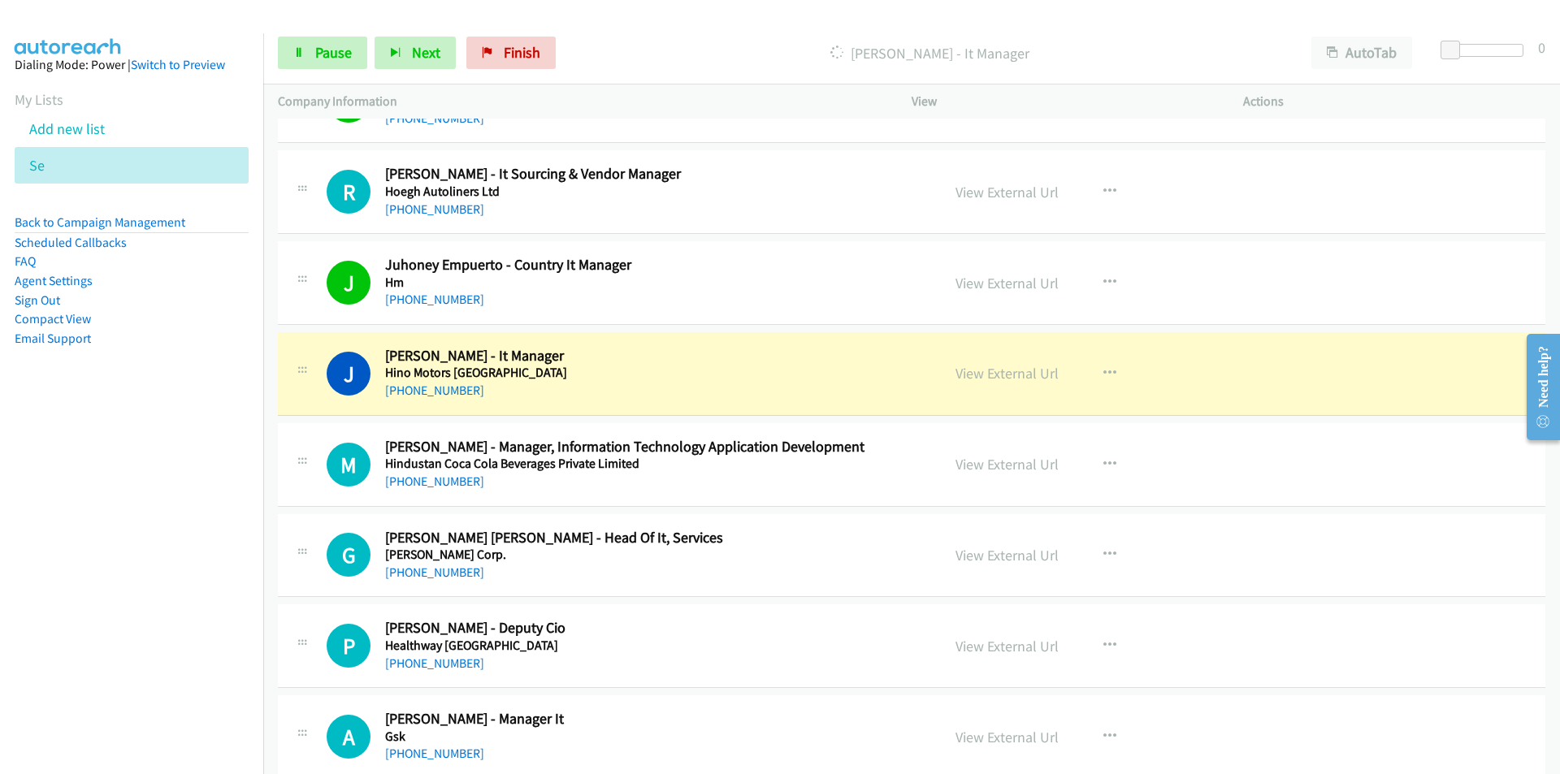
click at [200, 512] on nav "Dialing Mode: Power | Switch to Preview My Lists Add new list Se Back to Campai…" at bounding box center [132, 420] width 264 height 774
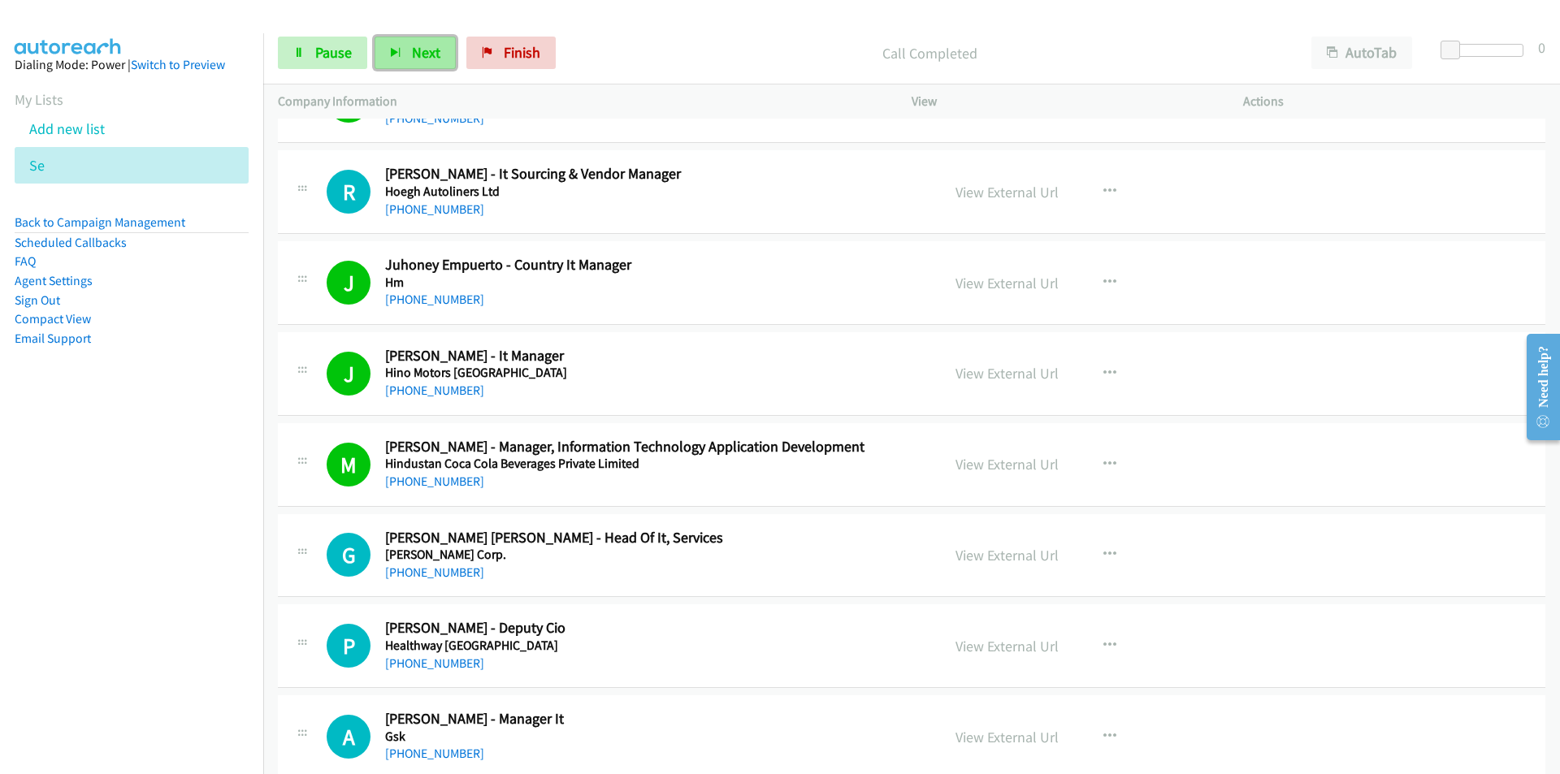
click at [420, 61] on span "Next" at bounding box center [426, 52] width 28 height 19
click at [205, 592] on nav "Dialing Mode: Power | Switch to Preview My Lists Add new list Se Back to Campai…" at bounding box center [132, 420] width 264 height 774
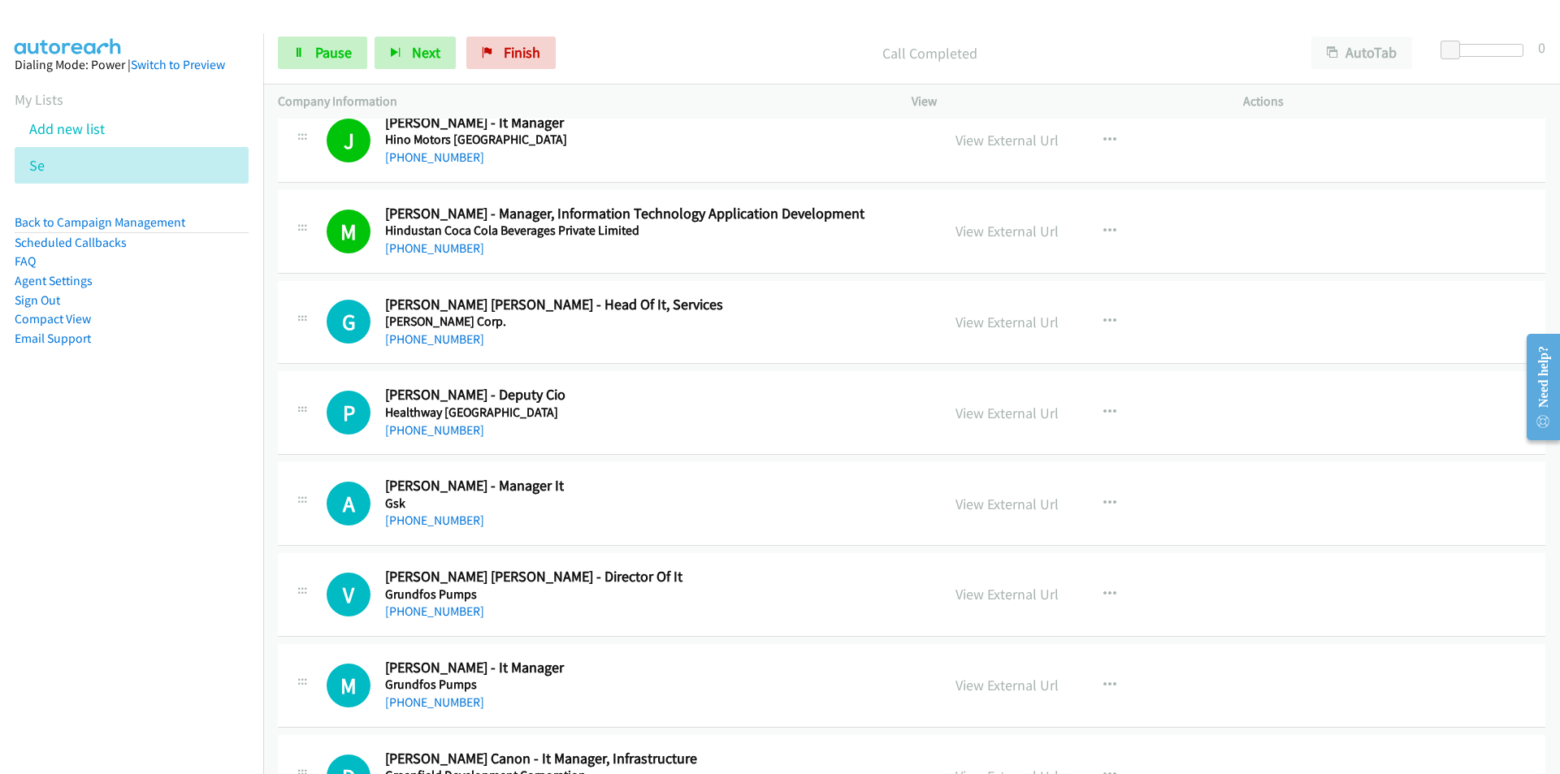
scroll to position [10480, 0]
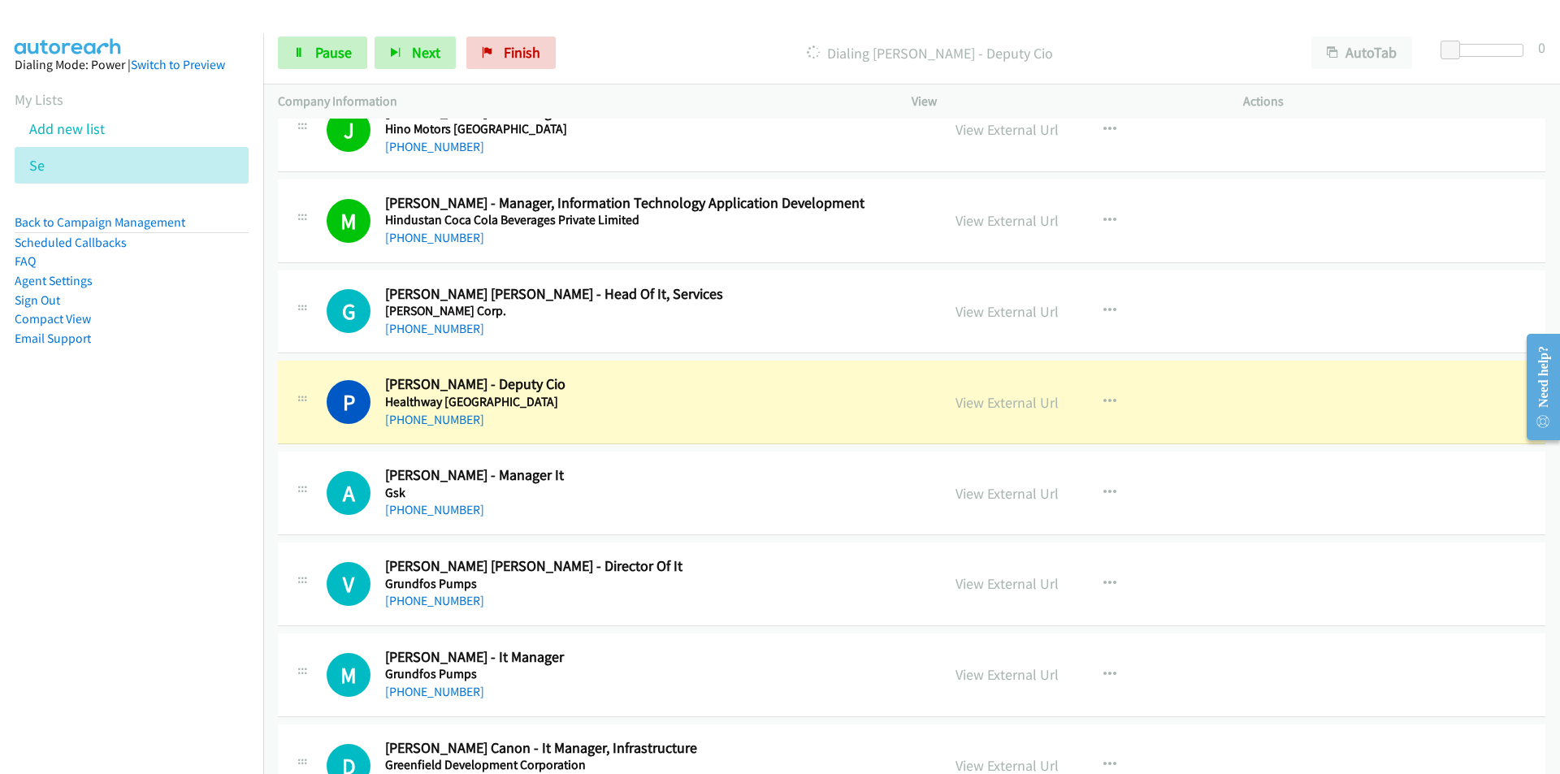
click at [145, 591] on nav "Dialing Mode: Power | Switch to Preview My Lists Add new list Se Back to Campai…" at bounding box center [132, 420] width 264 height 774
click at [1018, 407] on link "View External Url" at bounding box center [1006, 402] width 103 height 19
click at [303, 48] on icon at bounding box center [298, 53] width 11 height 11
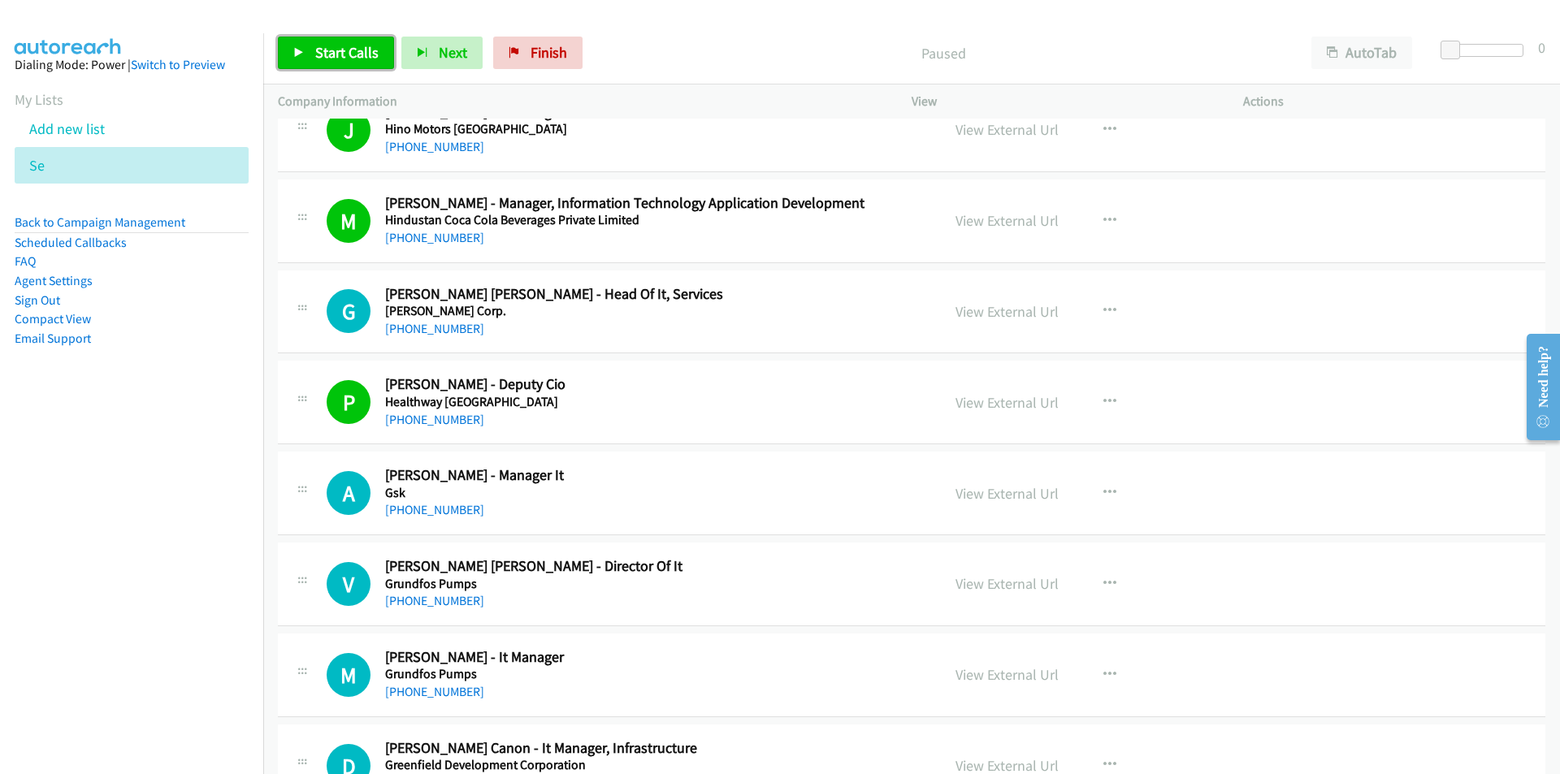
click at [336, 48] on span "Start Calls" at bounding box center [346, 52] width 63 height 19
click at [36, 570] on nav "Dialing Mode: Power | Switch to Preview My Lists Add new list Se Back to Campai…" at bounding box center [132, 420] width 264 height 774
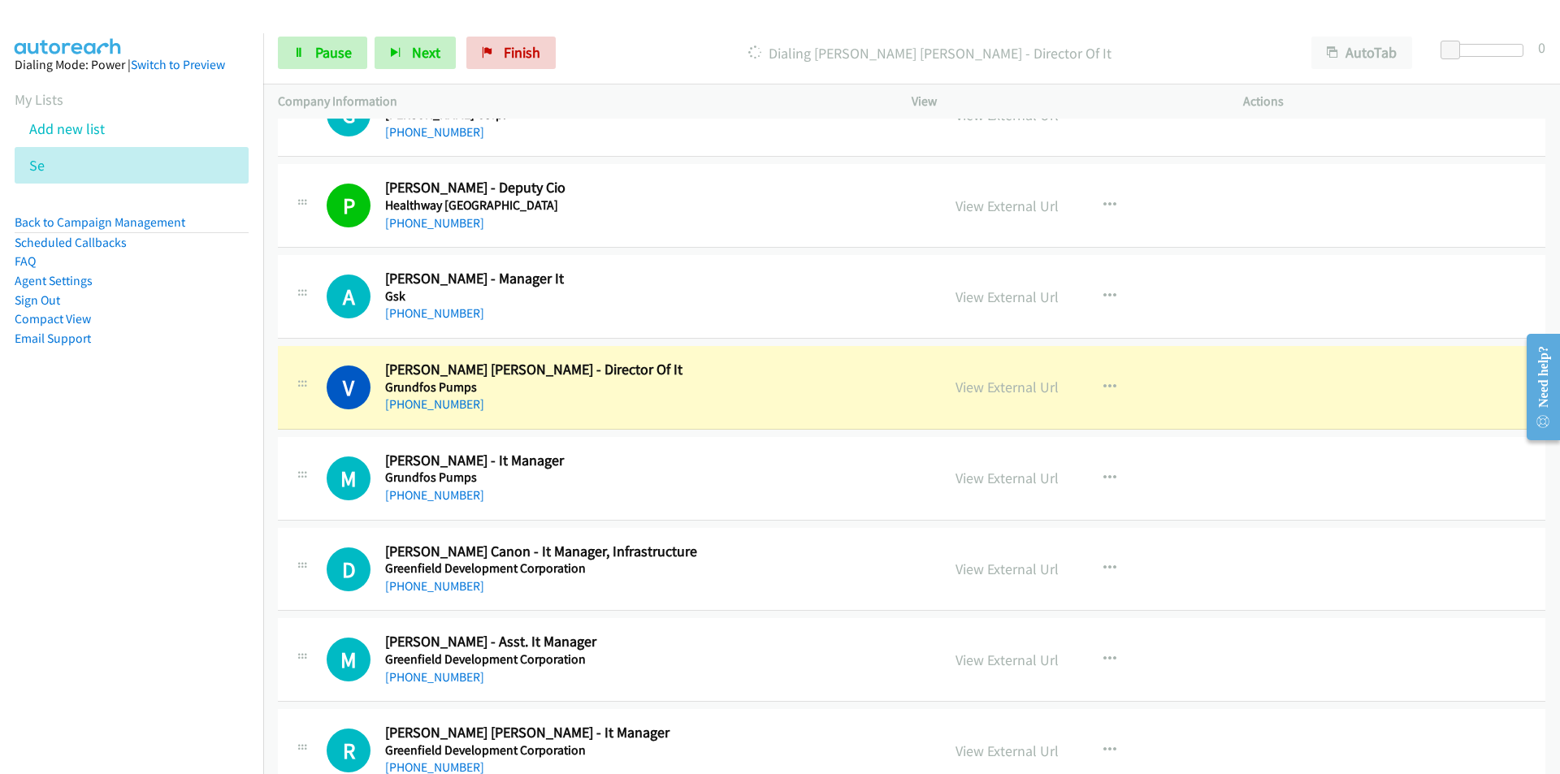
scroll to position [10724, 0]
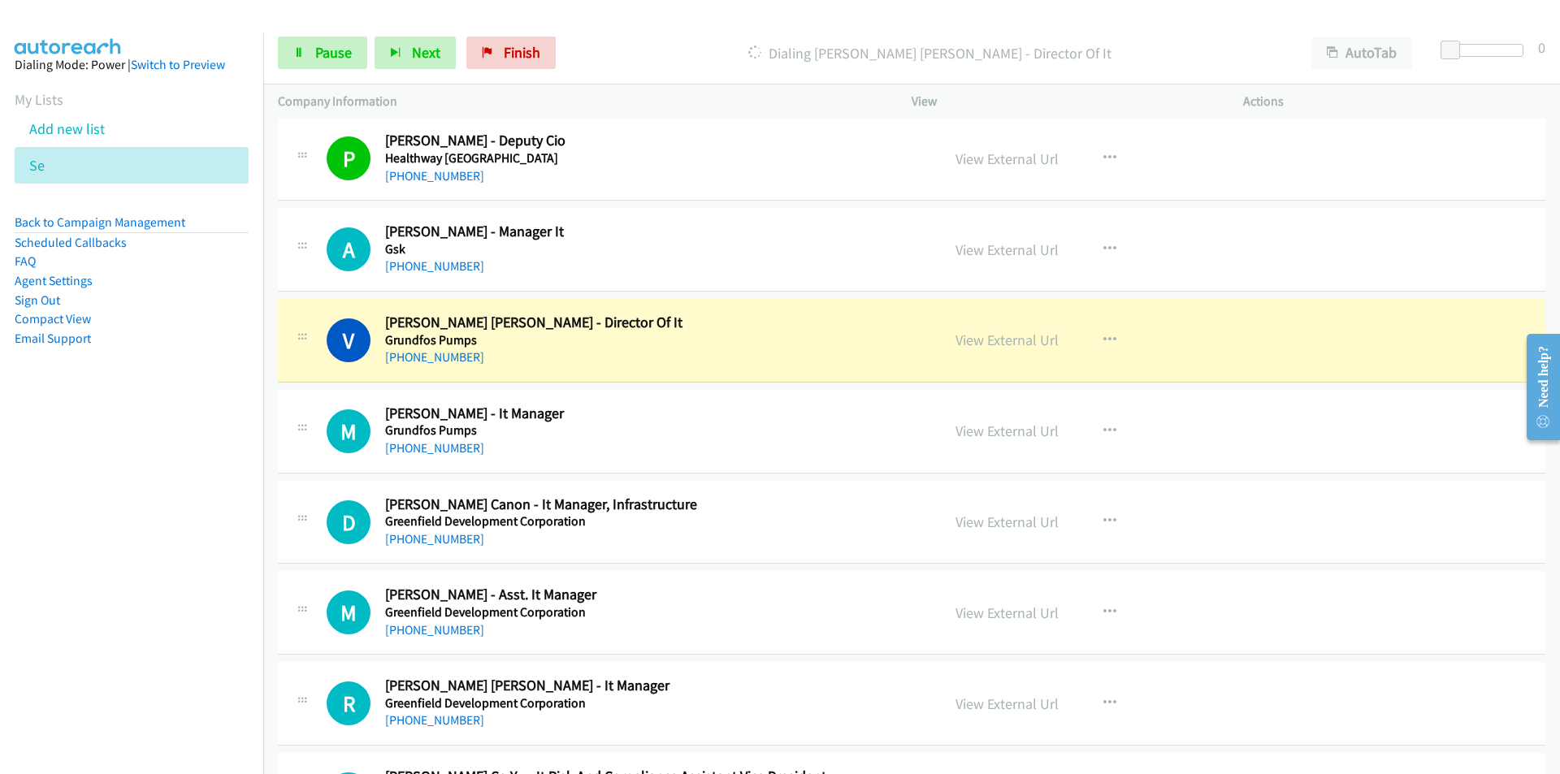
click at [132, 615] on nav "Dialing Mode: Power | Switch to Preview My Lists Add new list Se Back to Campai…" at bounding box center [132, 420] width 264 height 774
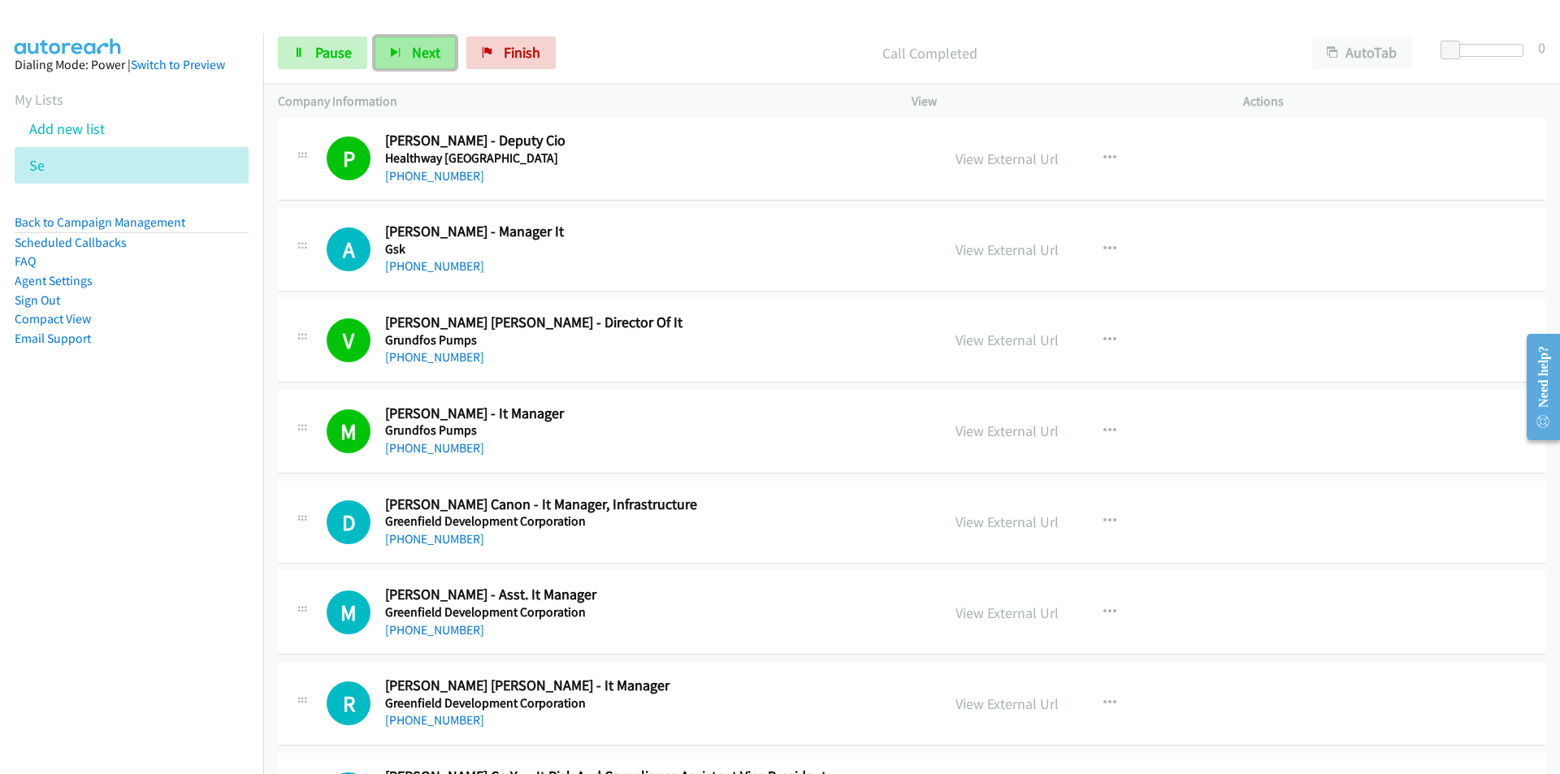
click at [429, 56] on span "Next" at bounding box center [426, 52] width 28 height 19
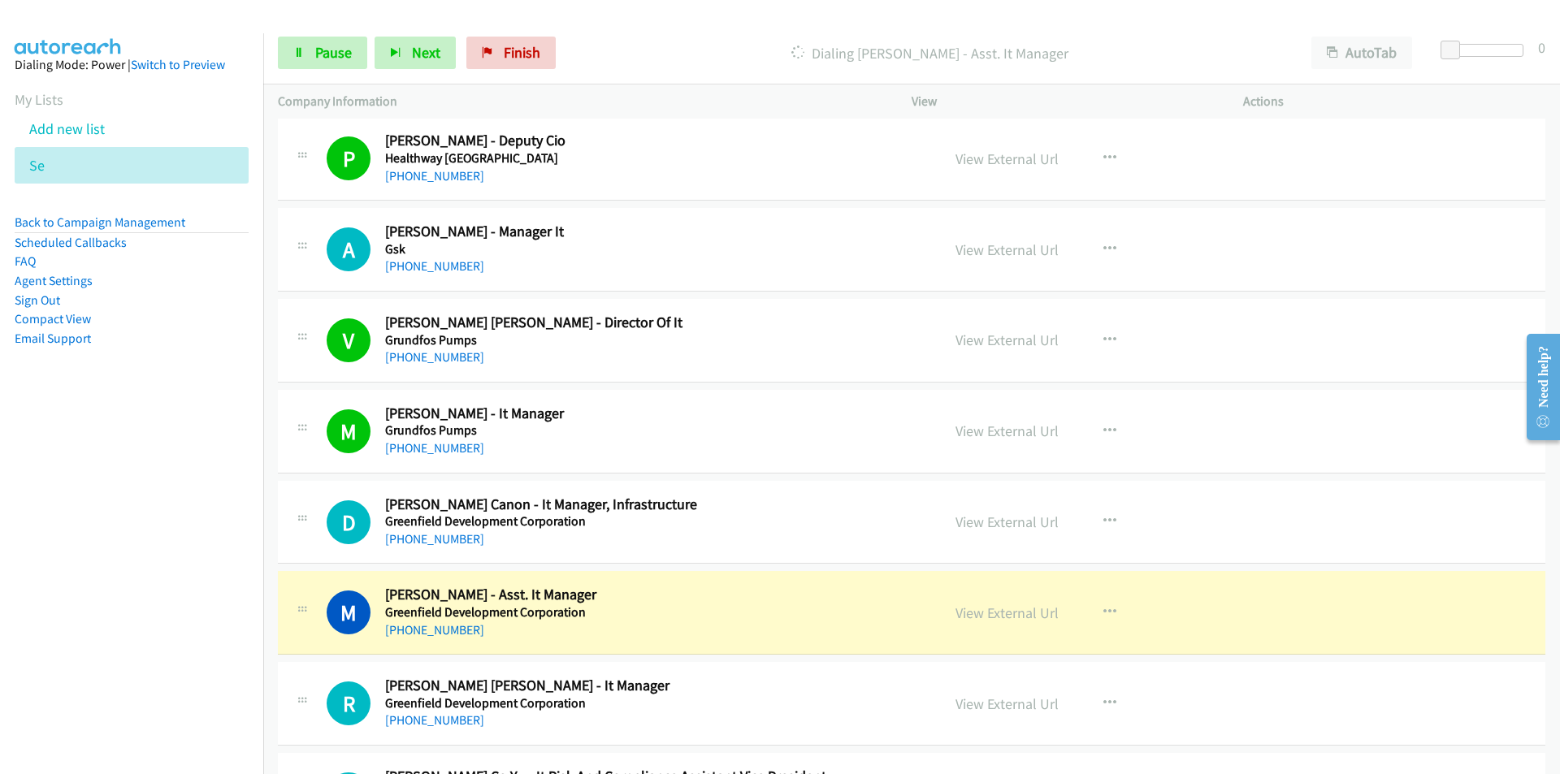
click at [203, 601] on nav "Dialing Mode: Power | Switch to Preview My Lists Add new list Se Back to Campai…" at bounding box center [132, 420] width 264 height 774
click at [211, 609] on nav "Dialing Mode: Power | Switch to Preview My Lists Add new list Se Back to Campai…" at bounding box center [132, 420] width 264 height 774
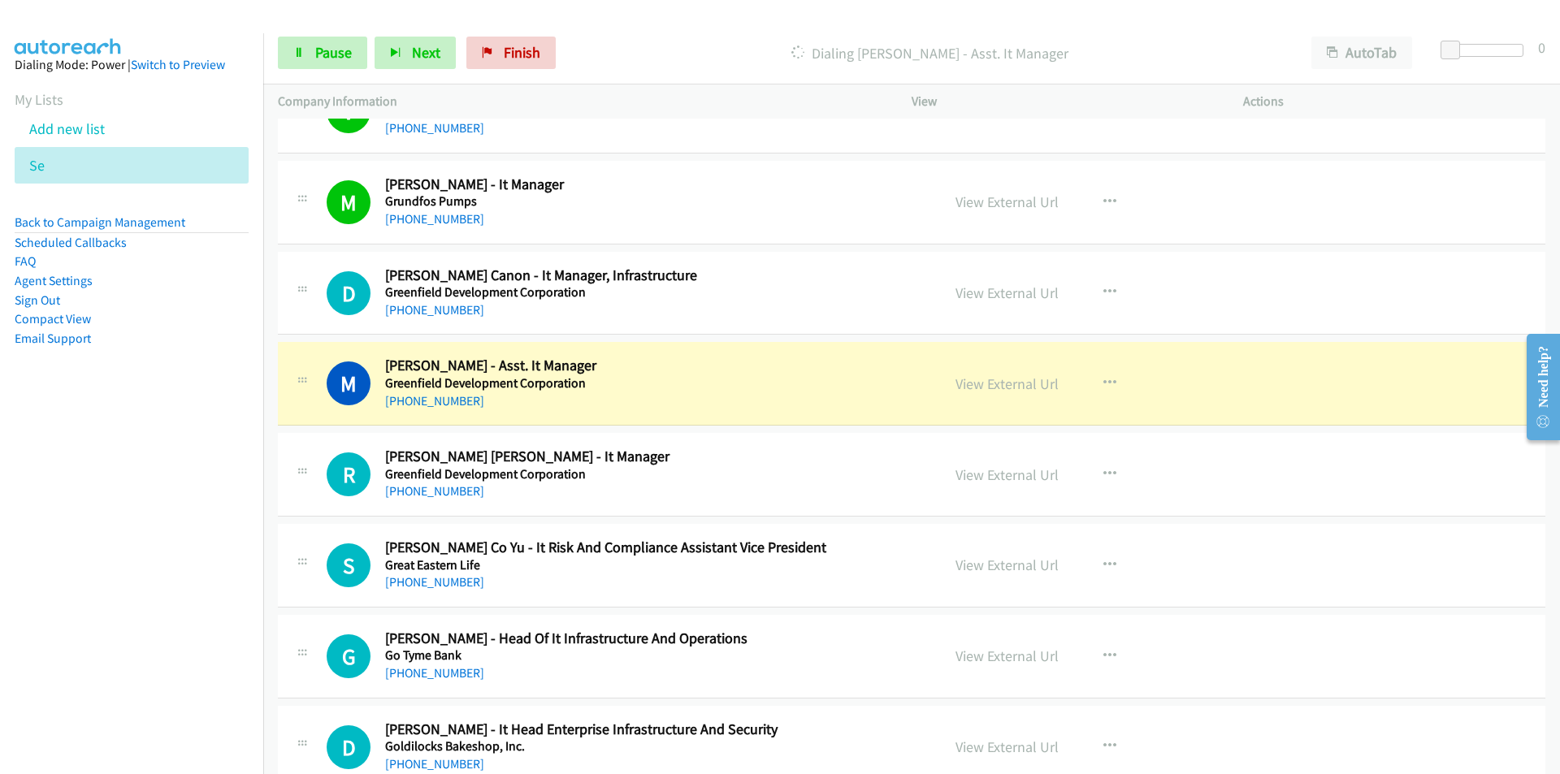
scroll to position [10968, 0]
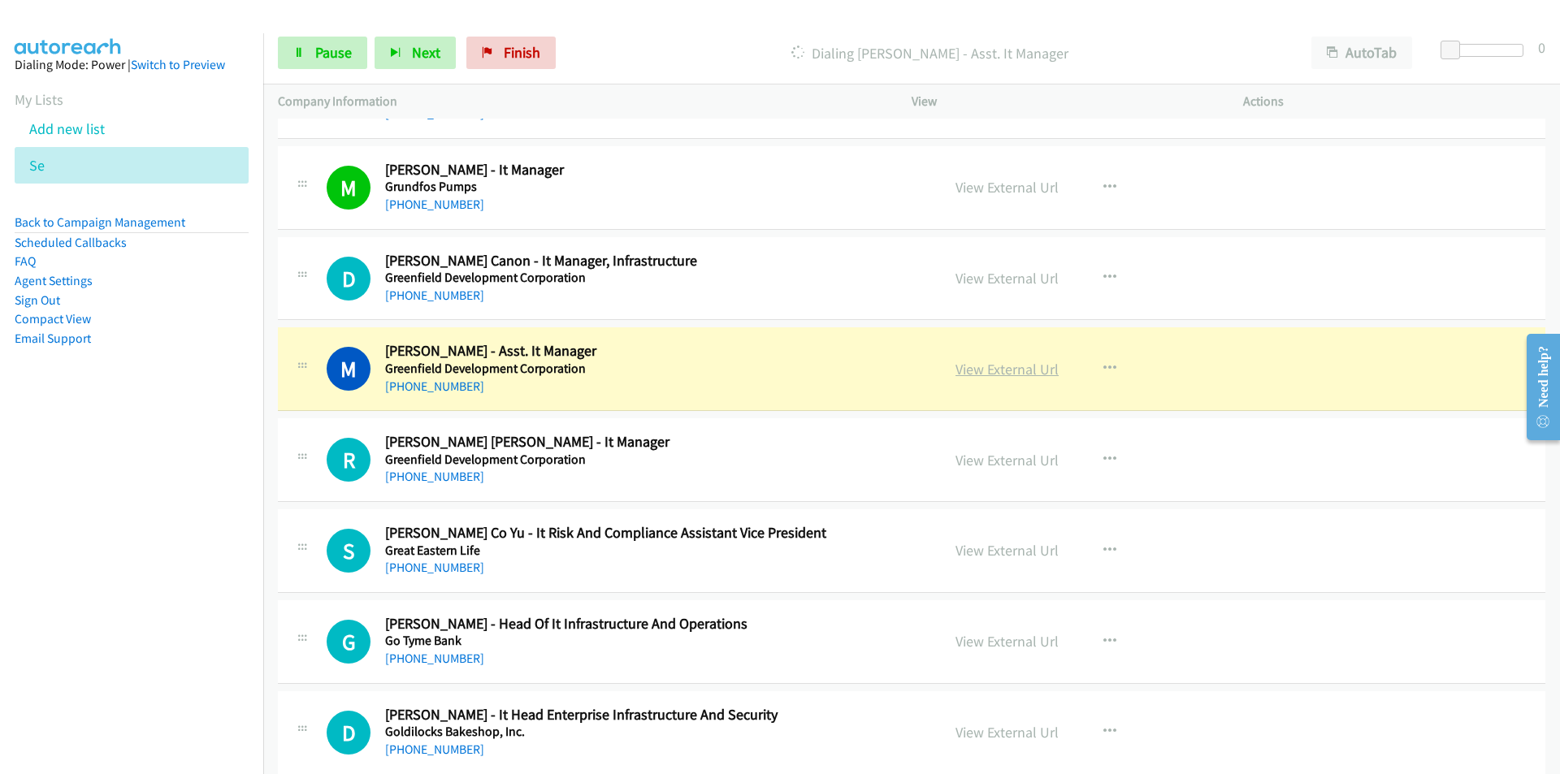
click at [1007, 368] on link "View External Url" at bounding box center [1006, 369] width 103 height 19
click at [292, 52] on link "Pause" at bounding box center [322, 53] width 89 height 32
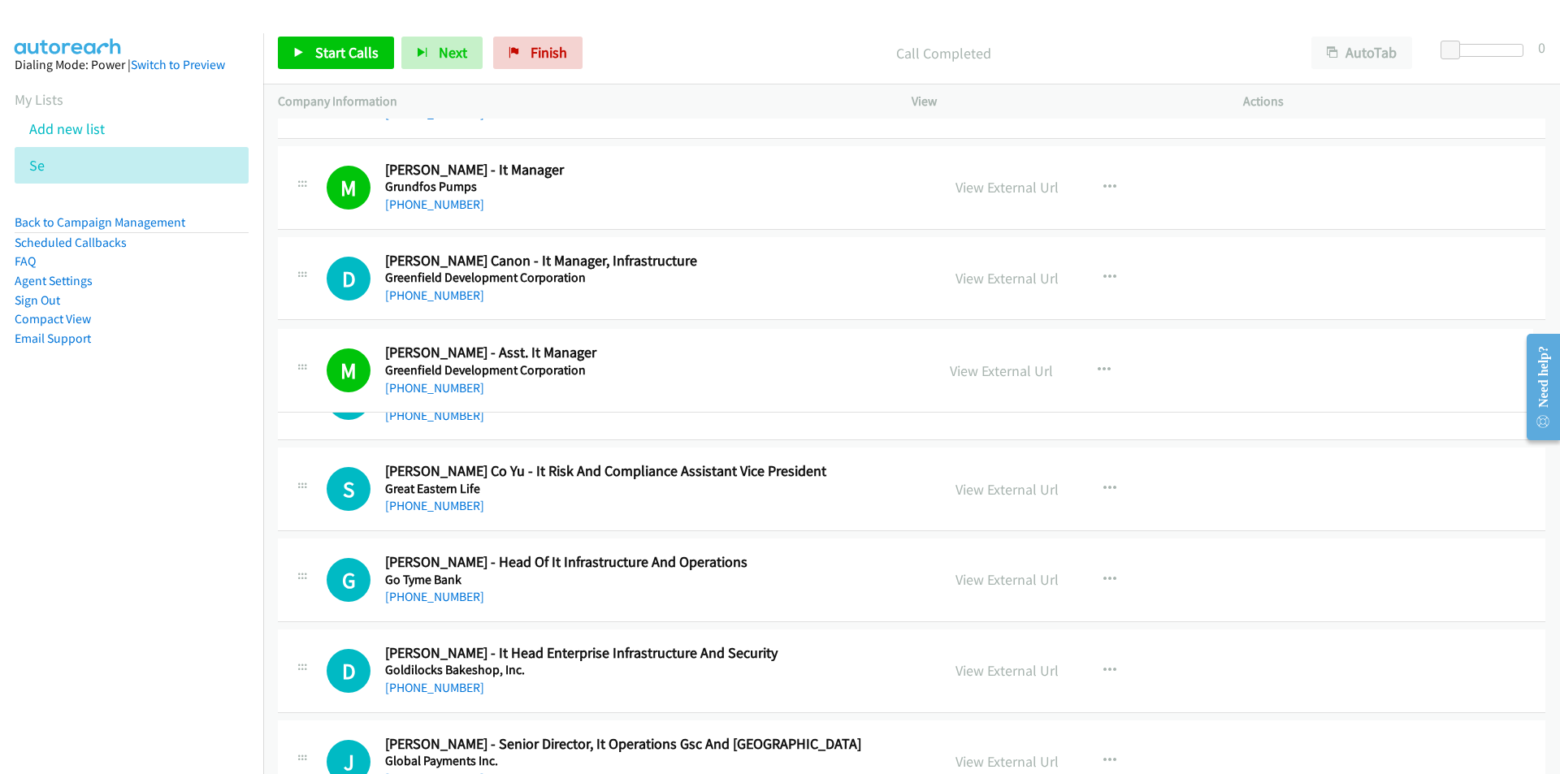
drag, startPoint x: 603, startPoint y: 368, endPoint x: 197, endPoint y: 423, distance: 409.1
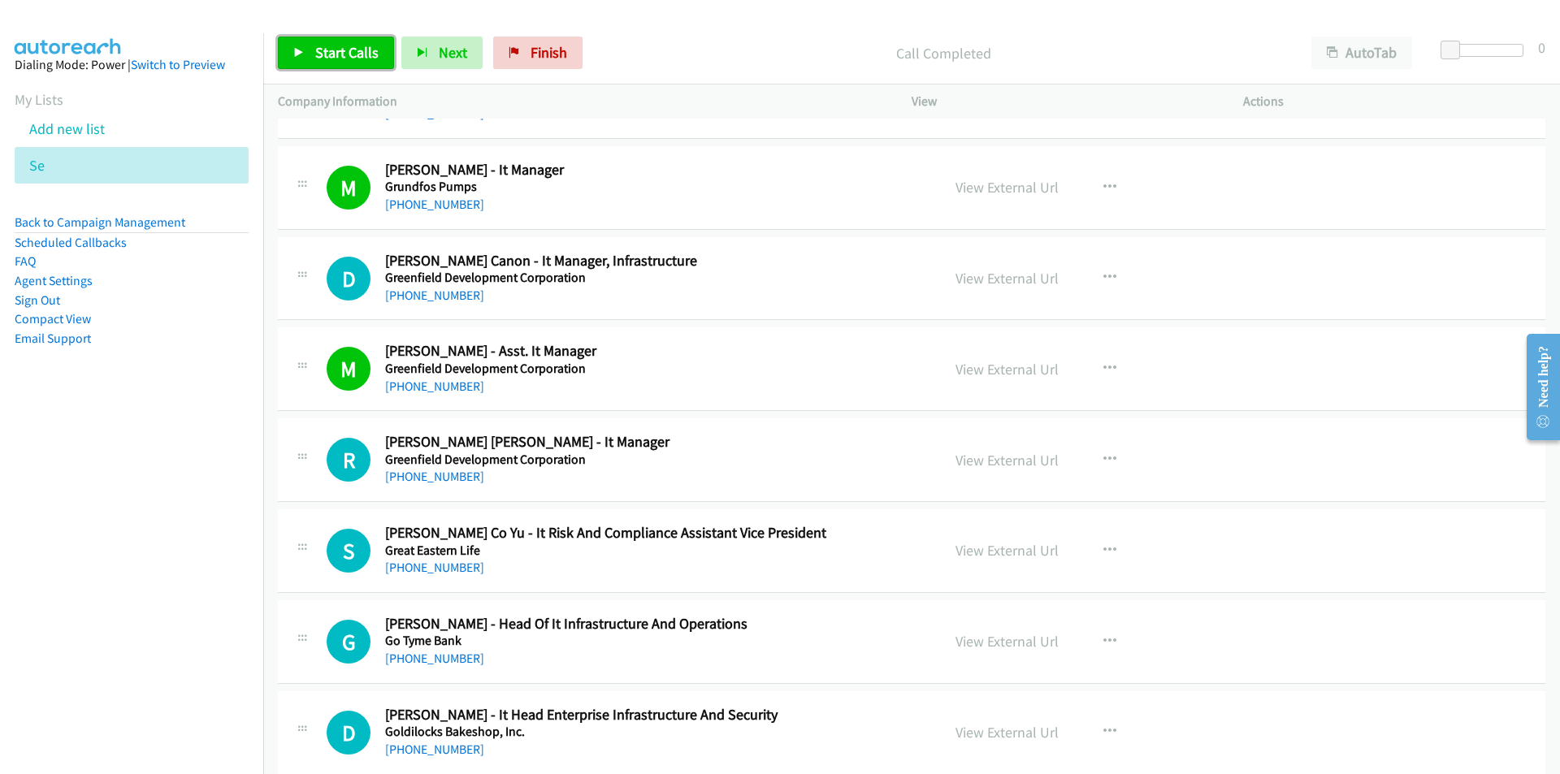
click at [327, 46] on span "Start Calls" at bounding box center [346, 52] width 63 height 19
click at [412, 48] on span "Next" at bounding box center [426, 52] width 28 height 19
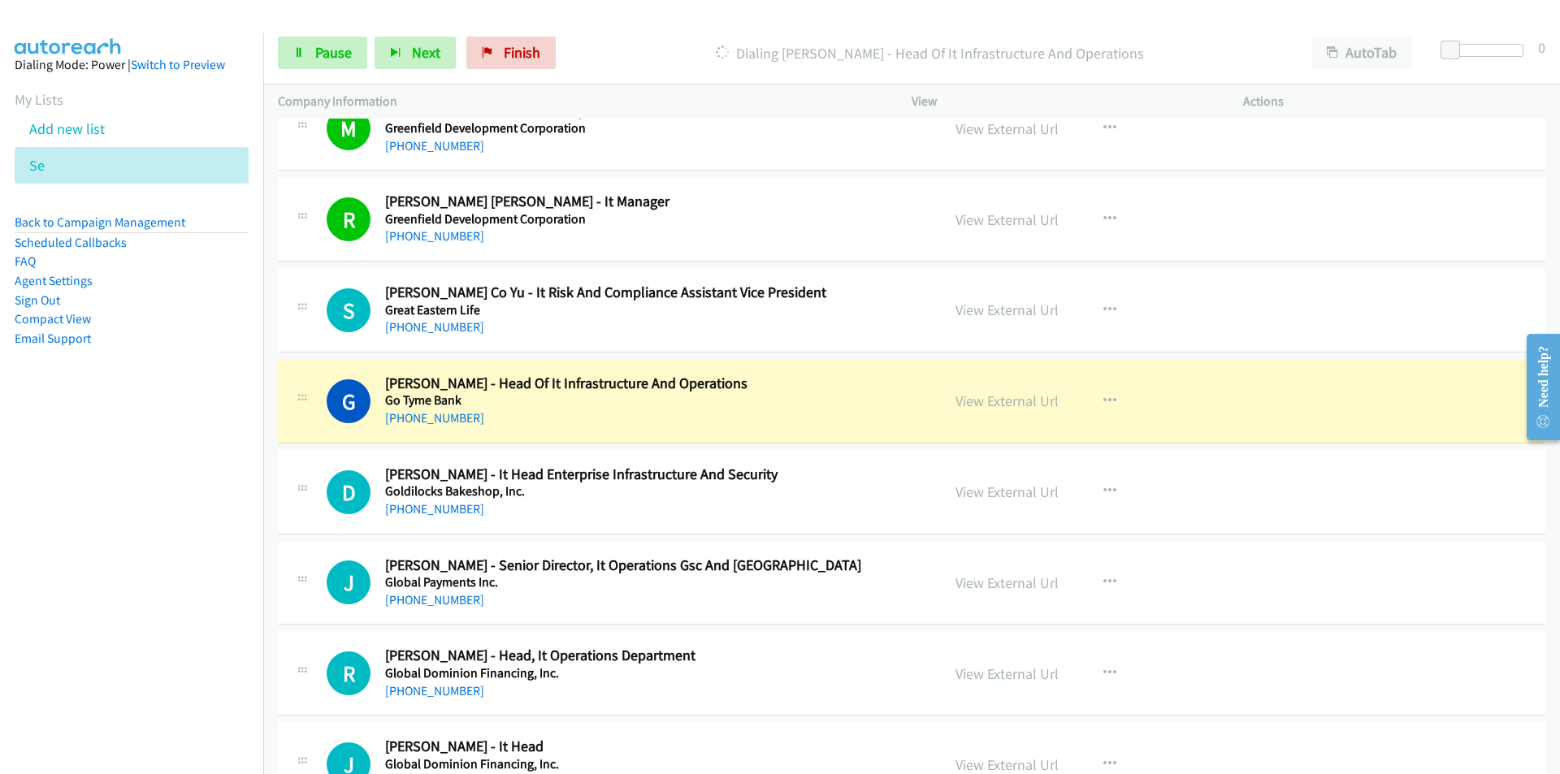
scroll to position [11212, 0]
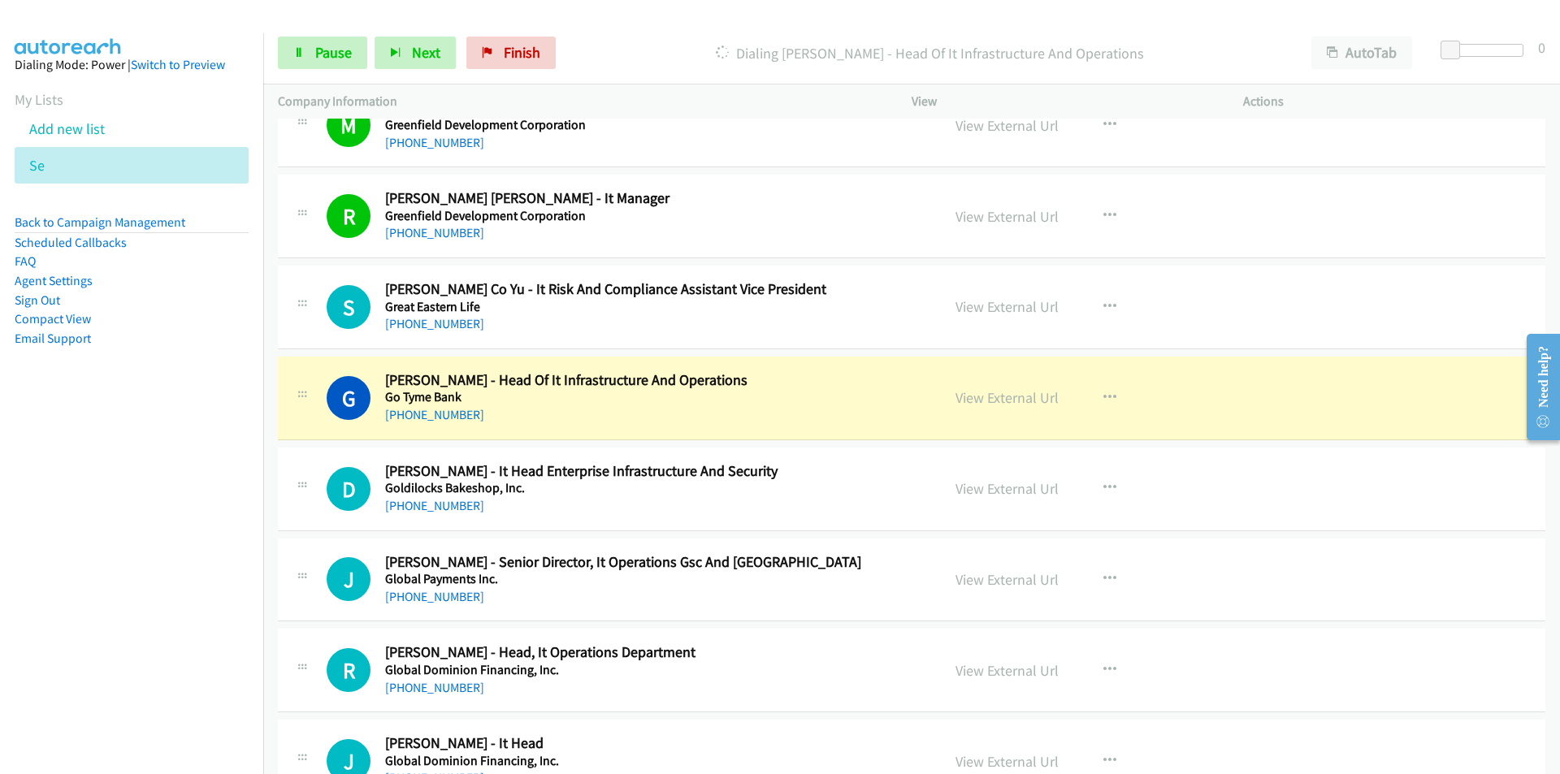
click at [175, 576] on nav "Dialing Mode: Power | Switch to Preview My Lists Add new list Se Back to Campai…" at bounding box center [132, 420] width 264 height 774
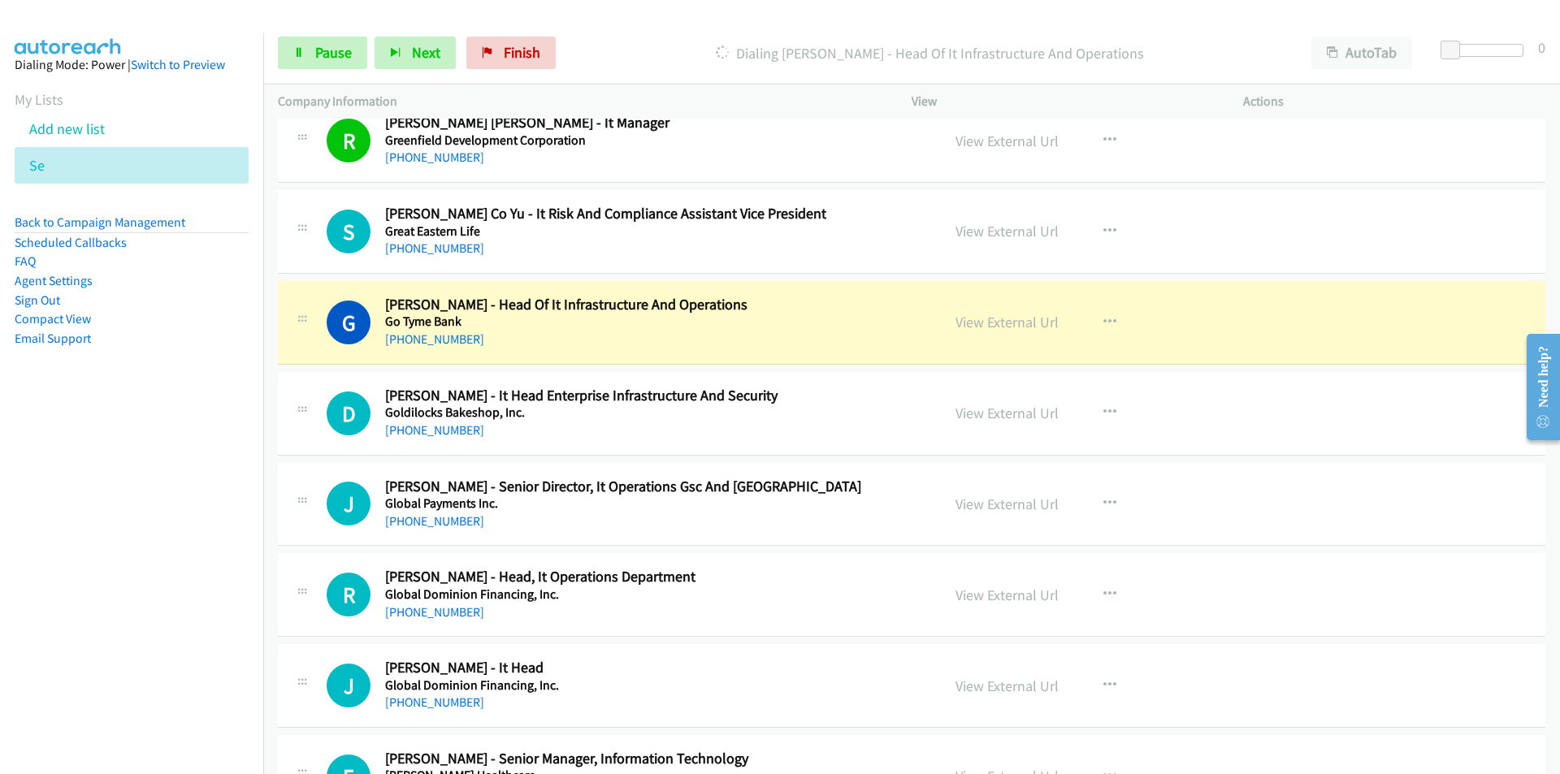
scroll to position [11293, 0]
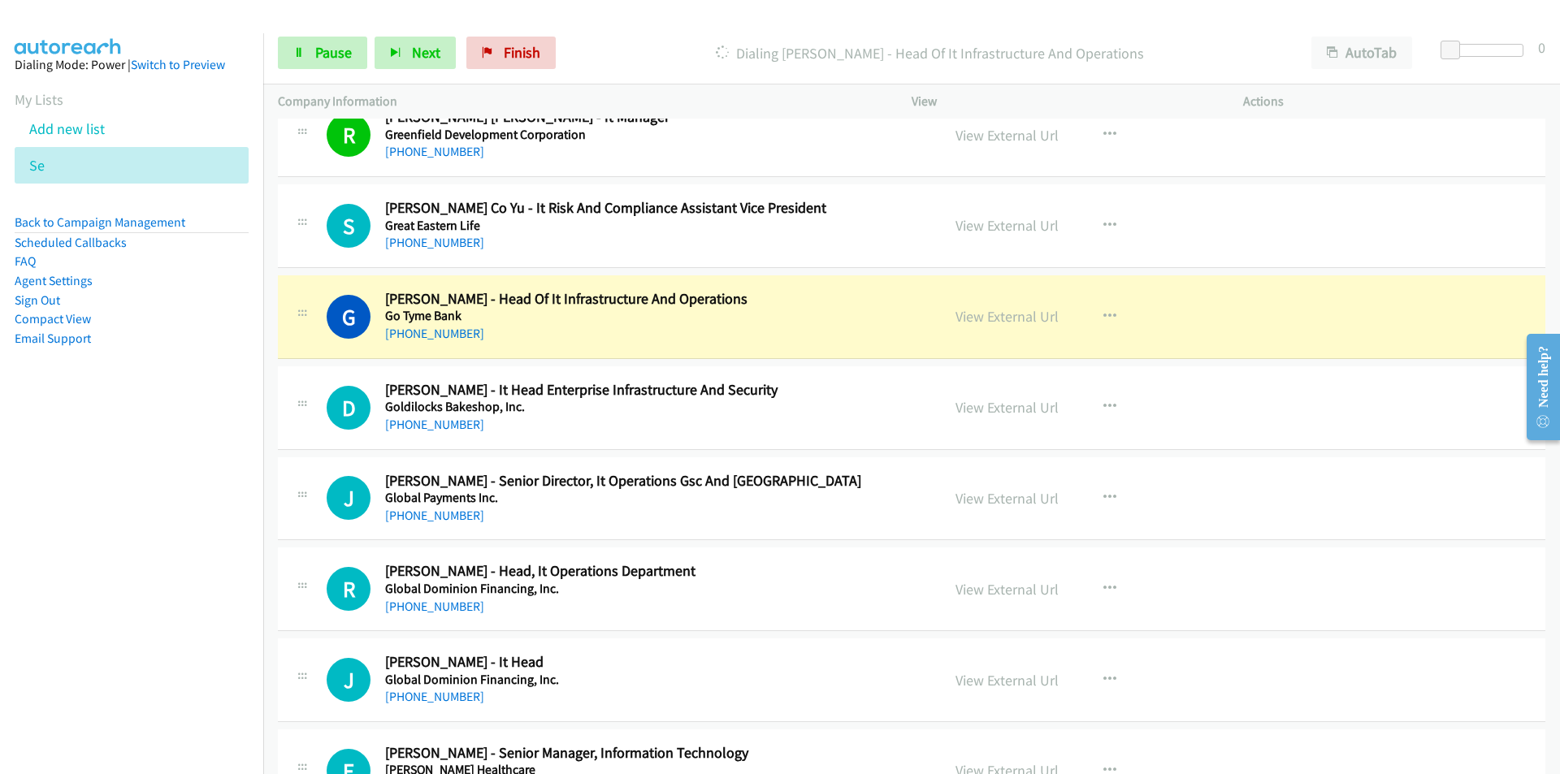
click at [125, 554] on nav "Dialing Mode: Power | Switch to Preview My Lists Add new list Se Back to Campai…" at bounding box center [132, 420] width 264 height 774
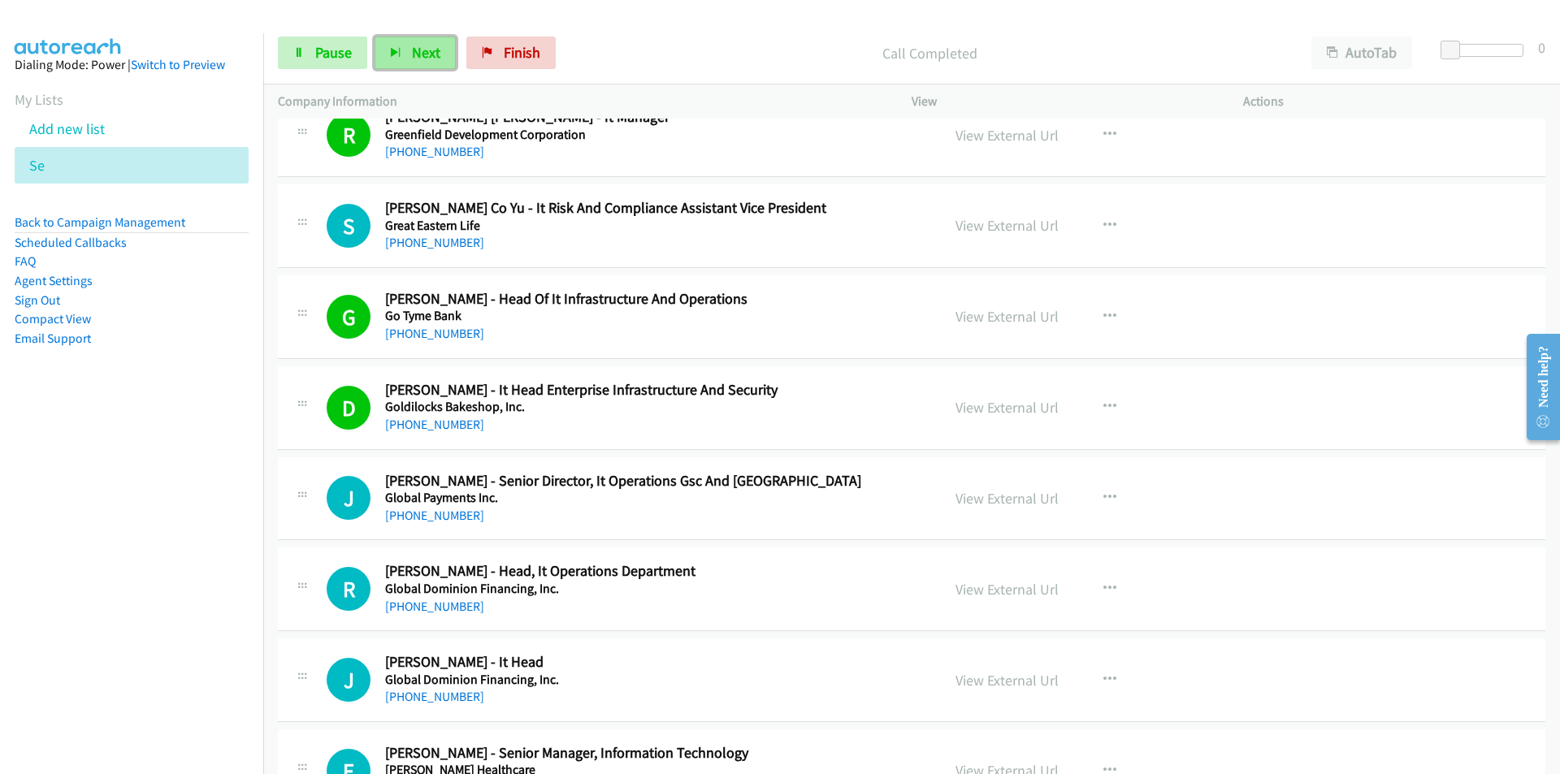
click at [420, 45] on span "Next" at bounding box center [426, 52] width 28 height 19
click at [194, 616] on nav "Dialing Mode: Power | Switch to Preview My Lists Add new list Se Back to Campai…" at bounding box center [132, 420] width 264 height 774
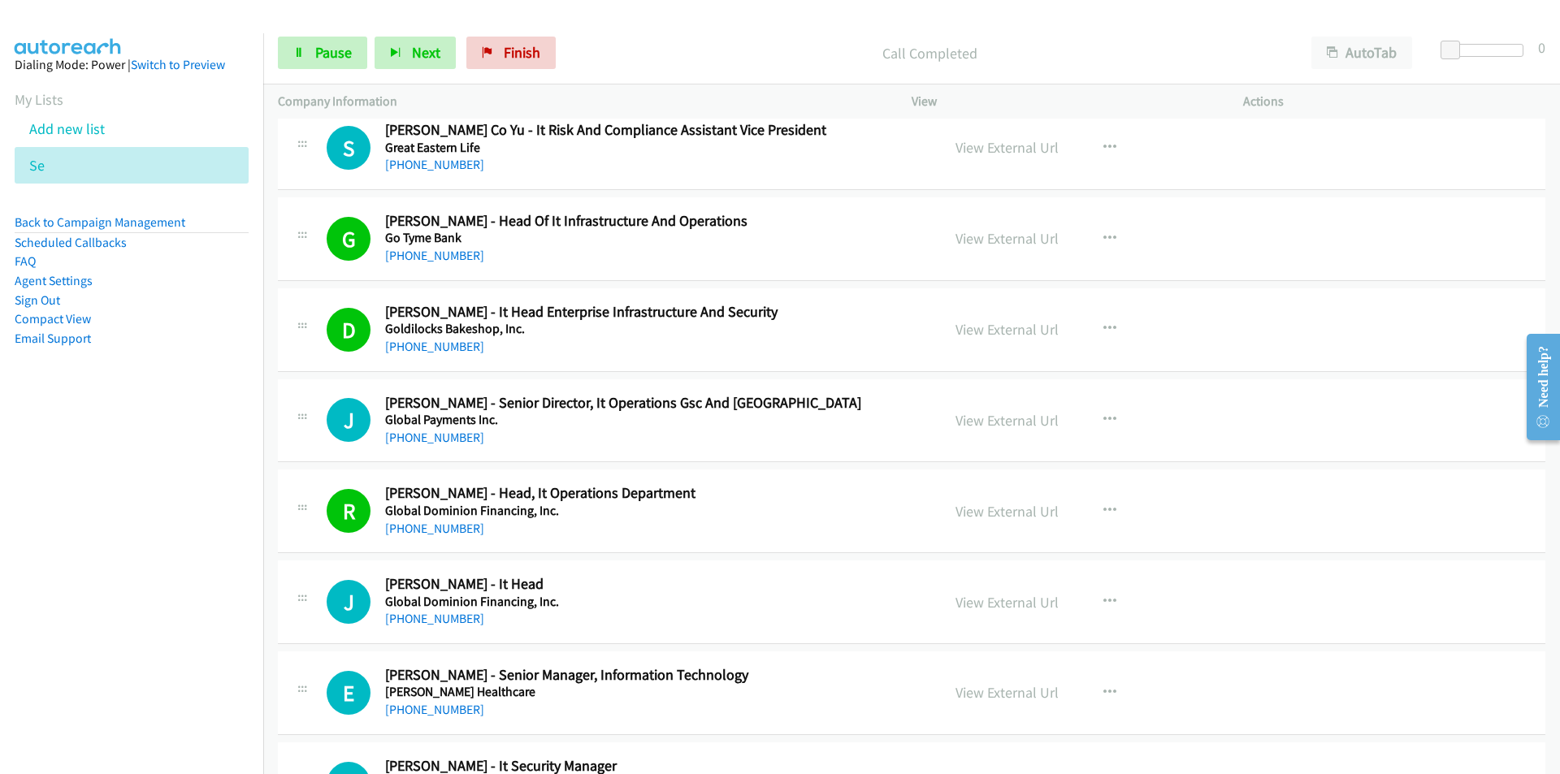
scroll to position [11537, 0]
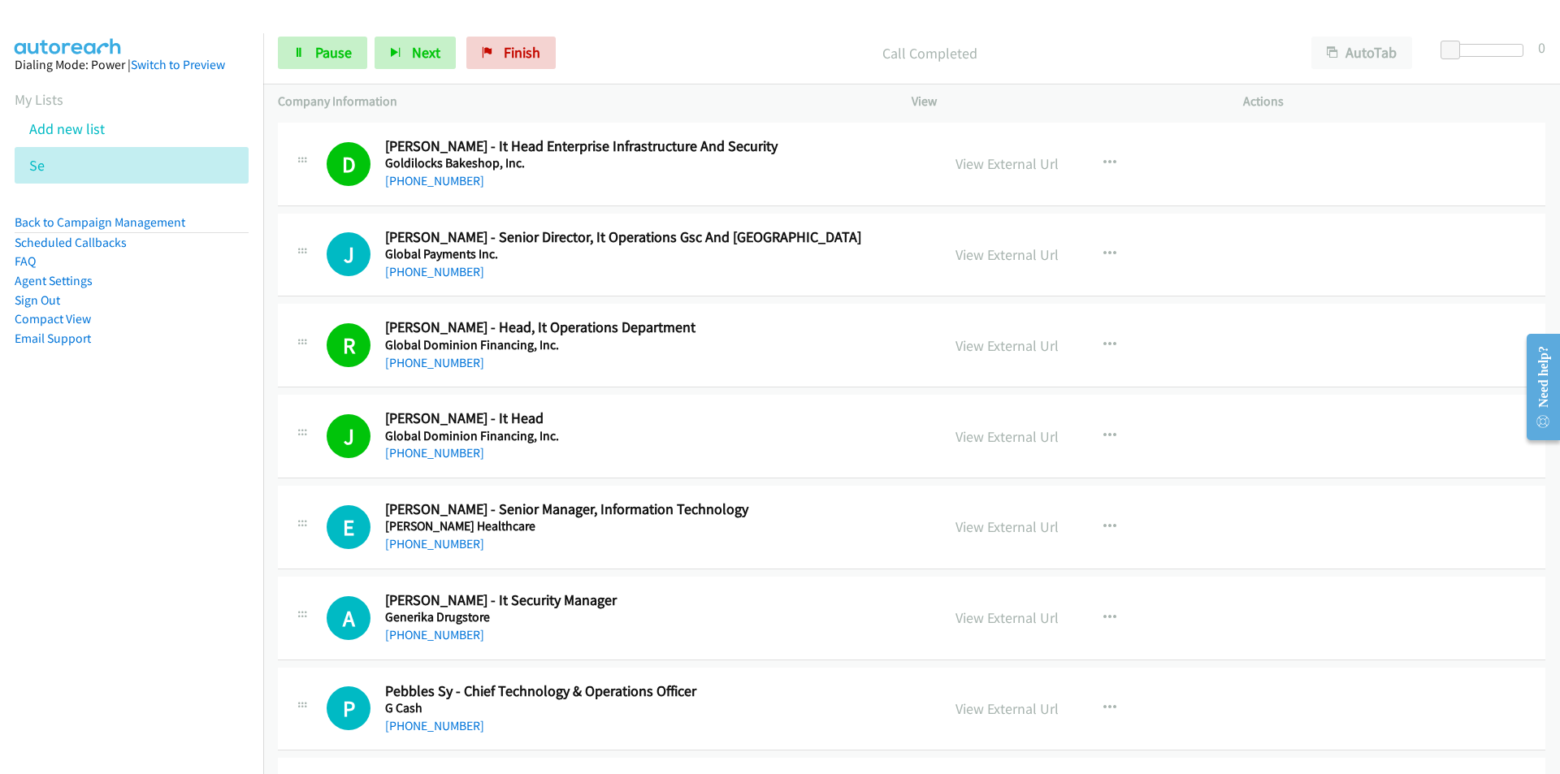
click at [175, 591] on nav "Dialing Mode: Power | Switch to Preview My Lists Add new list Se Back to Campai…" at bounding box center [132, 420] width 264 height 774
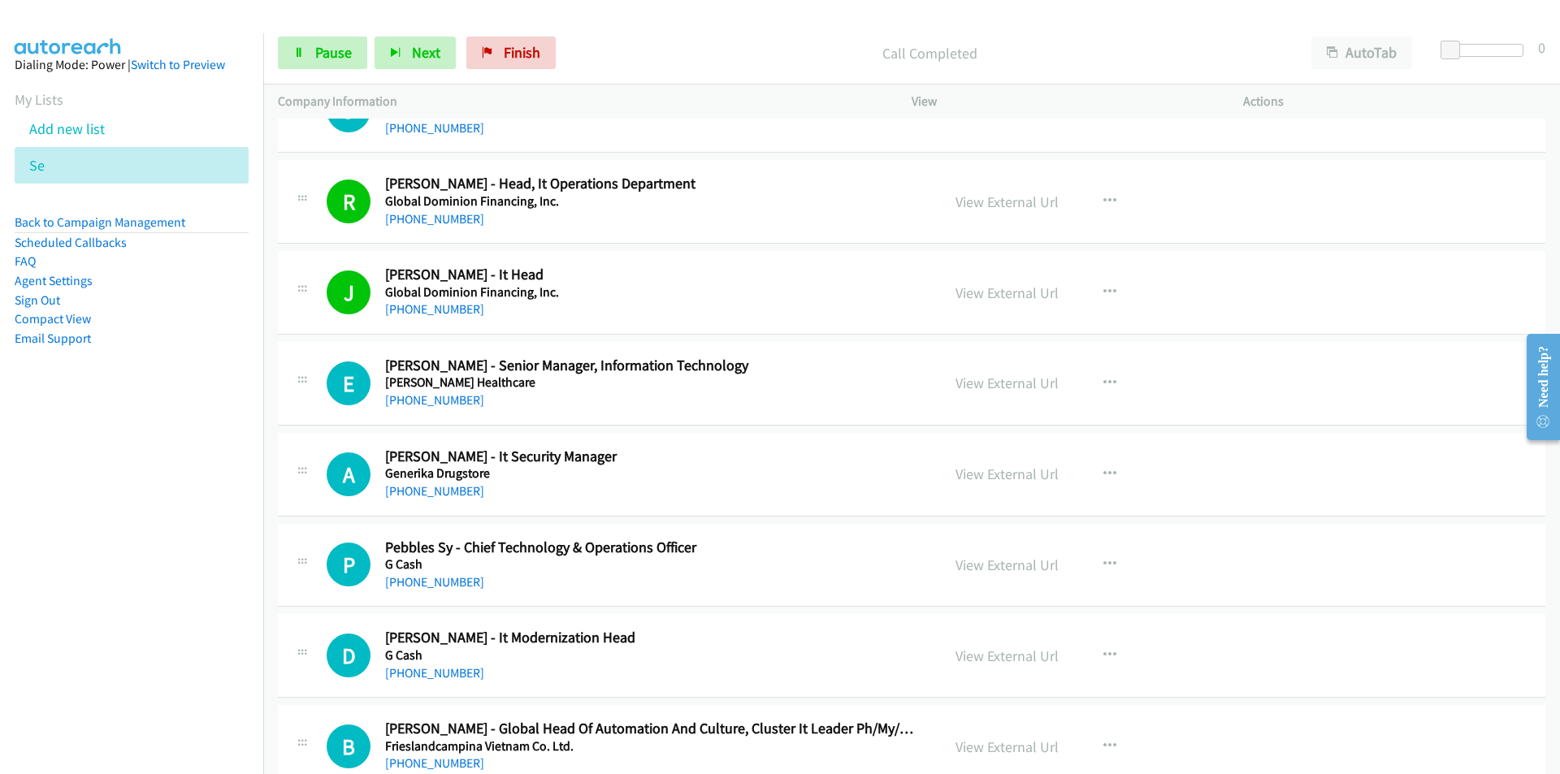
scroll to position [11699, 0]
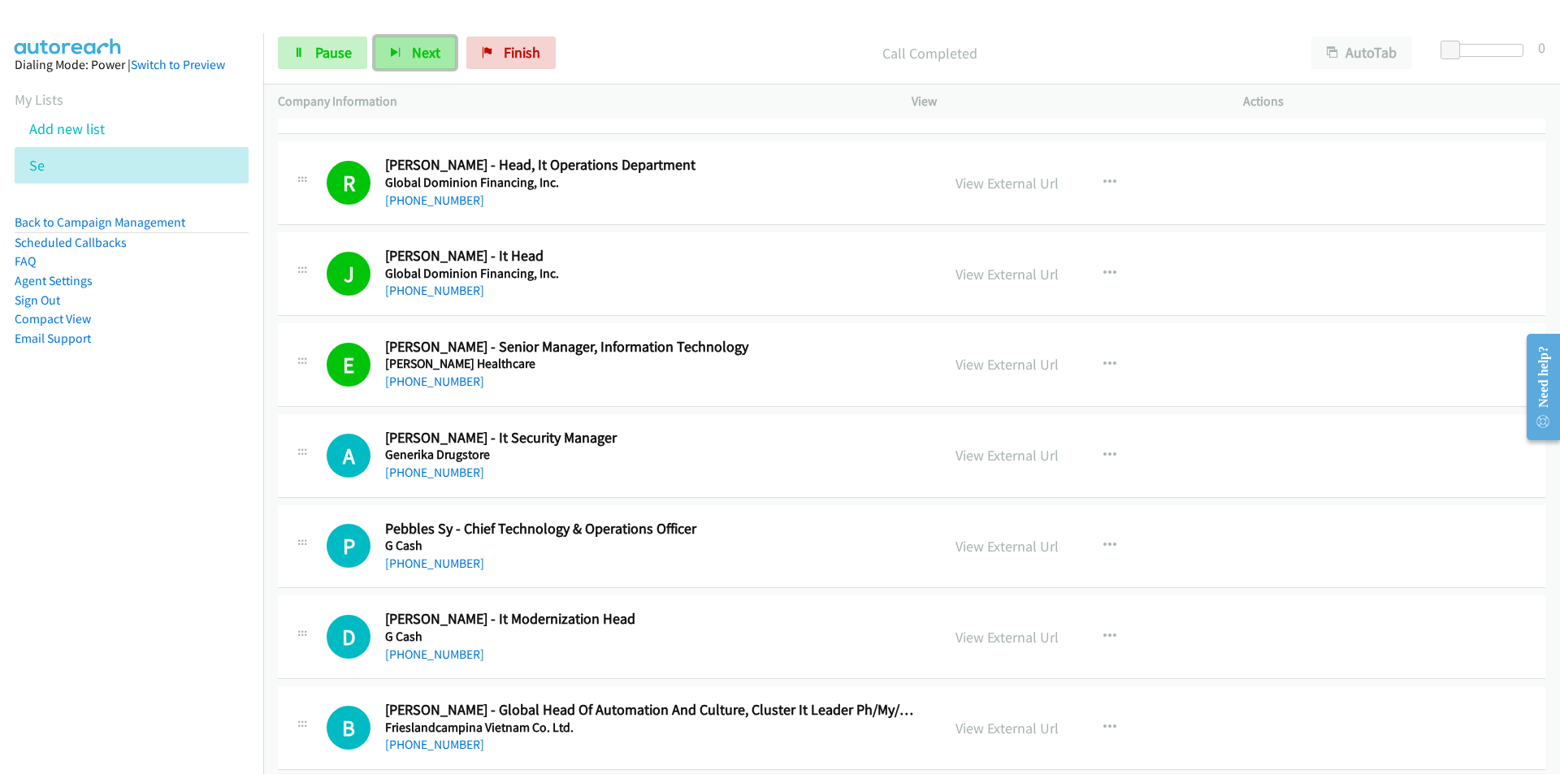
click at [408, 59] on button "Next" at bounding box center [415, 53] width 81 height 32
click at [427, 56] on span "Next" at bounding box center [426, 52] width 28 height 19
click at [404, 51] on button "Next" at bounding box center [415, 53] width 81 height 32
click at [190, 600] on nav "Dialing Mode: Power | Switch to Preview My Lists Add new list Se Back to Campai…" at bounding box center [132, 420] width 264 height 774
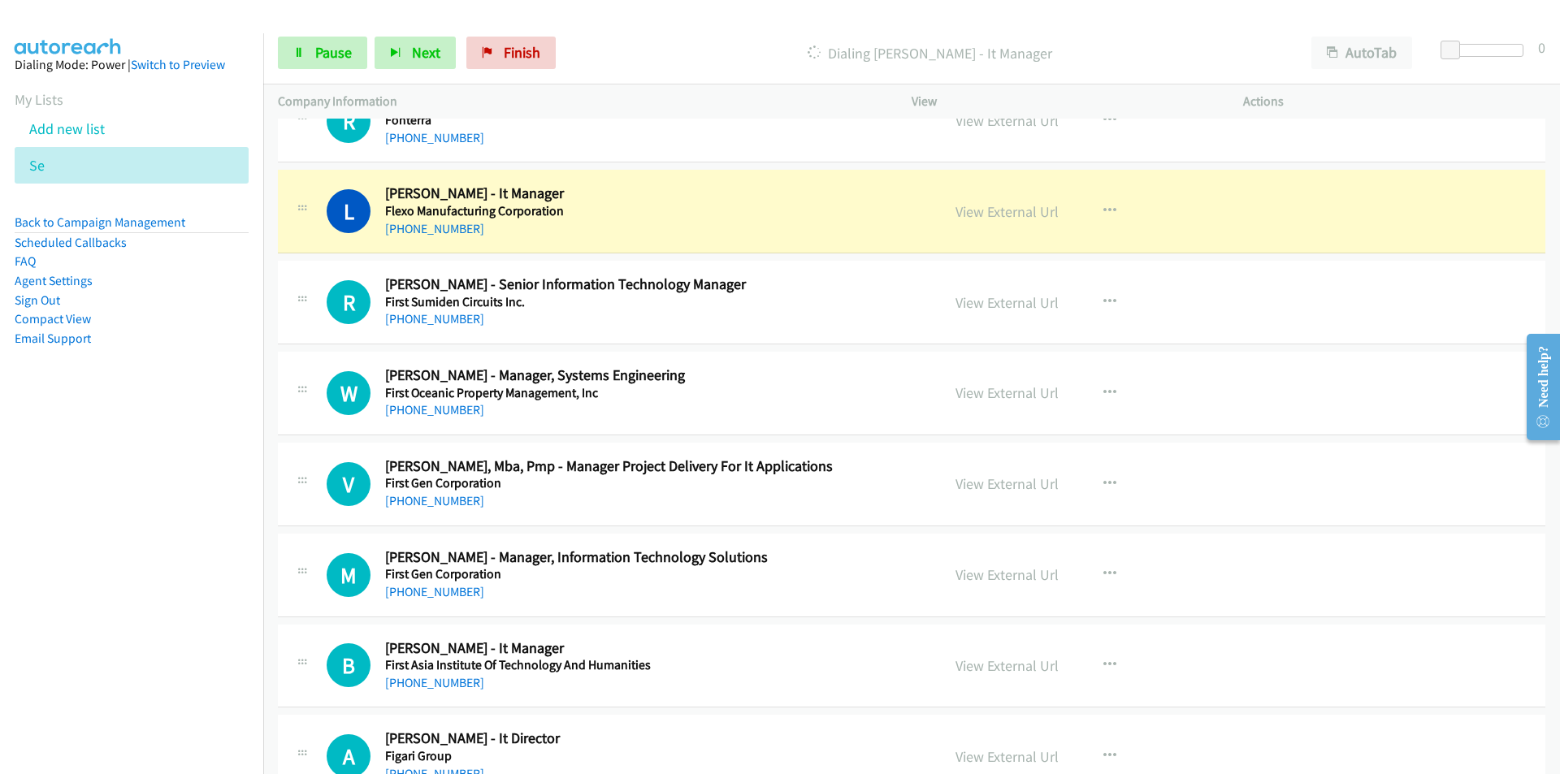
scroll to position [12593, 0]
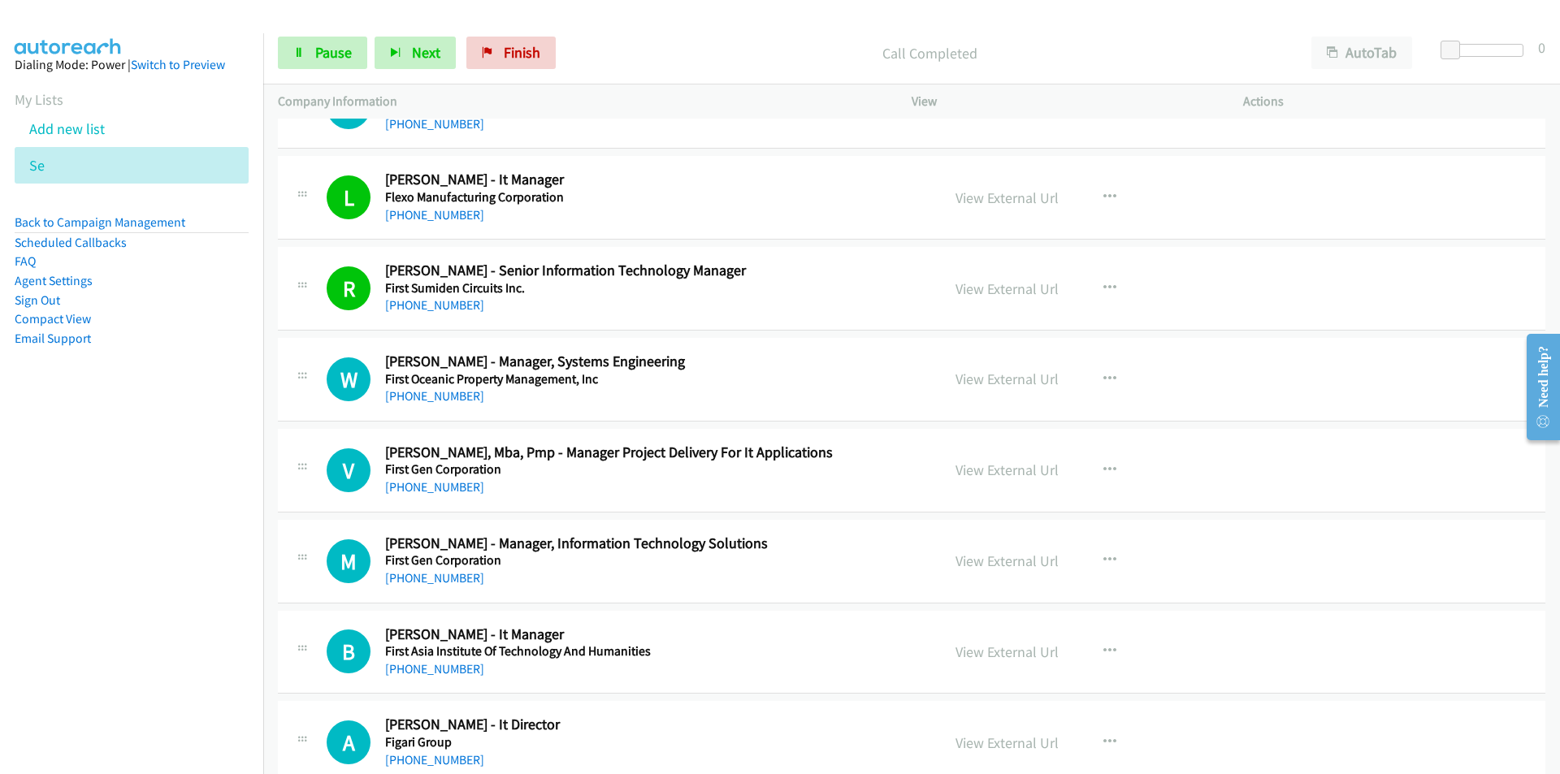
drag, startPoint x: 217, startPoint y: 552, endPoint x: 231, endPoint y: 543, distance: 16.5
click at [217, 552] on nav "Dialing Mode: Power | Switch to Preview My Lists Add new list Se Back to Campai…" at bounding box center [132, 420] width 264 height 774
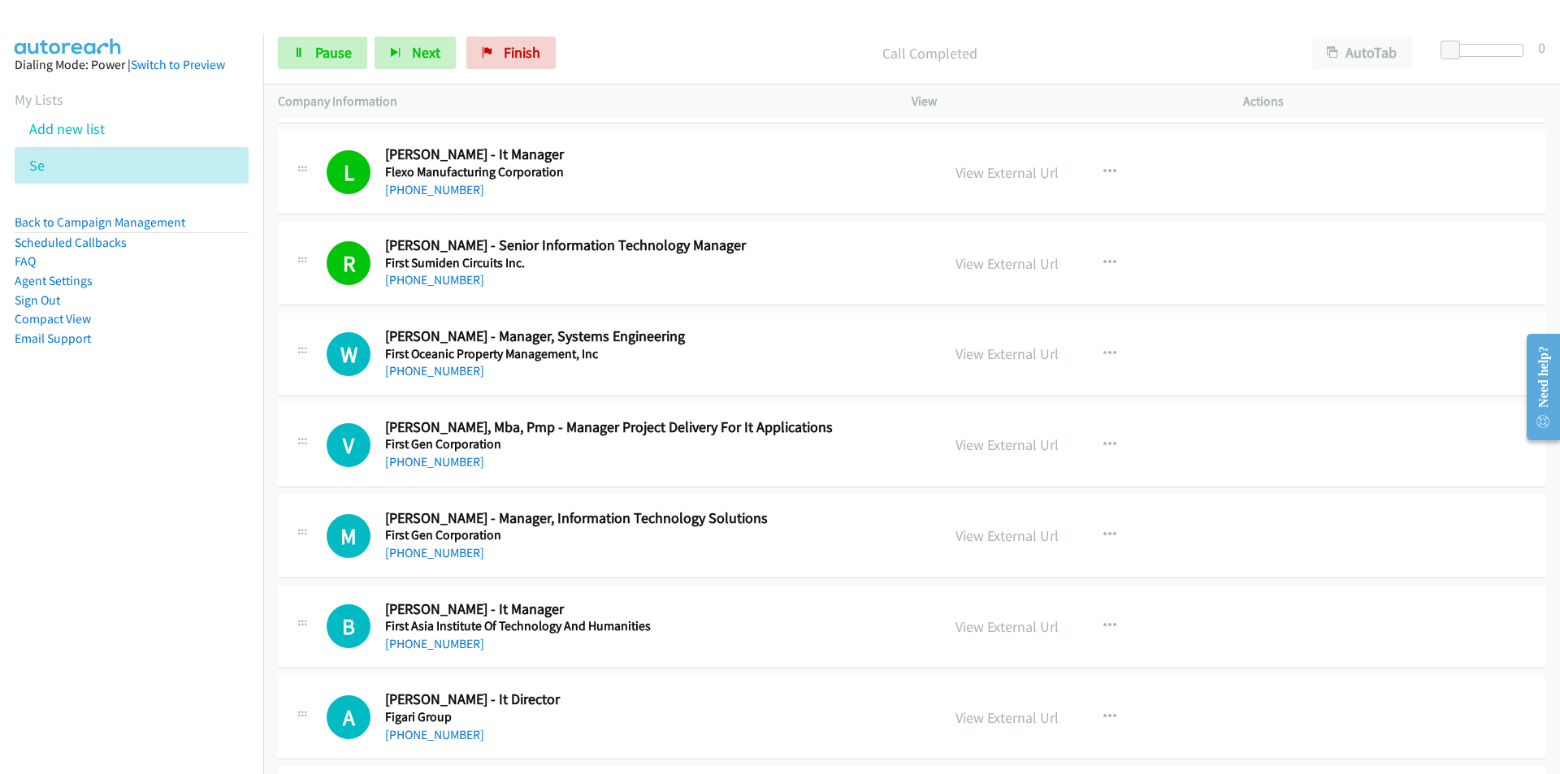
scroll to position [12674, 0]
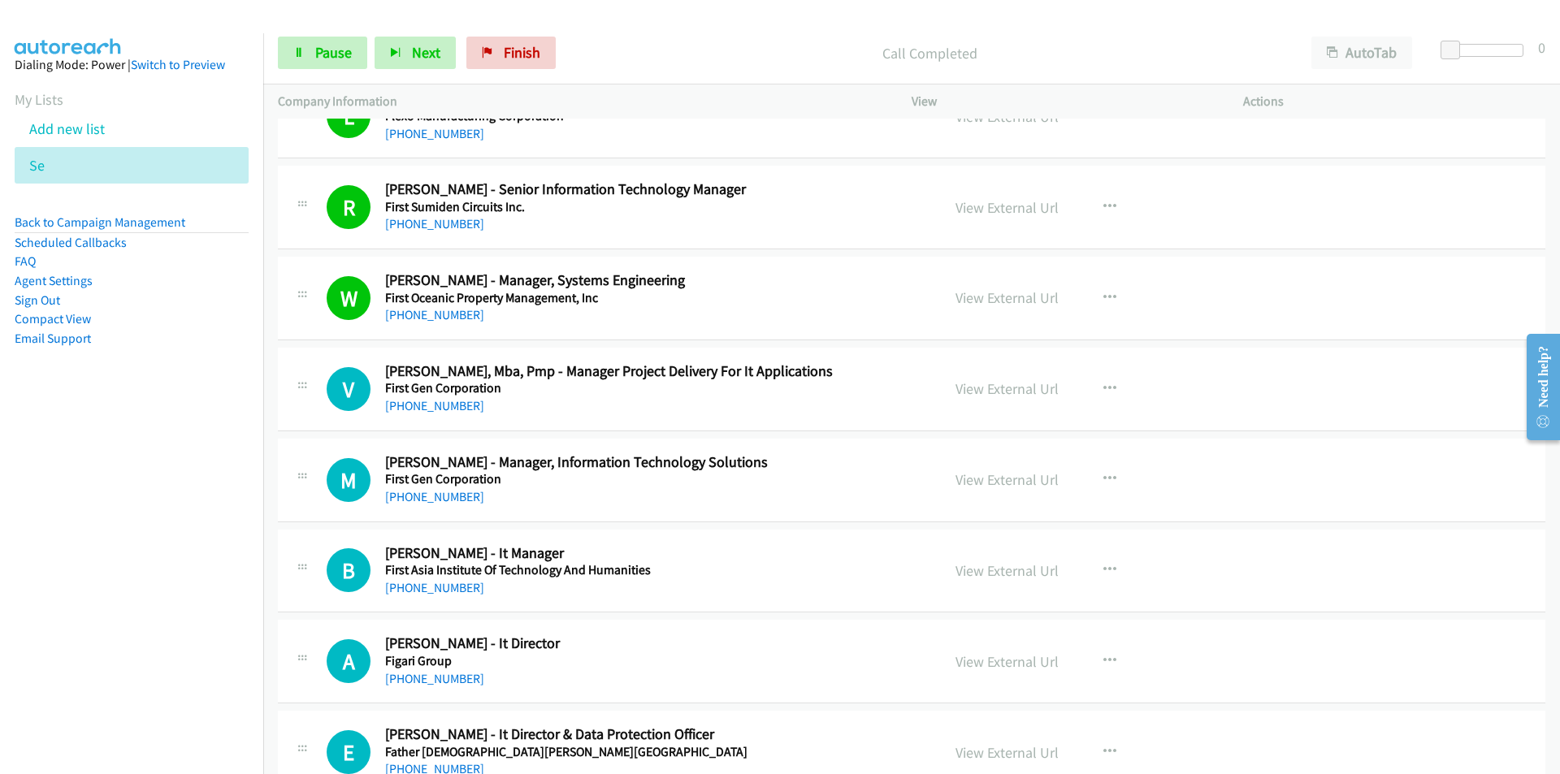
drag, startPoint x: 153, startPoint y: 512, endPoint x: 182, endPoint y: 501, distance: 31.1
click at [153, 512] on nav "Dialing Mode: Power | Switch to Preview My Lists Add new list Se Back to Campai…" at bounding box center [132, 420] width 264 height 774
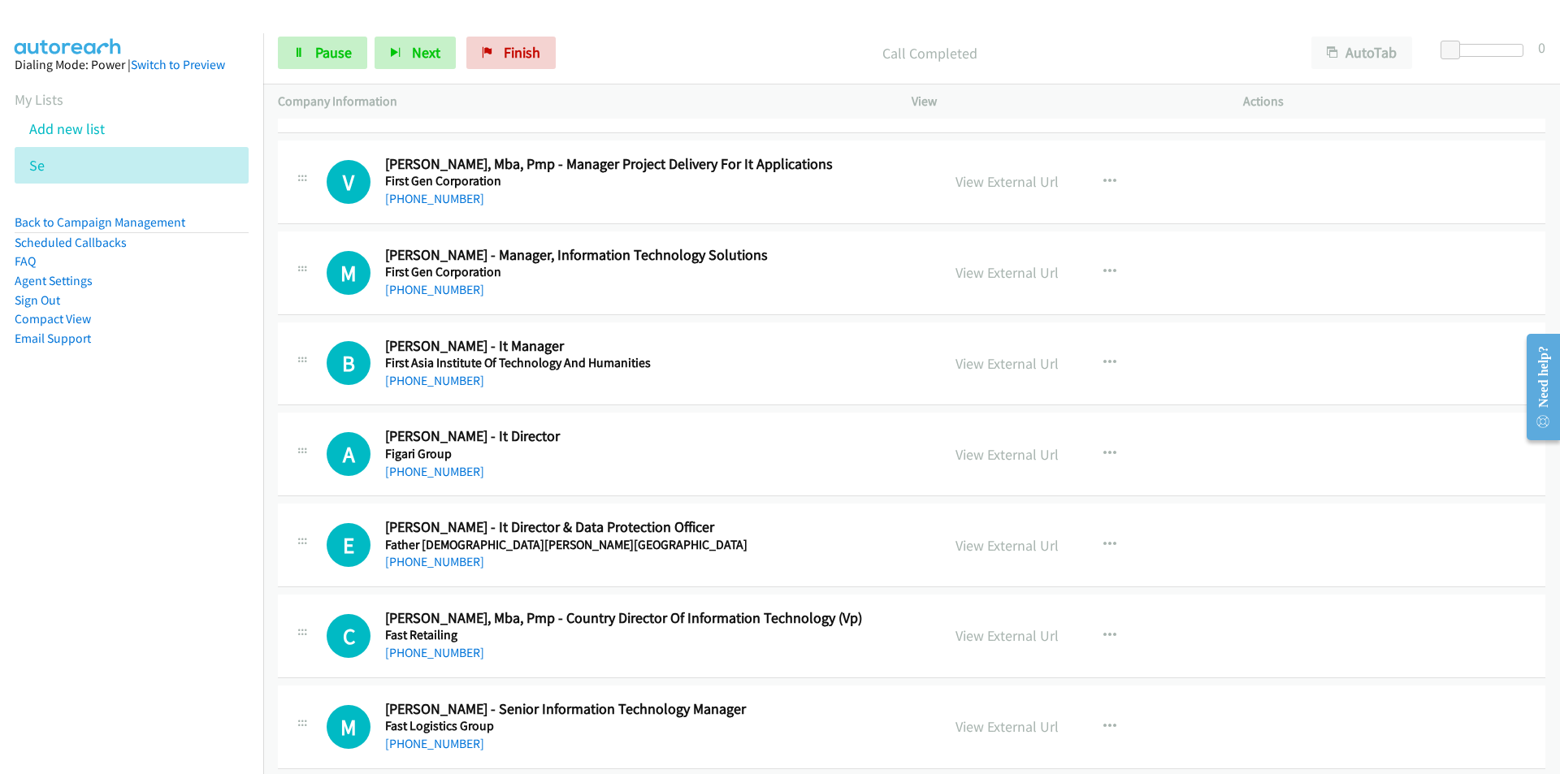
scroll to position [12918, 0]
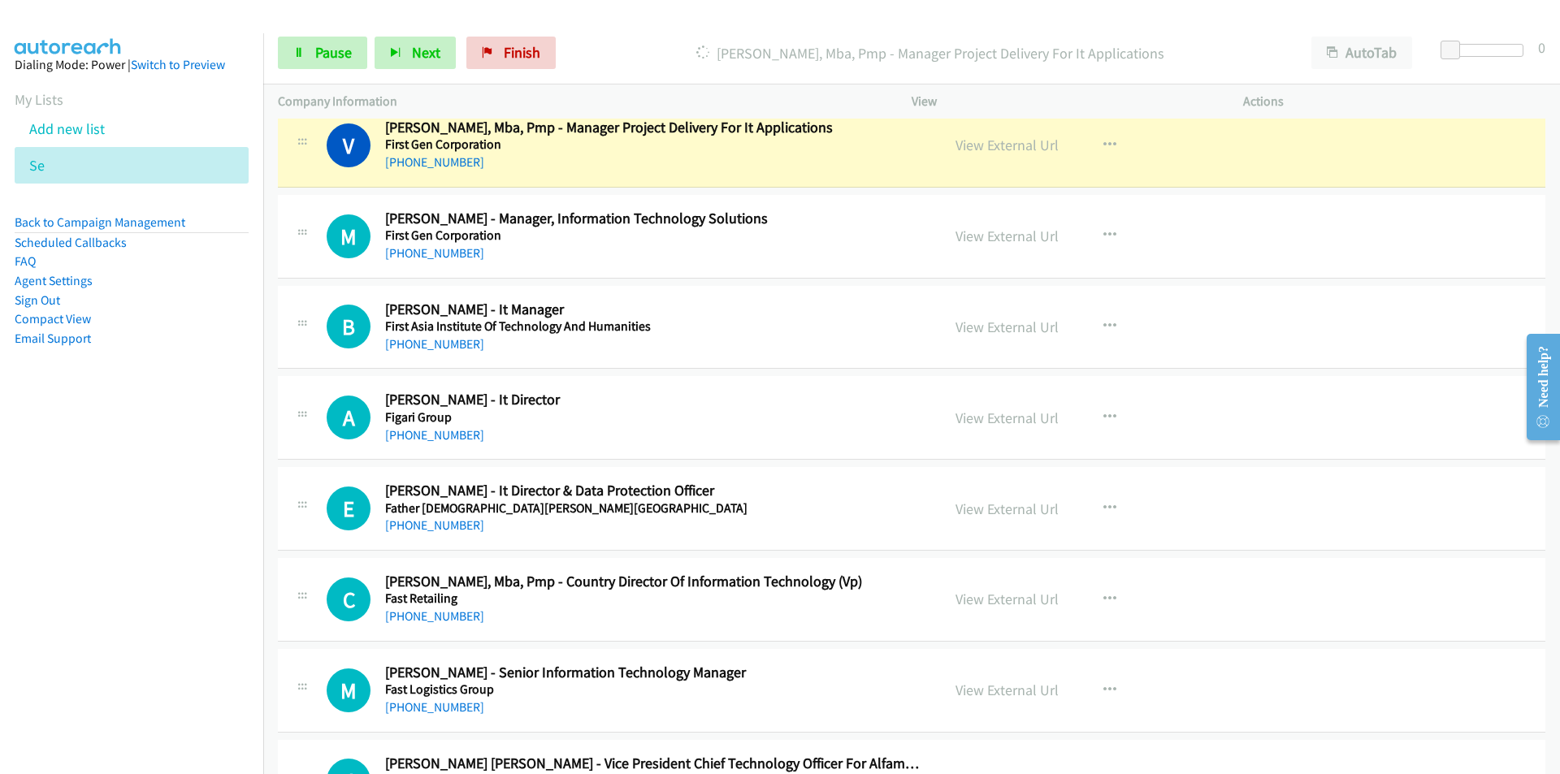
click at [193, 511] on nav "Dialing Mode: Power | Switch to Preview My Lists Add new list Se Back to Campai…" at bounding box center [132, 420] width 264 height 774
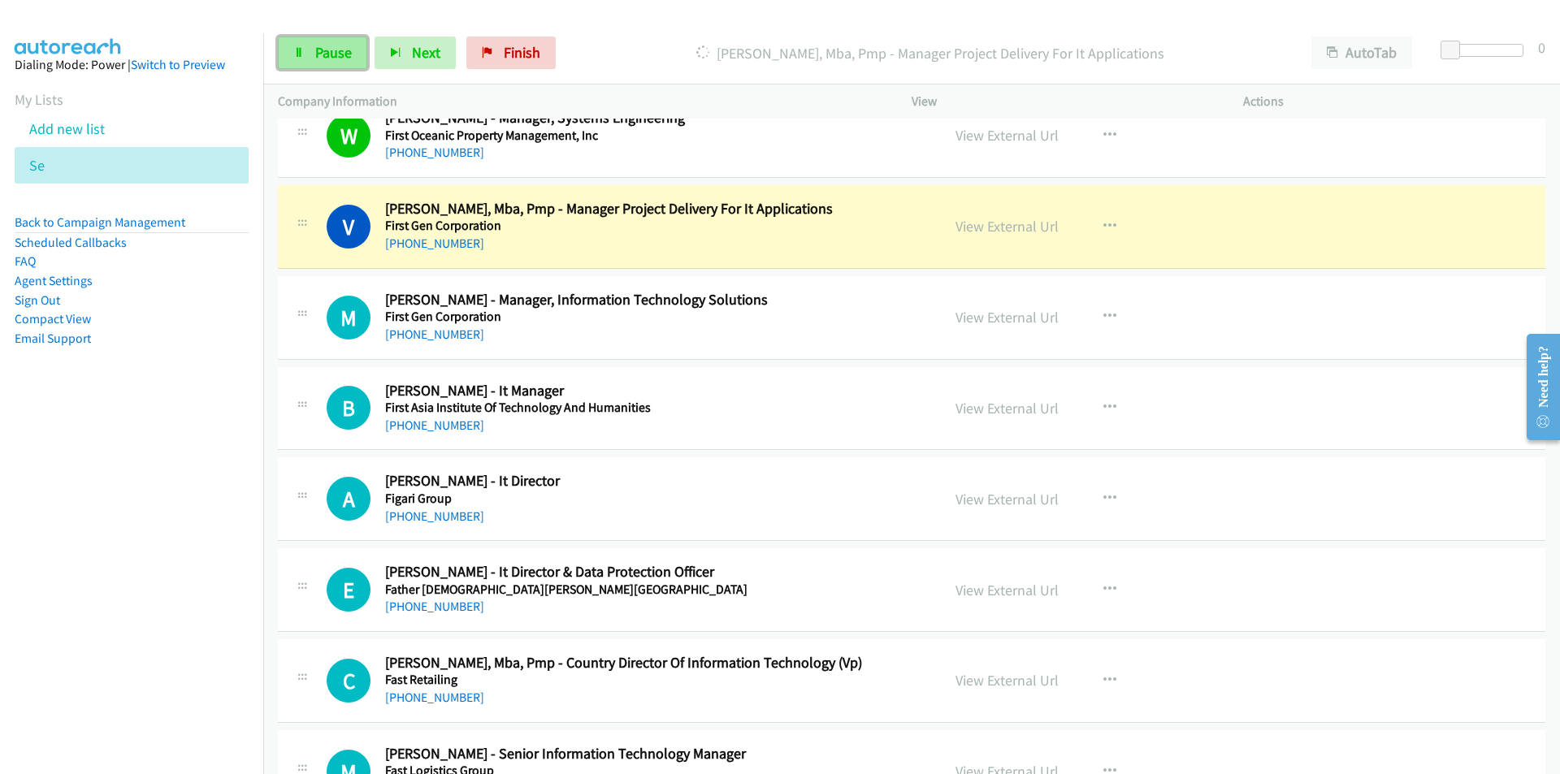
click at [325, 58] on span "Pause" at bounding box center [333, 52] width 37 height 19
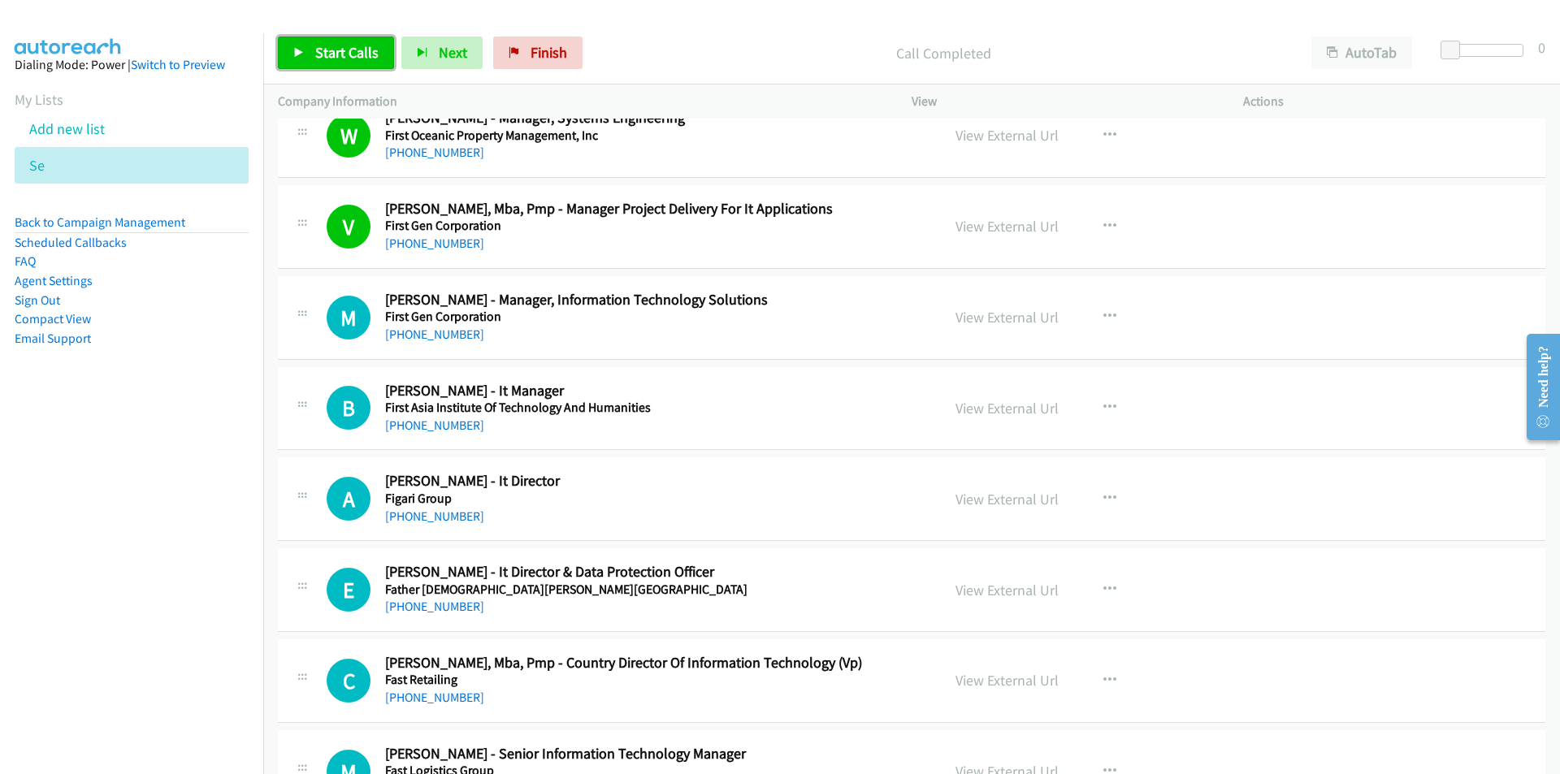
click at [302, 58] on icon at bounding box center [298, 53] width 11 height 11
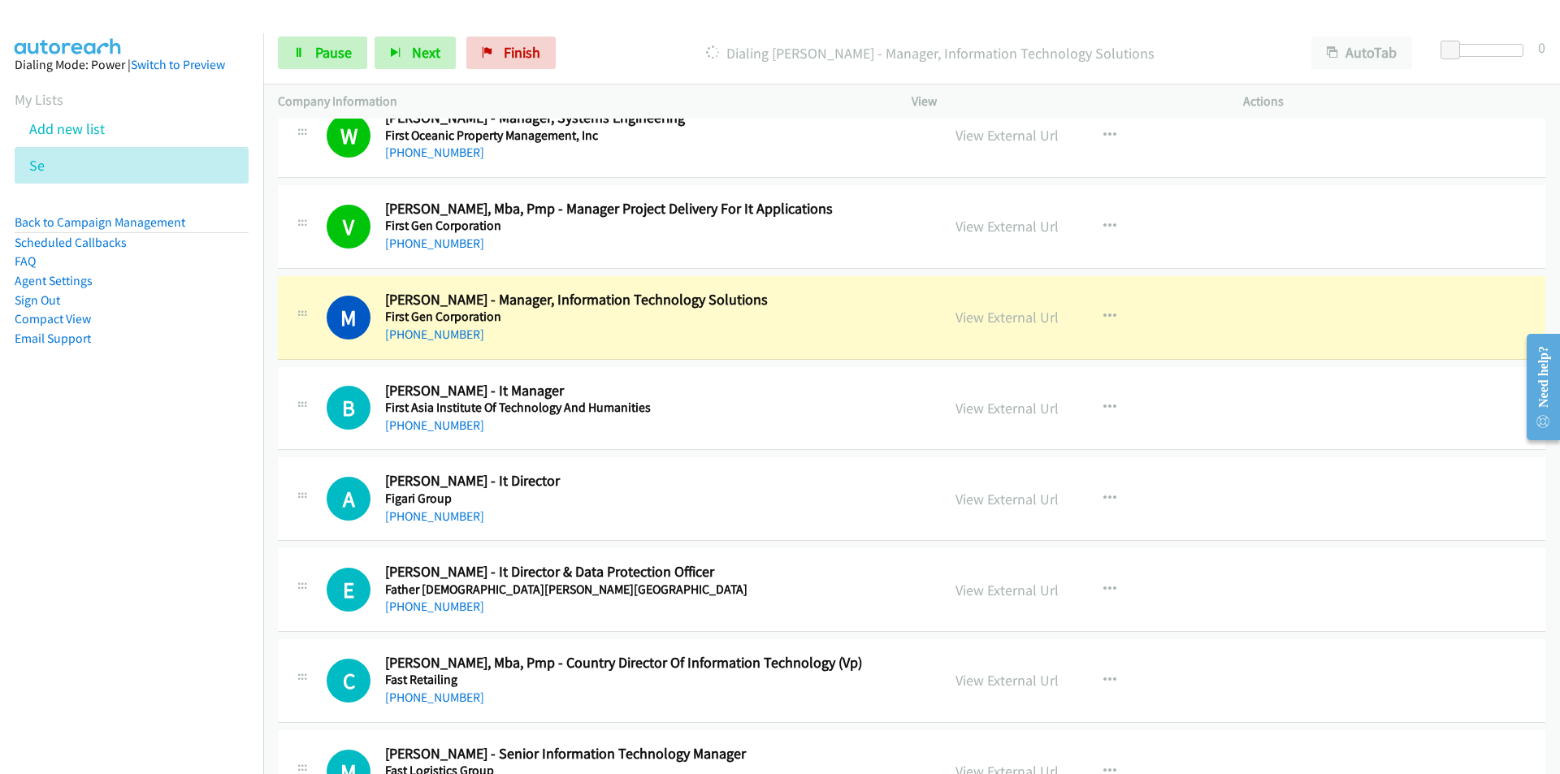
click at [142, 599] on nav "Dialing Mode: Power | Switch to Preview My Lists Add new list Se Back to Campai…" at bounding box center [132, 420] width 264 height 774
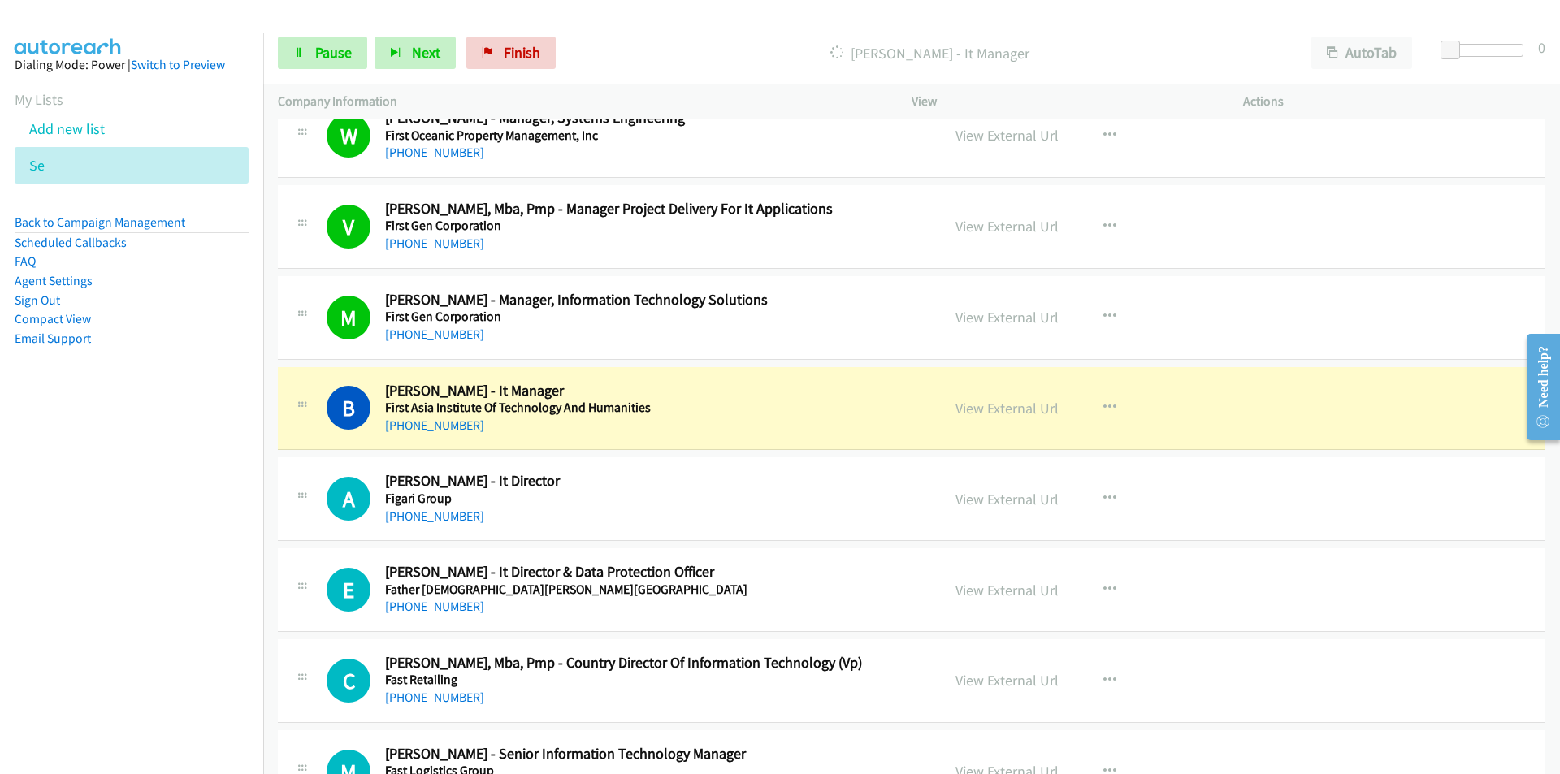
click at [132, 557] on nav "Dialing Mode: Power | Switch to Preview My Lists Add new list Se Back to Campai…" at bounding box center [132, 420] width 264 height 774
click at [1022, 408] on link "View External Url" at bounding box center [1006, 408] width 103 height 19
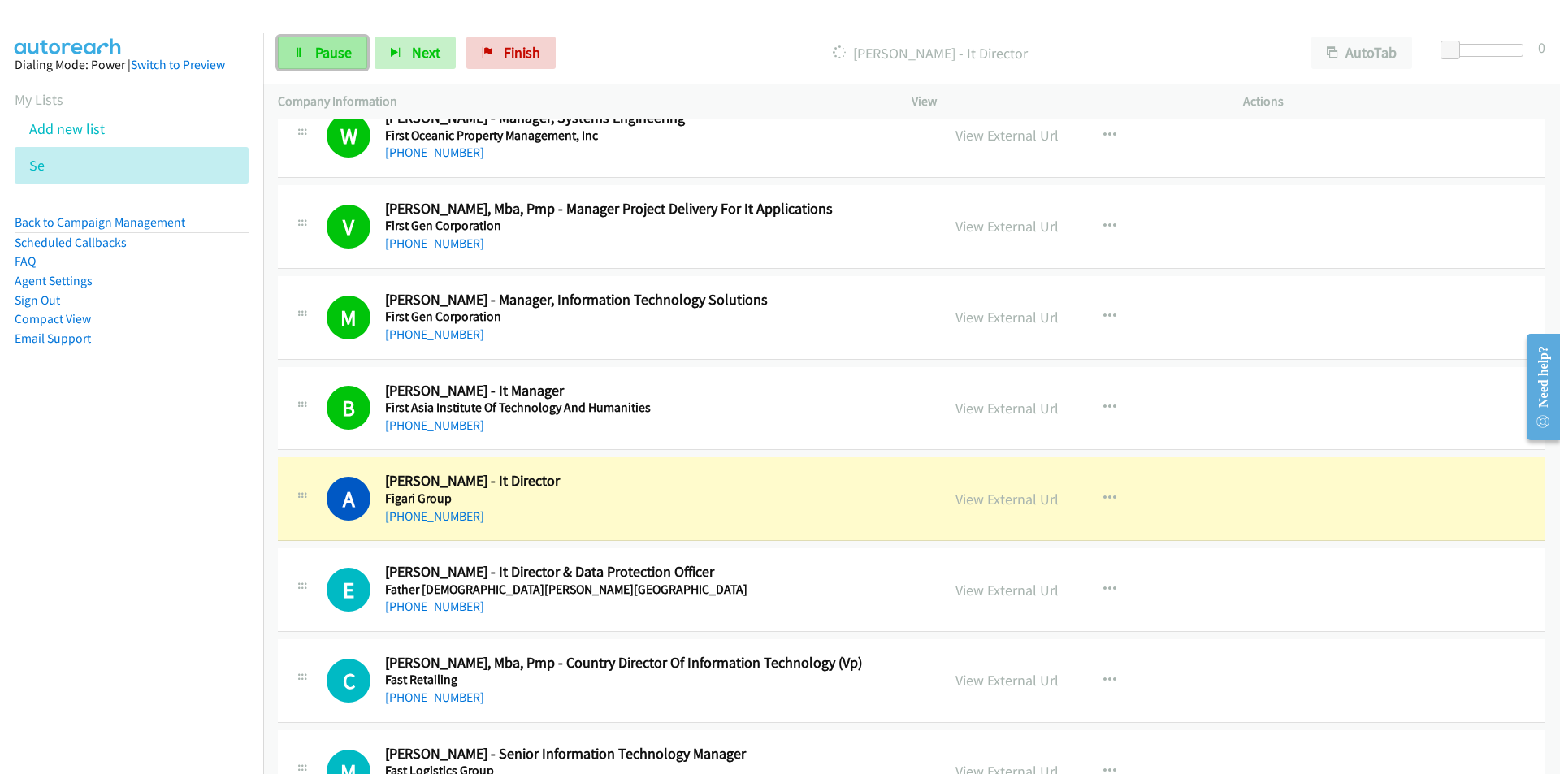
click at [298, 53] on icon at bounding box center [298, 53] width 11 height 11
click at [1081, 17] on div at bounding box center [772, 31] width 1545 height 63
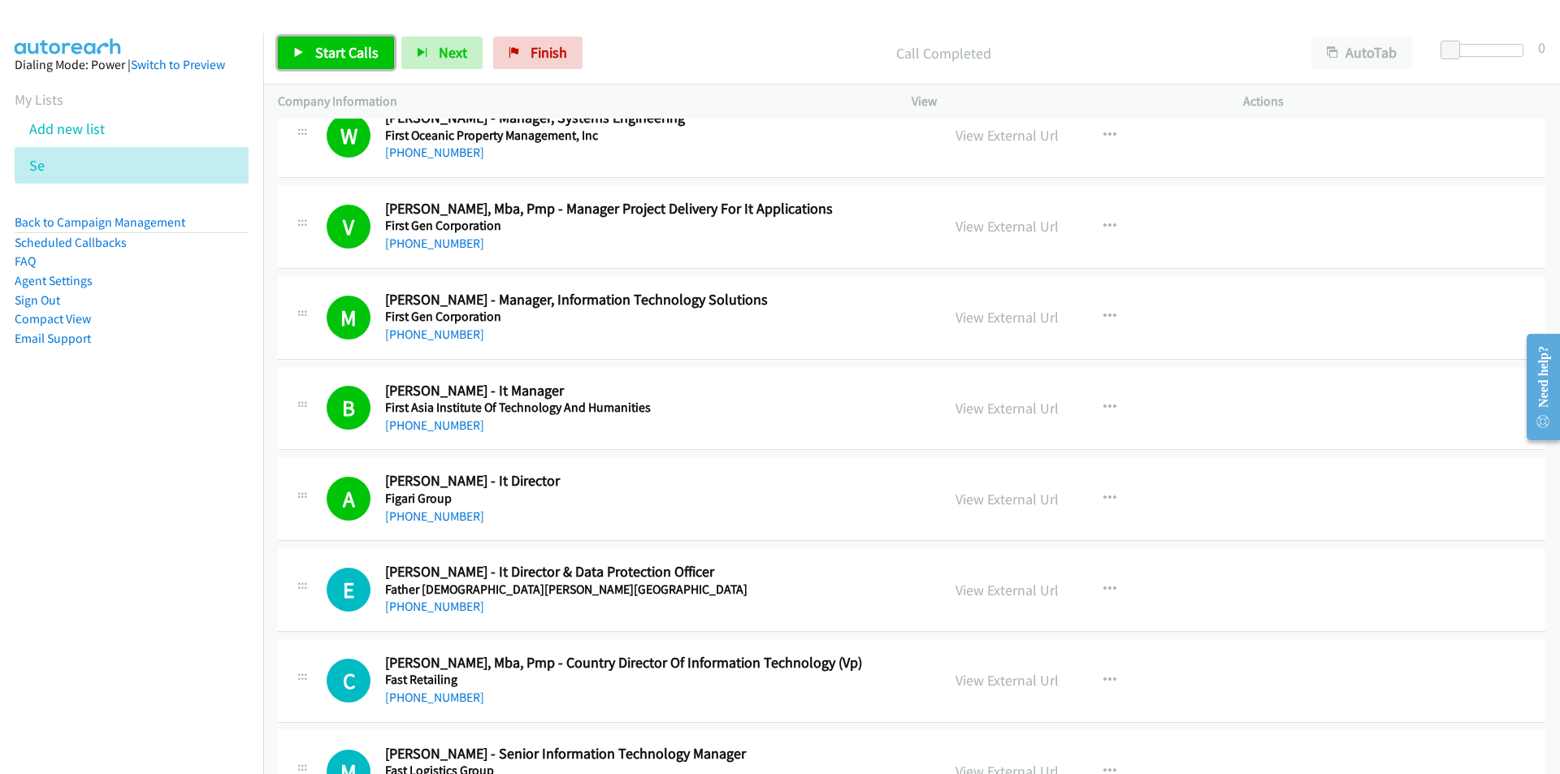
click at [312, 48] on link "Start Calls" at bounding box center [336, 53] width 116 height 32
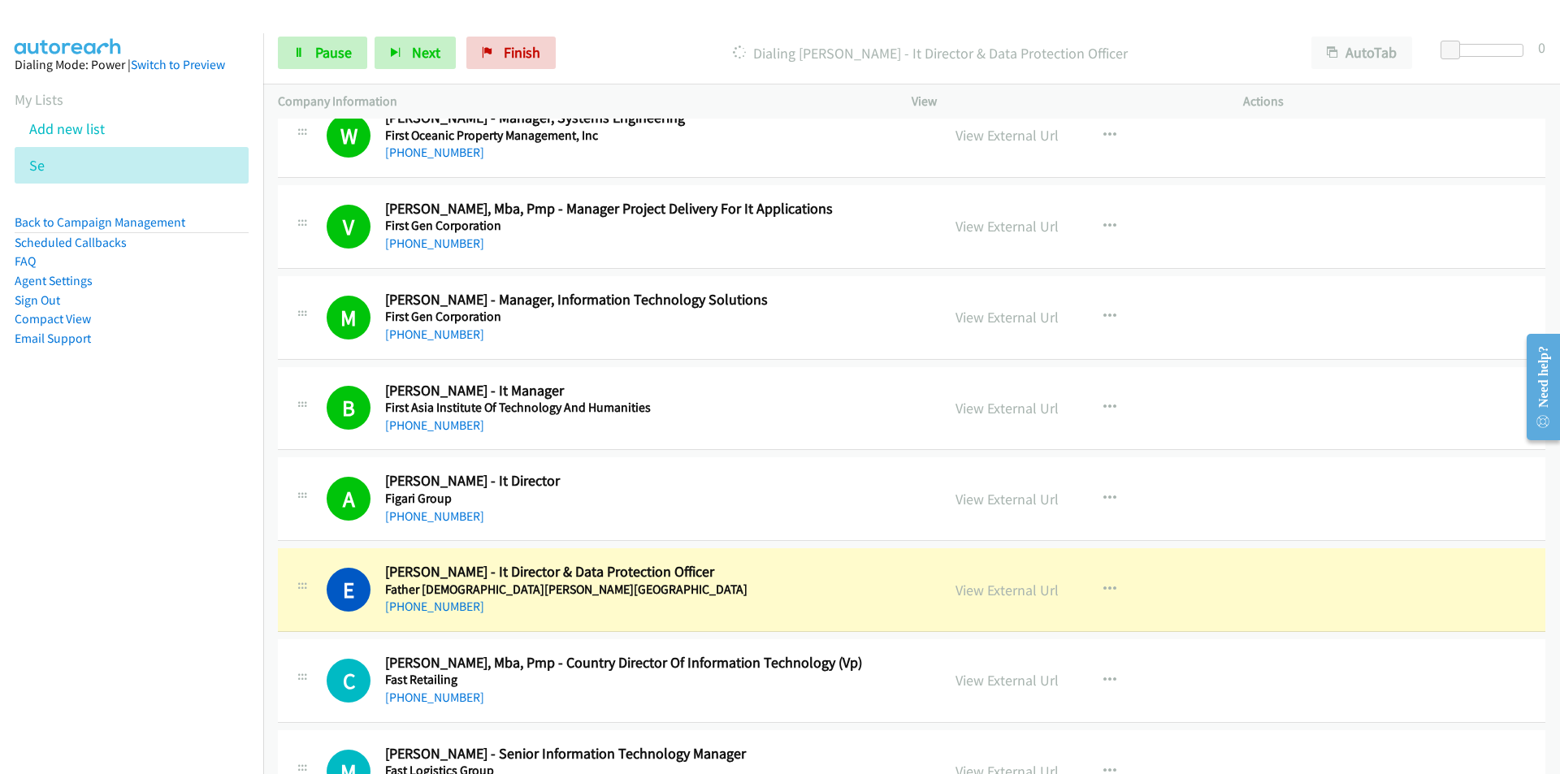
drag, startPoint x: 220, startPoint y: 556, endPoint x: 240, endPoint y: 544, distance: 22.6
click at [220, 556] on nav "Dialing Mode: Power | Switch to Preview My Lists Add new list Se Back to Campai…" at bounding box center [132, 420] width 264 height 774
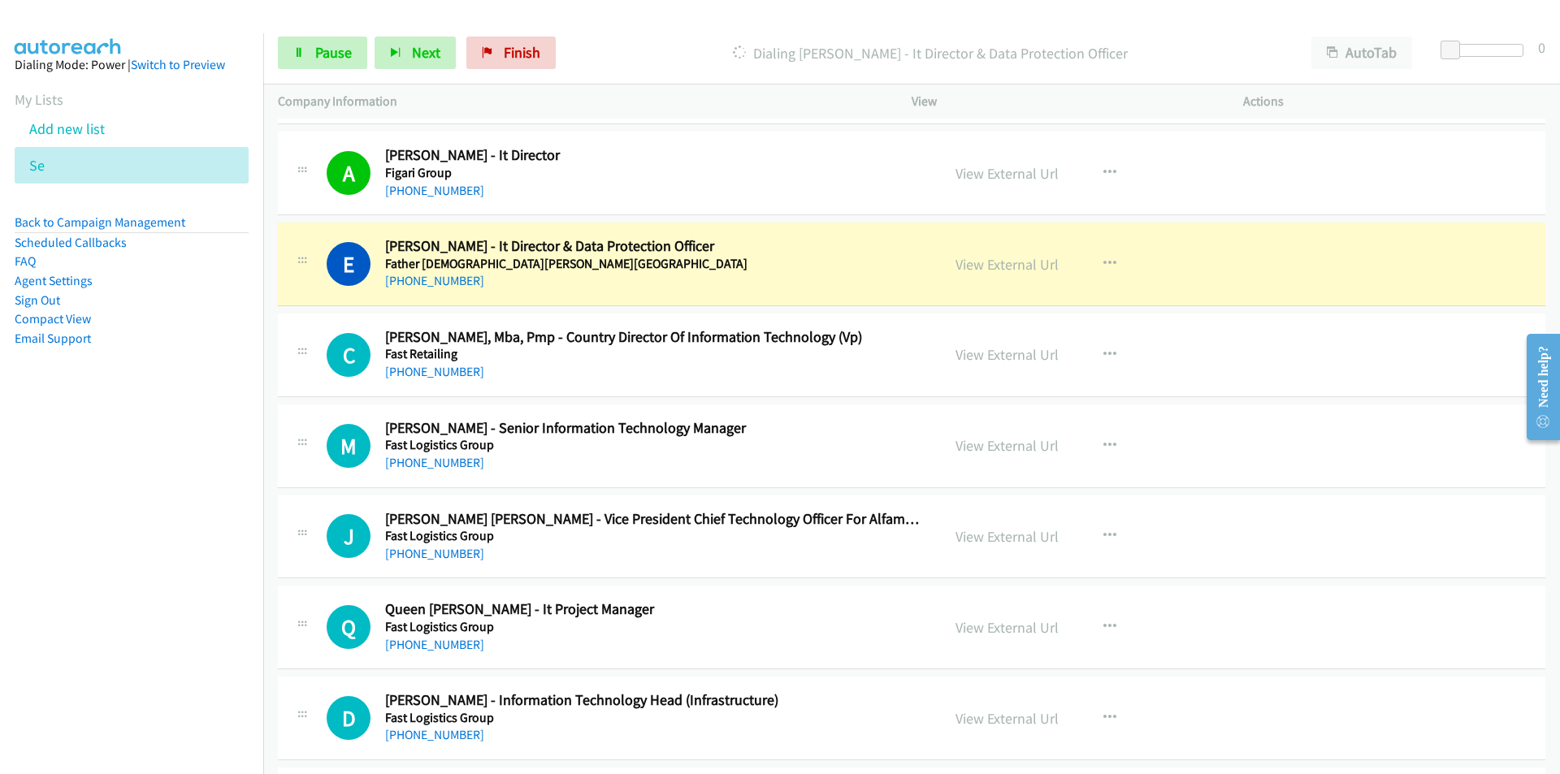
scroll to position [13161, 0]
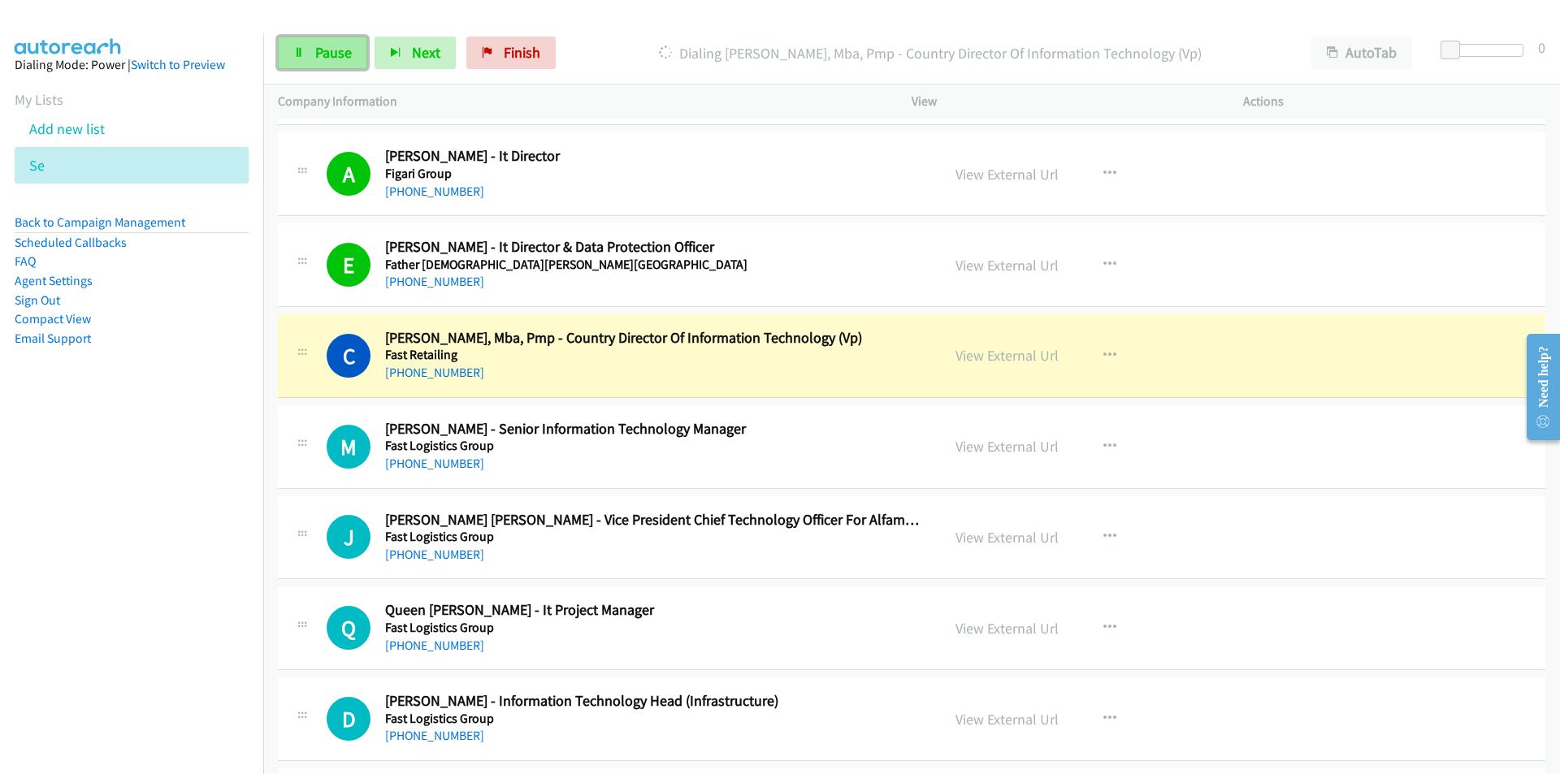
click at [331, 62] on link "Pause" at bounding box center [322, 53] width 89 height 32
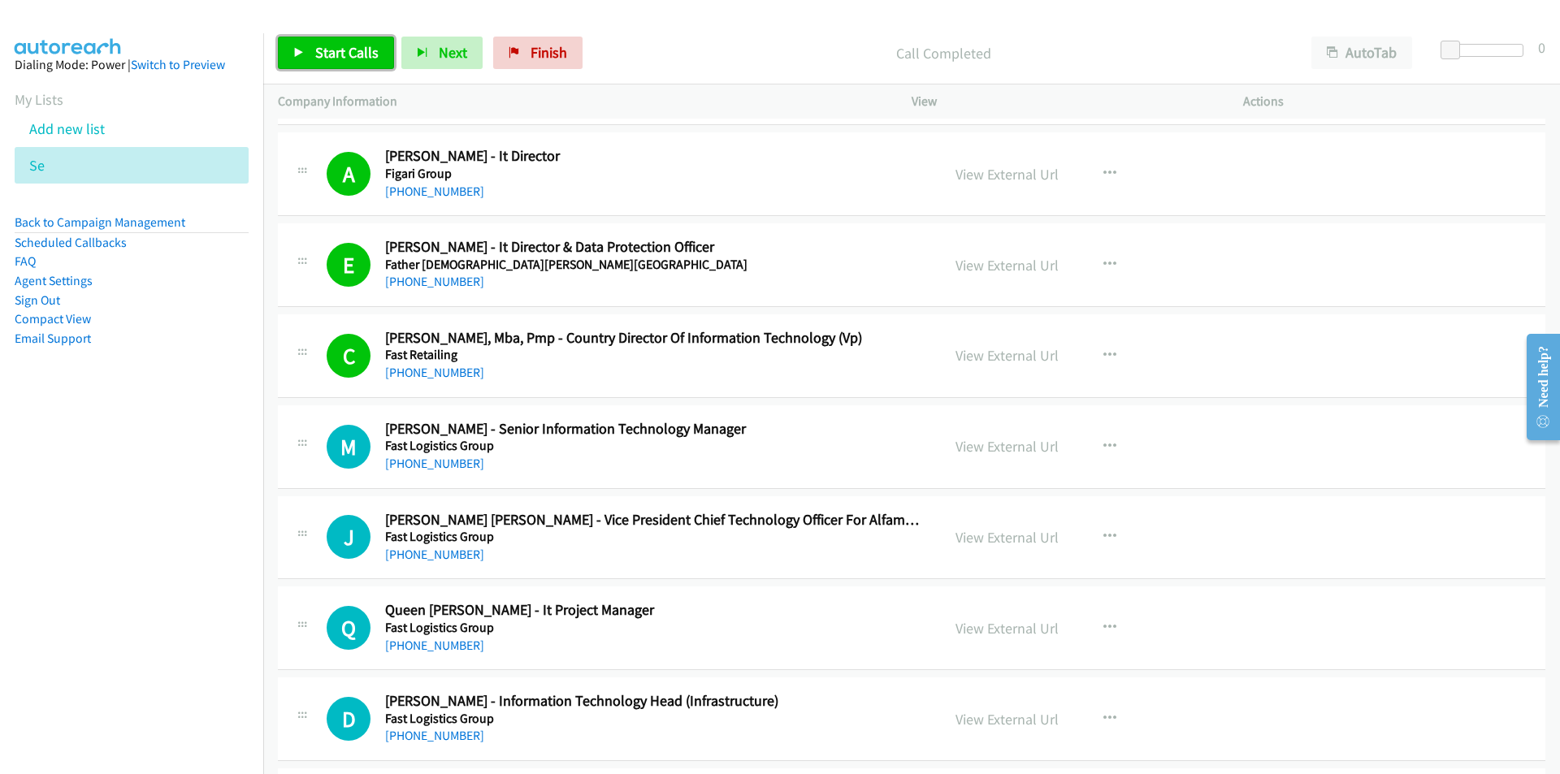
click at [329, 63] on link "Start Calls" at bounding box center [336, 53] width 116 height 32
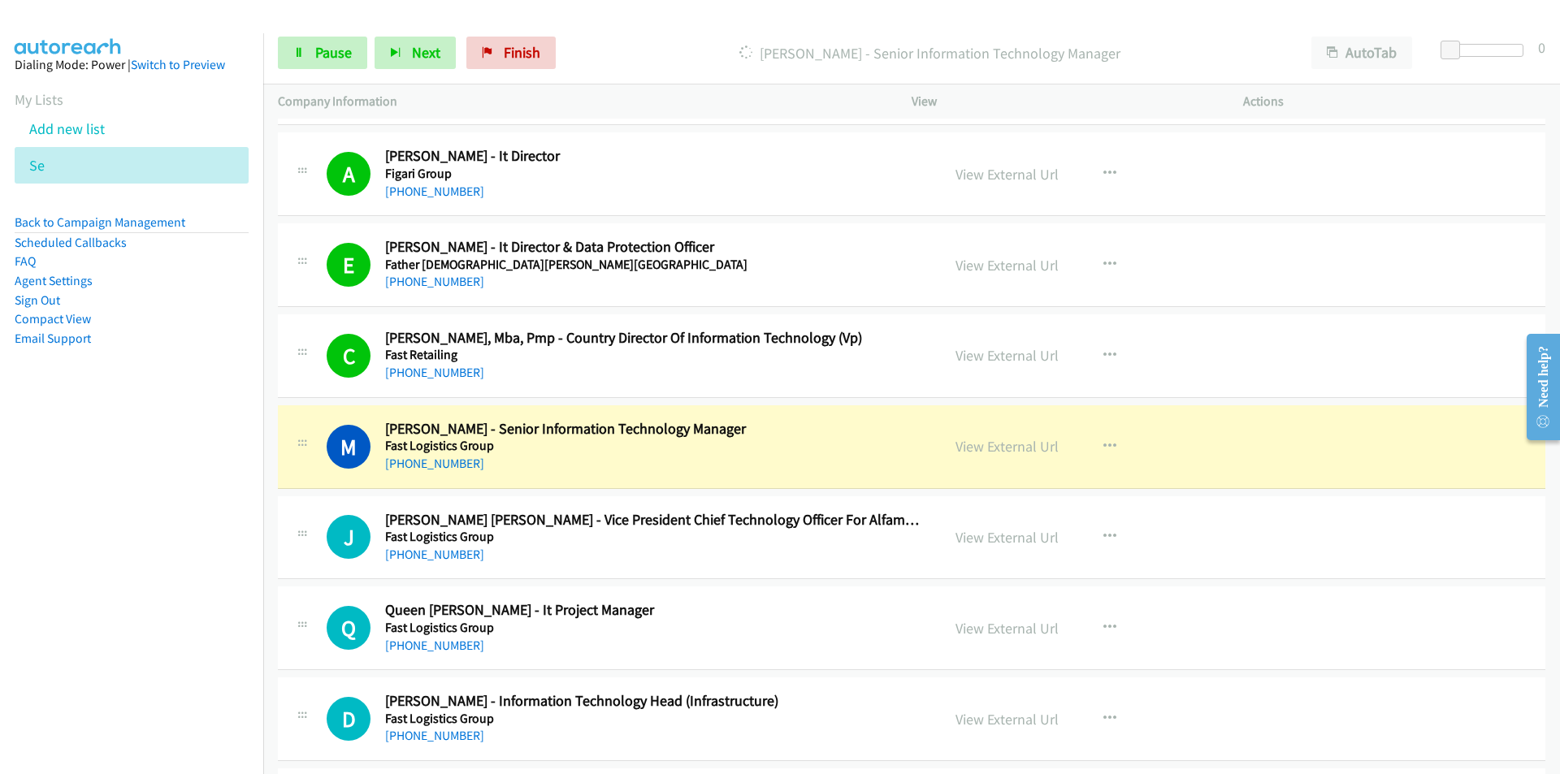
click at [201, 517] on nav "Dialing Mode: Power | Switch to Preview My Lists Add new list Se Back to Campai…" at bounding box center [132, 420] width 264 height 774
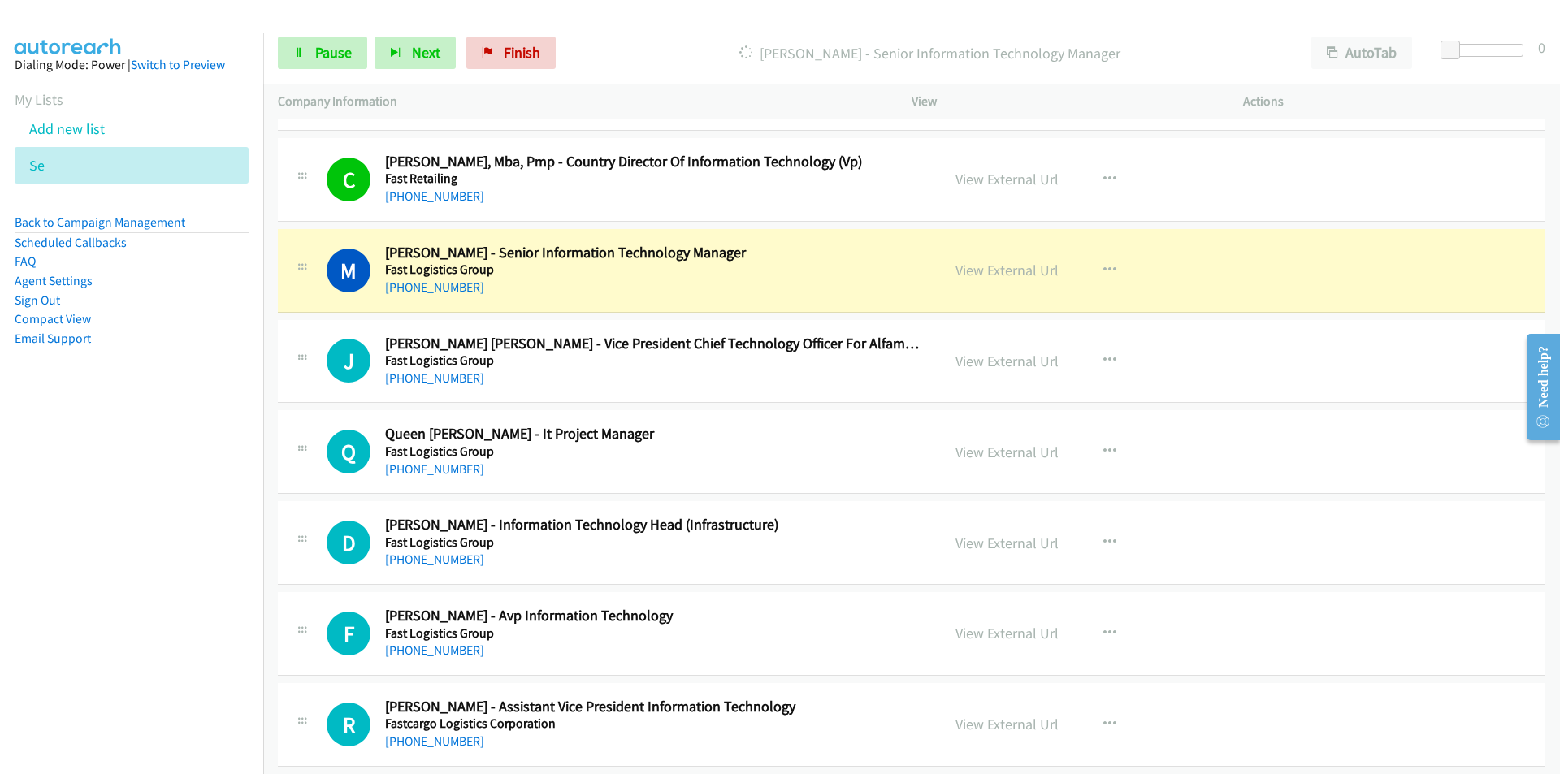
scroll to position [13324, 0]
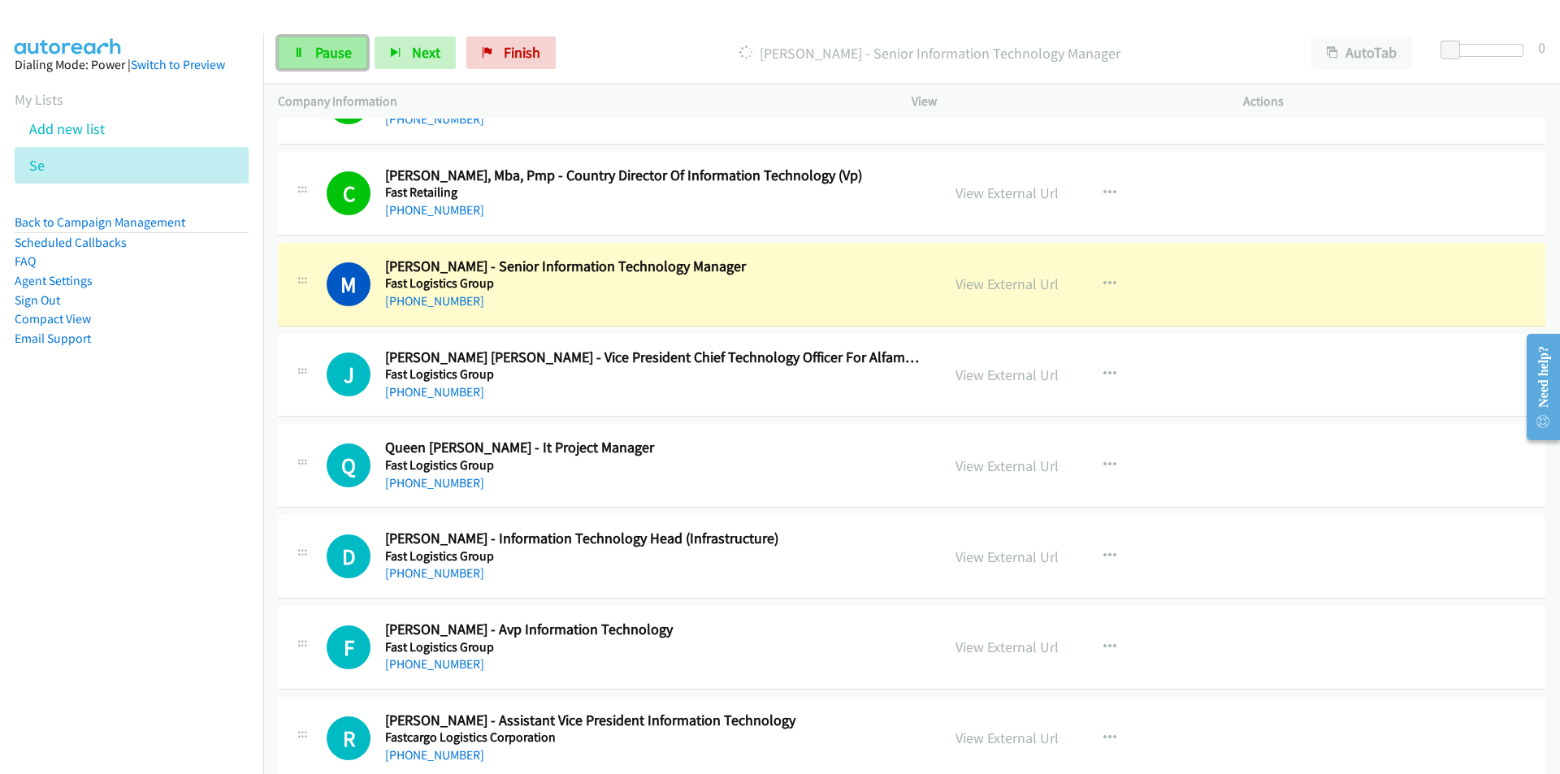
click at [327, 58] on span "Pause" at bounding box center [333, 52] width 37 height 19
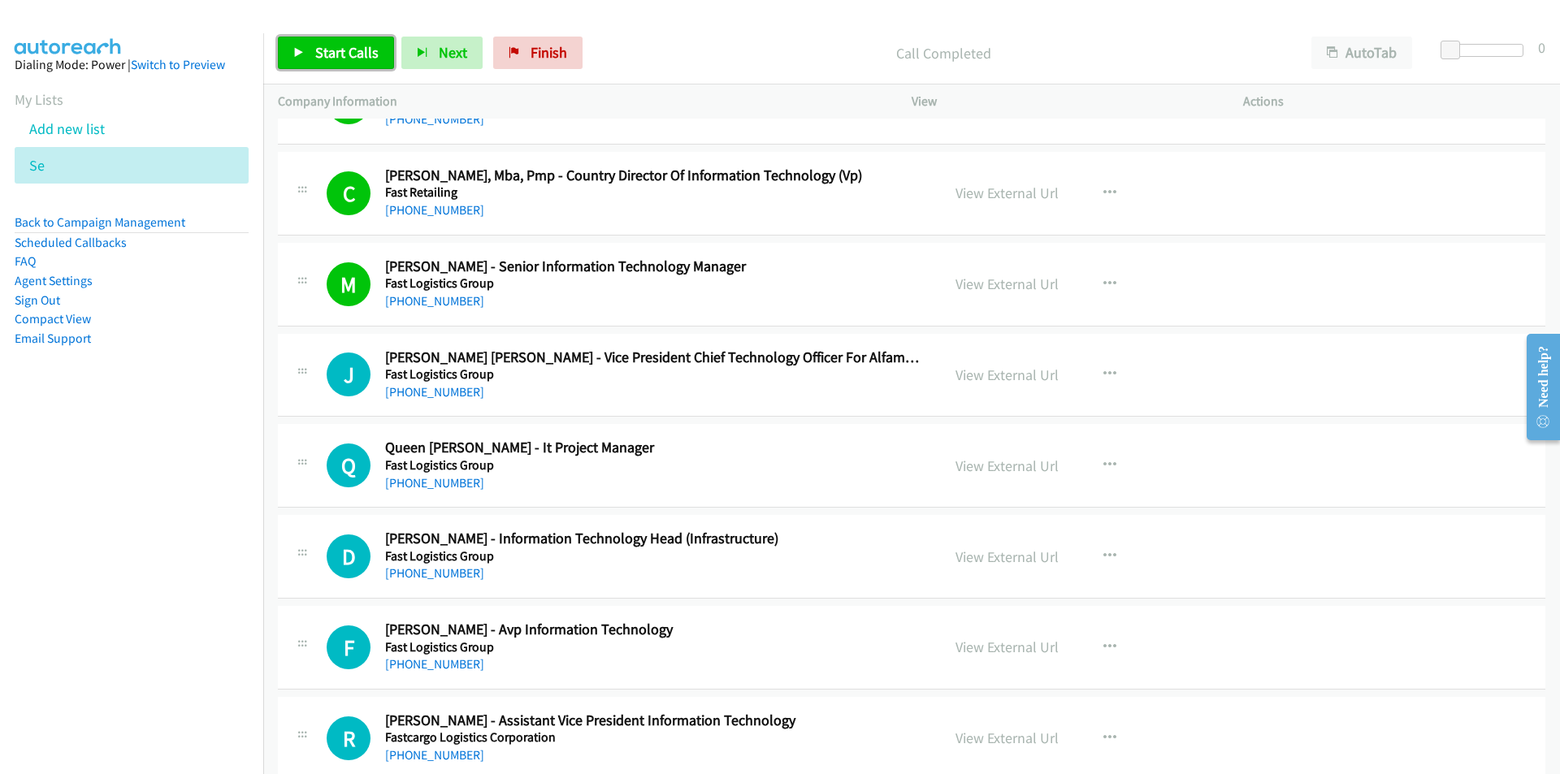
click at [324, 52] on span "Start Calls" at bounding box center [346, 52] width 63 height 19
drag, startPoint x: 121, startPoint y: 636, endPoint x: 137, endPoint y: 630, distance: 17.5
click at [121, 636] on nav "Dialing Mode: Power | Switch to Preview My Lists Add new list Se Back to Campai…" at bounding box center [132, 420] width 264 height 774
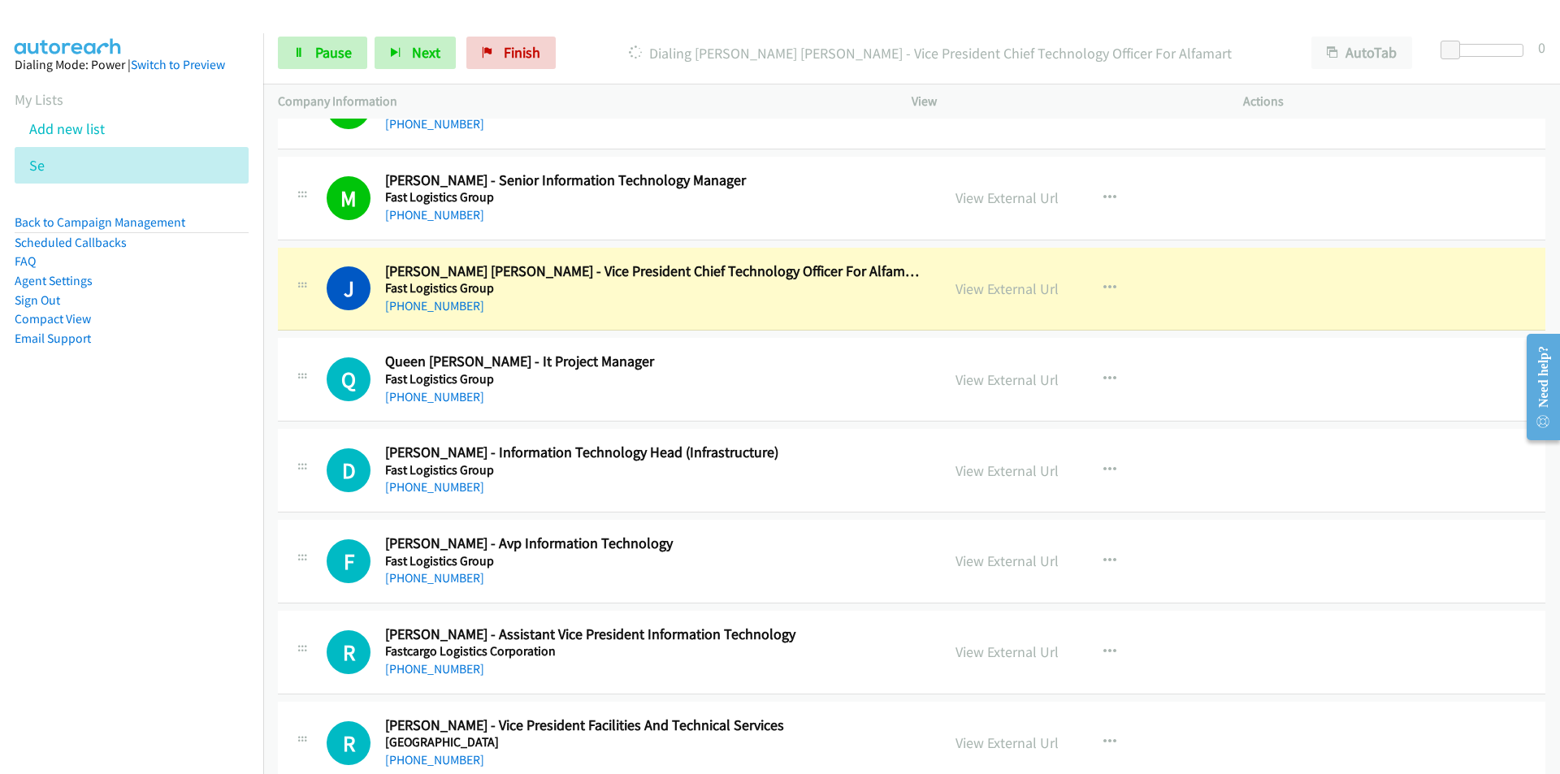
scroll to position [13405, 0]
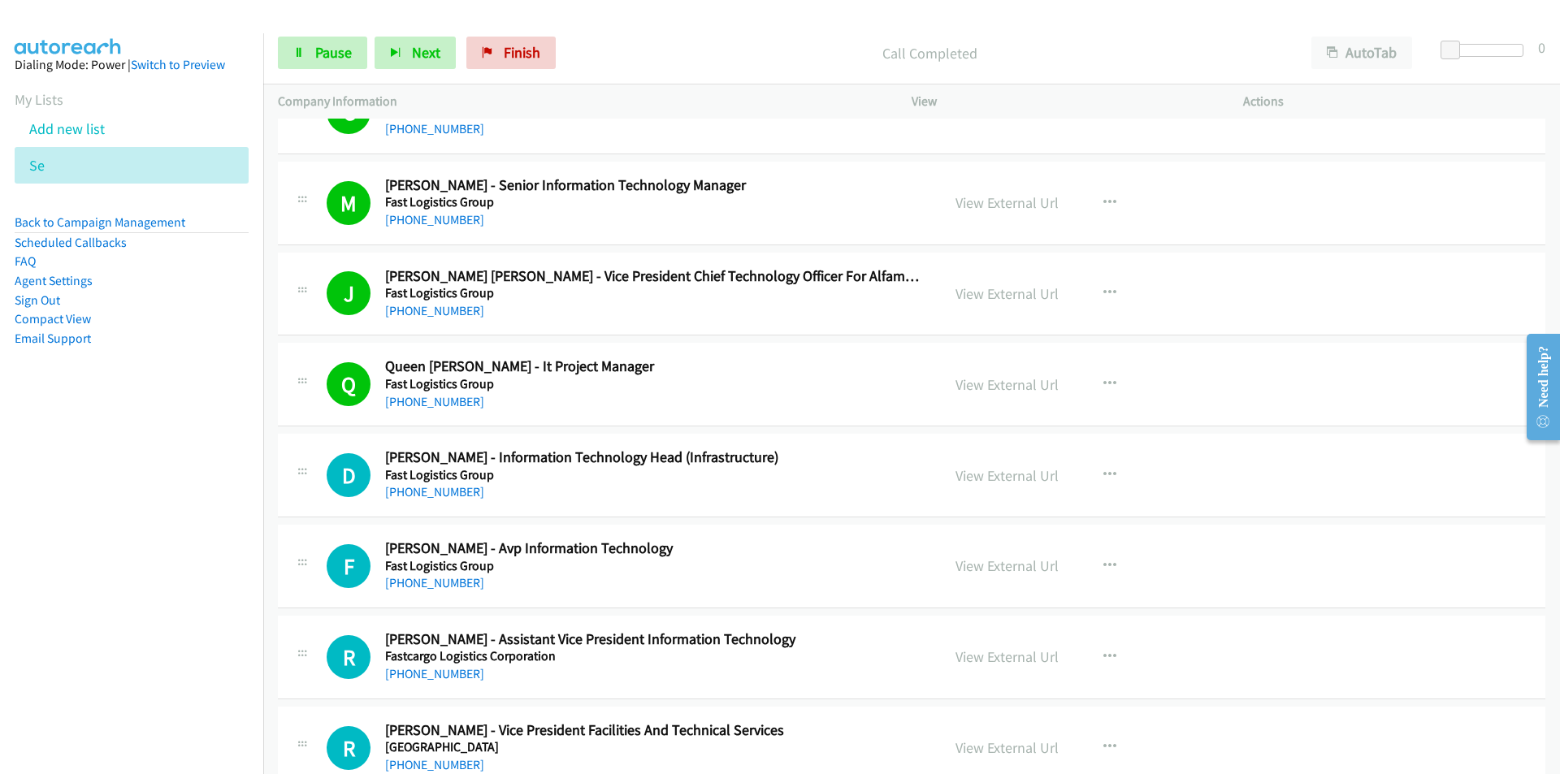
click at [184, 587] on nav "Dialing Mode: Power | Switch to Preview My Lists Add new list Se Back to Campai…" at bounding box center [132, 420] width 264 height 774
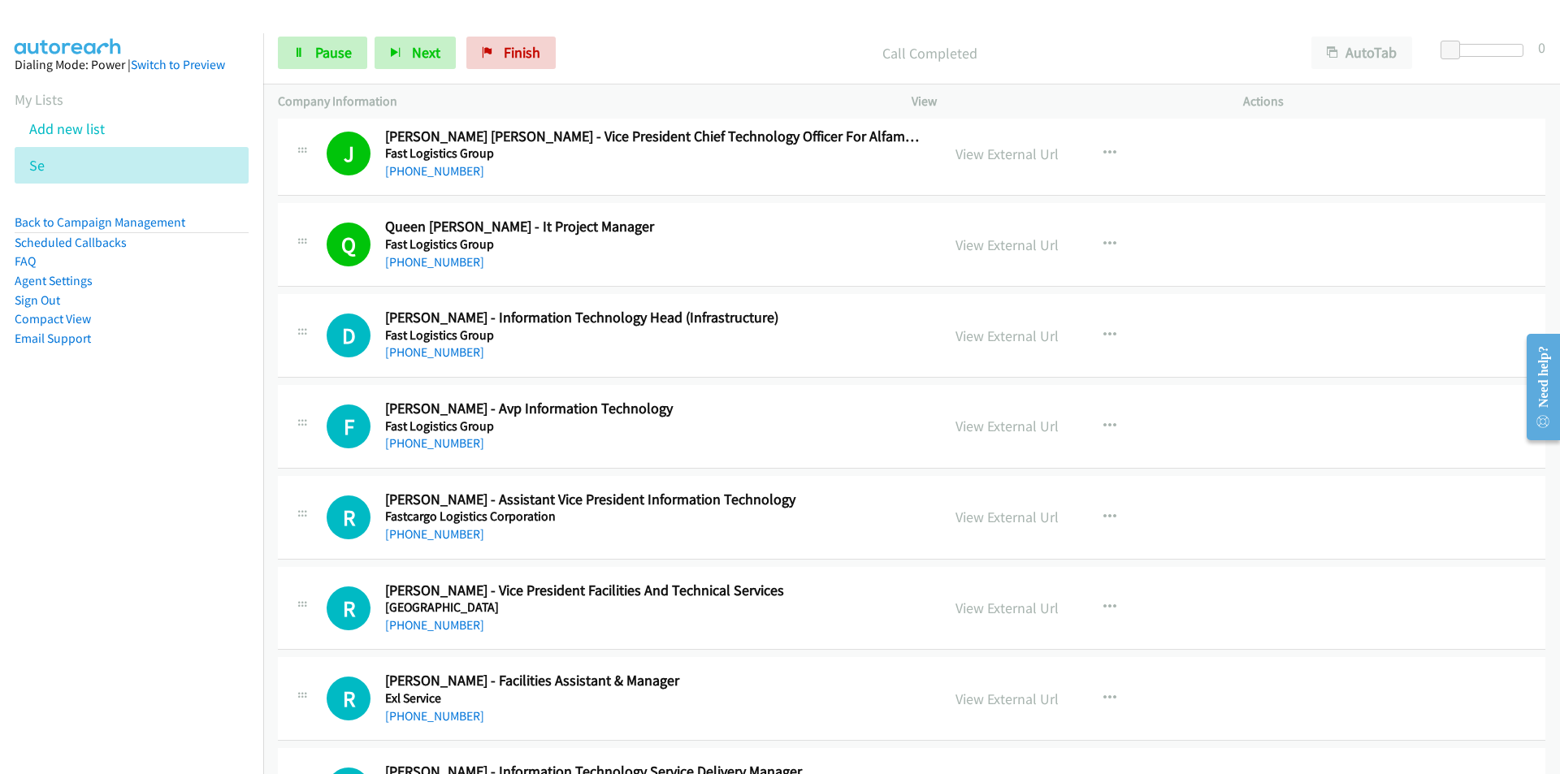
scroll to position [13568, 0]
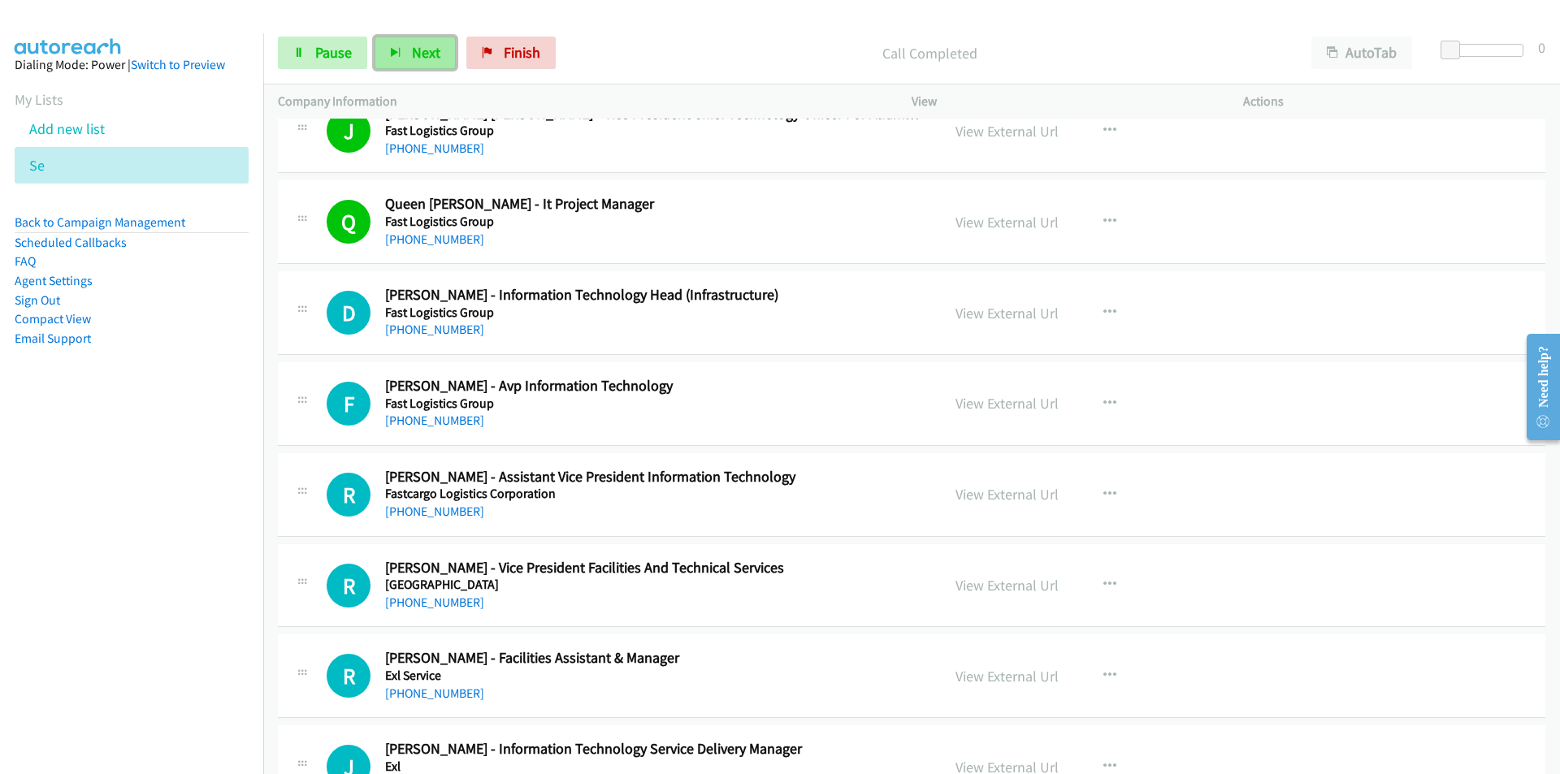
click at [415, 59] on span "Next" at bounding box center [426, 52] width 28 height 19
drag, startPoint x: 153, startPoint y: 537, endPoint x: 162, endPoint y: 535, distance: 9.9
click at [153, 537] on nav "Dialing Mode: Power | Switch to Preview My Lists Add new list Se Back to Campai…" at bounding box center [132, 420] width 264 height 774
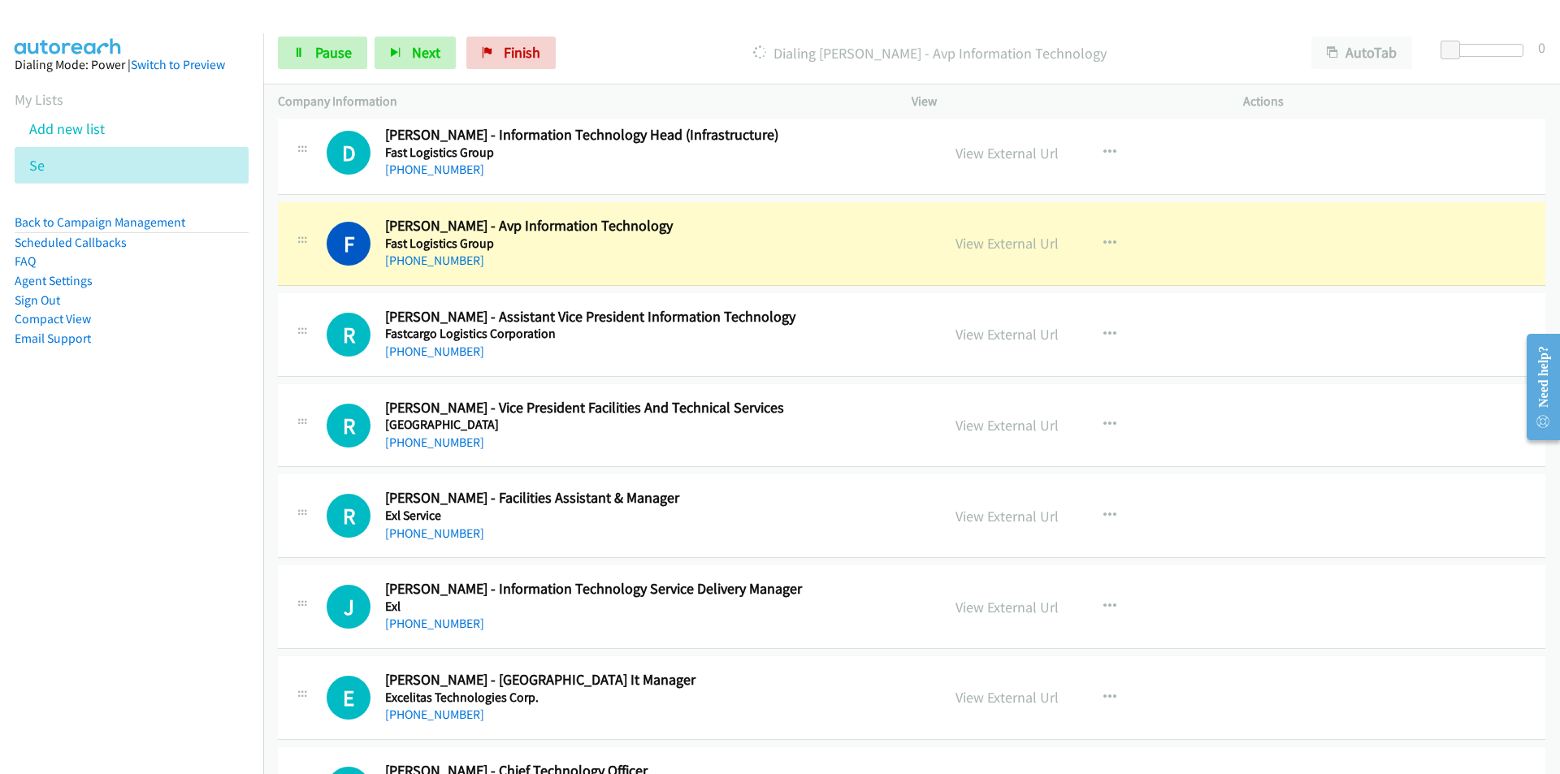
scroll to position [13730, 0]
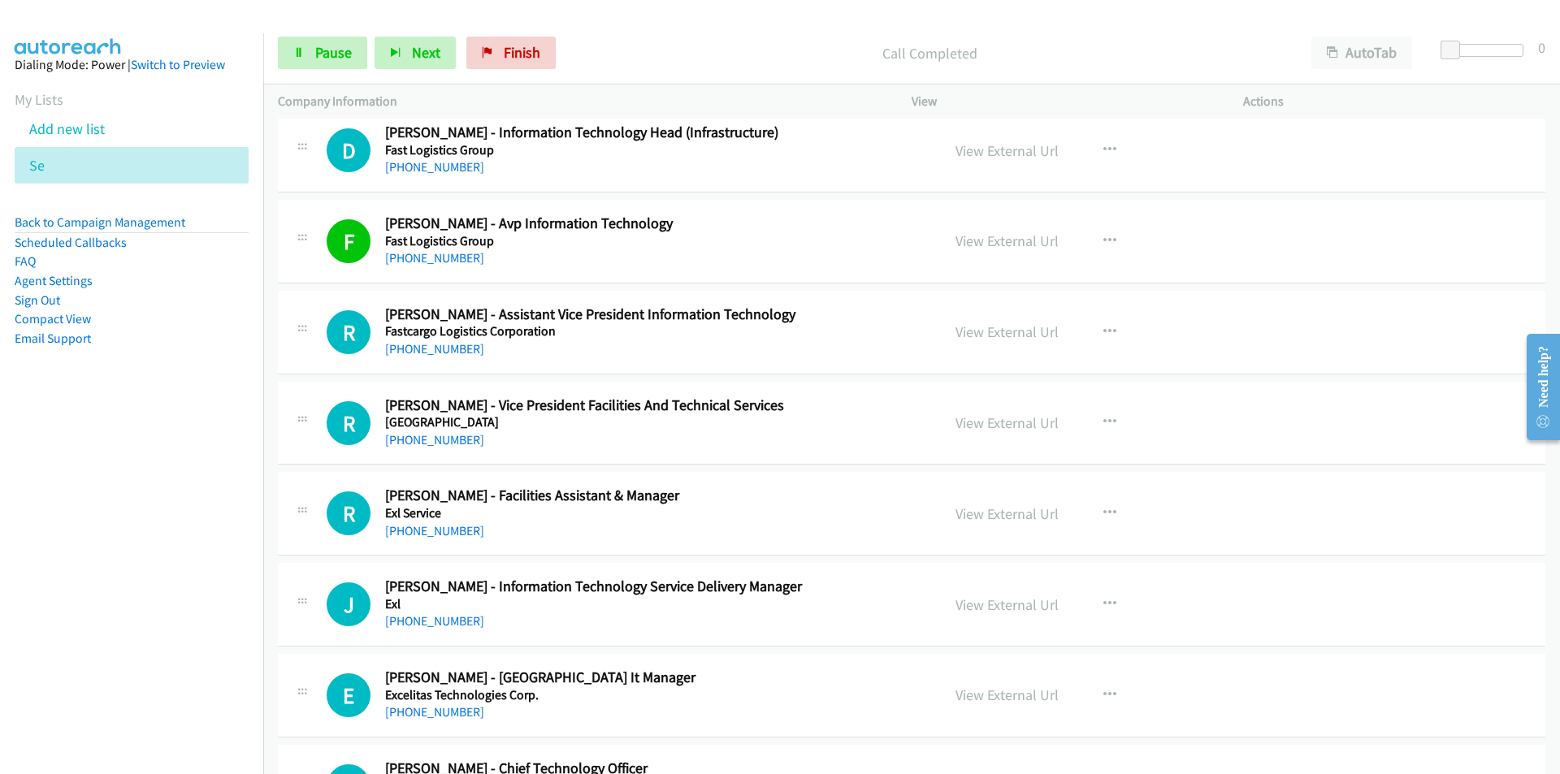
click at [155, 607] on nav "Dialing Mode: Power | Switch to Preview My Lists Add new list Se Back to Campai…" at bounding box center [132, 420] width 264 height 774
click at [413, 49] on span "Next" at bounding box center [426, 52] width 28 height 19
click at [164, 591] on nav "Dialing Mode: Power | Switch to Preview My Lists Add new list Se Back to Campai…" at bounding box center [132, 420] width 264 height 774
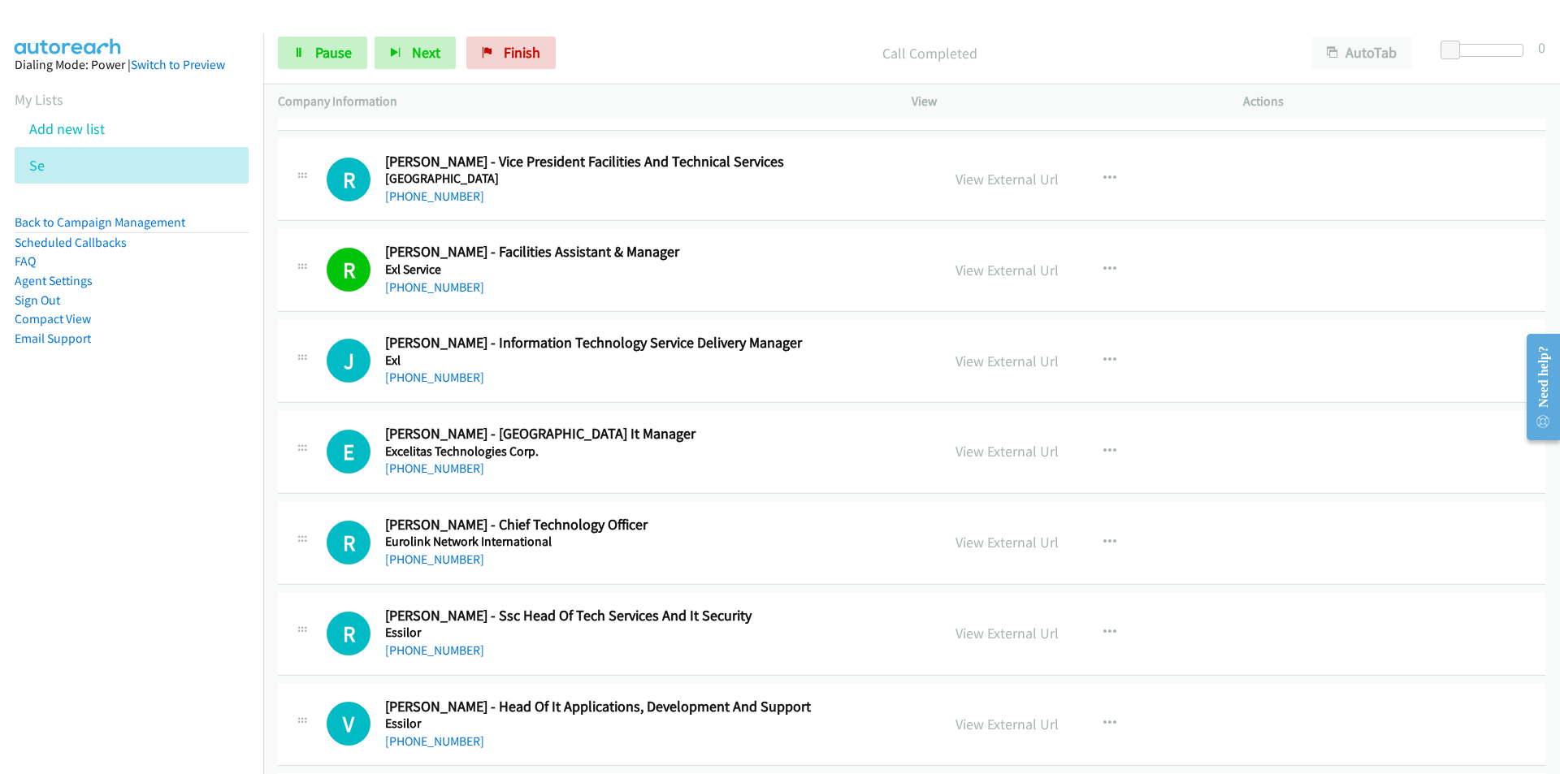
scroll to position [14055, 0]
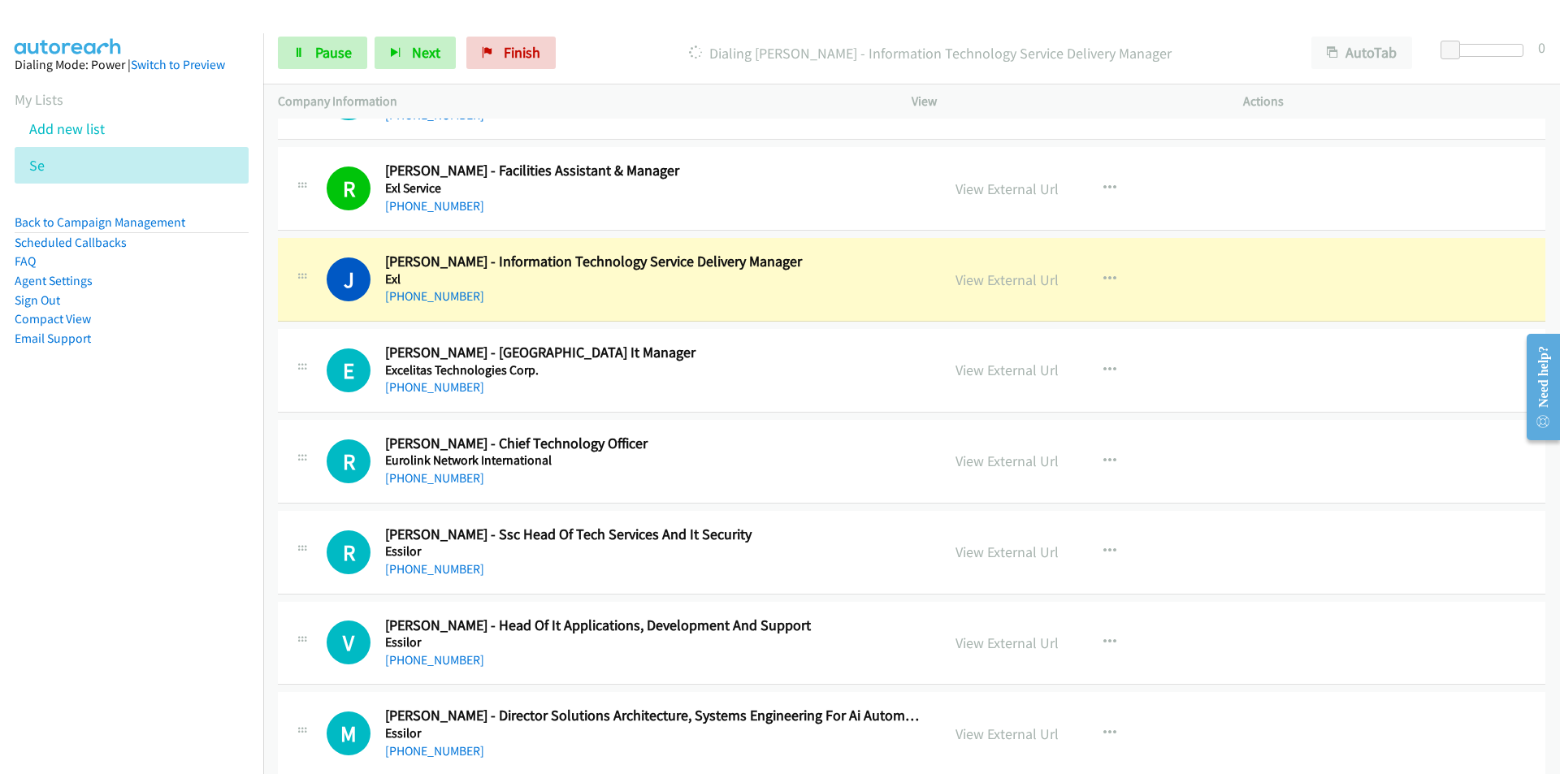
click at [127, 552] on nav "Dialing Mode: Power | Switch to Preview My Lists Add new list Se Back to Campai…" at bounding box center [132, 420] width 264 height 774
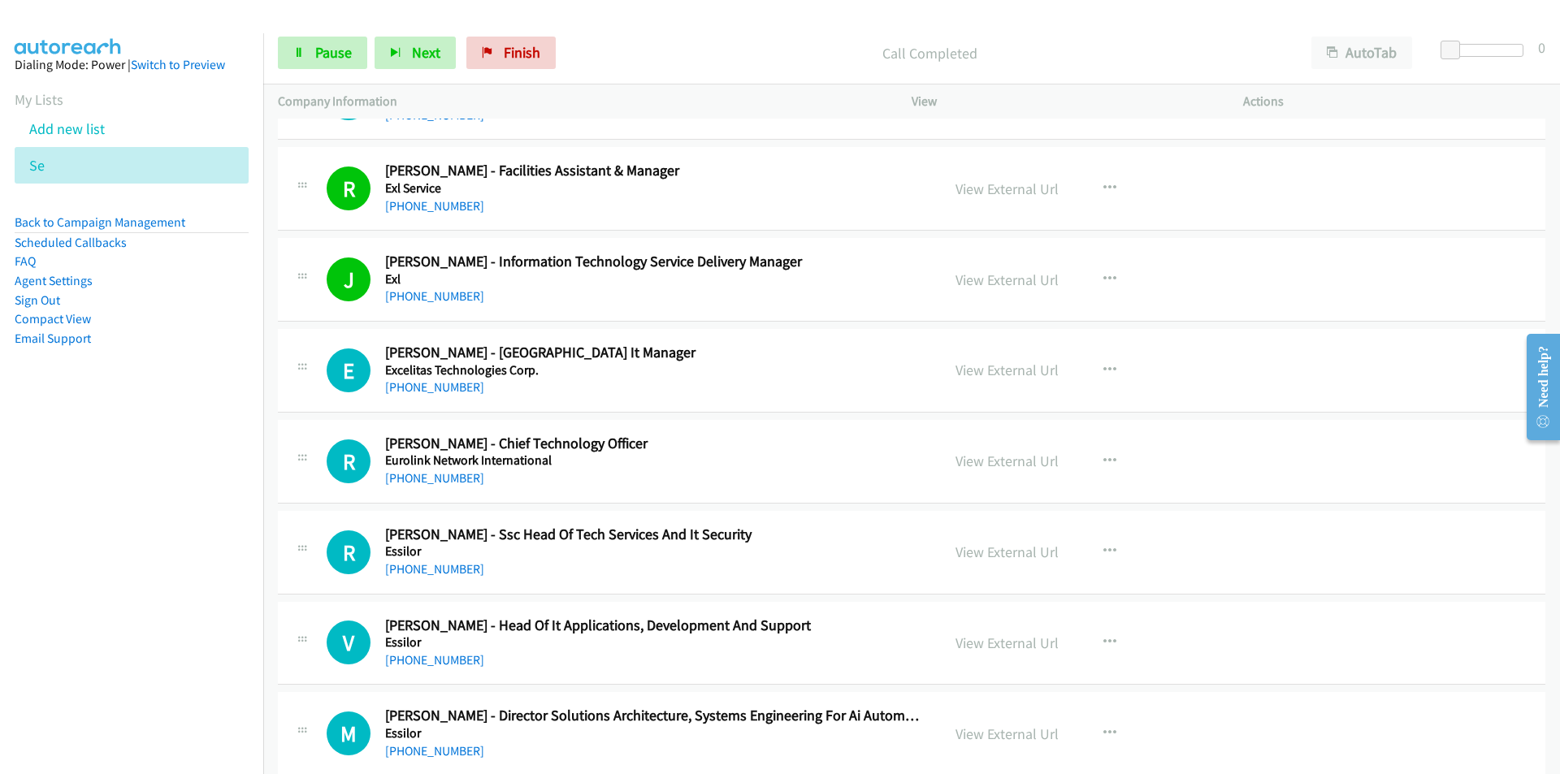
click at [240, 557] on nav "Dialing Mode: Power | Switch to Preview My Lists Add new list Se Back to Campai…" at bounding box center [132, 420] width 264 height 774
drag, startPoint x: 162, startPoint y: 484, endPoint x: 234, endPoint y: 477, distance: 72.7
click at [162, 484] on nav "Dialing Mode: Power | Switch to Preview My Lists Add new list Se Back to Campai…" at bounding box center [132, 420] width 264 height 774
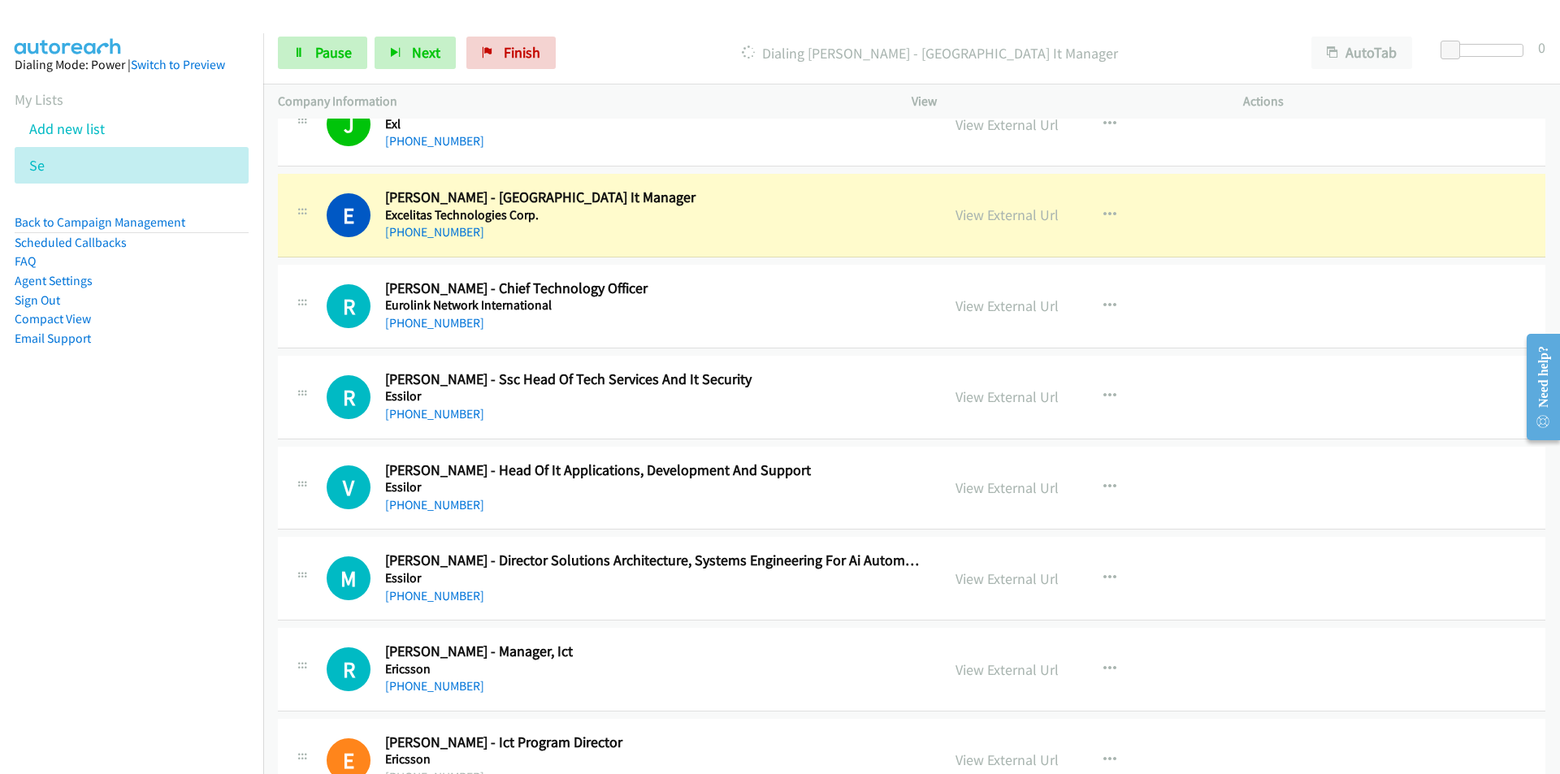
scroll to position [14218, 0]
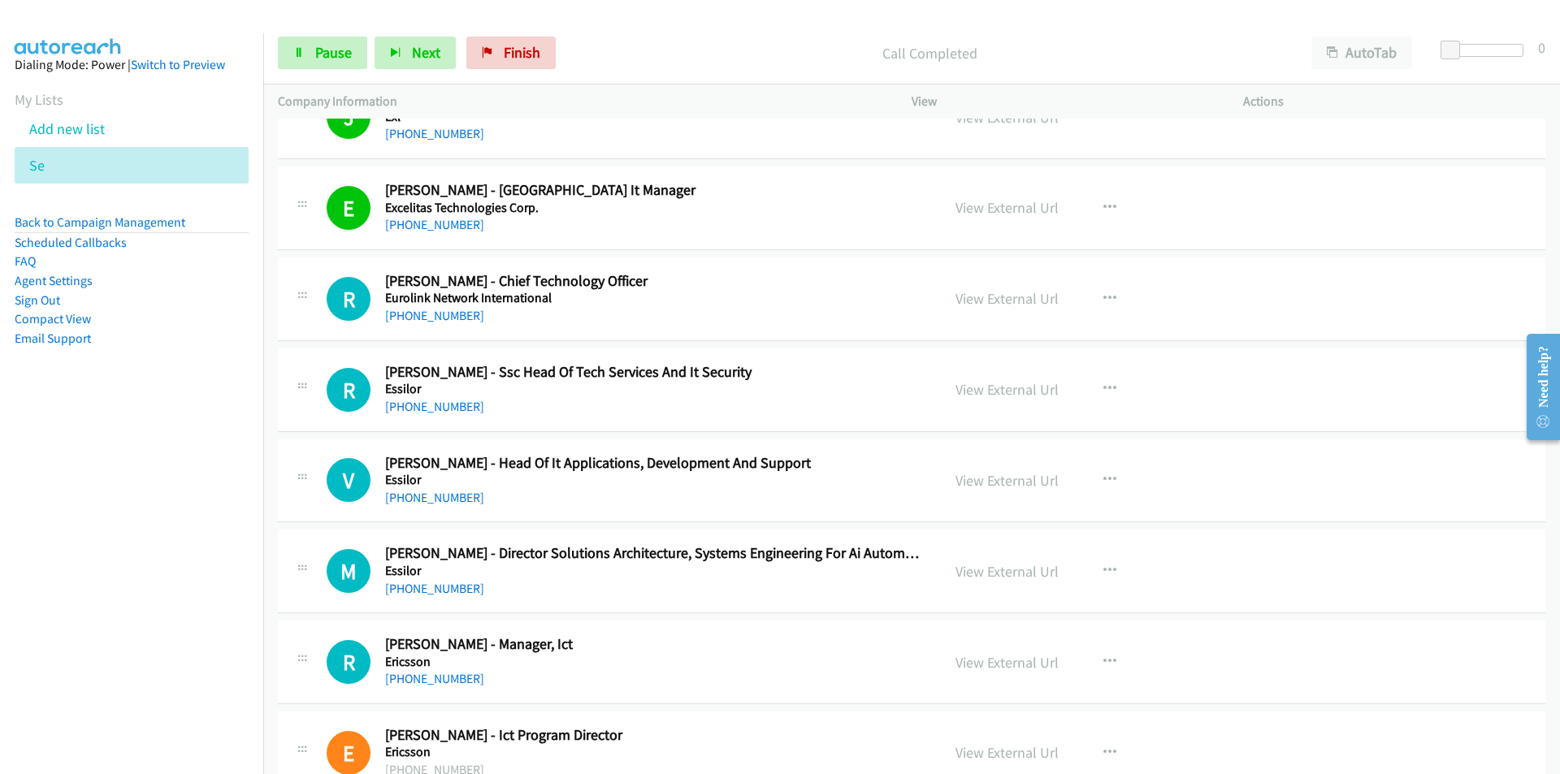
click at [199, 530] on nav "Dialing Mode: Power | Switch to Preview My Lists Add new list Se Back to Campai…" at bounding box center [132, 420] width 264 height 774
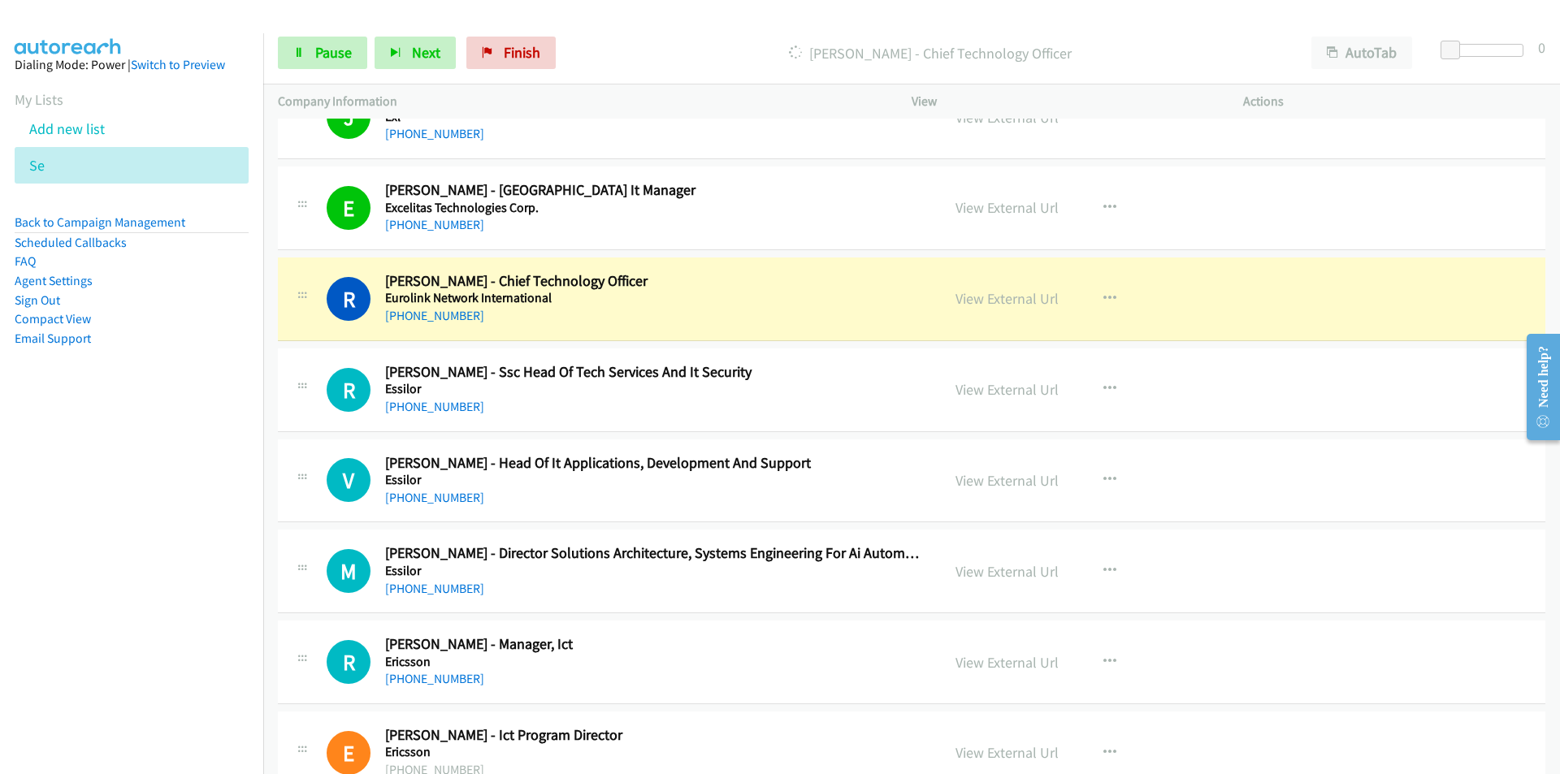
click at [214, 618] on nav "Dialing Mode: Power | Switch to Preview My Lists Add new list Se Back to Campai…" at bounding box center [132, 420] width 264 height 774
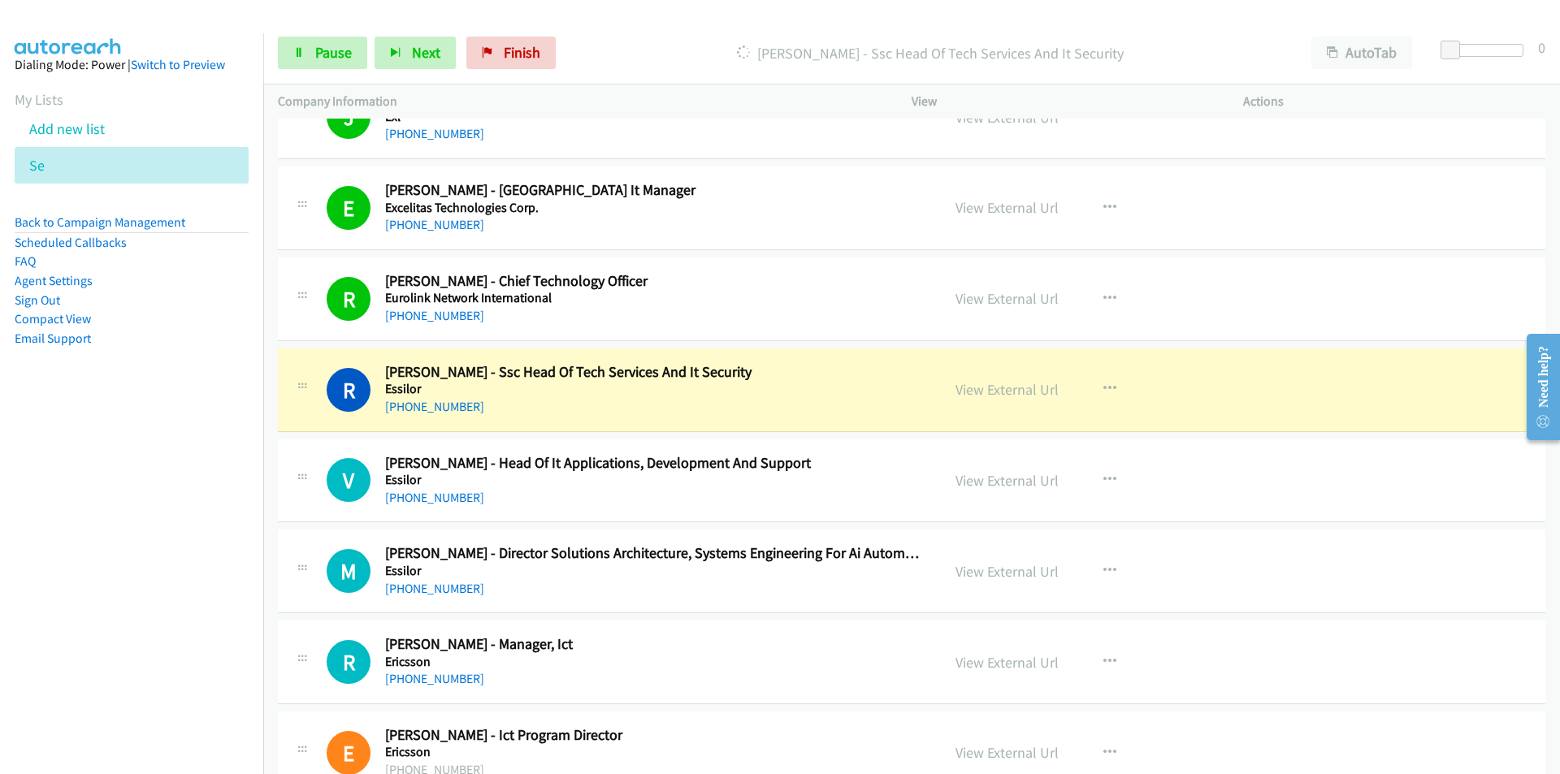
click at [188, 593] on nav "Dialing Mode: Power | Switch to Preview My Lists Add new list Se Back to Campai…" at bounding box center [132, 420] width 264 height 774
drag, startPoint x: 145, startPoint y: 544, endPoint x: 158, endPoint y: 536, distance: 15.6
click at [145, 544] on nav "Dialing Mode: Power | Switch to Preview My Lists Add new list Se Back to Campai…" at bounding box center [132, 420] width 264 height 774
click at [1028, 391] on link "View External Url" at bounding box center [1006, 389] width 103 height 19
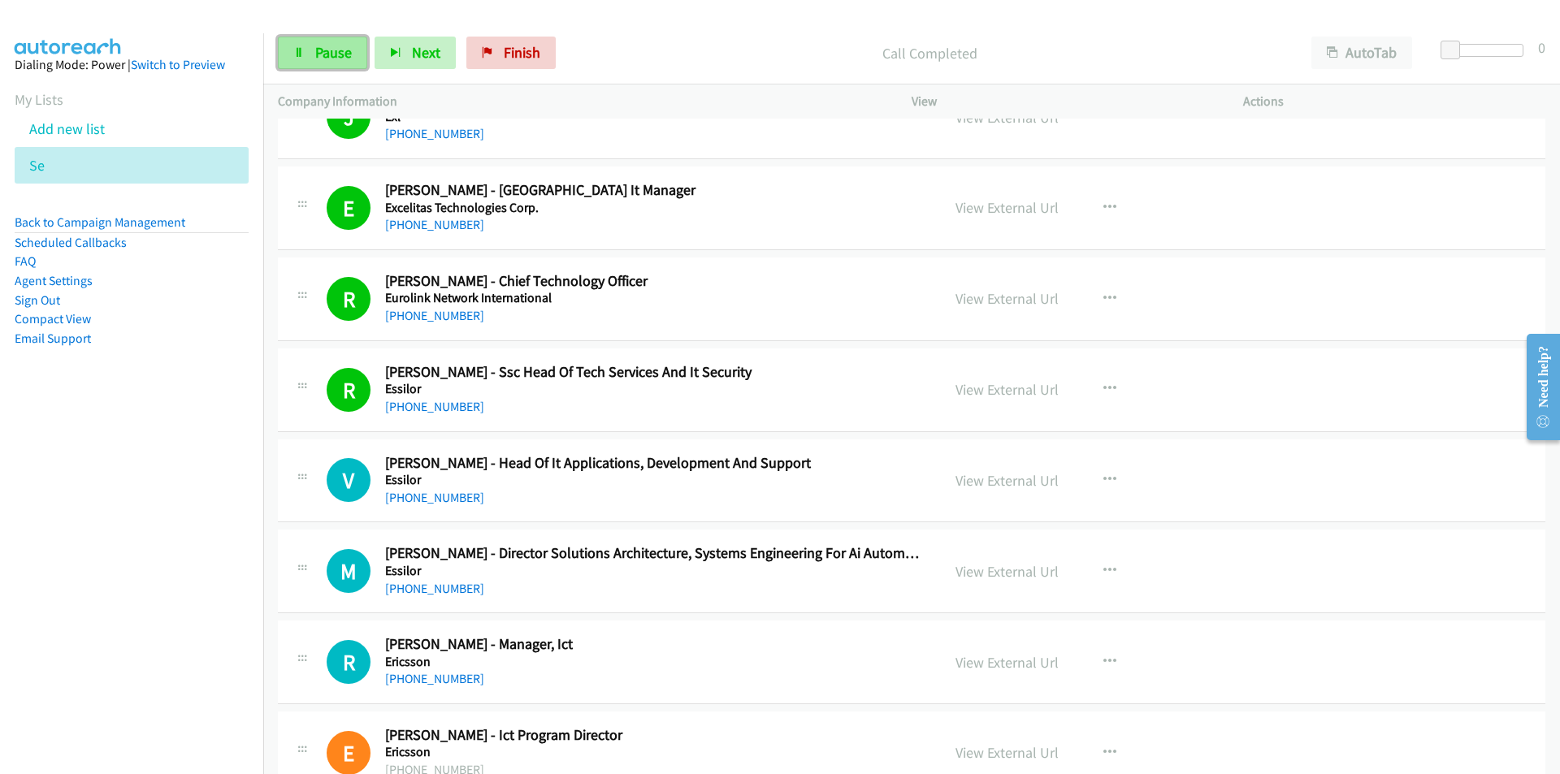
click at [312, 45] on link "Pause" at bounding box center [322, 53] width 89 height 32
